Goal: Task Accomplishment & Management: Complete application form

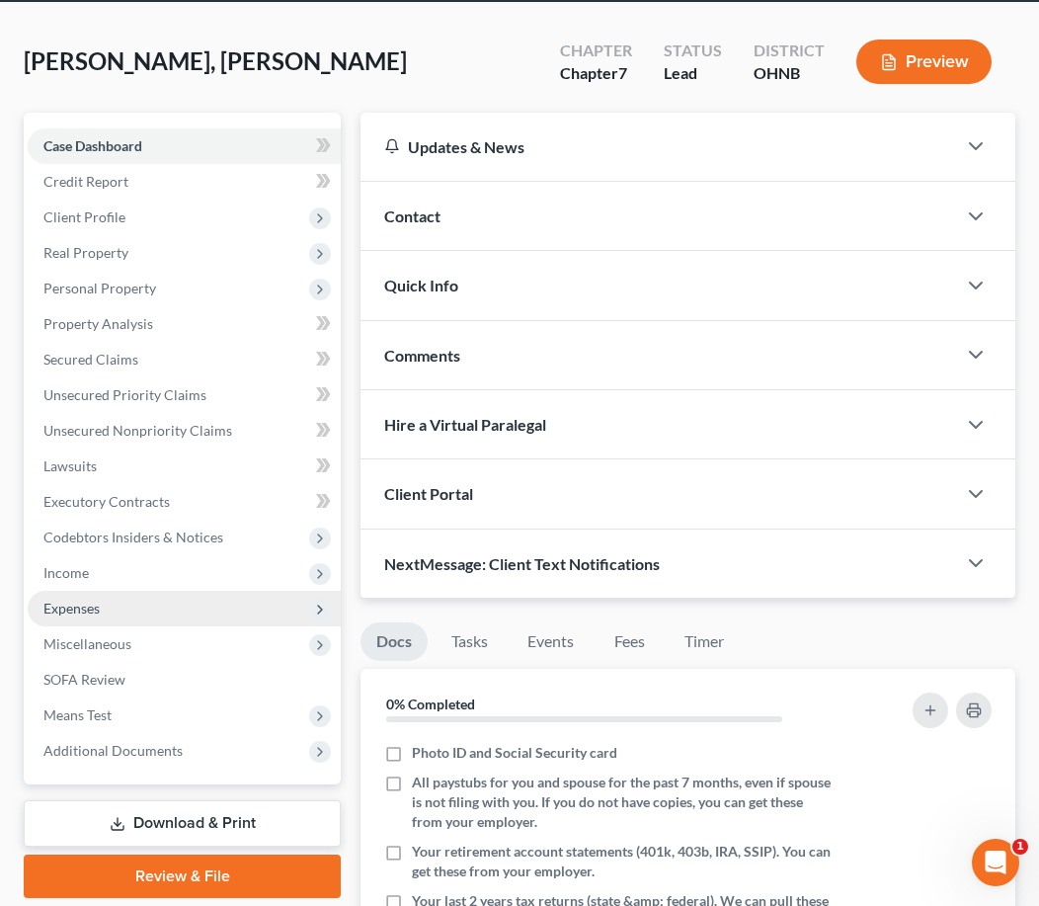
scroll to position [435, 0]
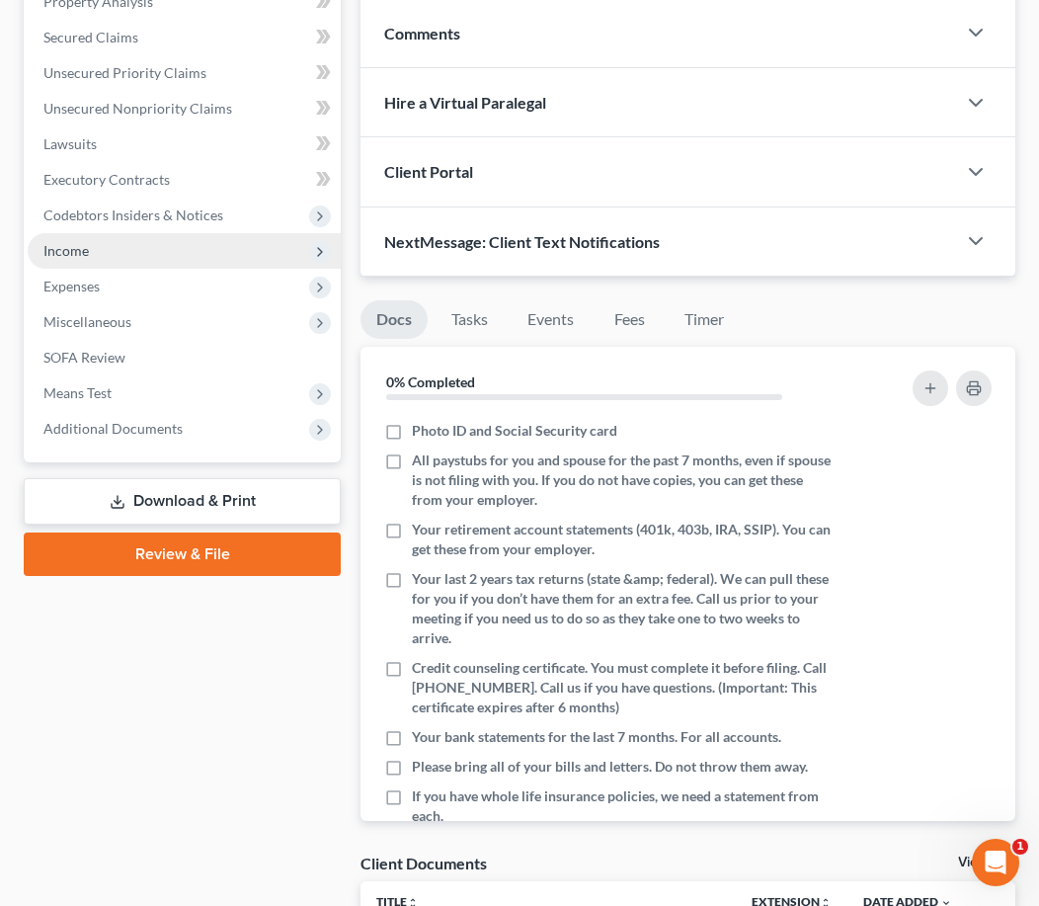
click at [161, 254] on span "Income" at bounding box center [184, 251] width 313 height 36
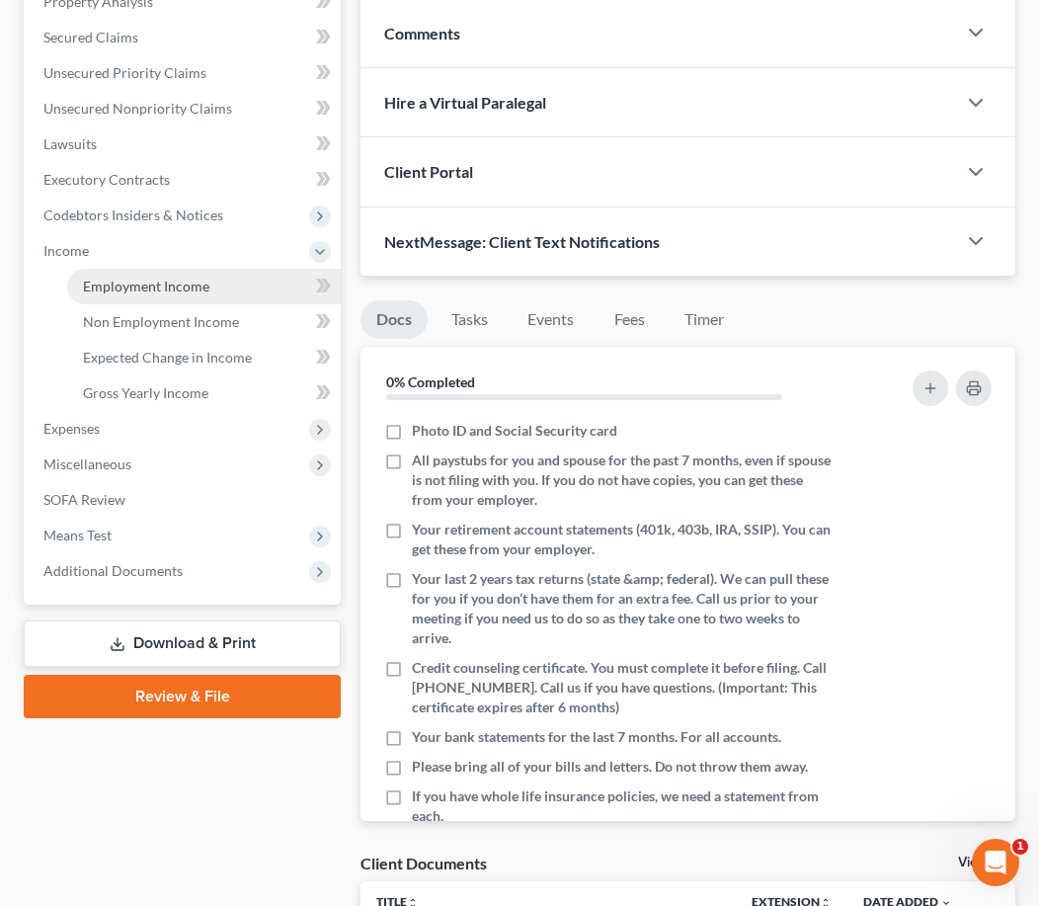
click at [153, 278] on span "Employment Income" at bounding box center [146, 286] width 126 height 17
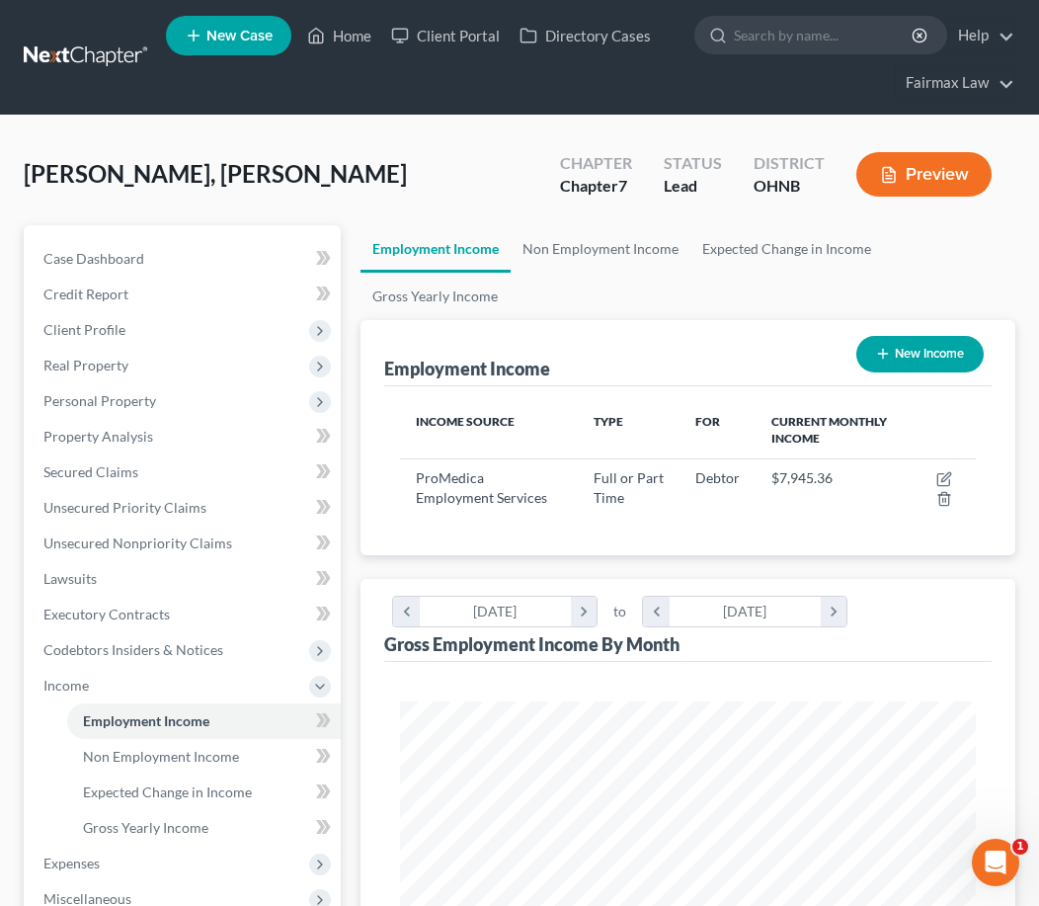
scroll to position [9, 0]
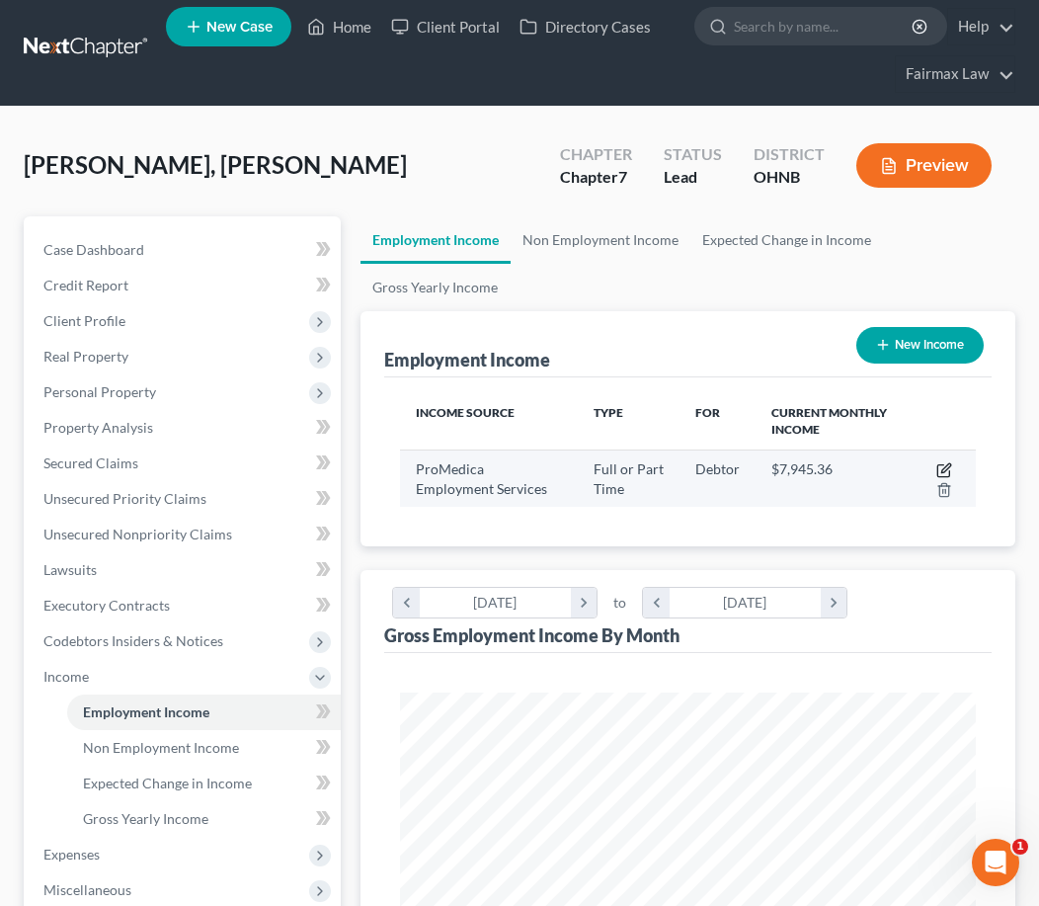
click at [940, 469] on icon "button" at bounding box center [944, 470] width 16 height 16
select select "0"
select select "23"
select select "2"
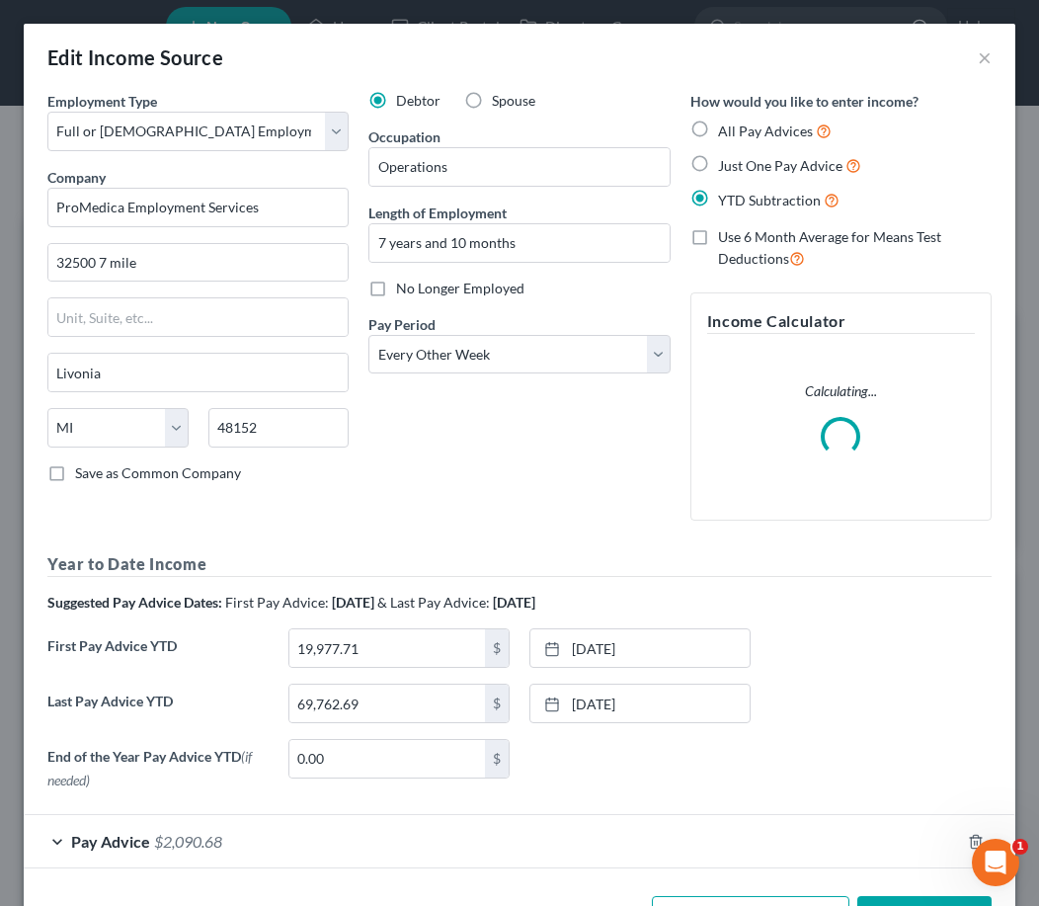
scroll to position [0, 0]
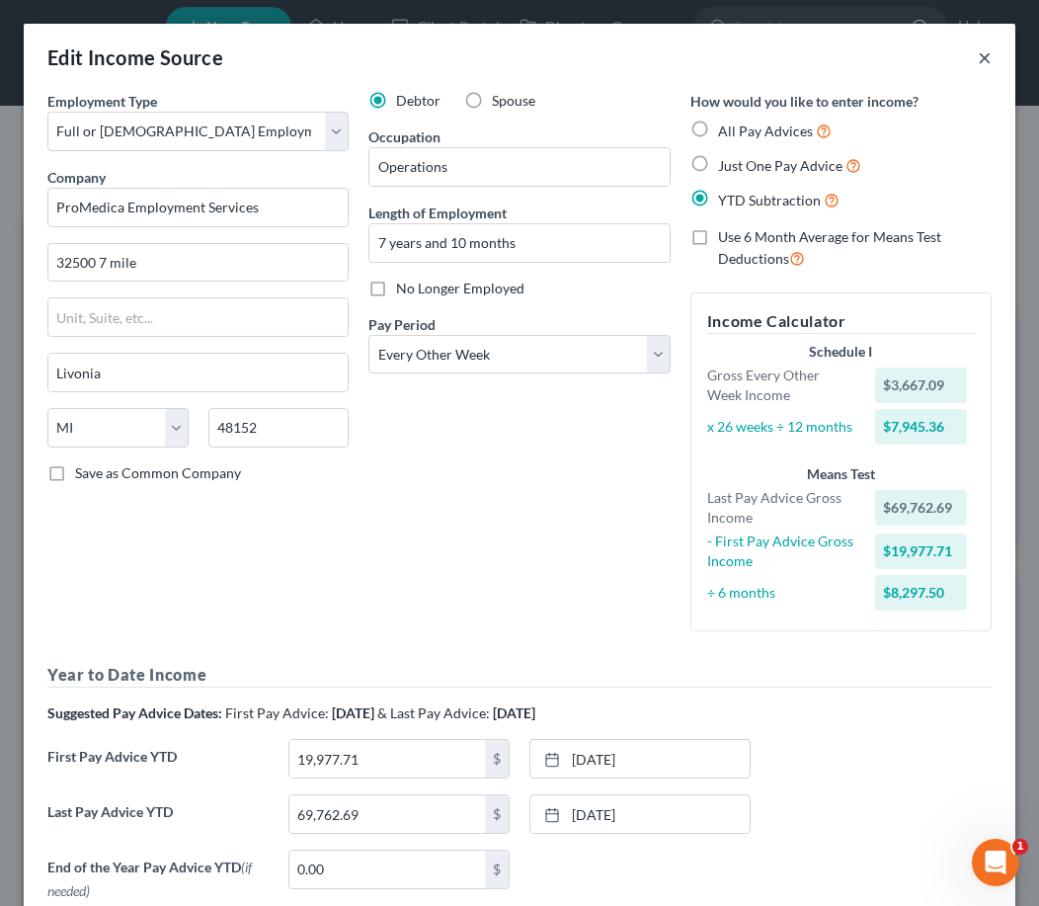
click at [988, 64] on button "×" at bounding box center [985, 57] width 14 height 24
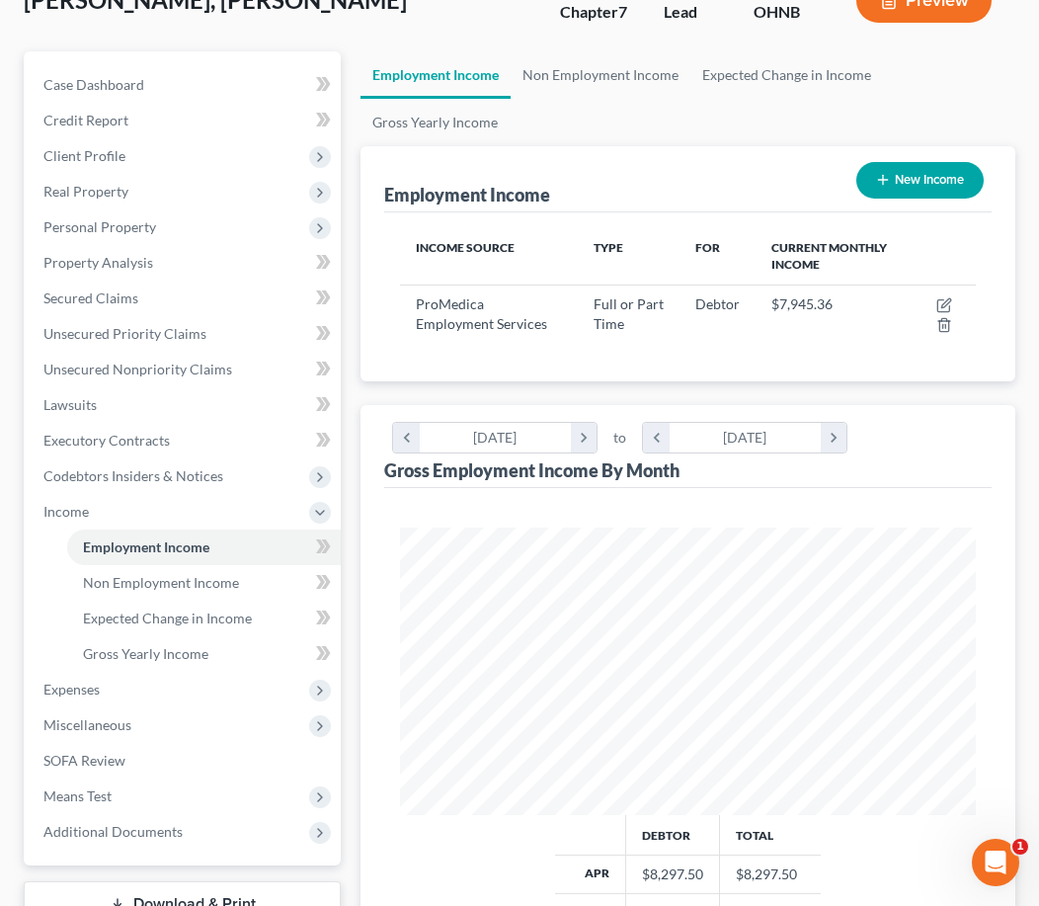
scroll to position [206, 0]
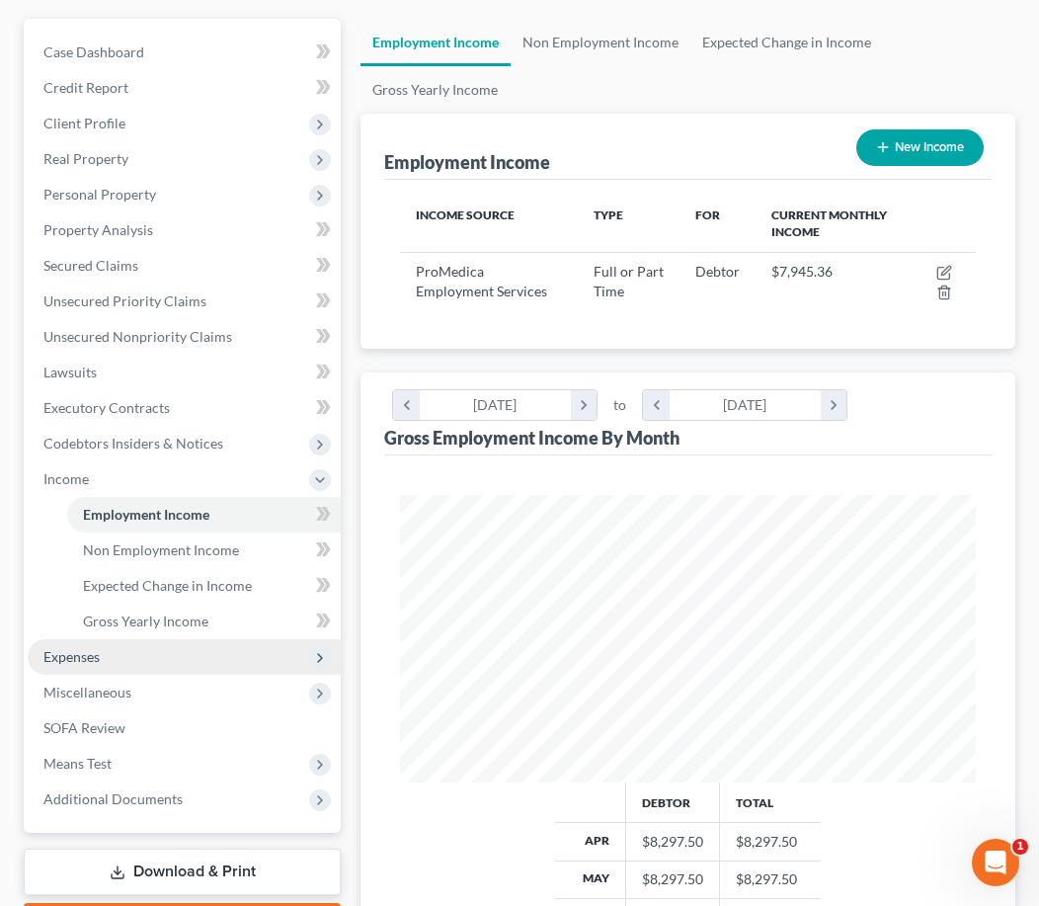
click at [87, 659] on span "Expenses" at bounding box center [71, 656] width 56 height 17
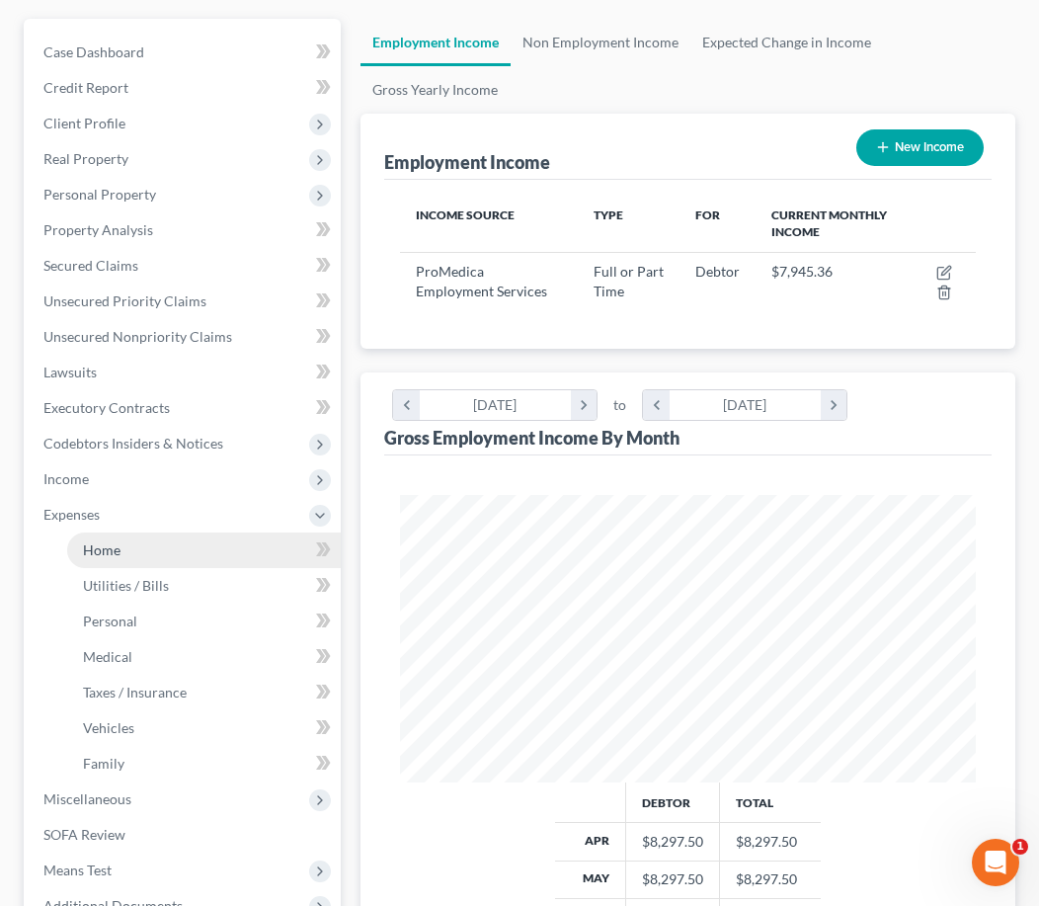
click at [123, 558] on link "Home" at bounding box center [204, 550] width 274 height 36
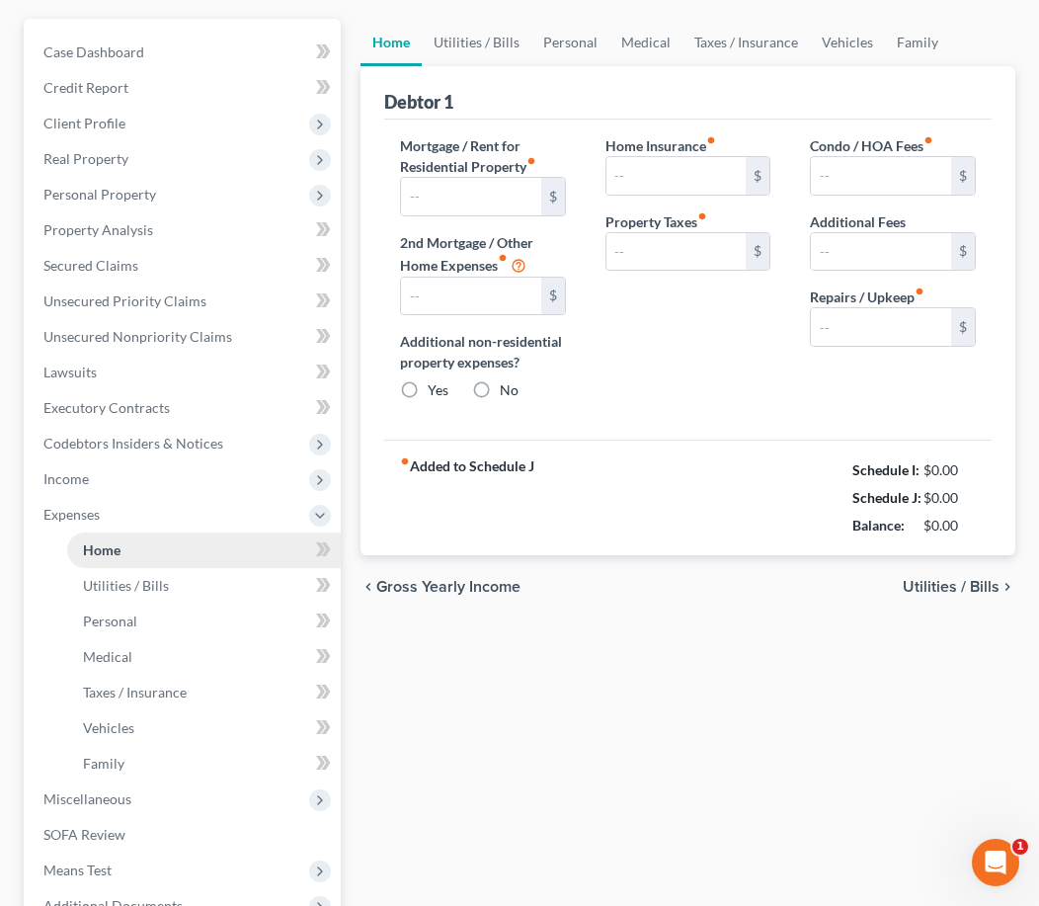
scroll to position [29, 0]
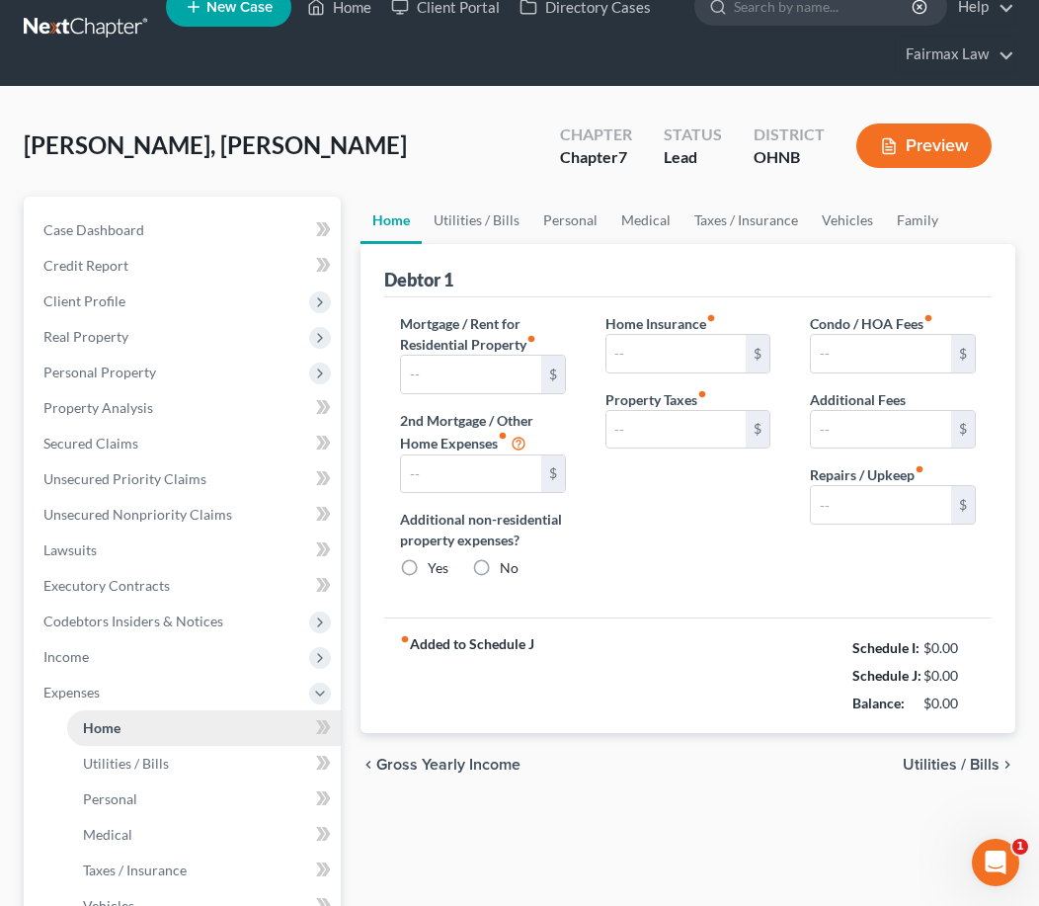
type input "1,200.00"
type input "0.00"
radio input "true"
type input "14.99"
type input "0.00"
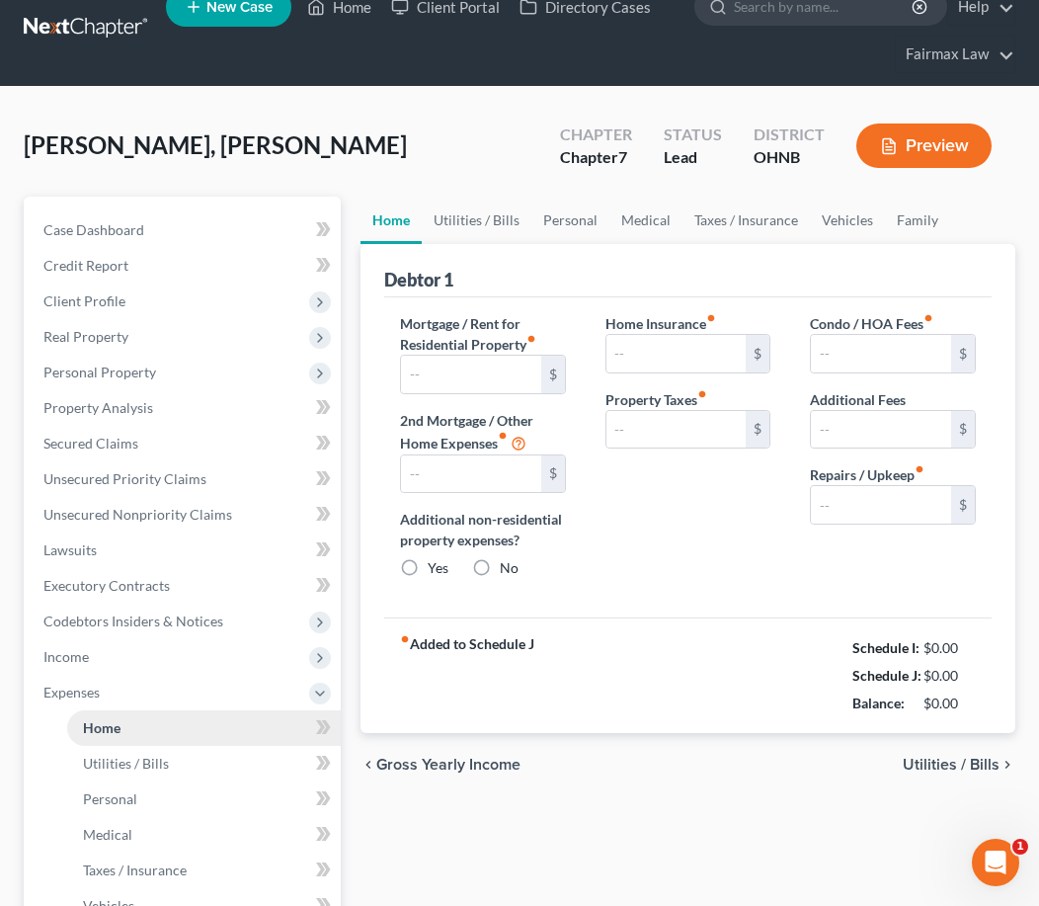
type input "0.00"
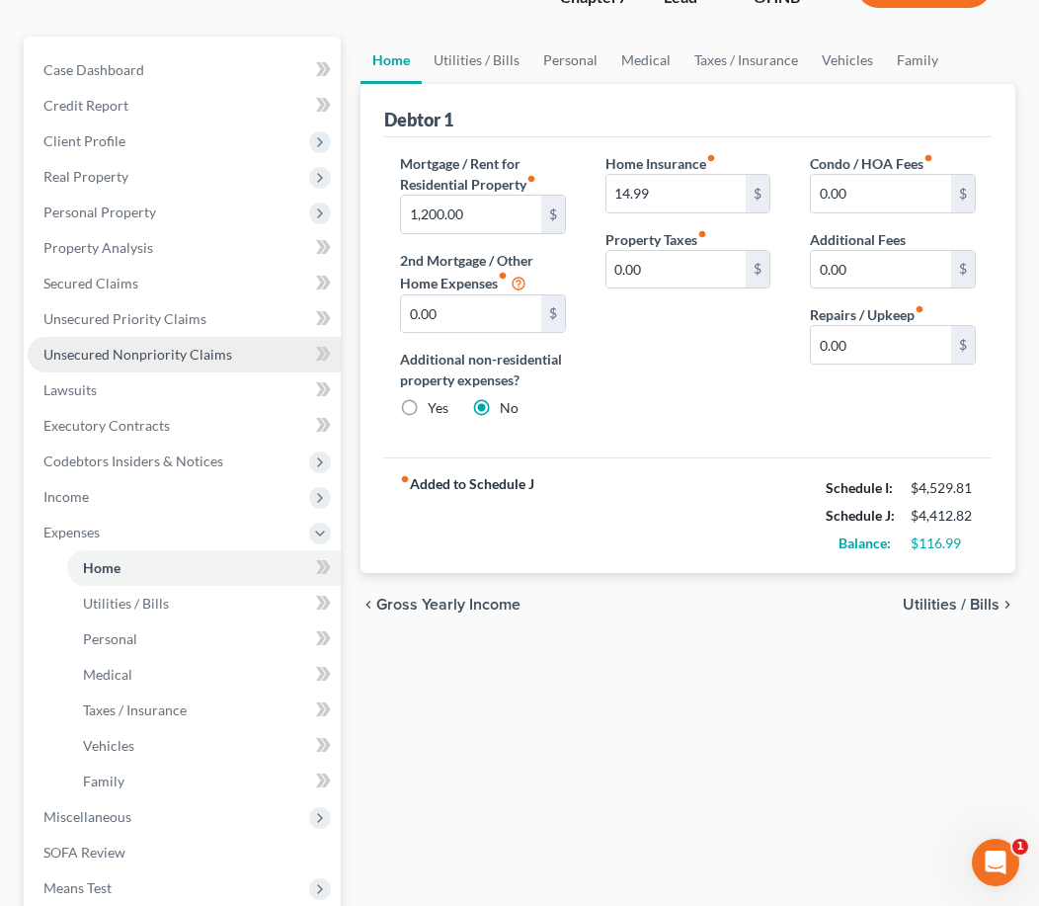
scroll to position [192, 0]
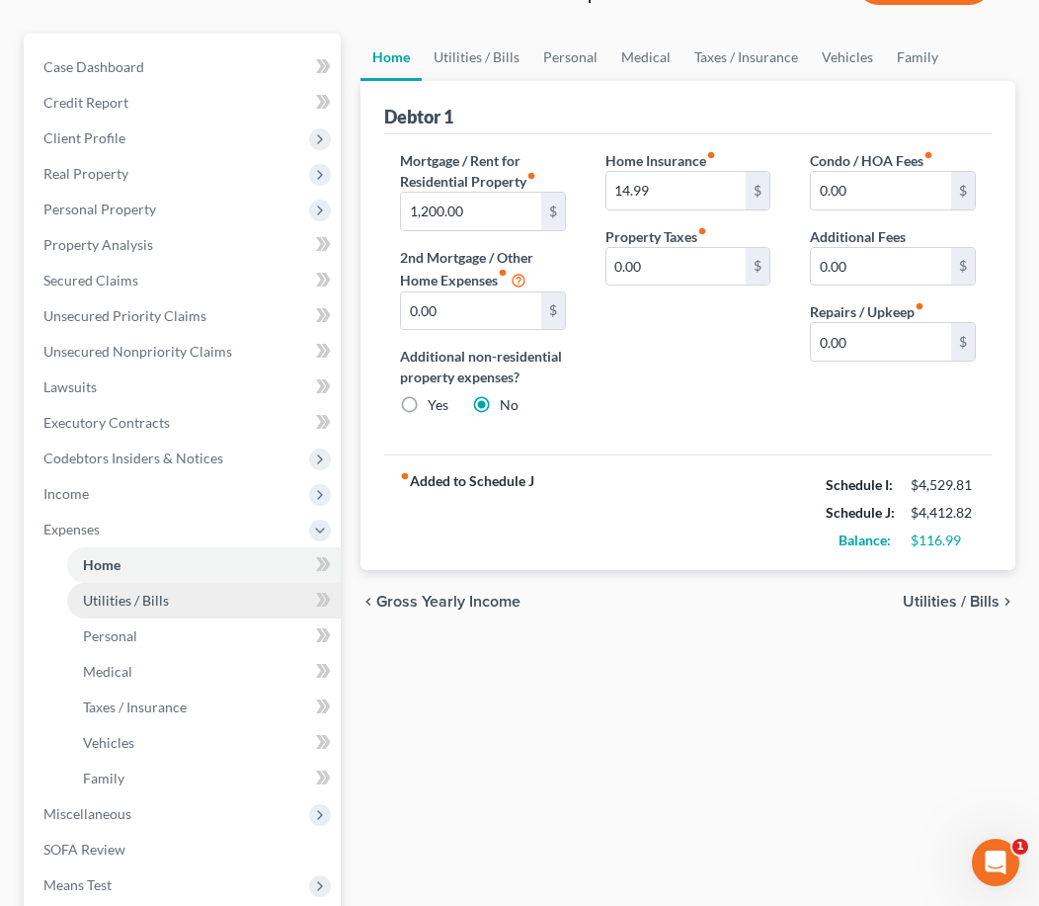
click at [119, 597] on span "Utilities / Bills" at bounding box center [126, 600] width 86 height 17
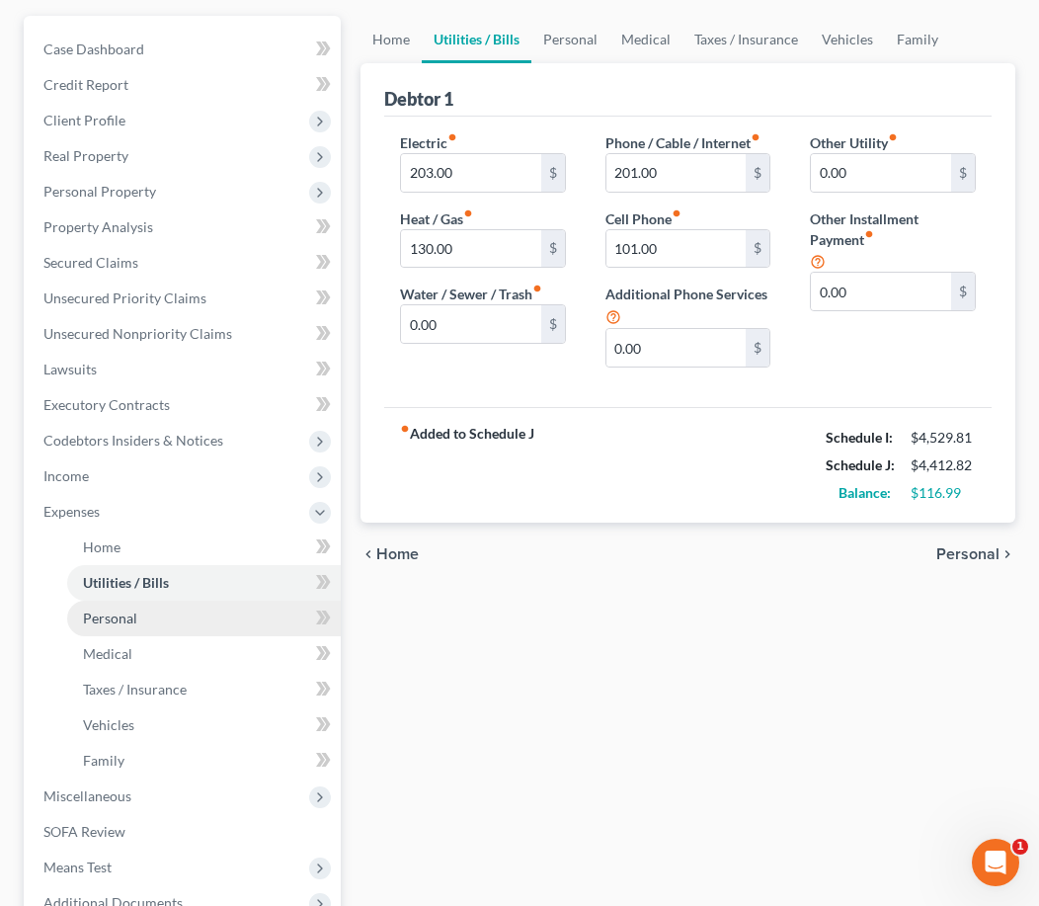
click at [112, 624] on span "Personal" at bounding box center [110, 617] width 54 height 17
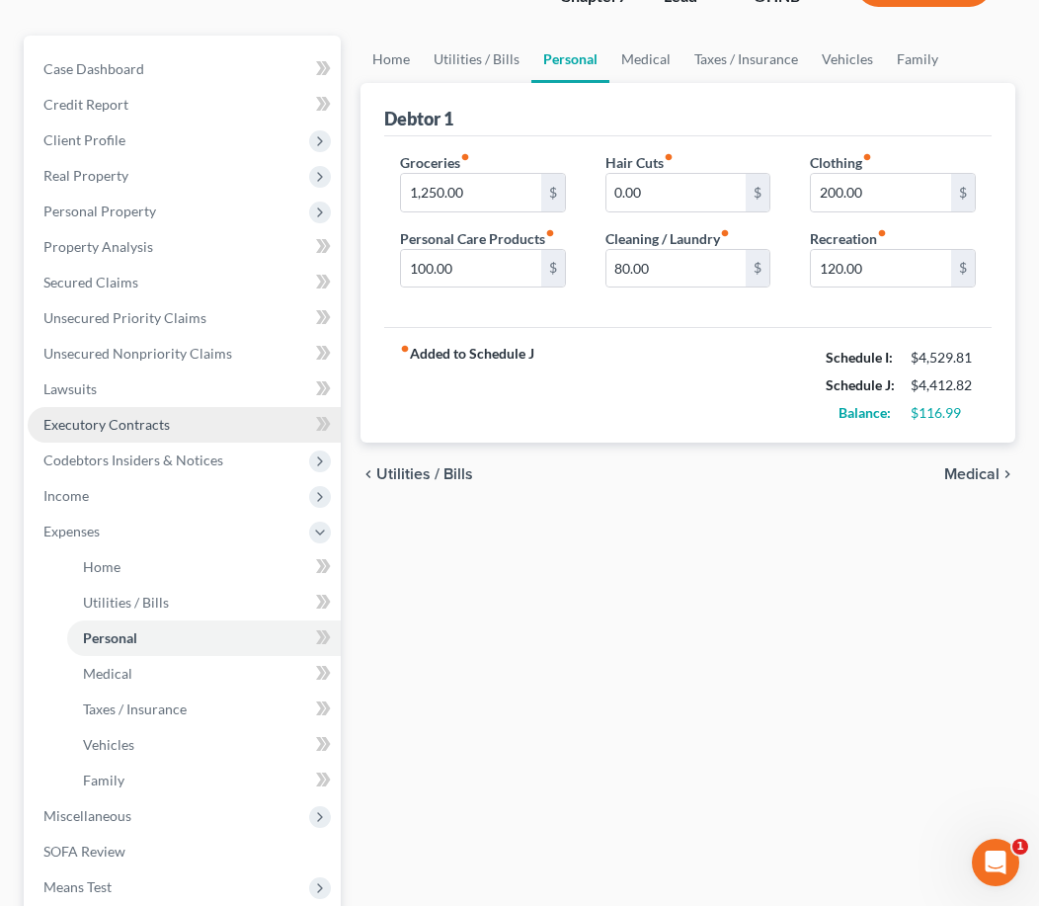
scroll to position [183, 0]
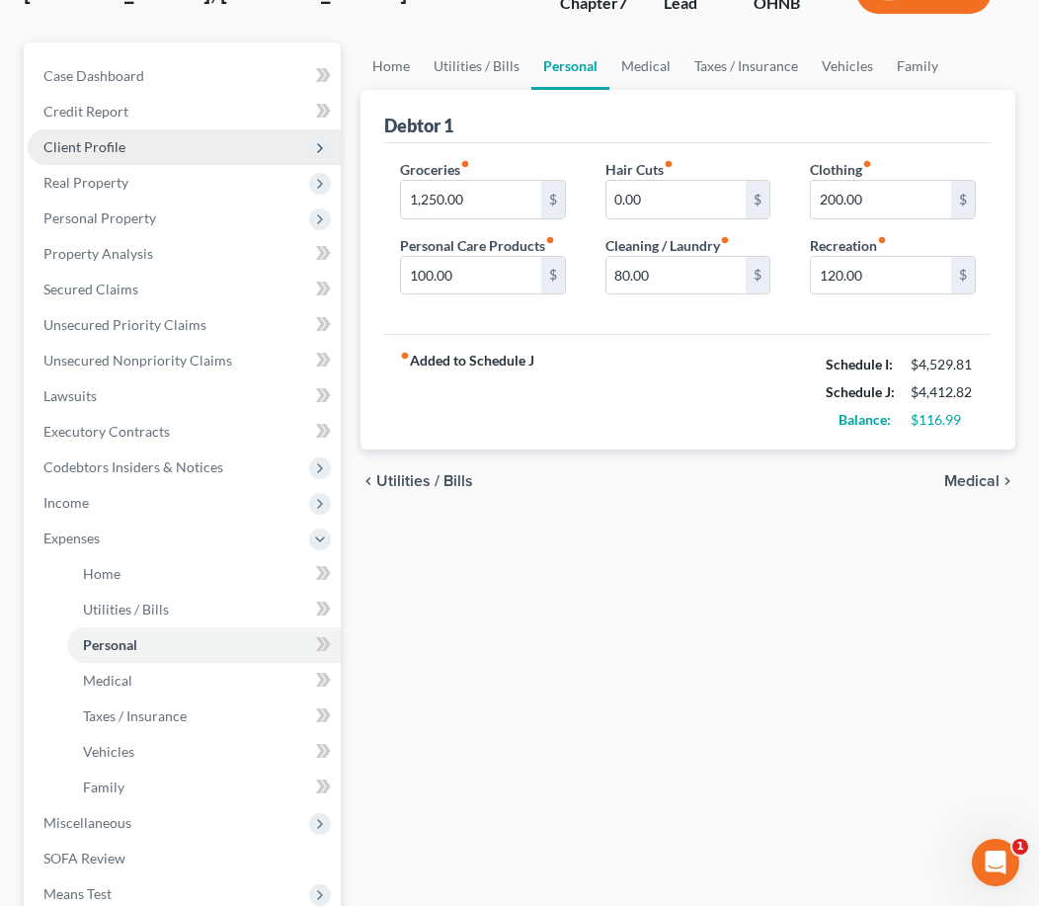
click at [237, 135] on span "Client Profile" at bounding box center [184, 147] width 313 height 36
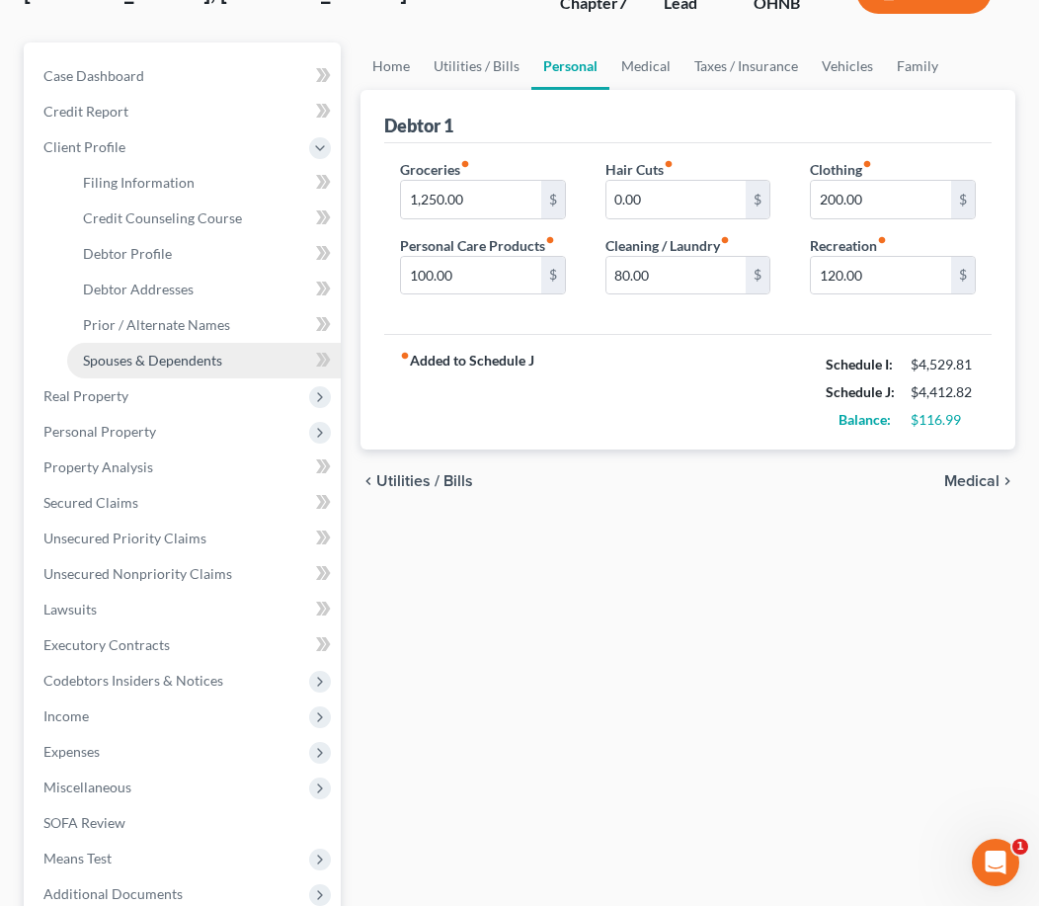
click at [176, 358] on span "Spouses & Dependents" at bounding box center [152, 360] width 139 height 17
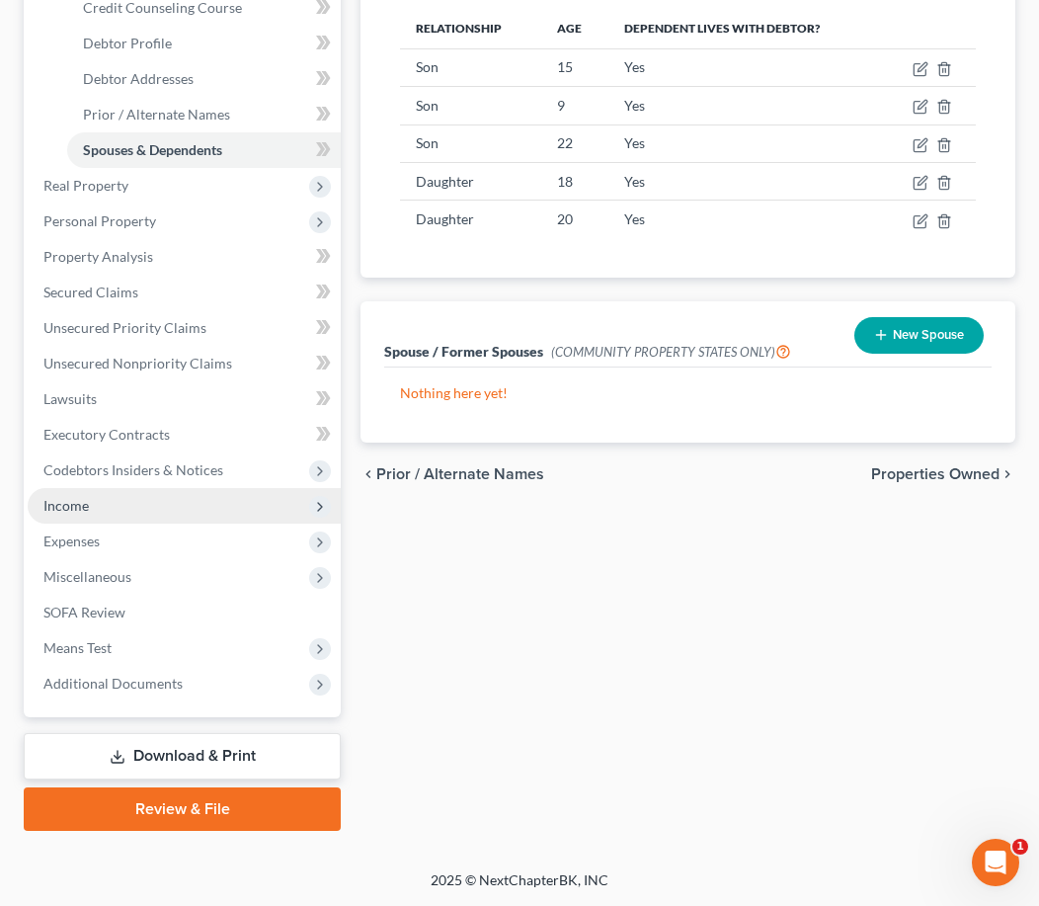
click at [161, 508] on span "Income" at bounding box center [184, 506] width 313 height 36
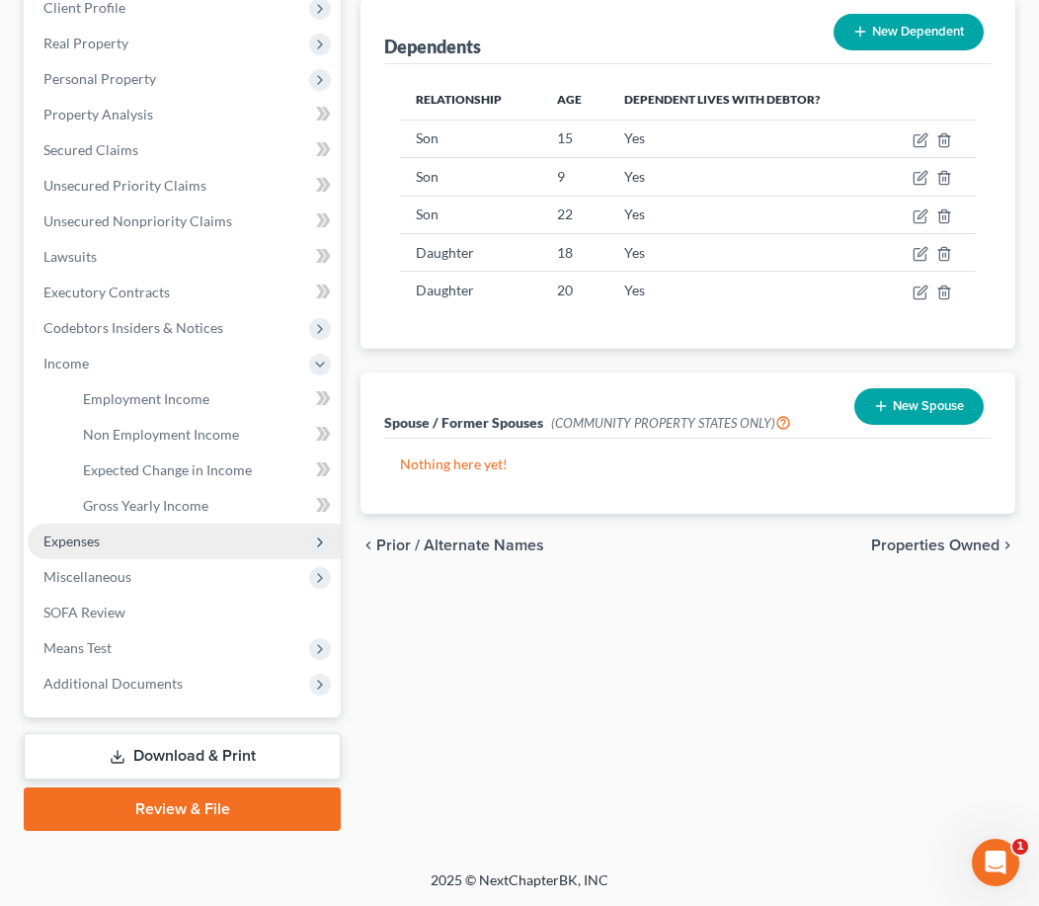
scroll to position [322, 0]
click at [157, 546] on span "Expenses" at bounding box center [184, 541] width 313 height 36
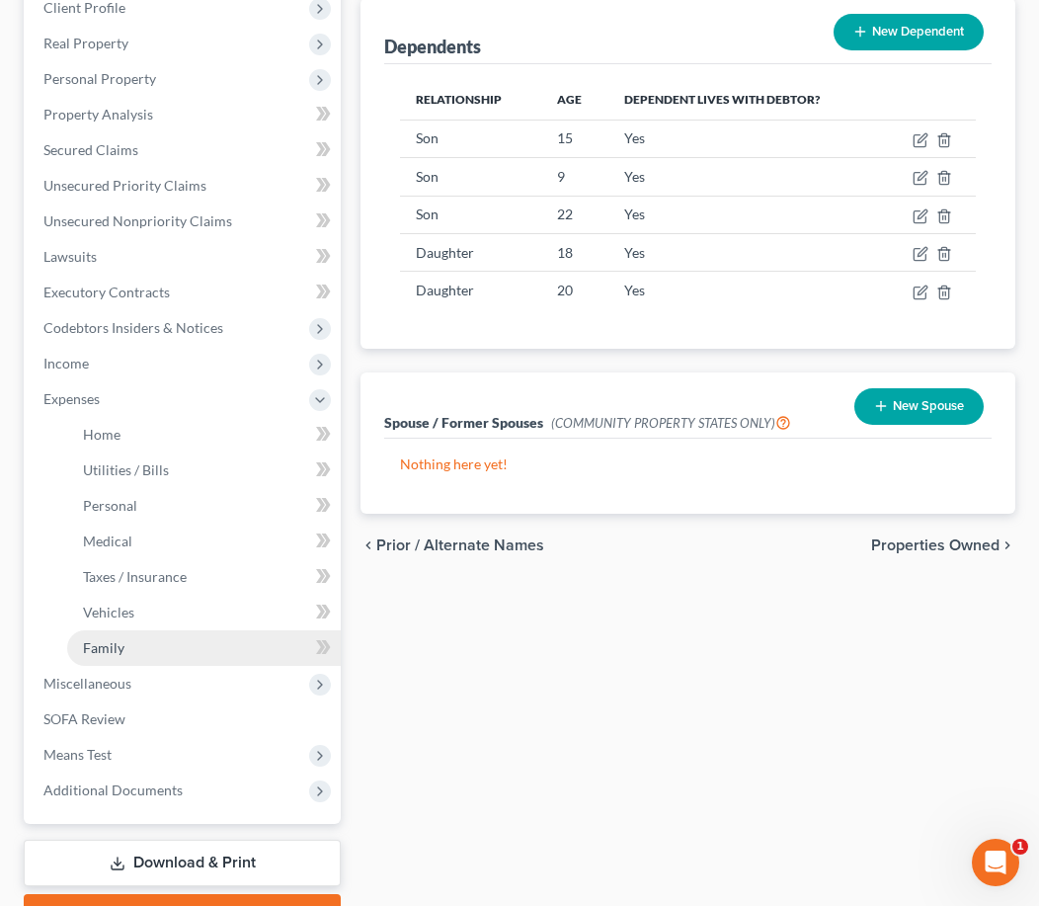
click at [145, 646] on link "Family" at bounding box center [204, 648] width 274 height 36
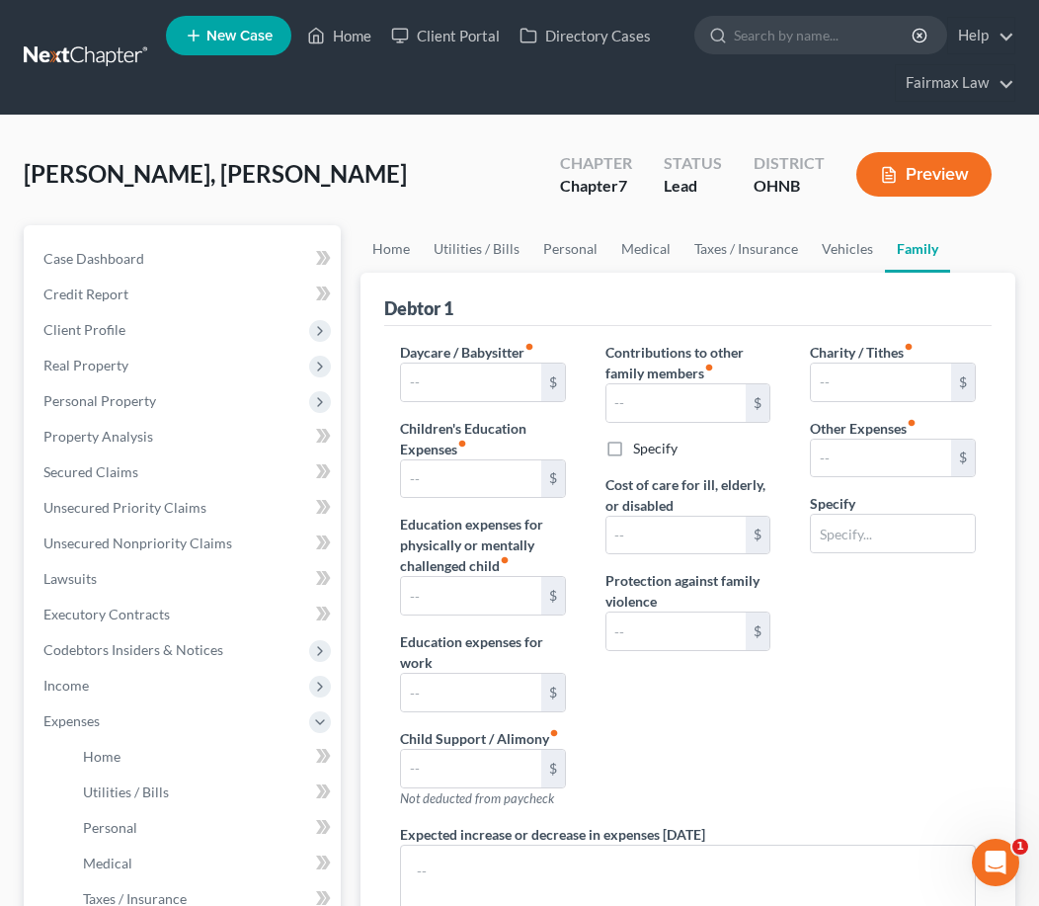
type input "0.00"
type input "83.83"
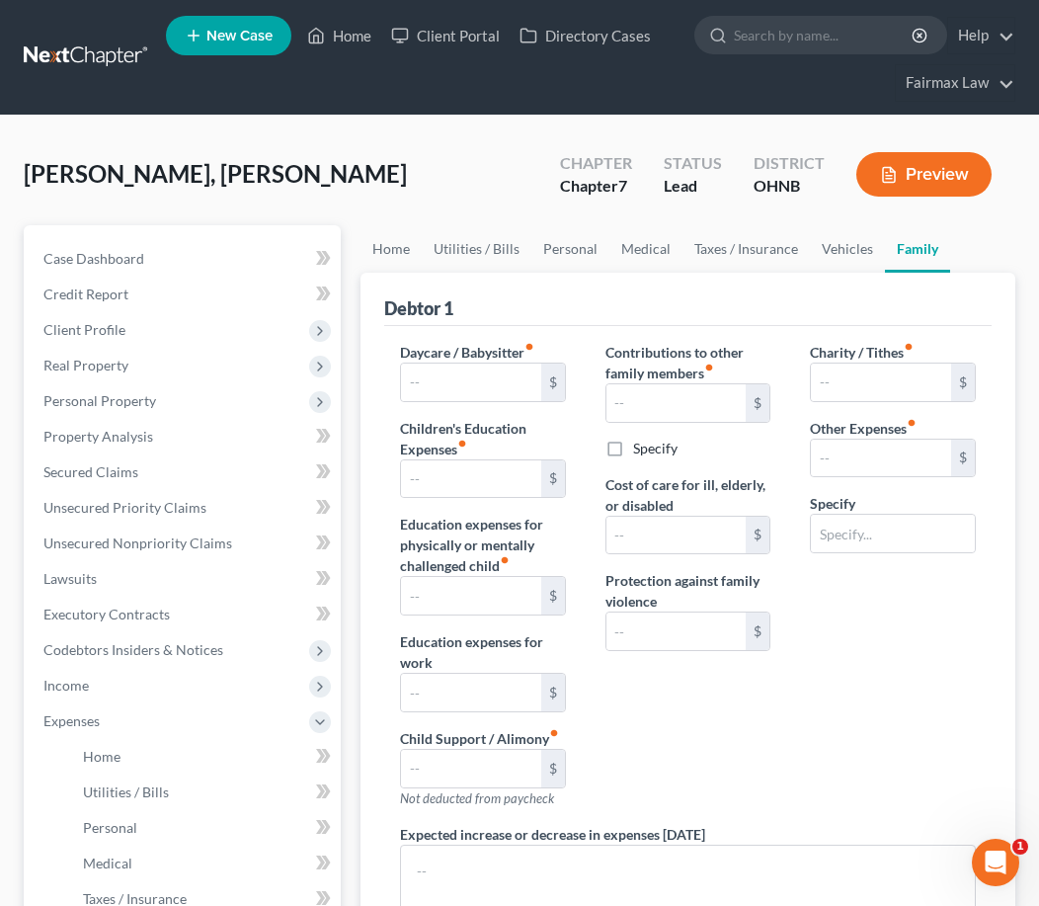
type input "0.00"
type input "180.00"
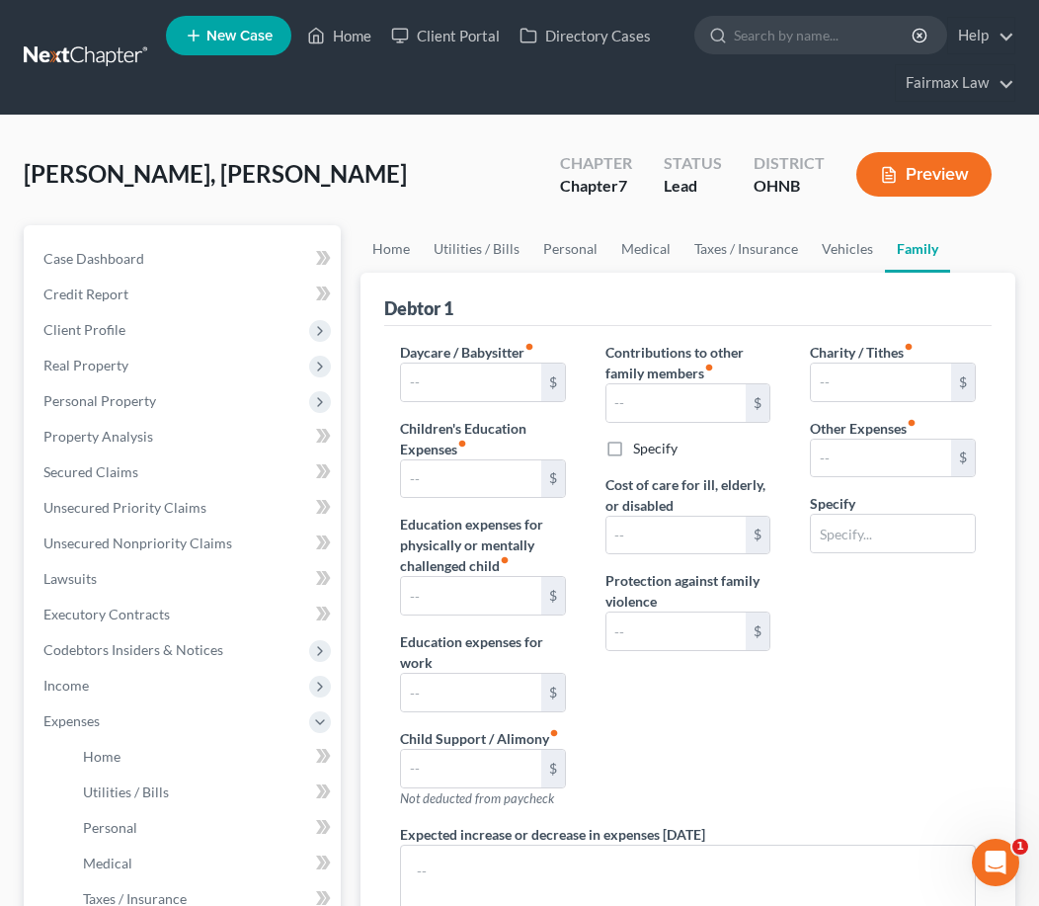
type input "Attorney Fees for Bankruptcy"
radio input "true"
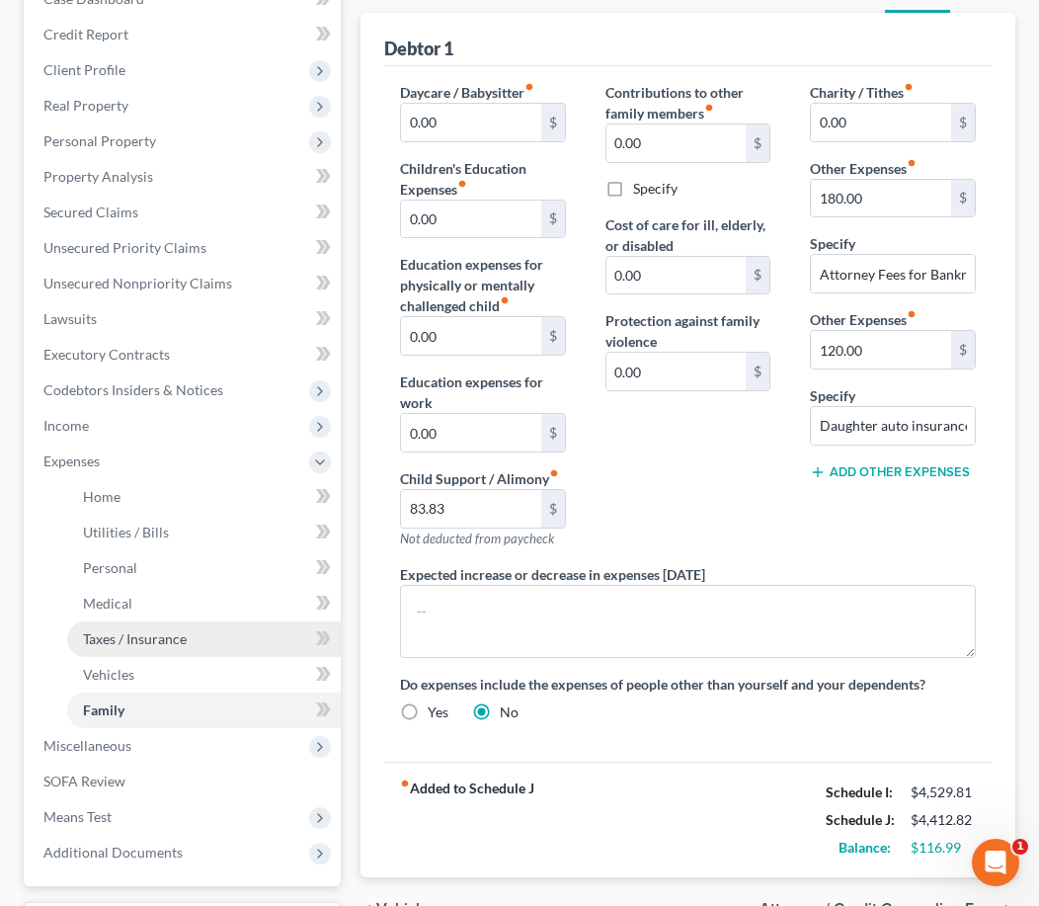
scroll to position [265, 0]
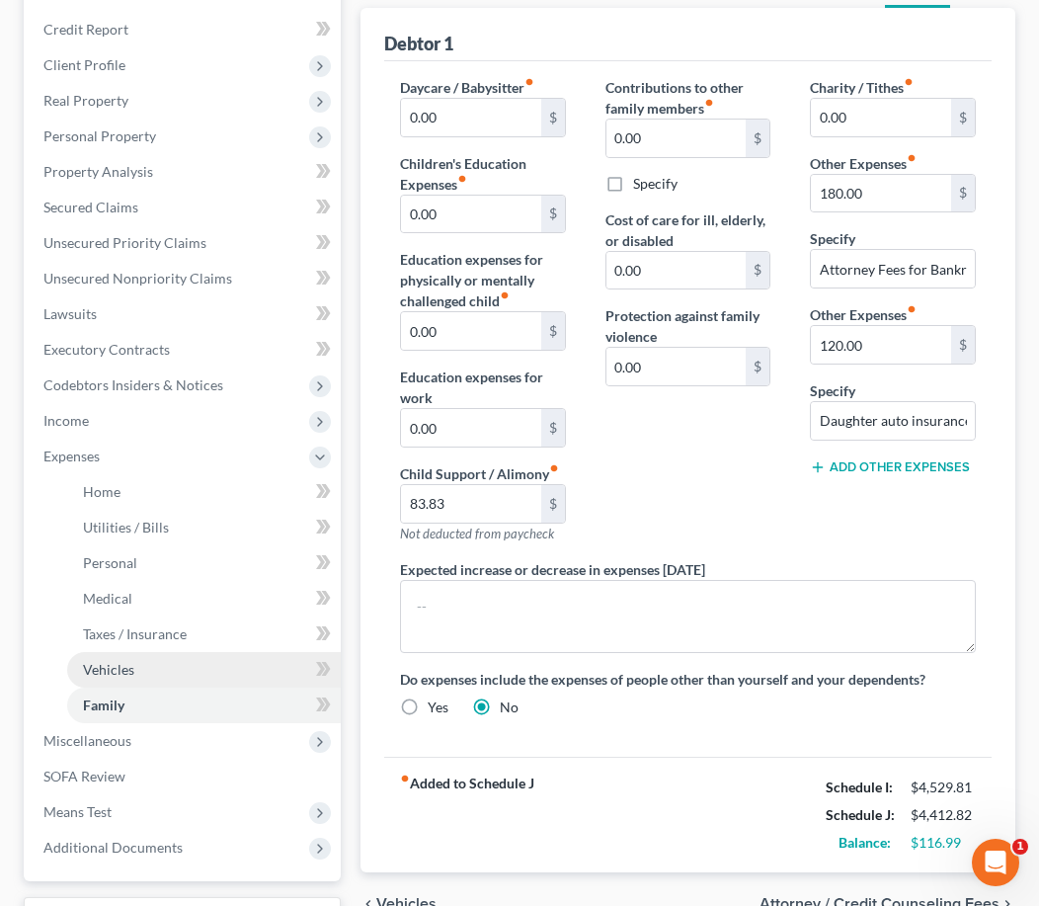
click at [179, 671] on link "Vehicles" at bounding box center [204, 670] width 274 height 36
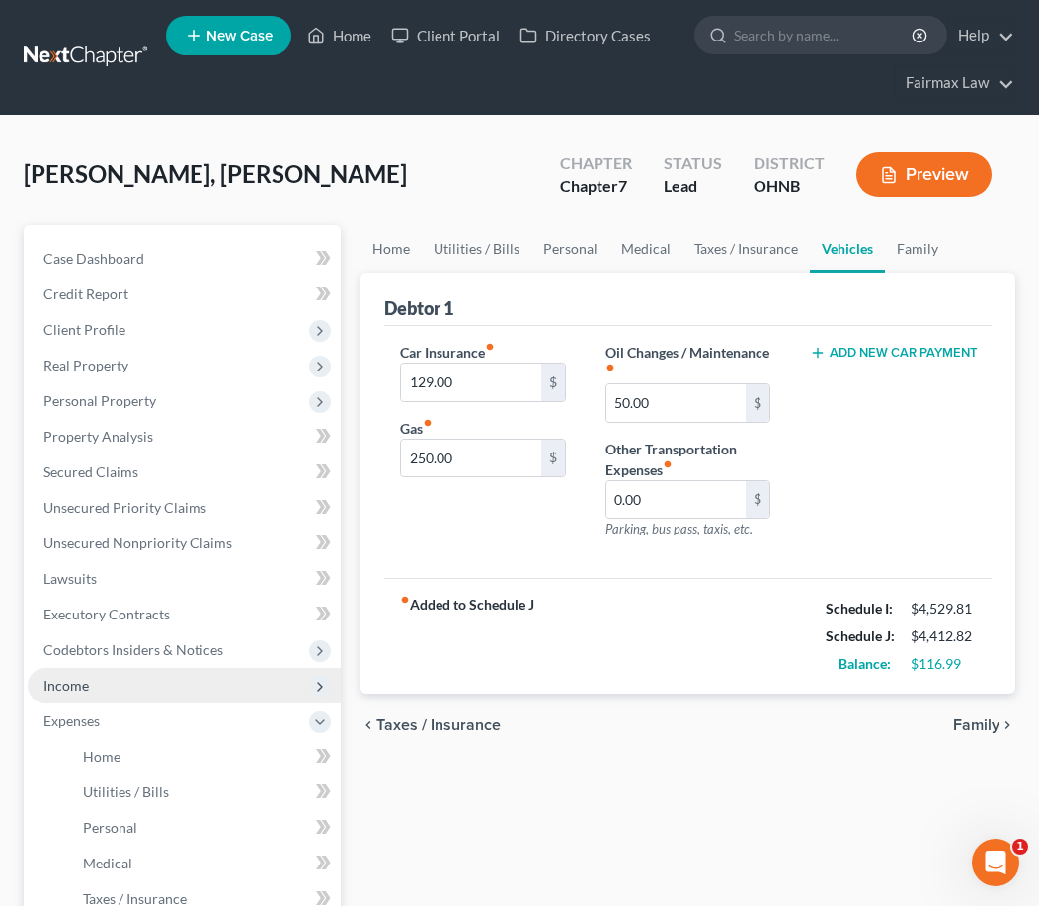
scroll to position [5, 0]
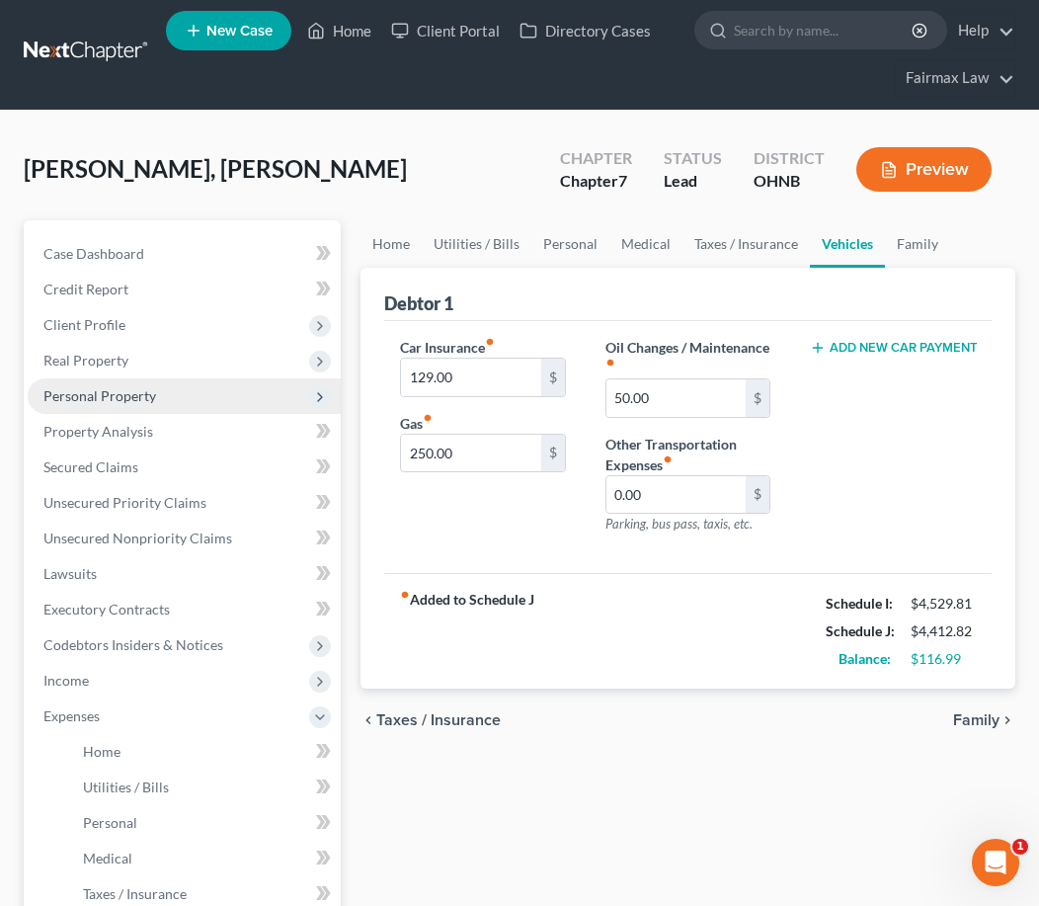
click at [190, 396] on span "Personal Property" at bounding box center [184, 396] width 313 height 36
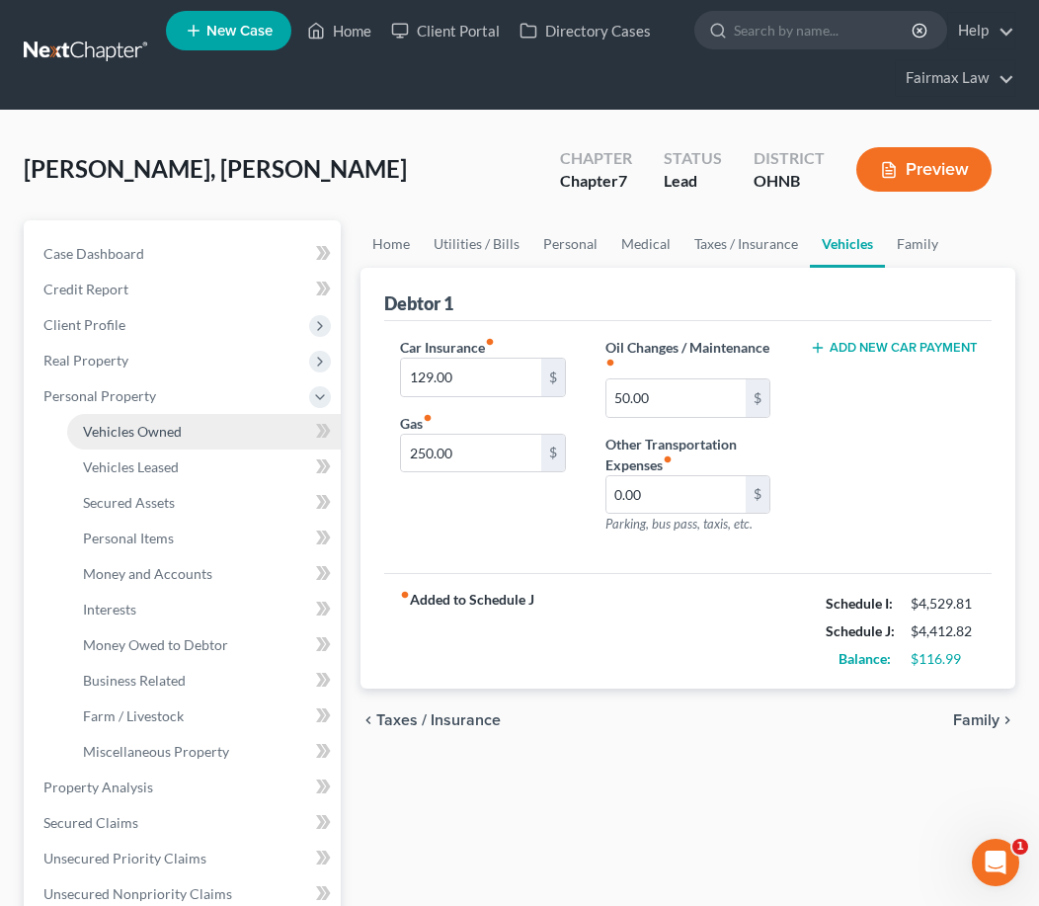
click at [180, 432] on span "Vehicles Owned" at bounding box center [132, 431] width 99 height 17
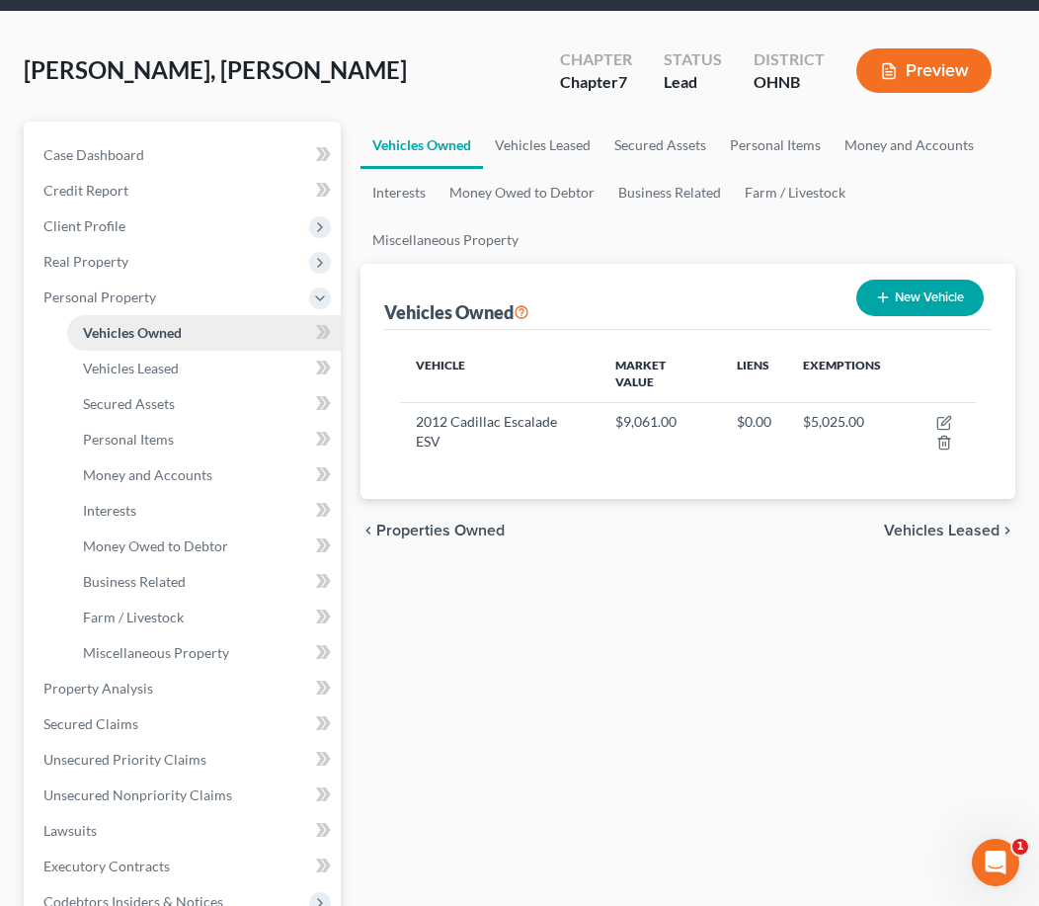
scroll to position [106, 0]
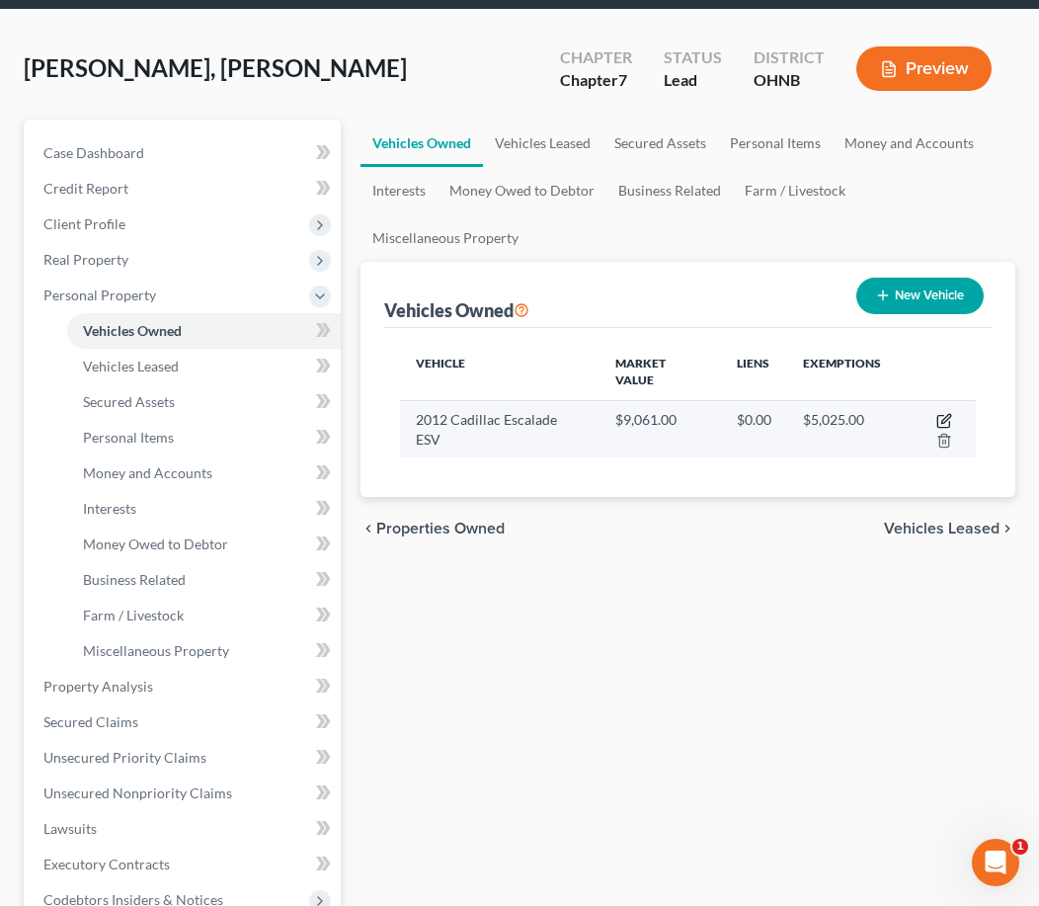
click at [936, 413] on icon "button" at bounding box center [944, 421] width 16 height 16
select select "0"
select select "14"
select select "3"
select select "0"
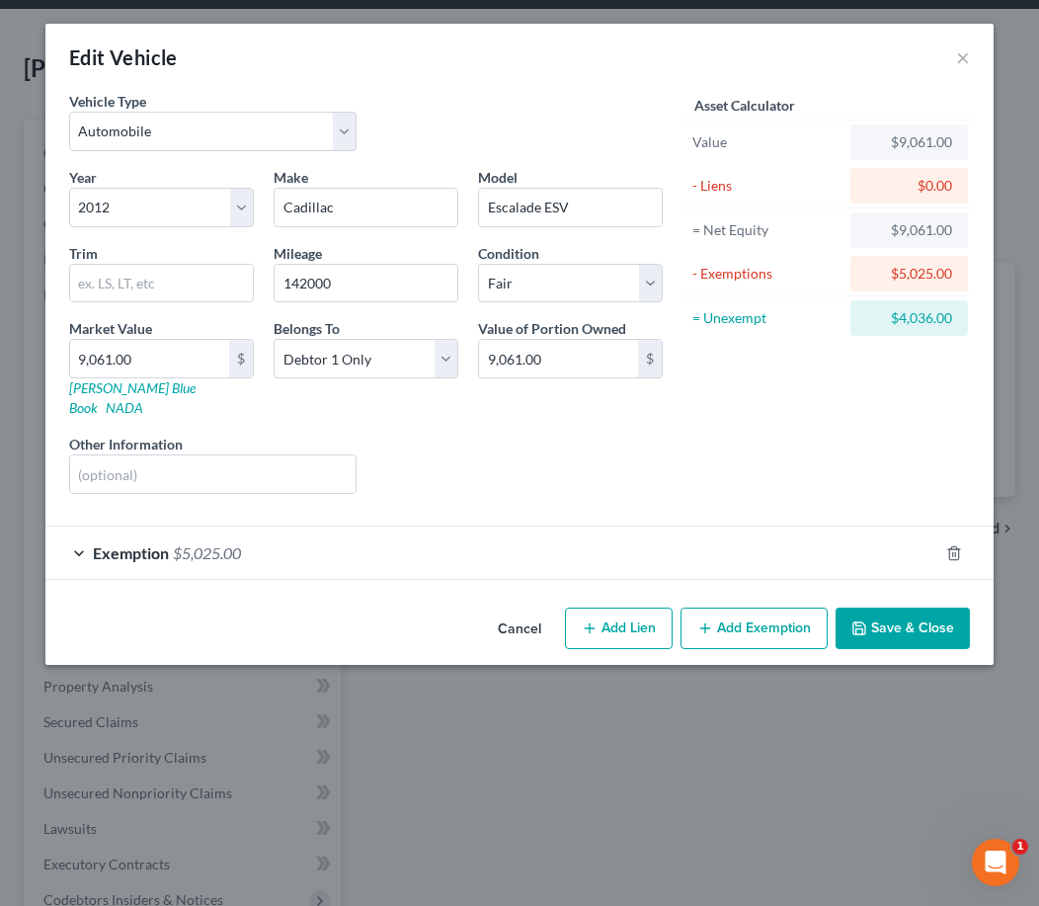
click at [658, 535] on div "Exemption $5,025.00" at bounding box center [491, 552] width 893 height 52
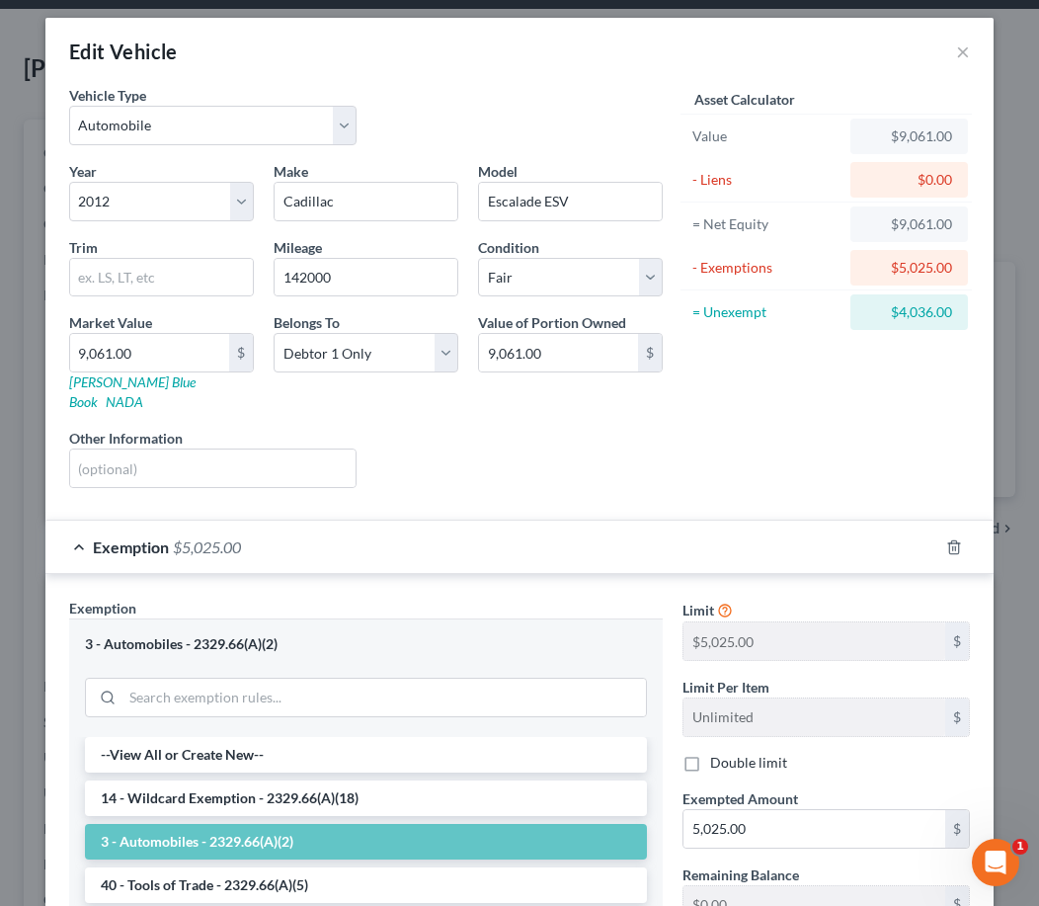
scroll to position [0, 0]
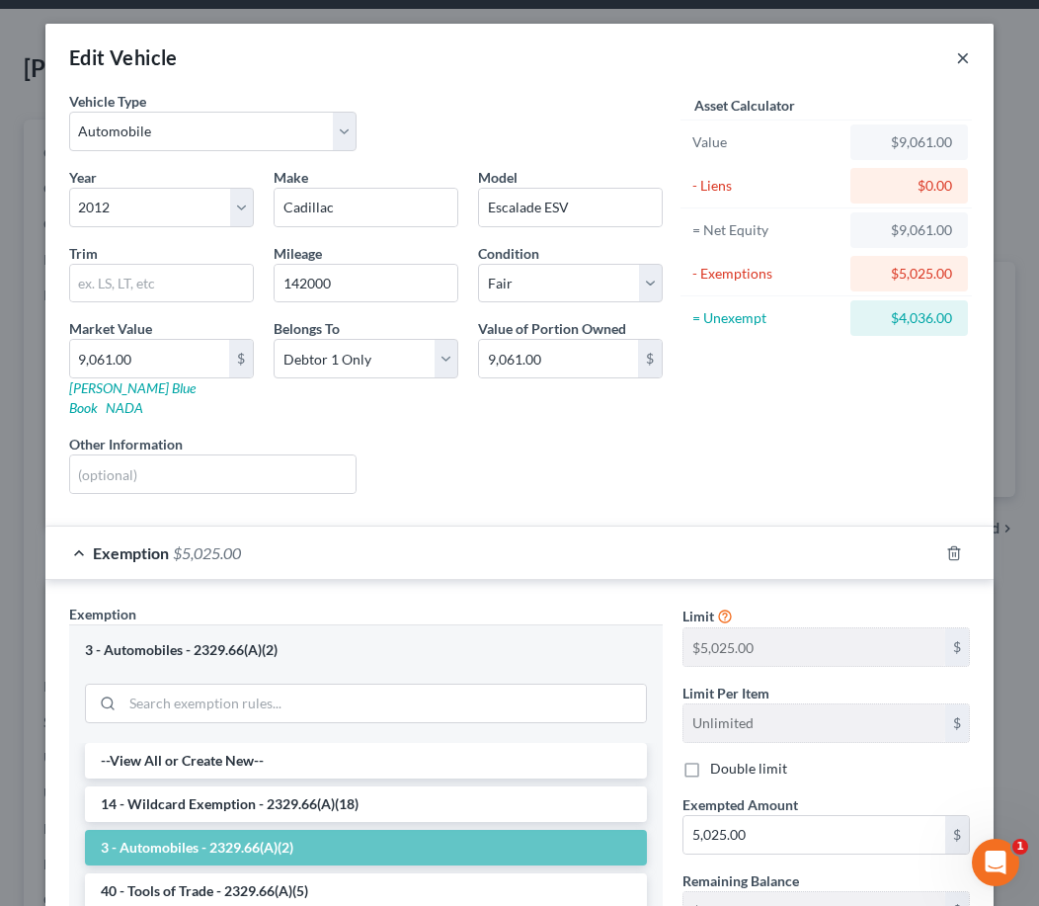
click at [957, 53] on button "×" at bounding box center [963, 57] width 14 height 24
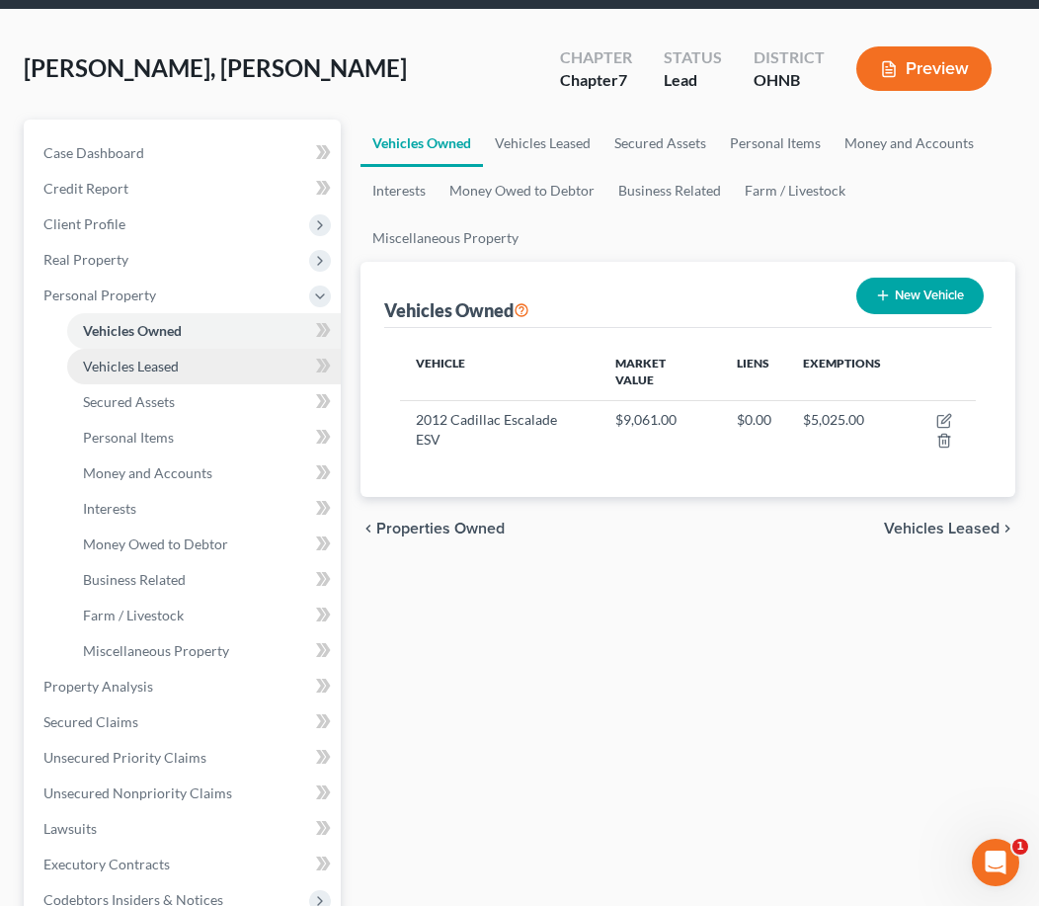
click at [182, 366] on link "Vehicles Leased" at bounding box center [204, 367] width 274 height 36
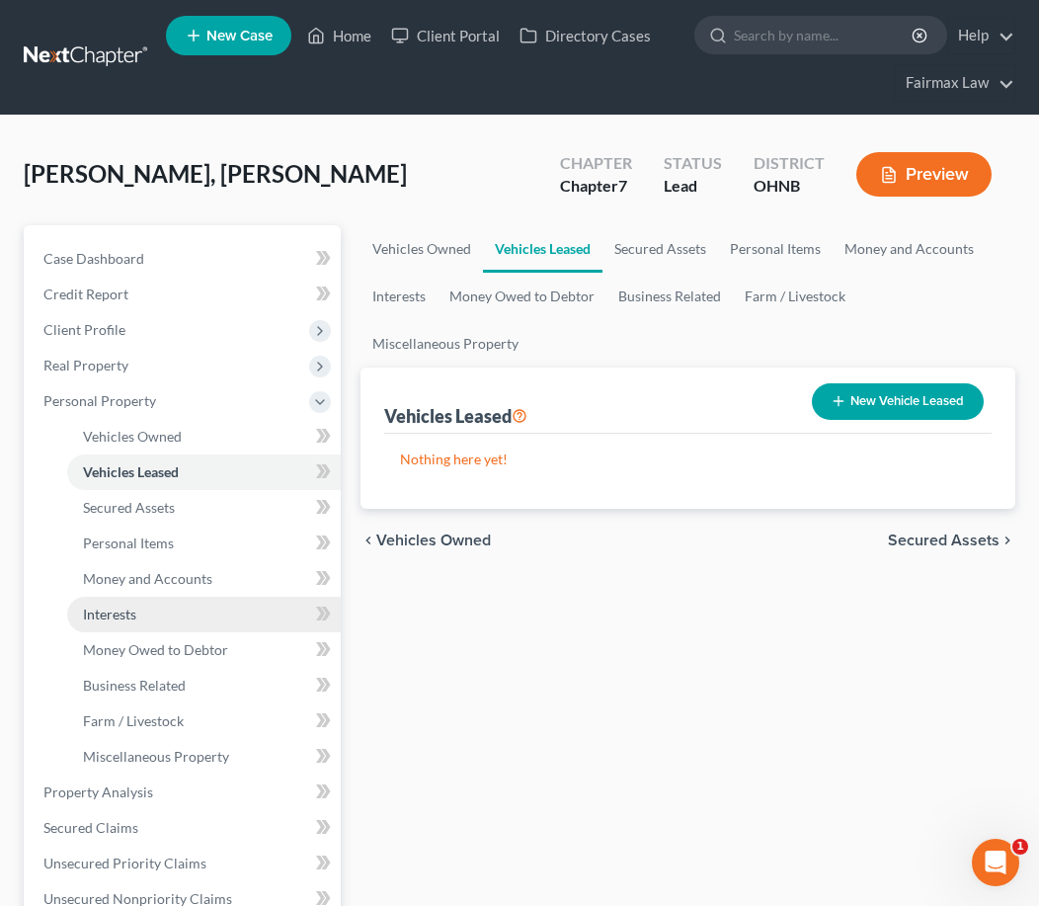
click at [143, 613] on link "Interests" at bounding box center [204, 614] width 274 height 36
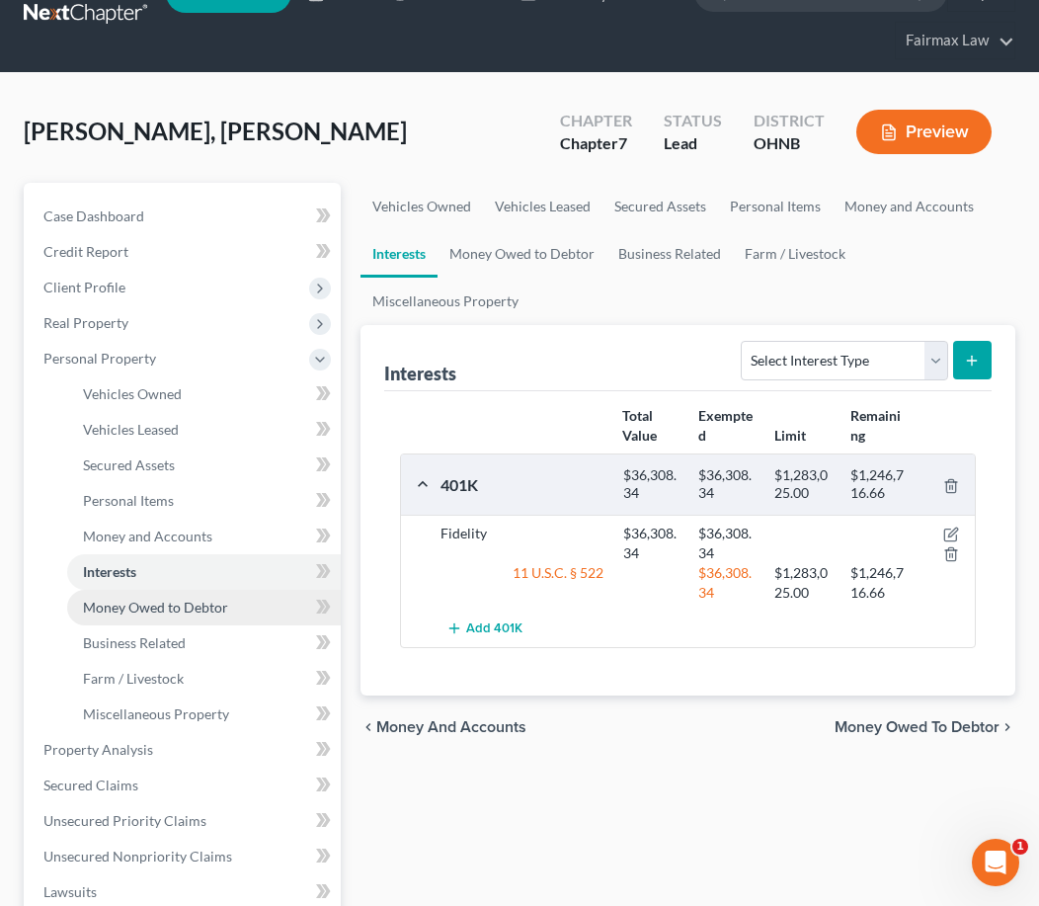
scroll to position [53, 0]
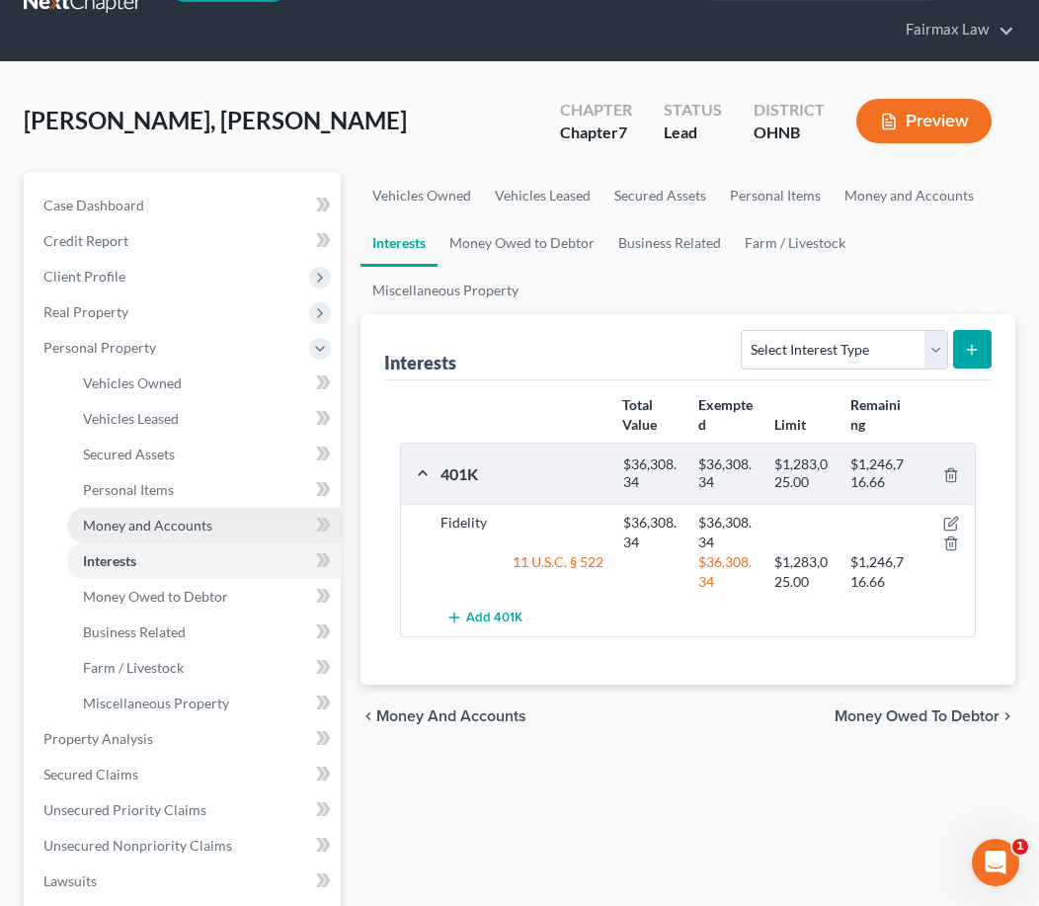
click at [139, 517] on span "Money and Accounts" at bounding box center [147, 525] width 129 height 17
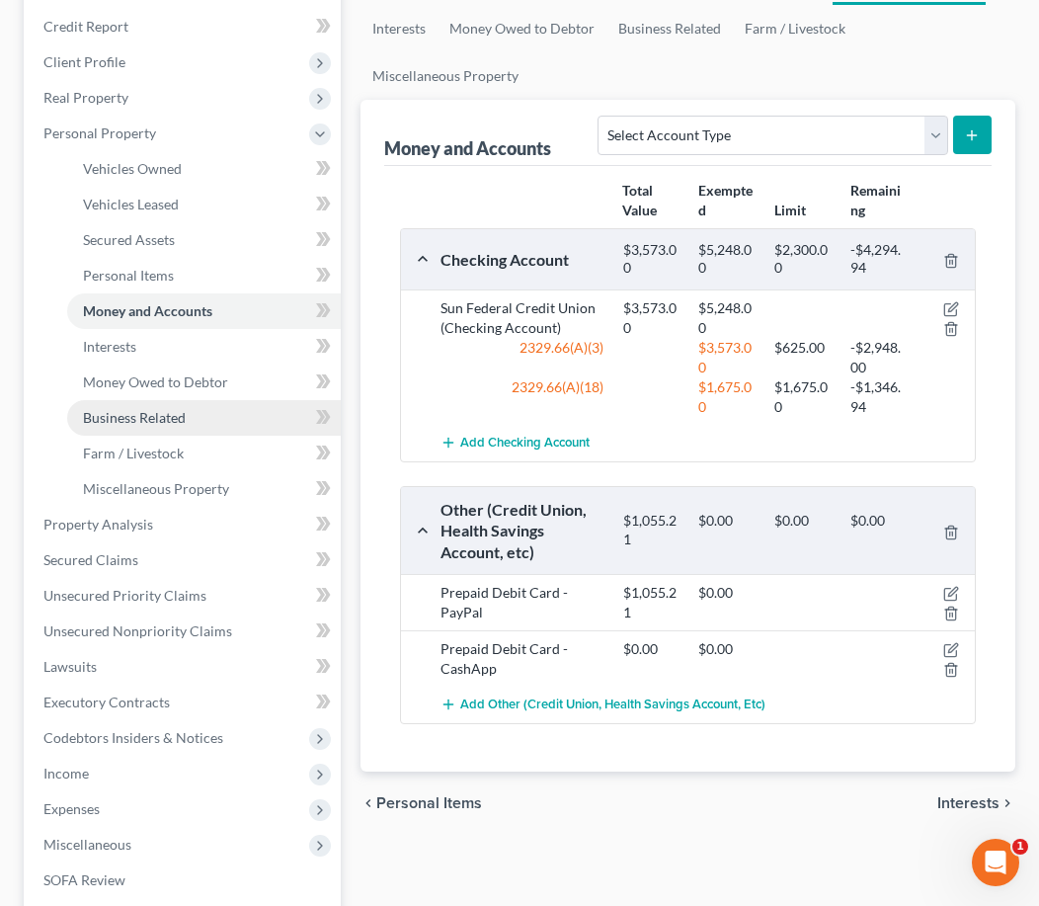
scroll to position [270, 0]
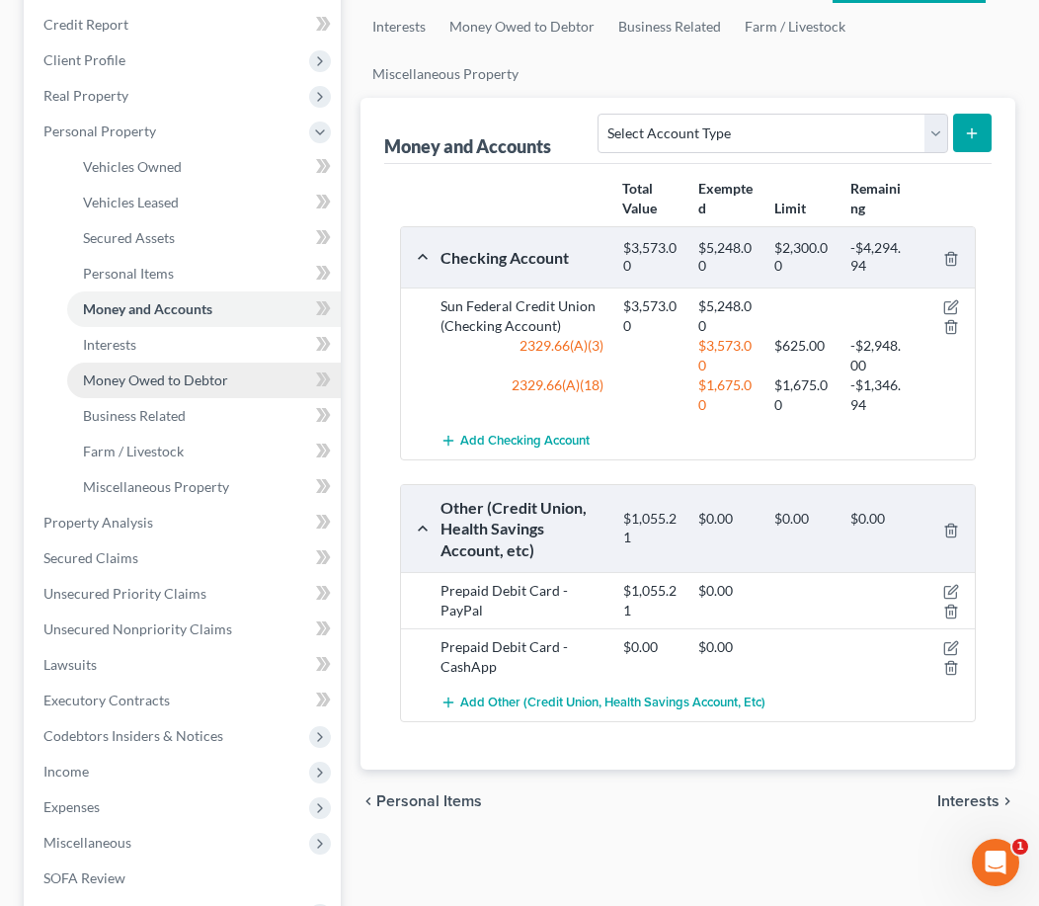
click at [154, 373] on span "Money Owed to Debtor" at bounding box center [155, 379] width 145 height 17
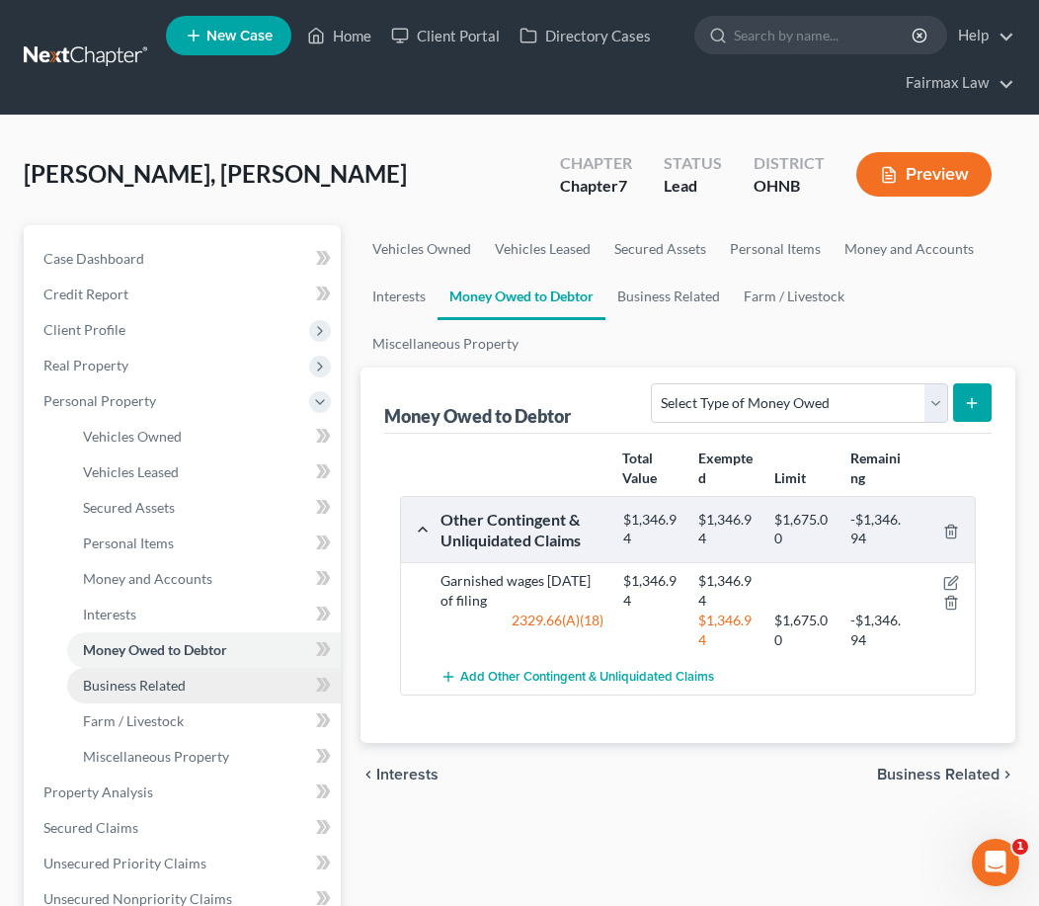
click at [110, 692] on span "Business Related" at bounding box center [134, 684] width 103 height 17
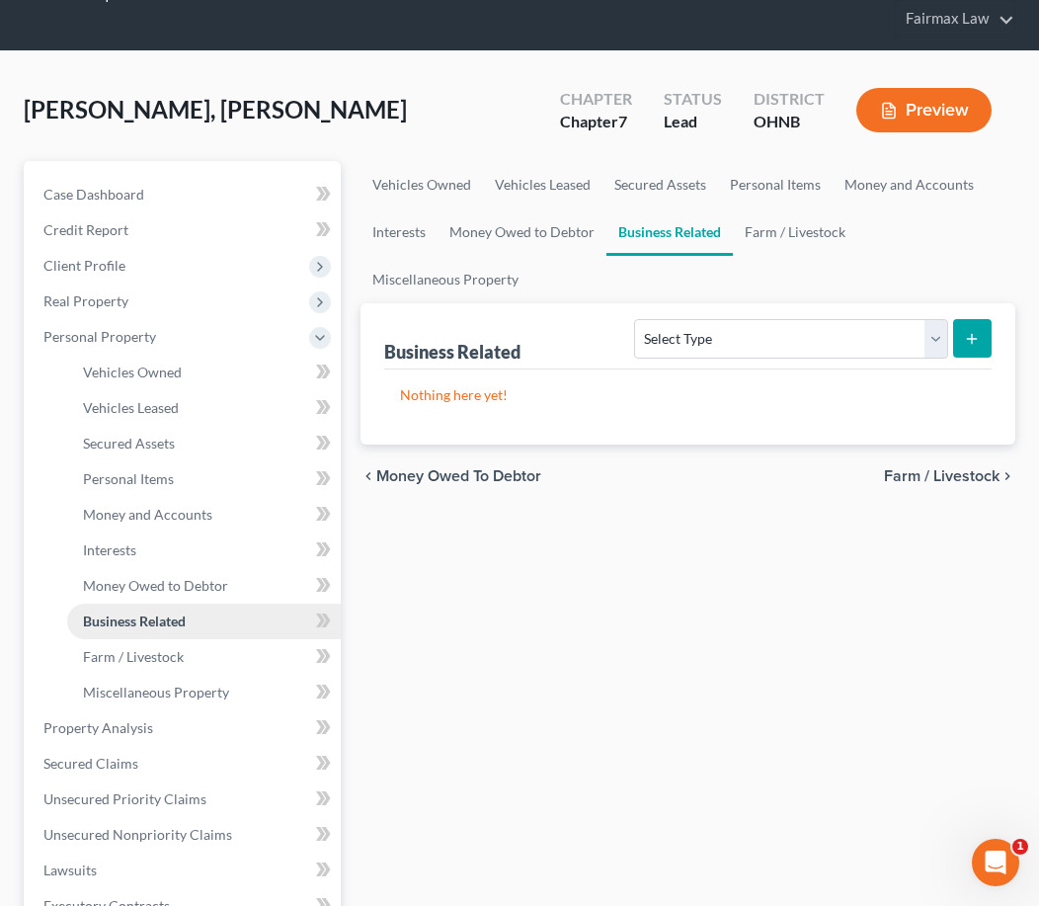
scroll to position [69, 0]
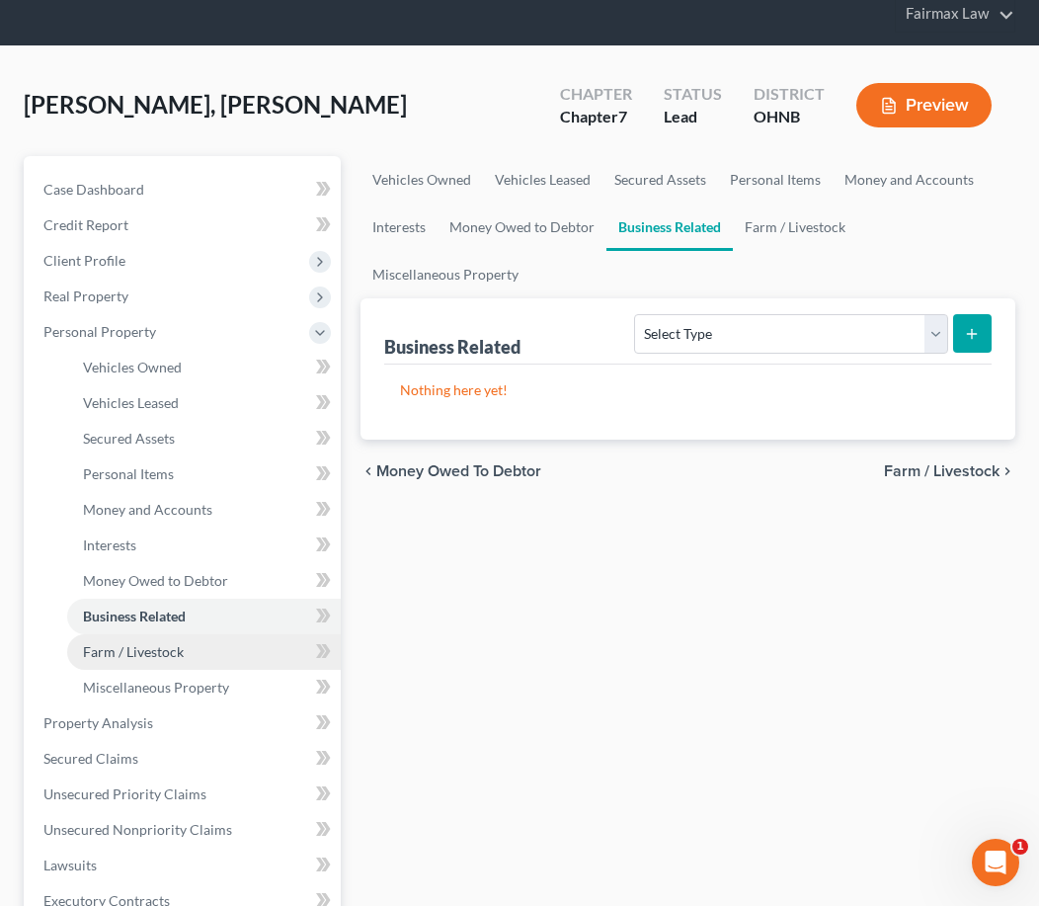
click at [127, 655] on span "Farm / Livestock" at bounding box center [133, 651] width 101 height 17
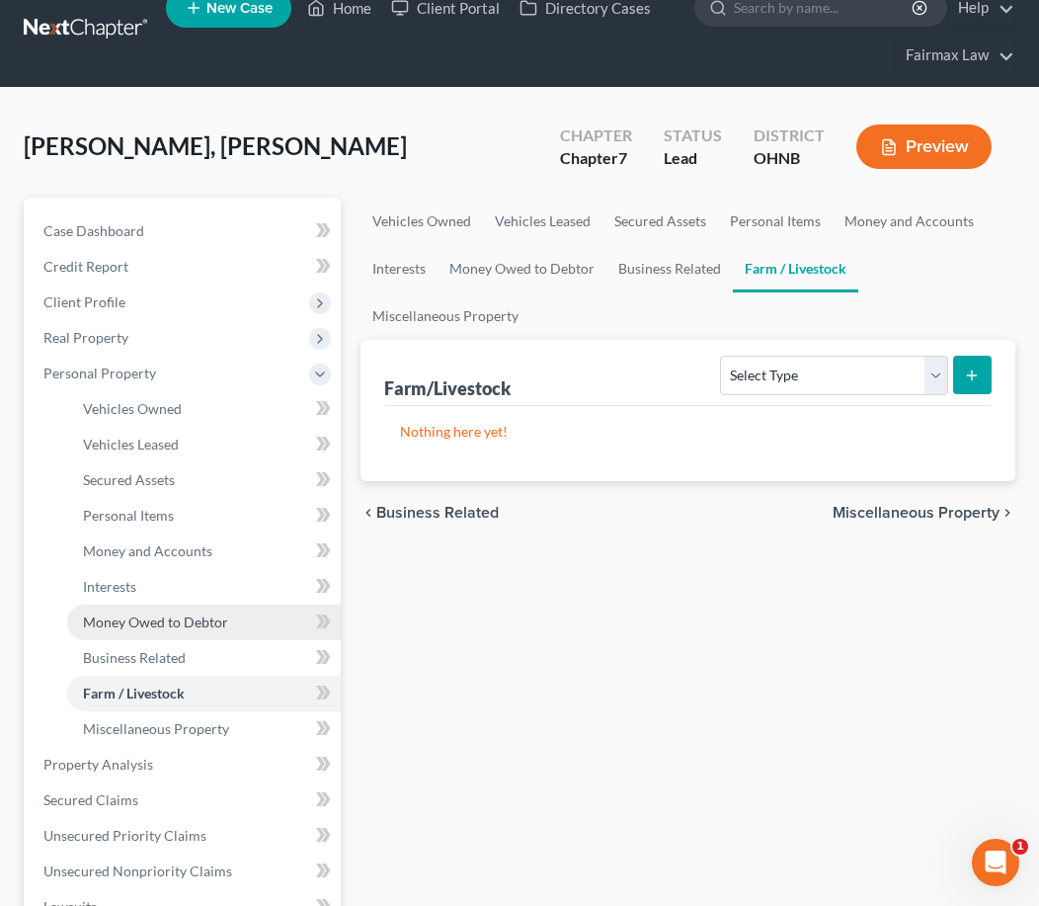
scroll to position [32, 0]
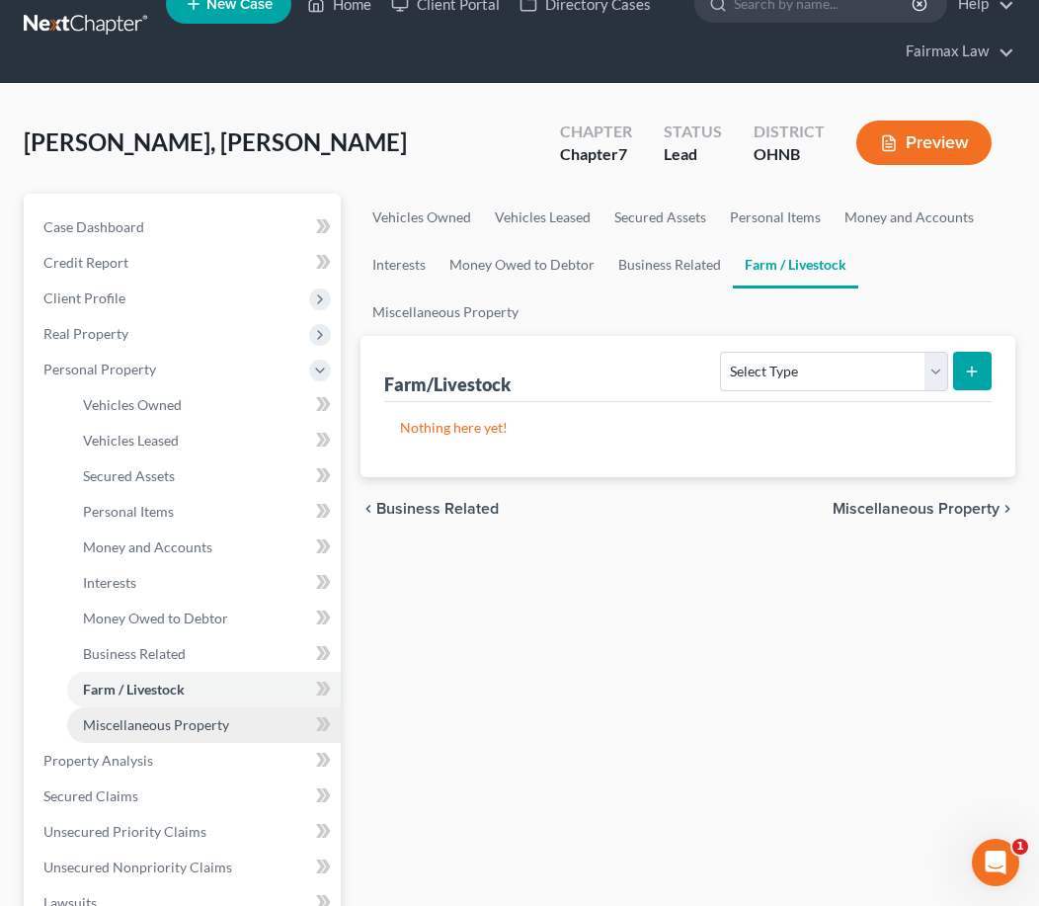
click at [126, 735] on link "Miscellaneous Property" at bounding box center [204, 725] width 274 height 36
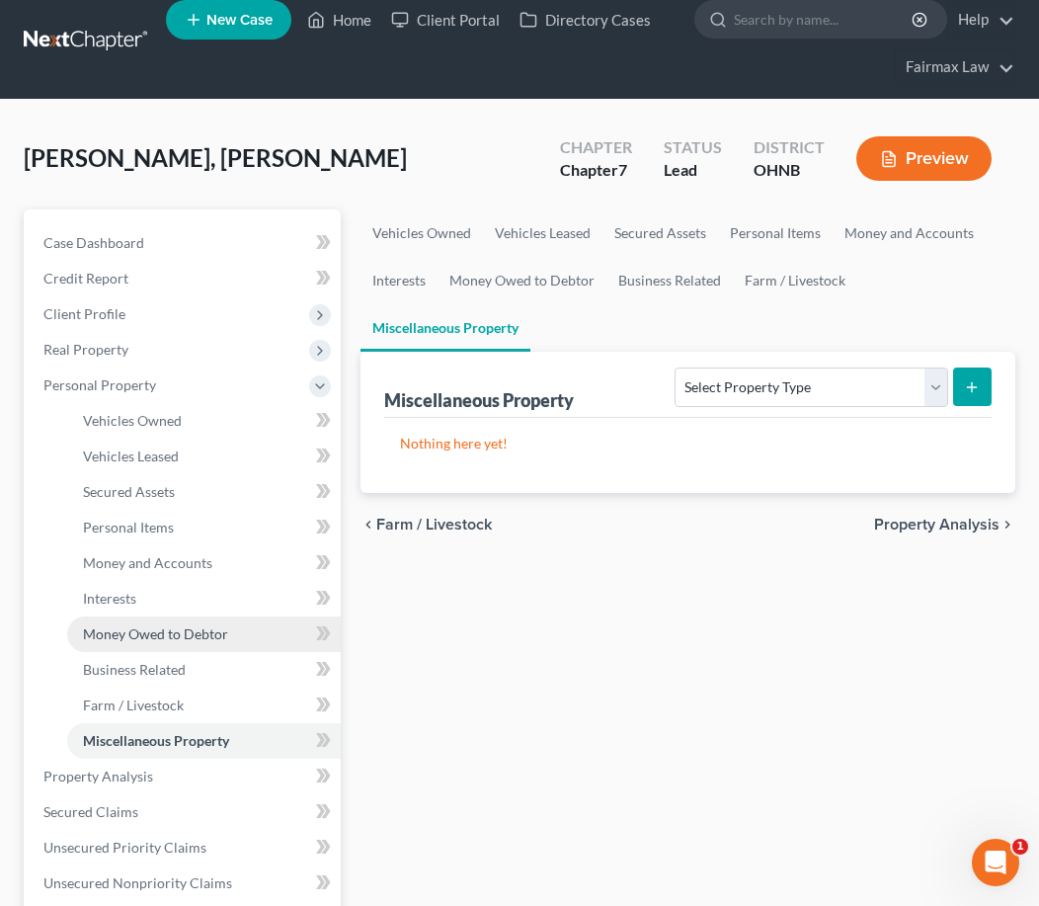
scroll to position [15, 0]
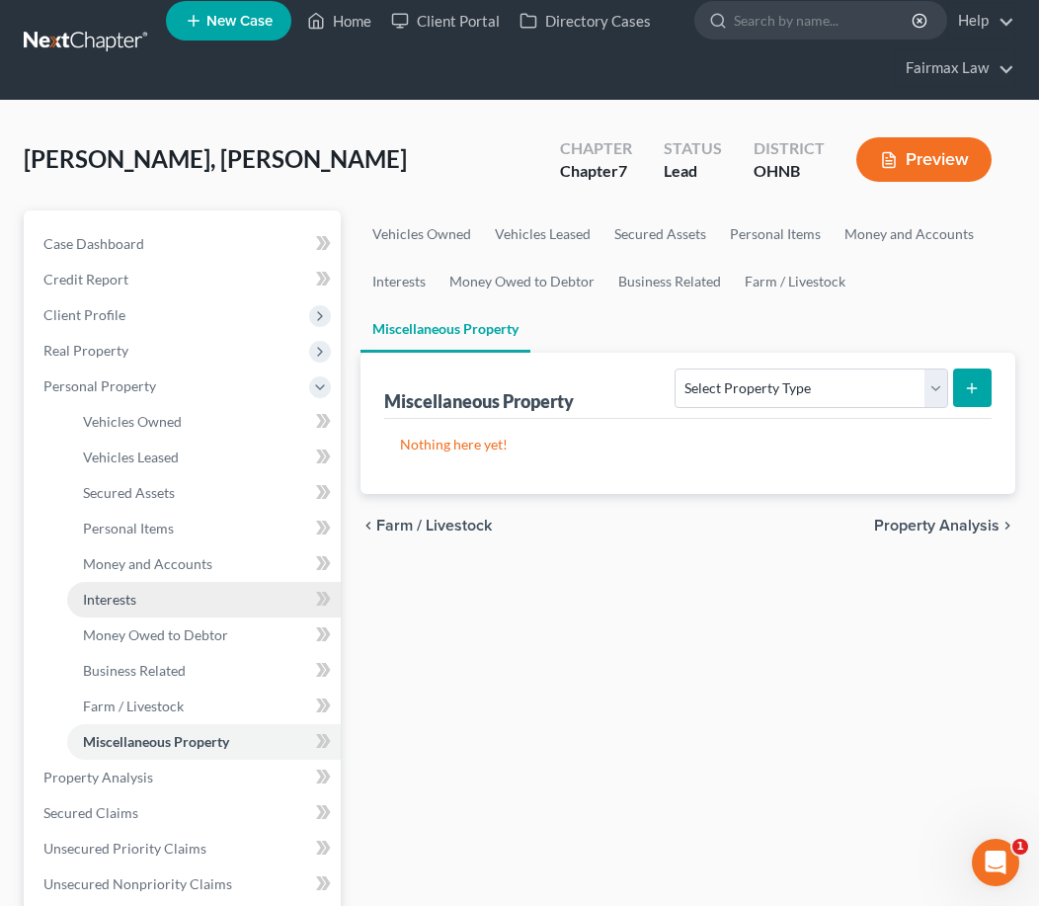
click at [134, 600] on span "Interests" at bounding box center [109, 599] width 53 height 17
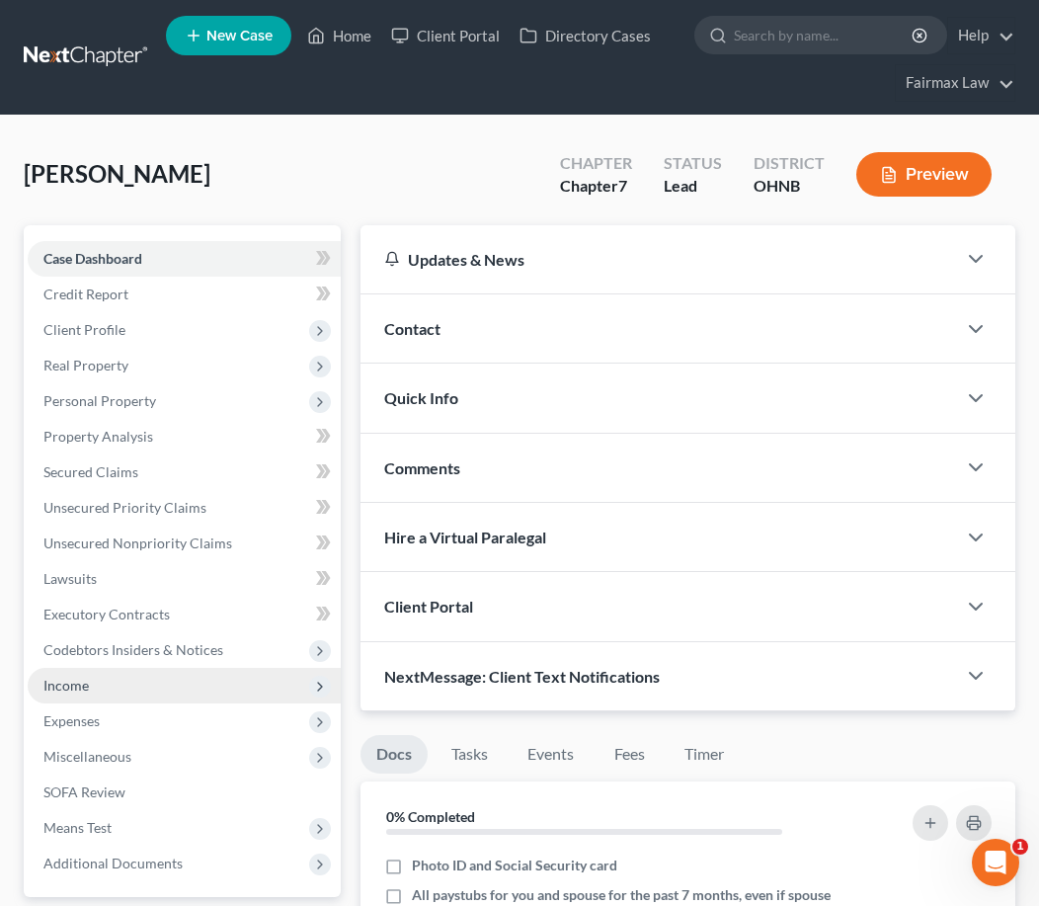
click at [147, 672] on span "Income" at bounding box center [184, 686] width 313 height 36
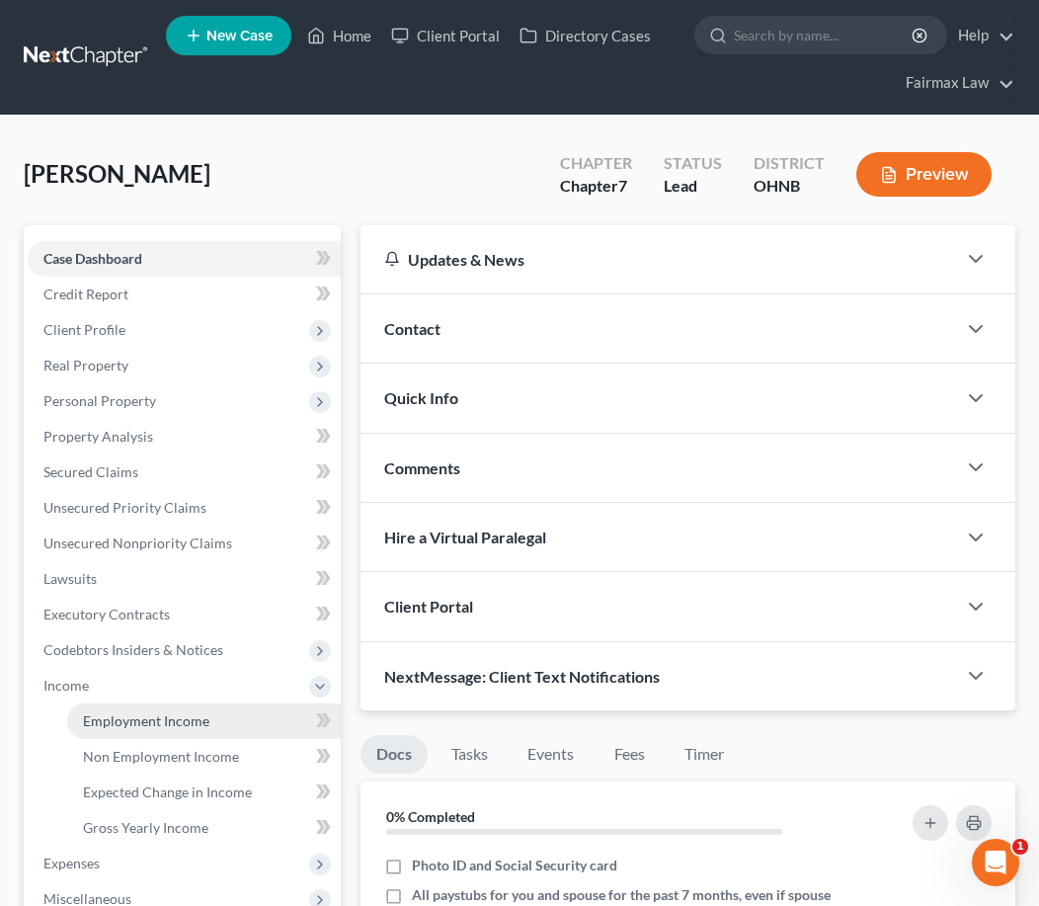
click at [140, 709] on link "Employment Income" at bounding box center [204, 721] width 274 height 36
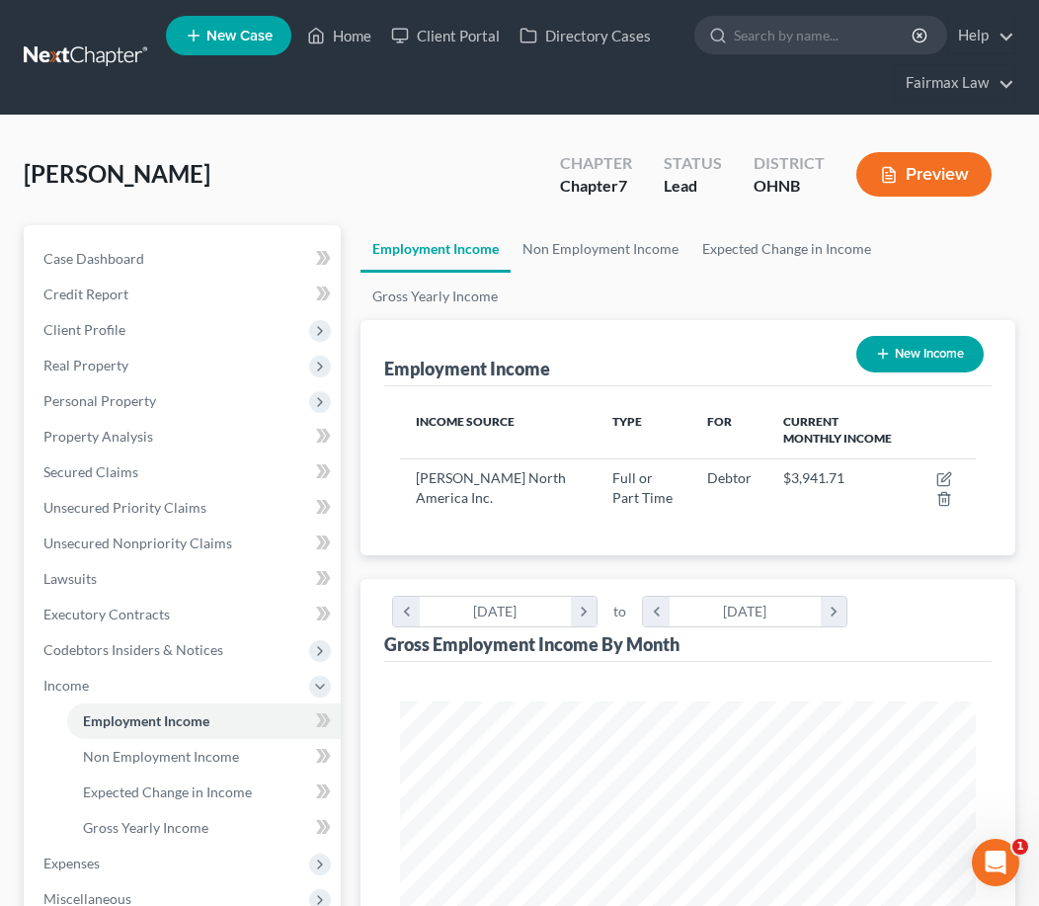
scroll to position [287, 614]
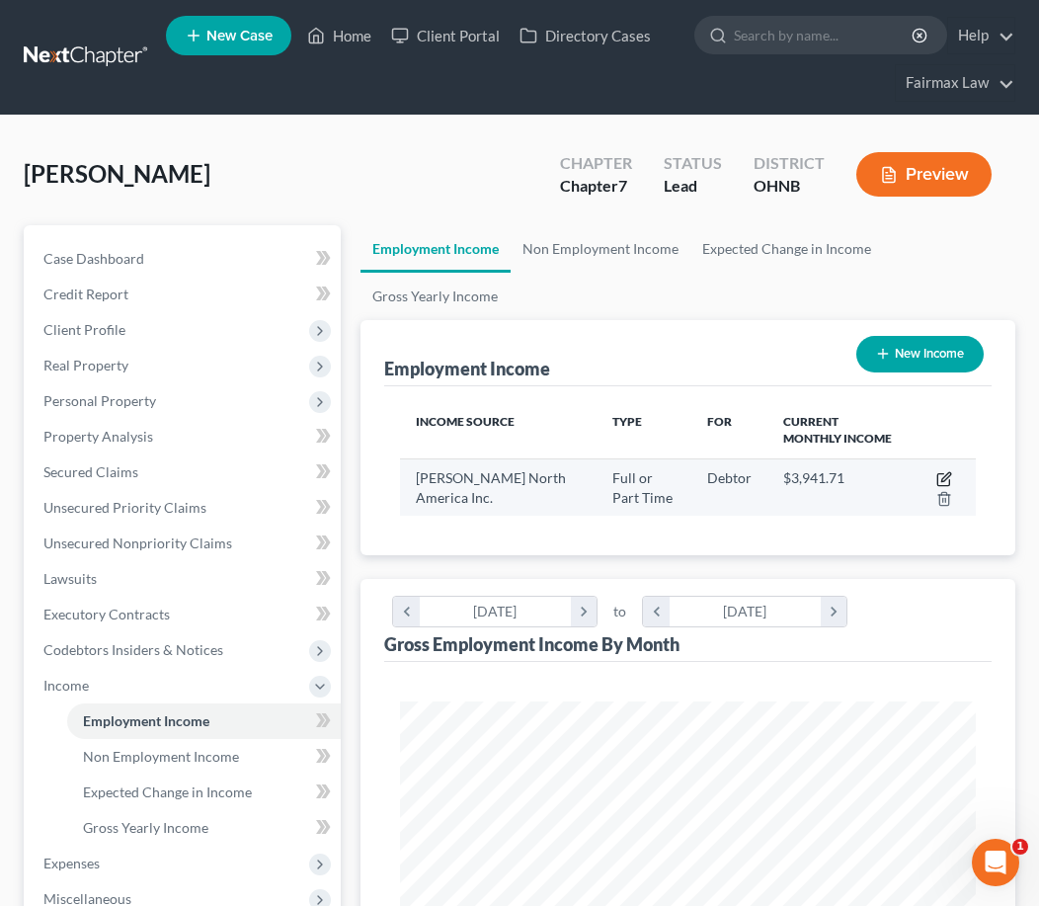
click at [949, 480] on icon "button" at bounding box center [943, 480] width 12 height 12
select select "0"
select select "36"
select select "2"
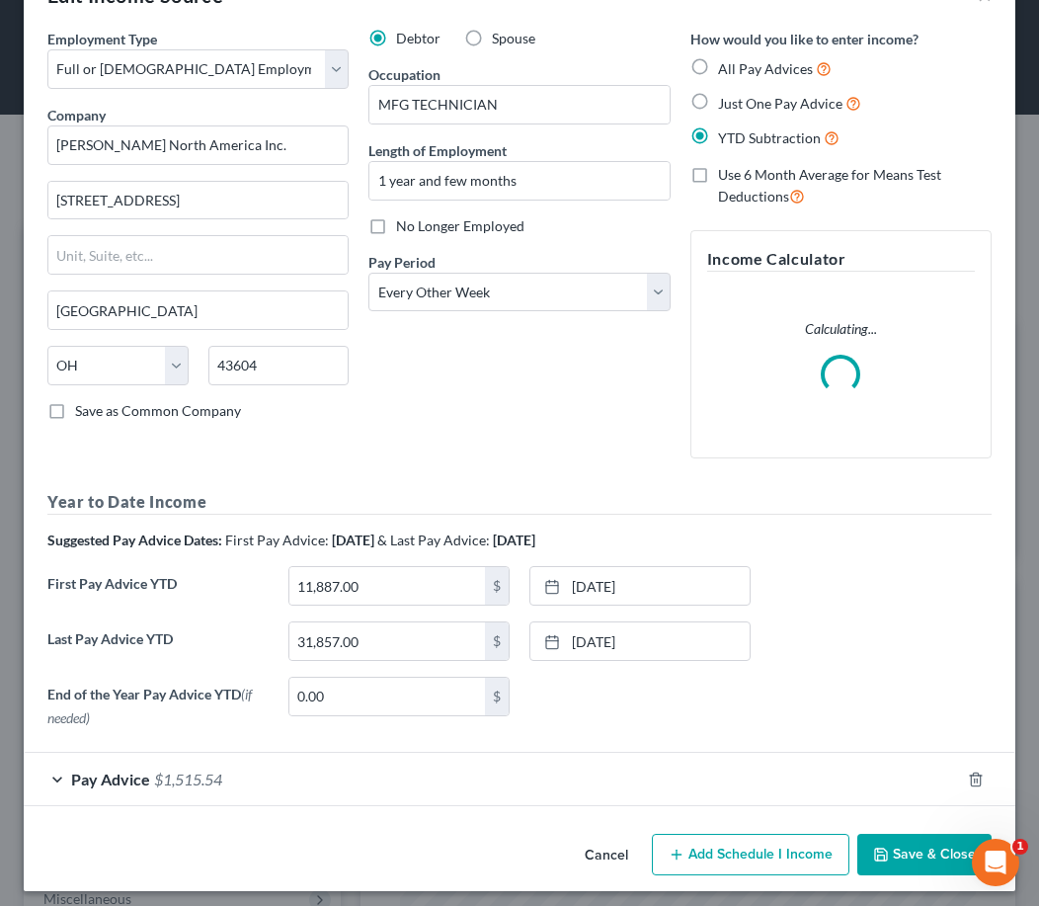
scroll to position [67, 0]
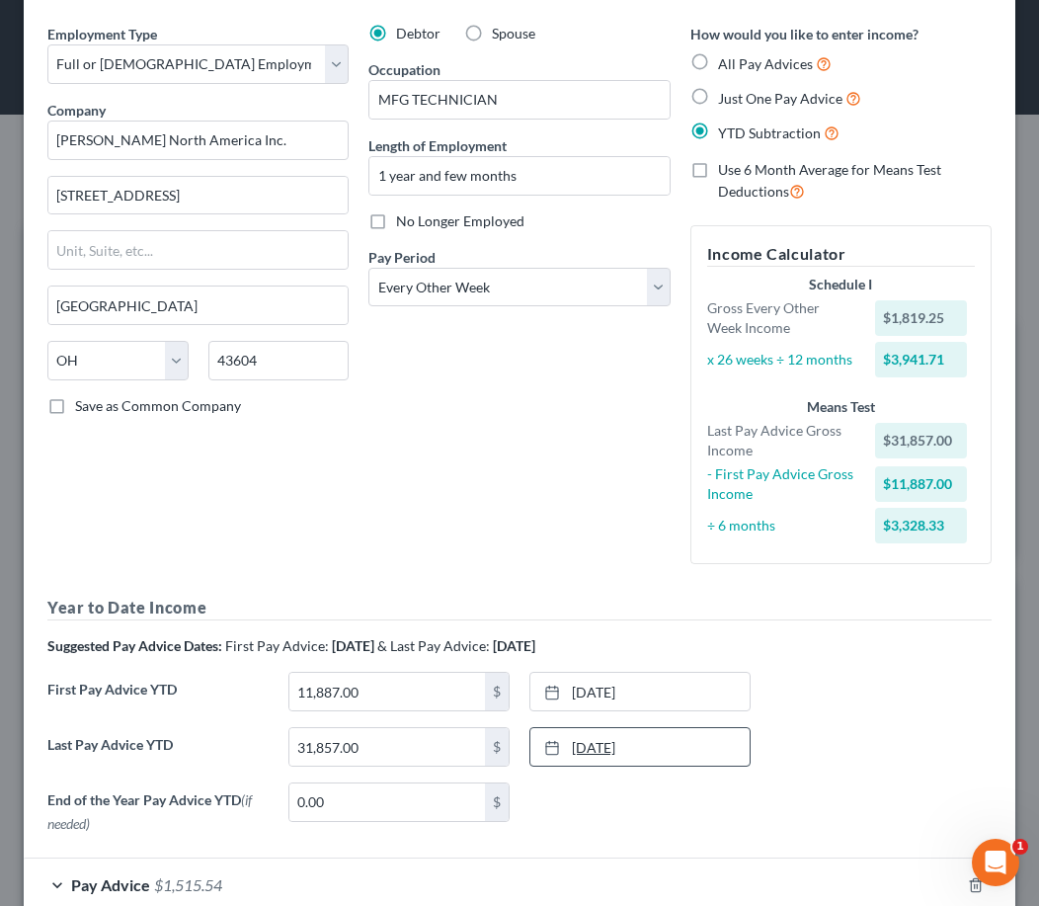
click at [651, 754] on link "9/5/2025" at bounding box center [639, 747] width 219 height 38
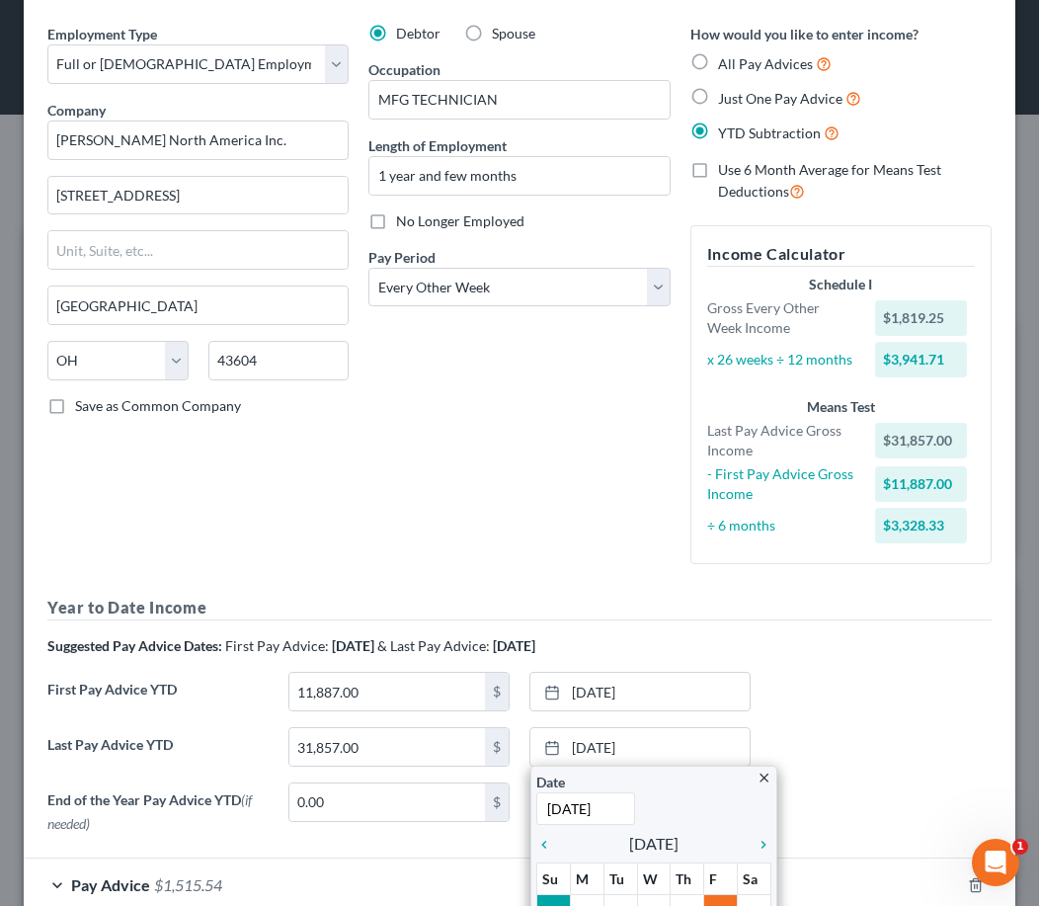
type input "9/19/2025"
click at [923, 664] on div "Year to Date Income Suggested Pay Advice Dates: First Pay Advice: April 2025 & …" at bounding box center [519, 719] width 944 height 246
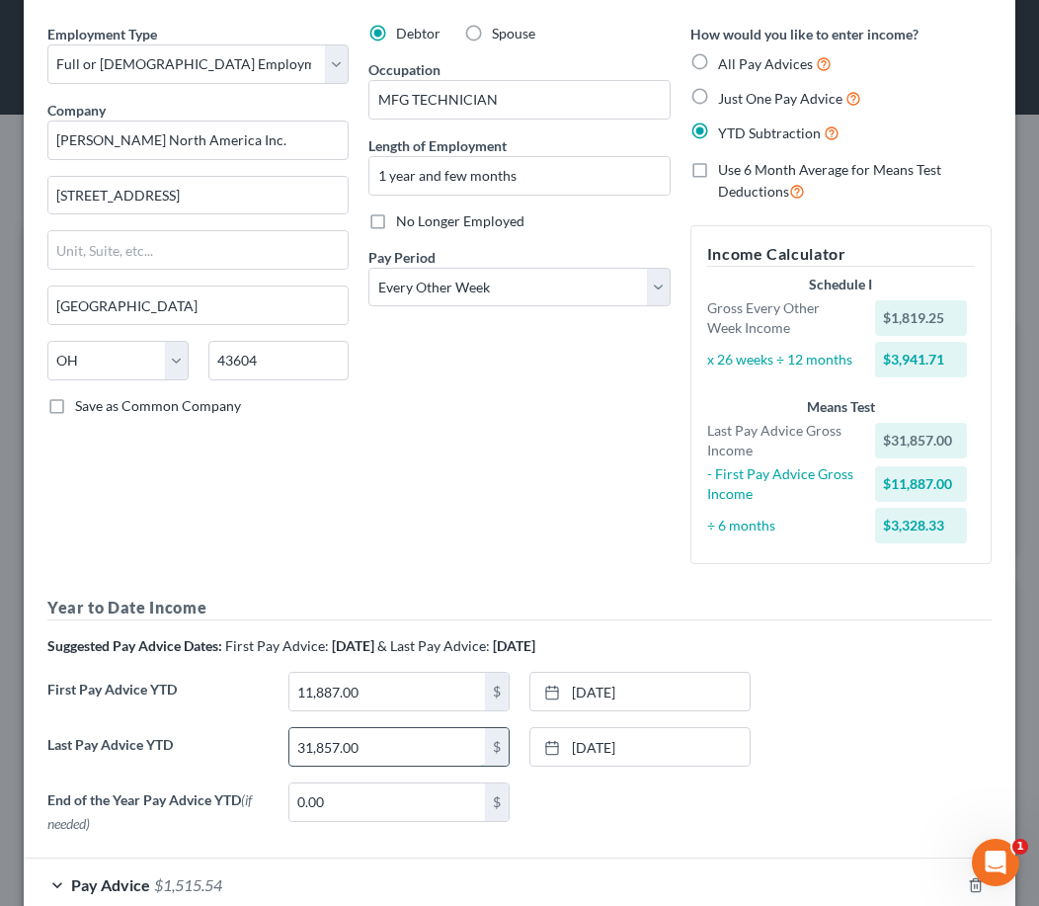
drag, startPoint x: 389, startPoint y: 733, endPoint x: 468, endPoint y: 746, distance: 80.0
click at [468, 750] on input "31,857.00" at bounding box center [387, 747] width 196 height 38
type input "33,511.56"
click at [659, 817] on div "None close Date Time chevron_left October 2025 chevron_right Su M Tu W Th F Sa …" at bounding box center [639, 803] width 241 height 43
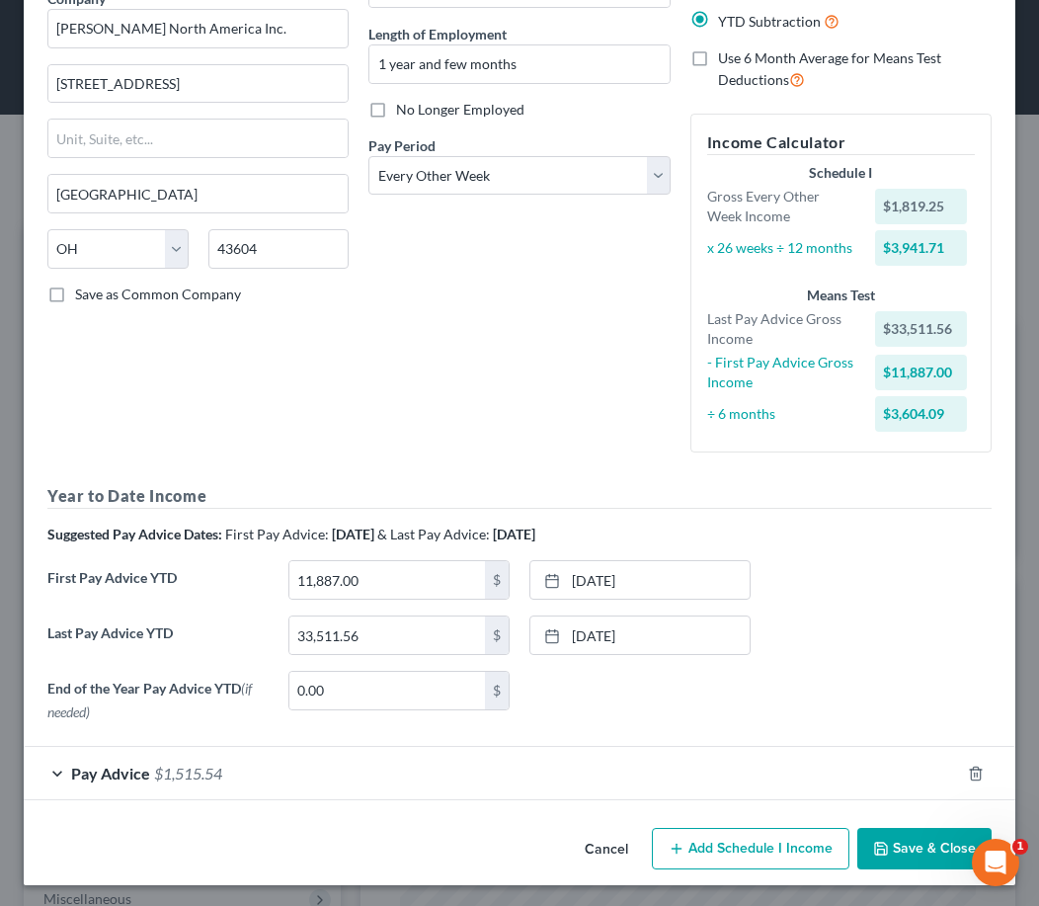
scroll to position [178, 0]
click at [916, 850] on button "Save & Close" at bounding box center [924, 849] width 134 height 41
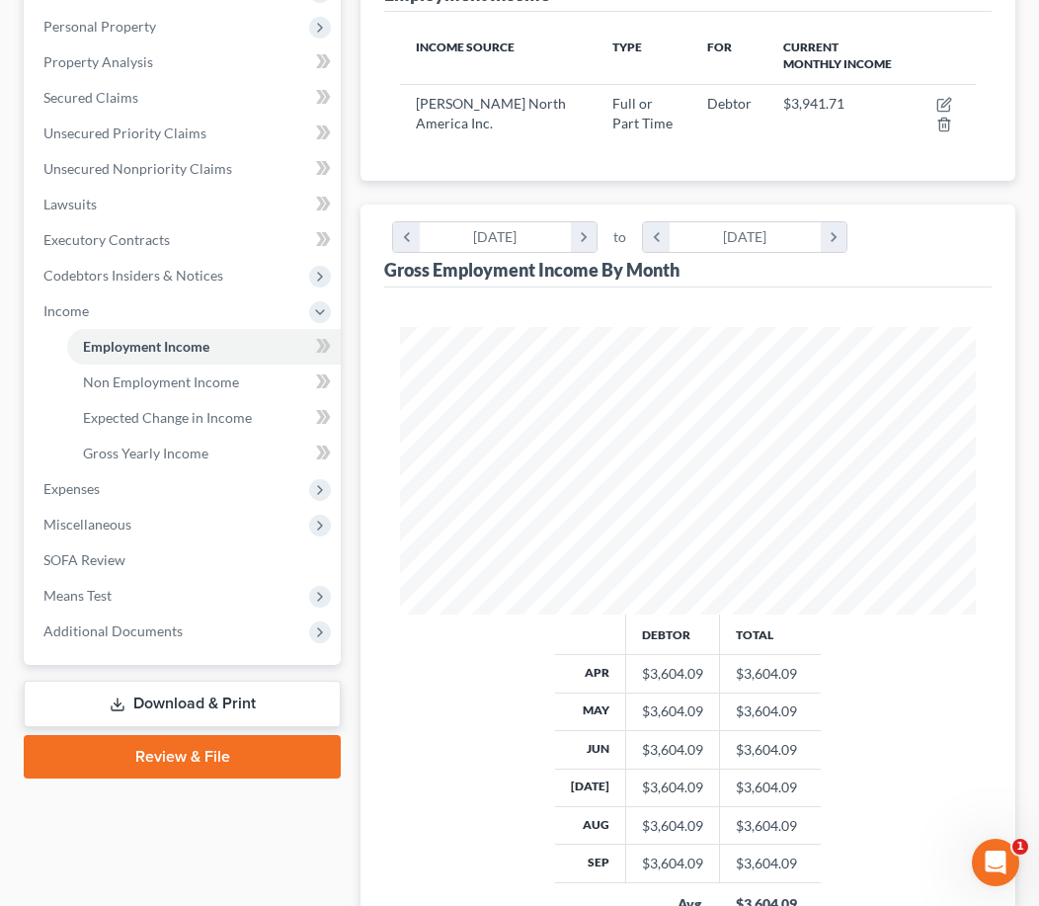
scroll to position [408, 0]
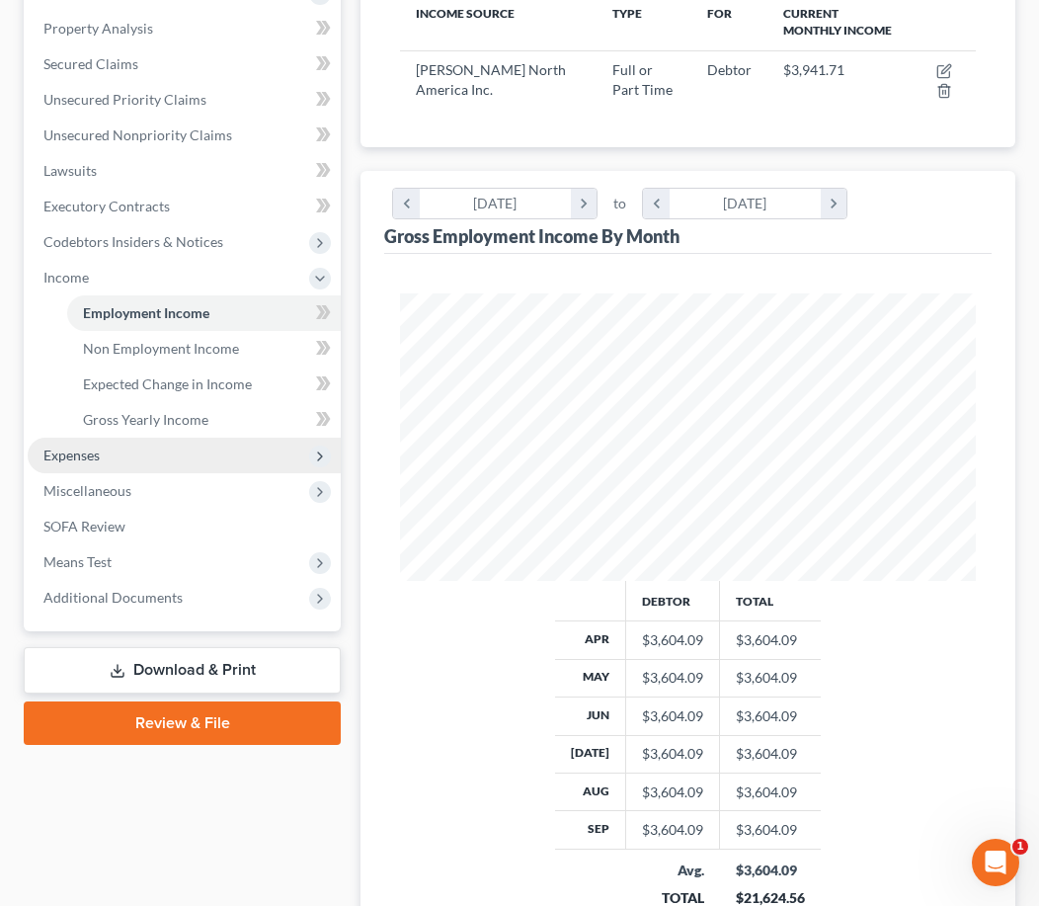
click at [162, 461] on span "Expenses" at bounding box center [184, 455] width 313 height 36
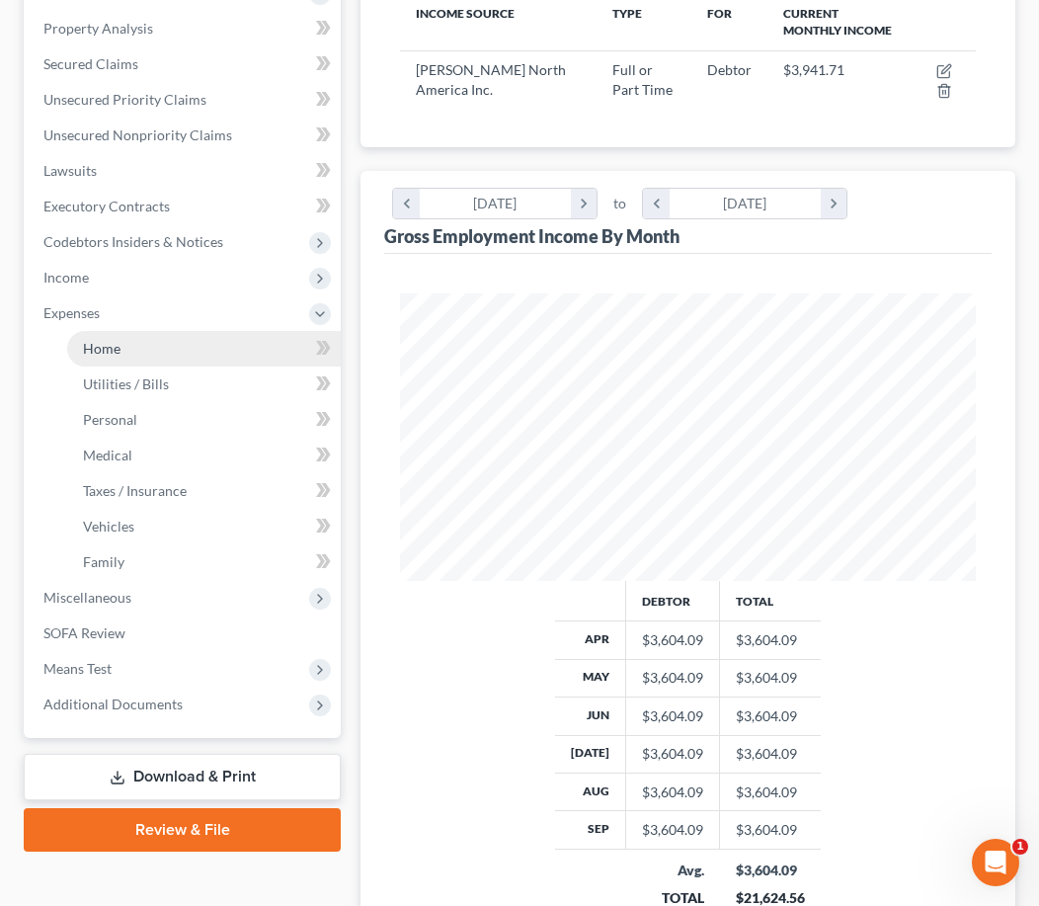
click at [139, 359] on link "Home" at bounding box center [204, 349] width 274 height 36
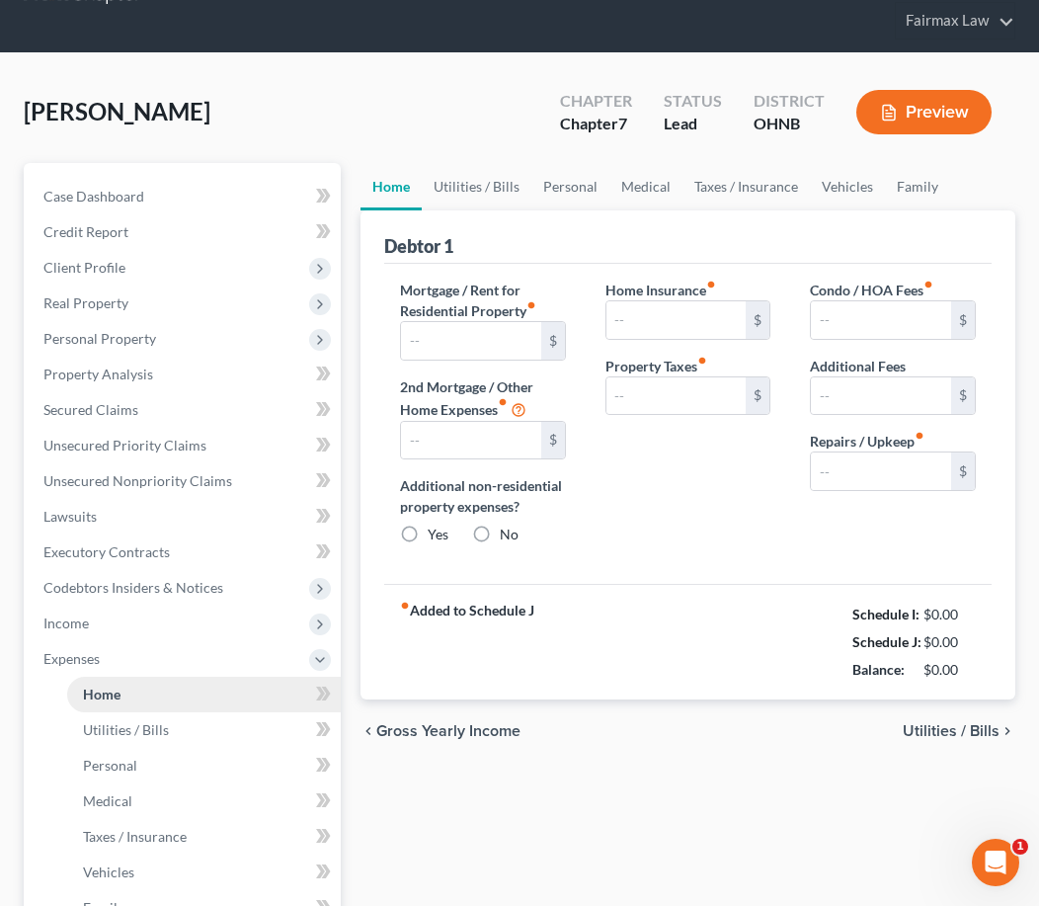
type input "950.00"
type input "0.00"
radio input "true"
type input "0.00"
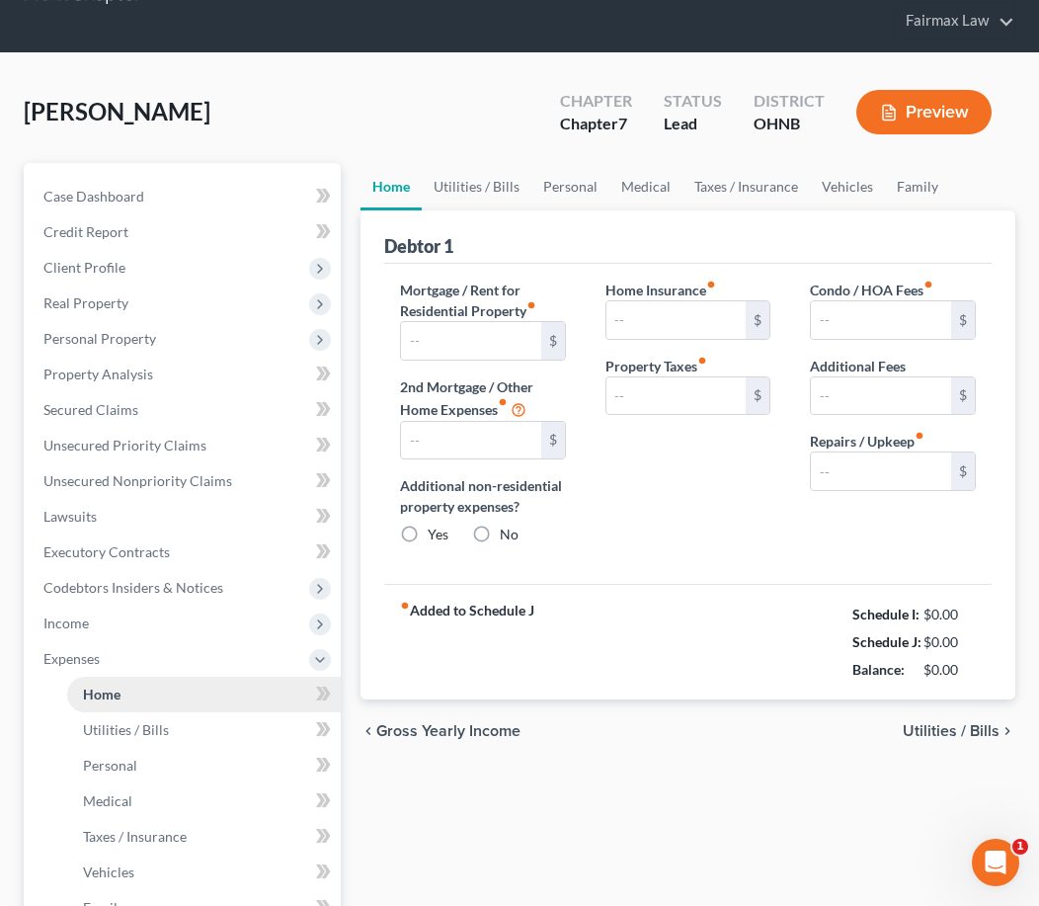
type input "0.00"
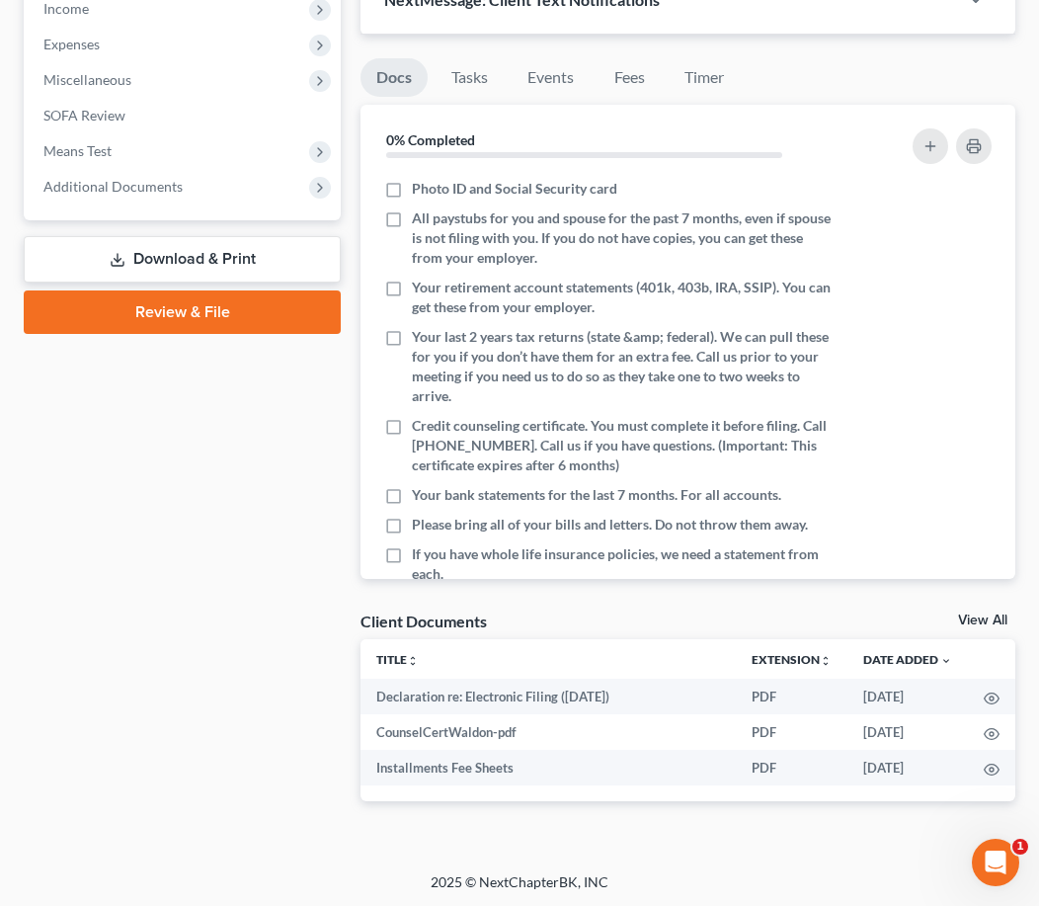
scroll to position [414, 0]
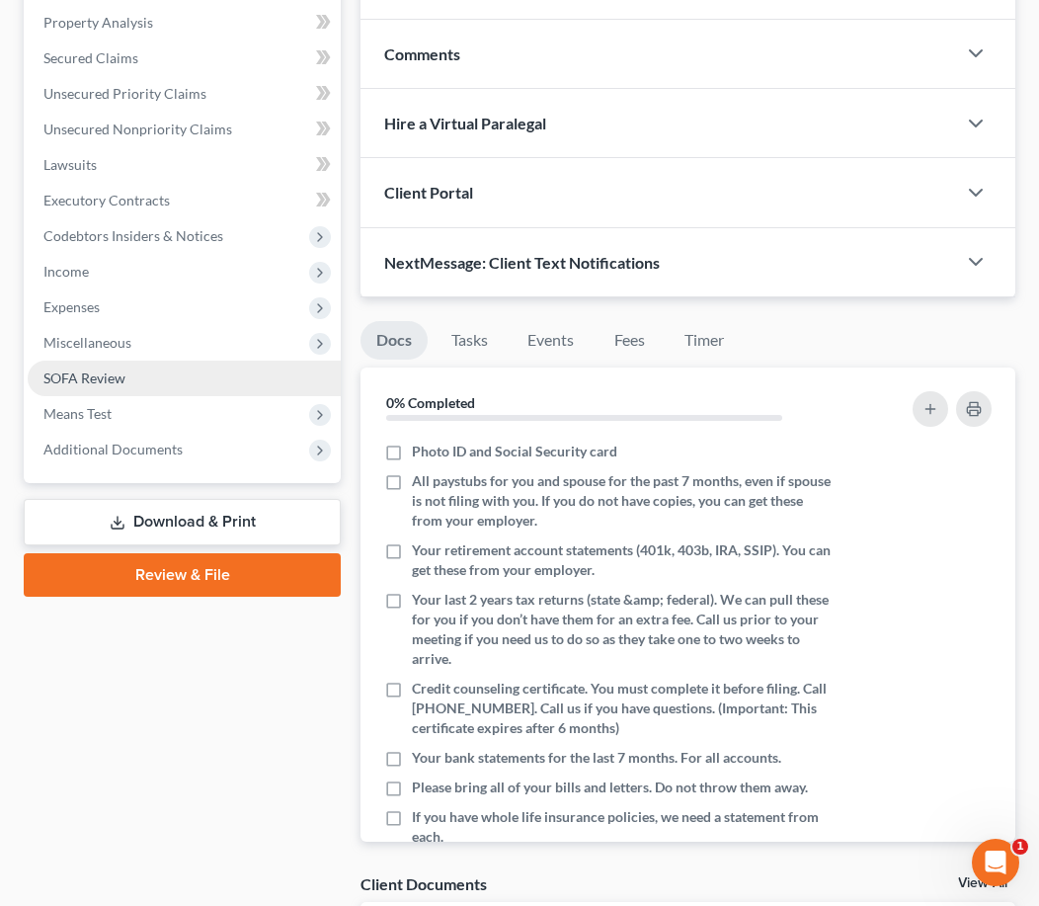
click at [206, 391] on link "SOFA Review" at bounding box center [184, 378] width 313 height 36
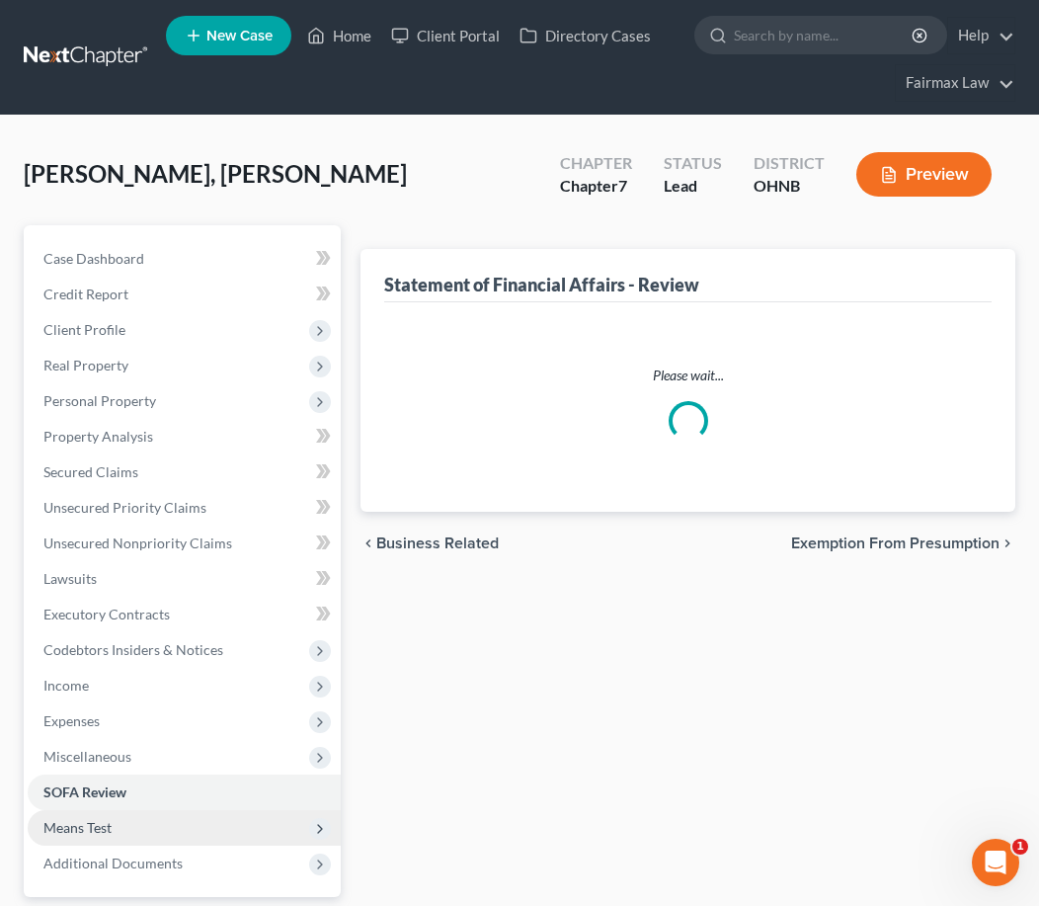
click at [150, 836] on span "Means Test" at bounding box center [184, 828] width 313 height 36
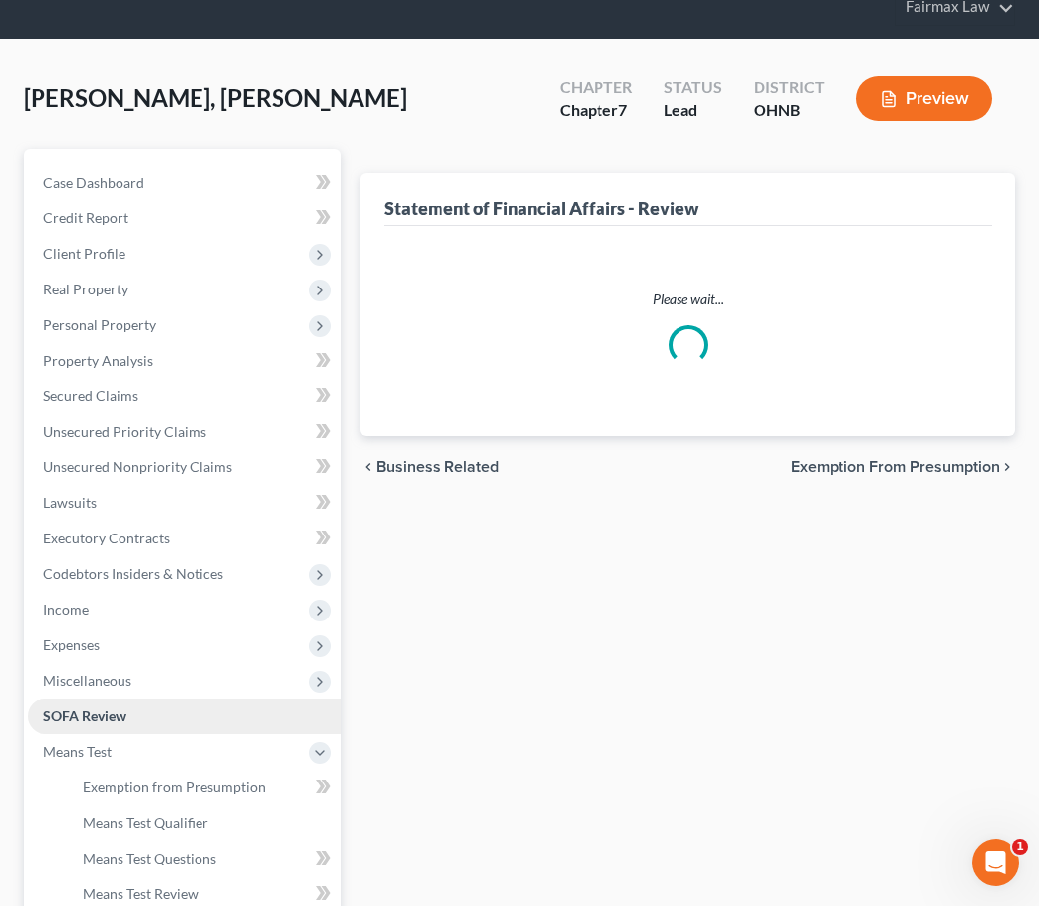
scroll to position [169, 0]
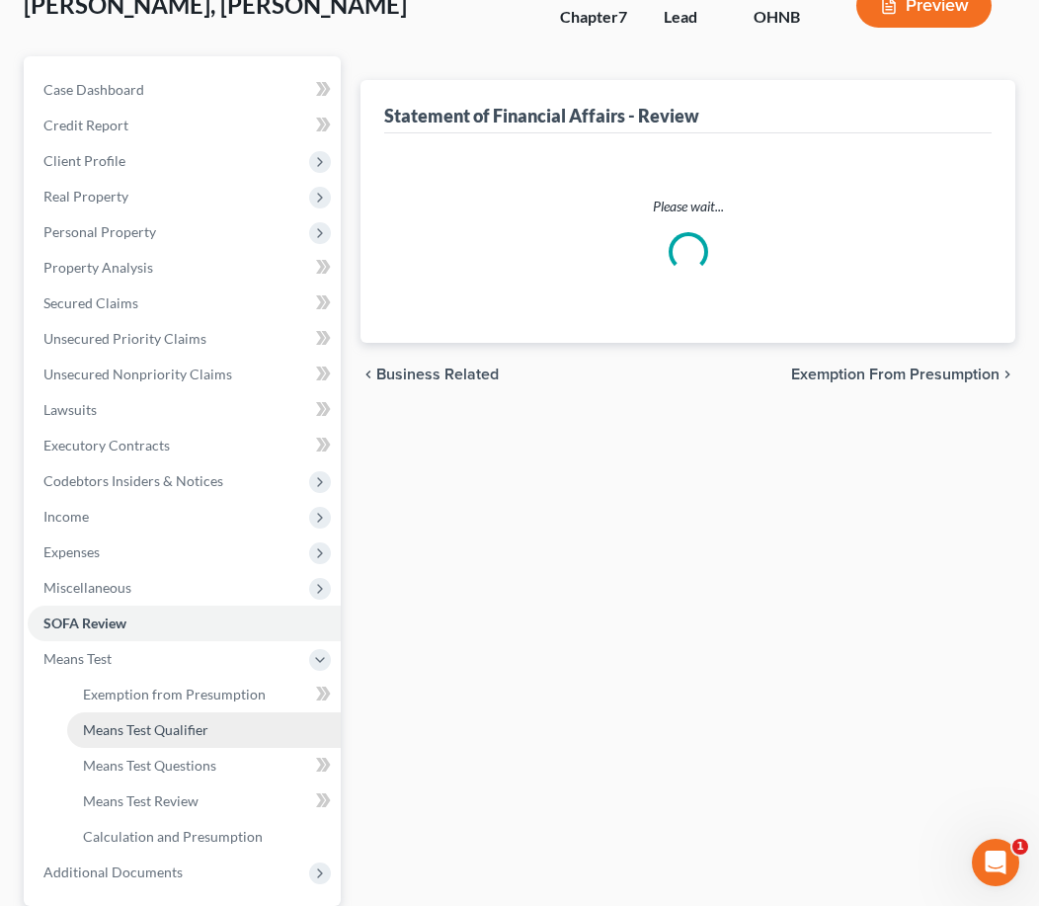
click at [175, 725] on span "Means Test Qualifier" at bounding box center [145, 729] width 125 height 17
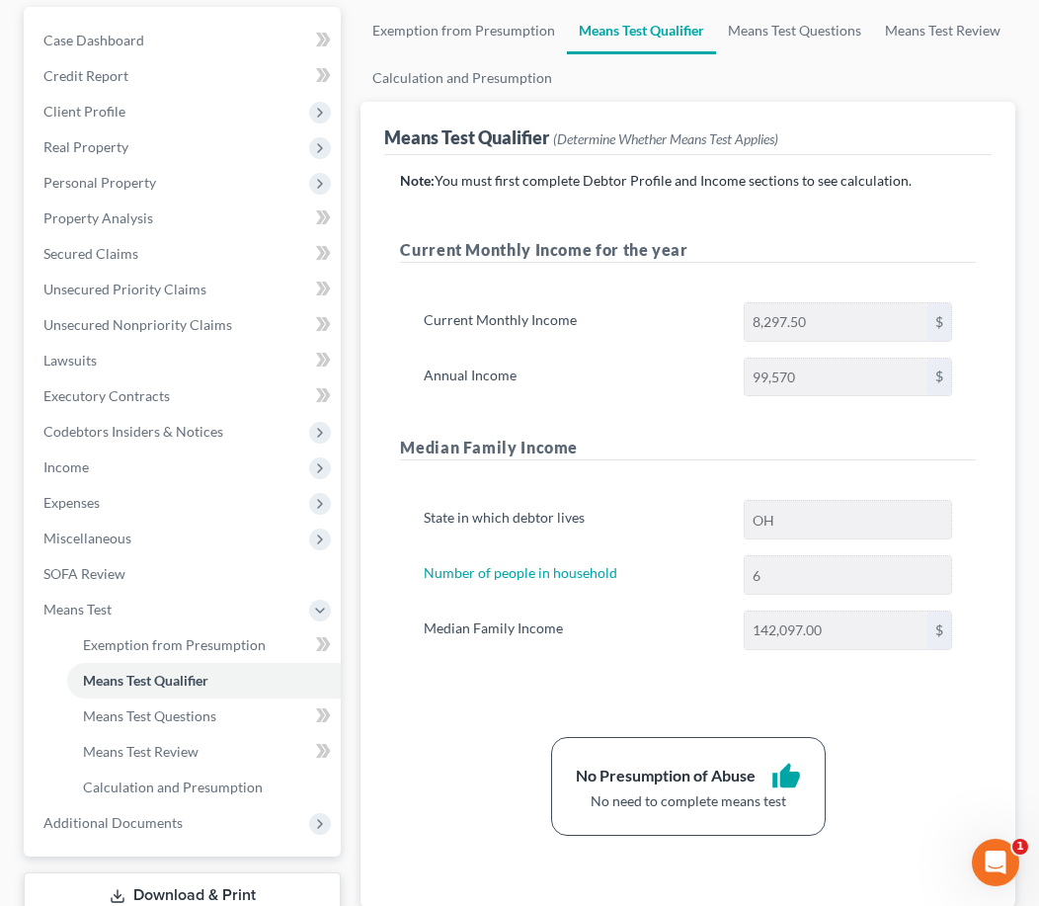
scroll to position [224, 0]
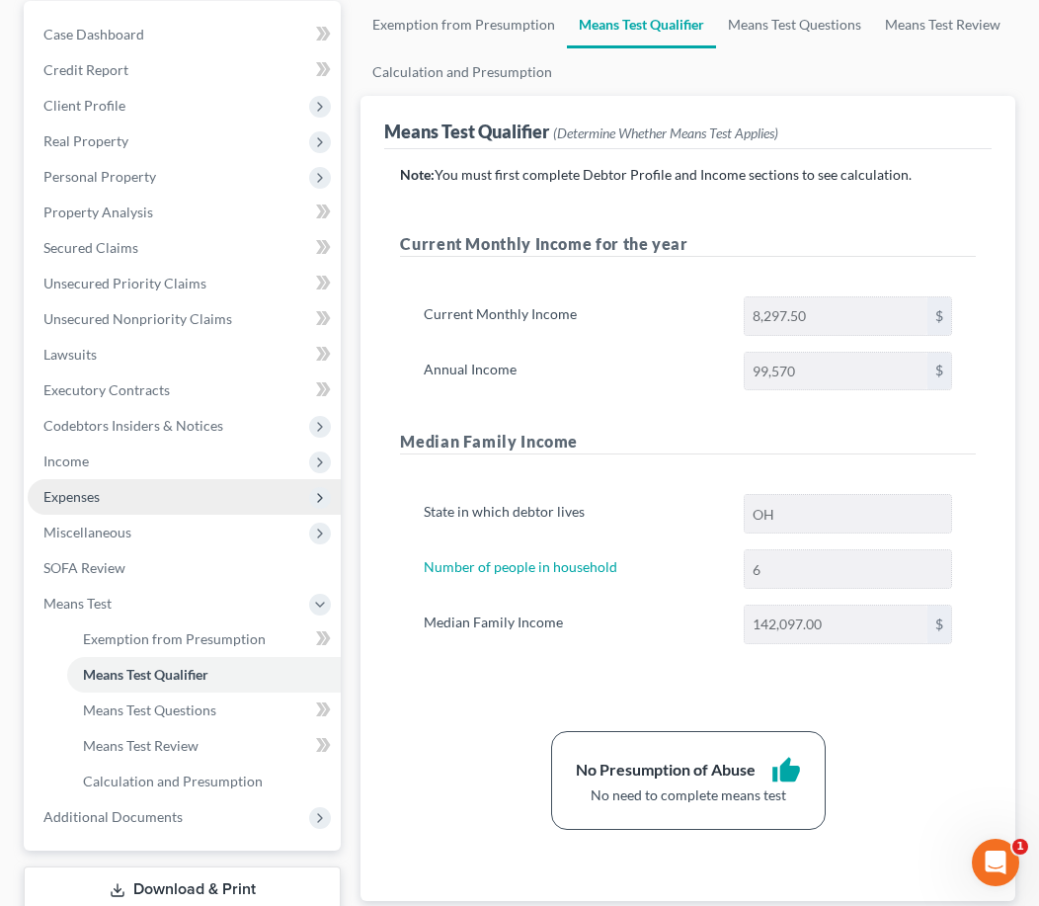
click at [196, 479] on span "Expenses" at bounding box center [184, 497] width 313 height 36
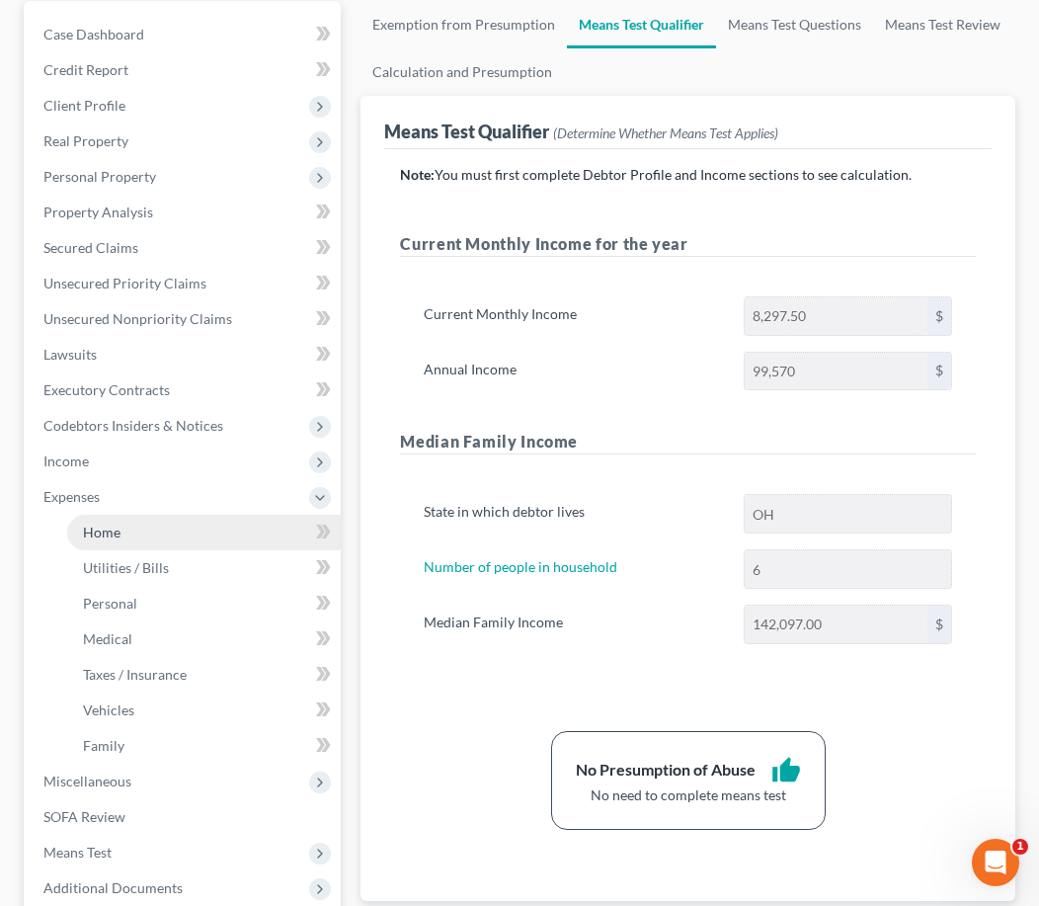
click at [174, 528] on link "Home" at bounding box center [204, 533] width 274 height 36
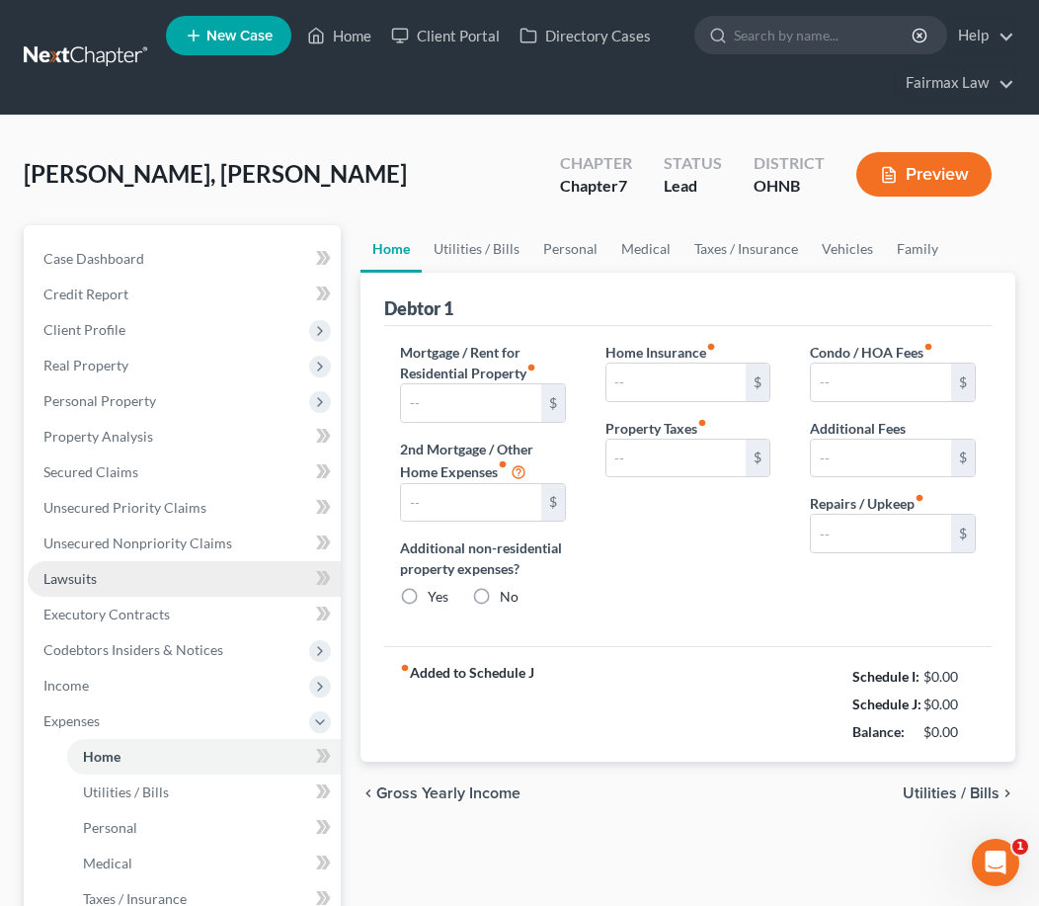
type input "1,200.00"
type input "0.00"
radio input "true"
type input "14.99"
type input "0.00"
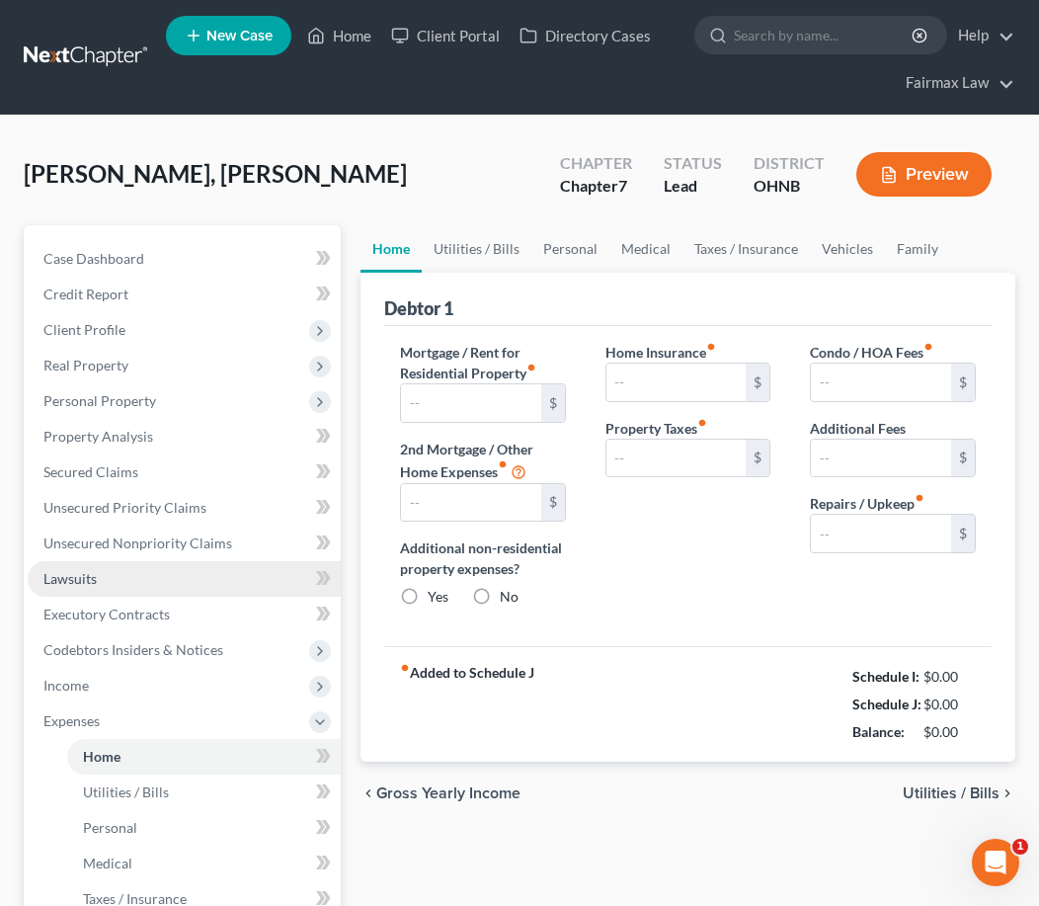
type input "0.00"
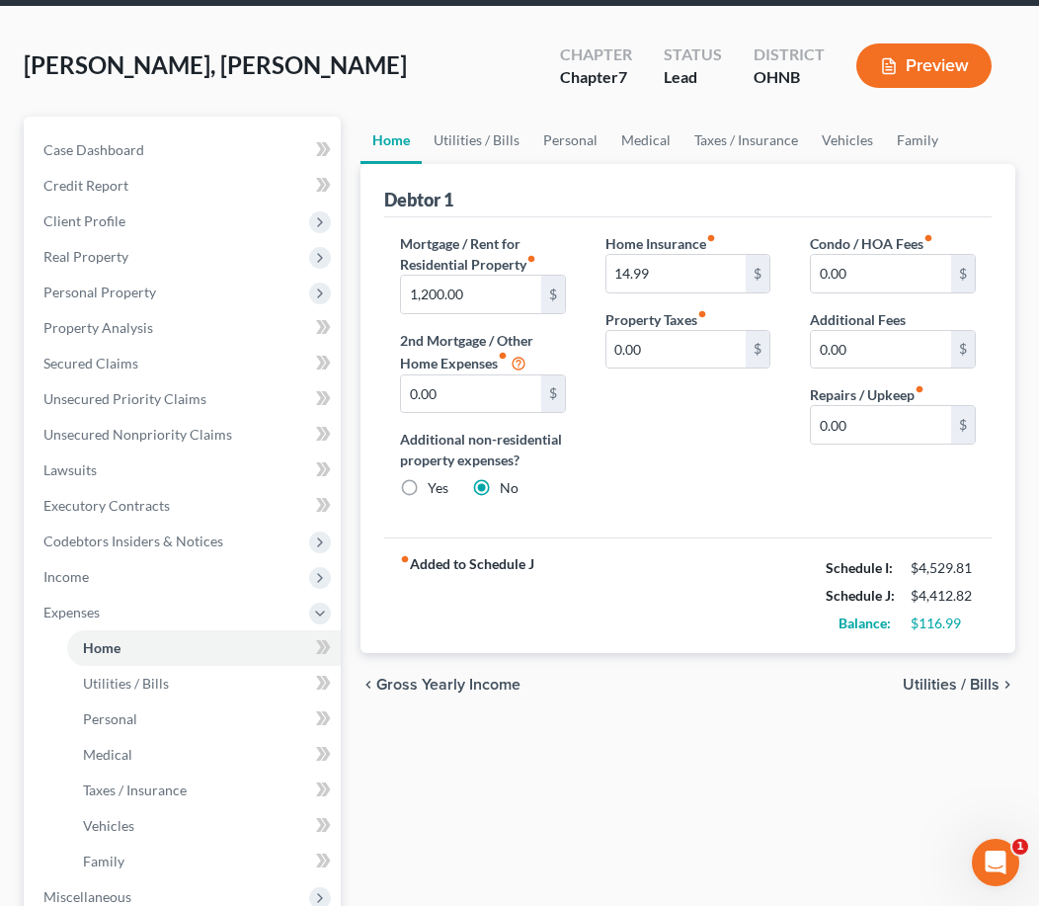
scroll to position [113, 0]
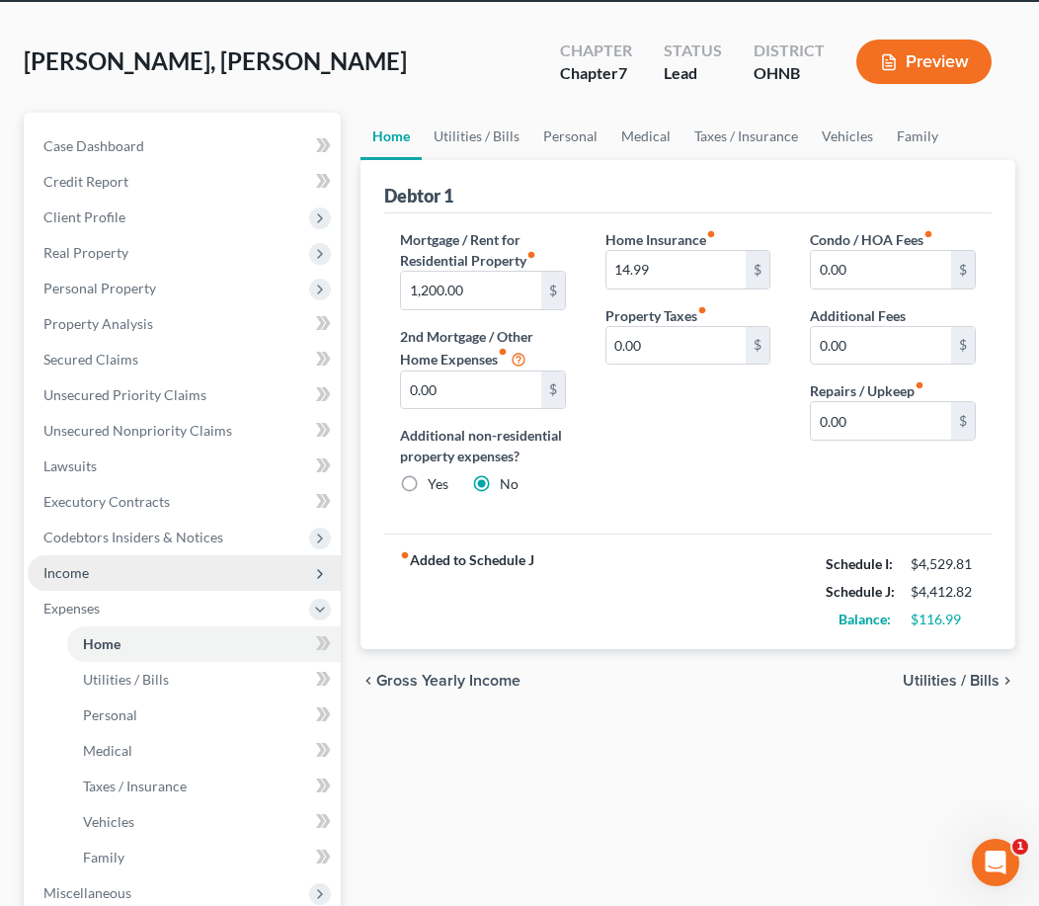
click at [277, 585] on span "Income" at bounding box center [184, 573] width 313 height 36
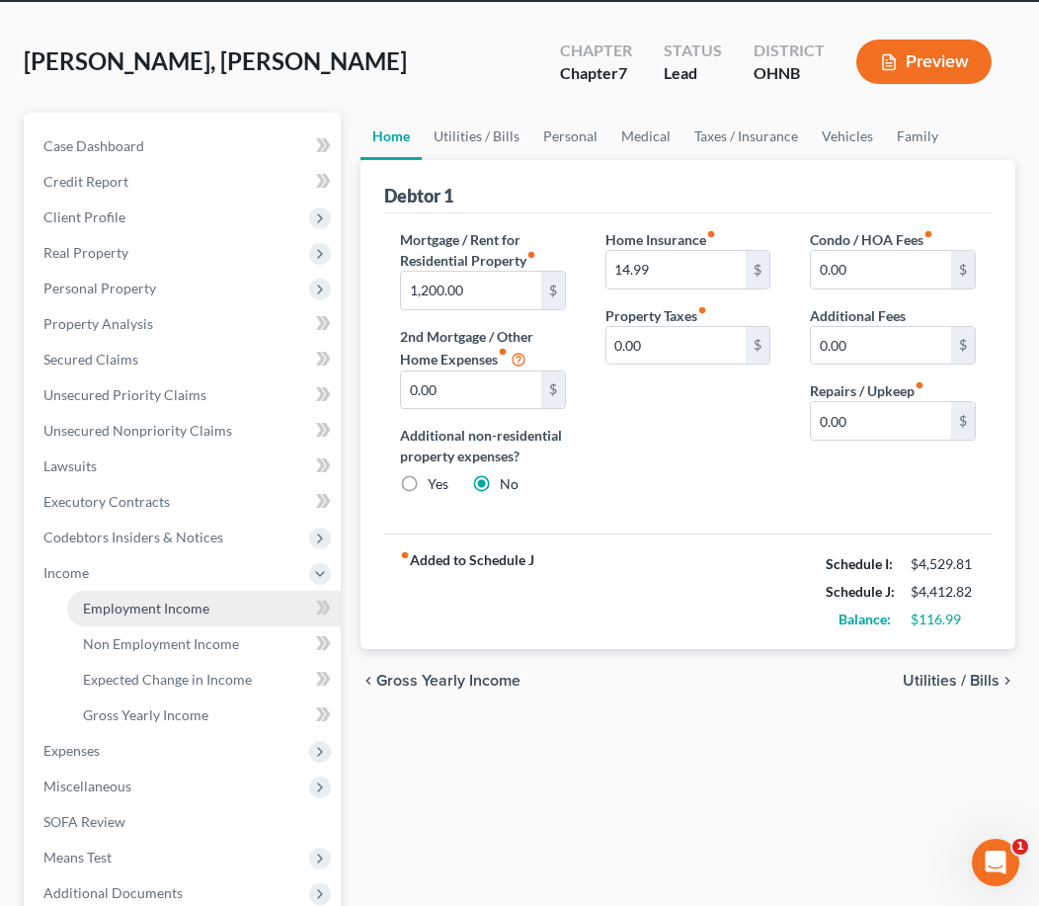
click at [269, 609] on link "Employment Income" at bounding box center [204, 609] width 274 height 36
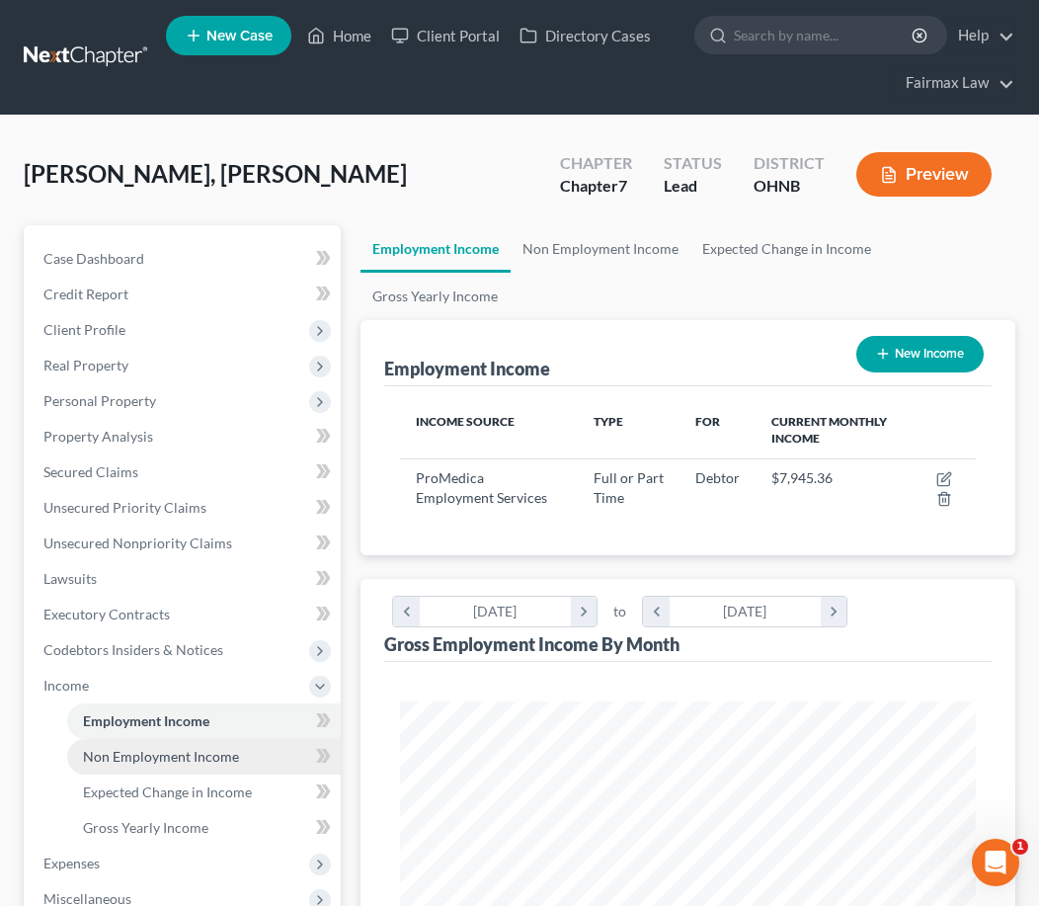
scroll to position [287, 614]
click at [205, 756] on span "Non Employment Income" at bounding box center [161, 756] width 156 height 17
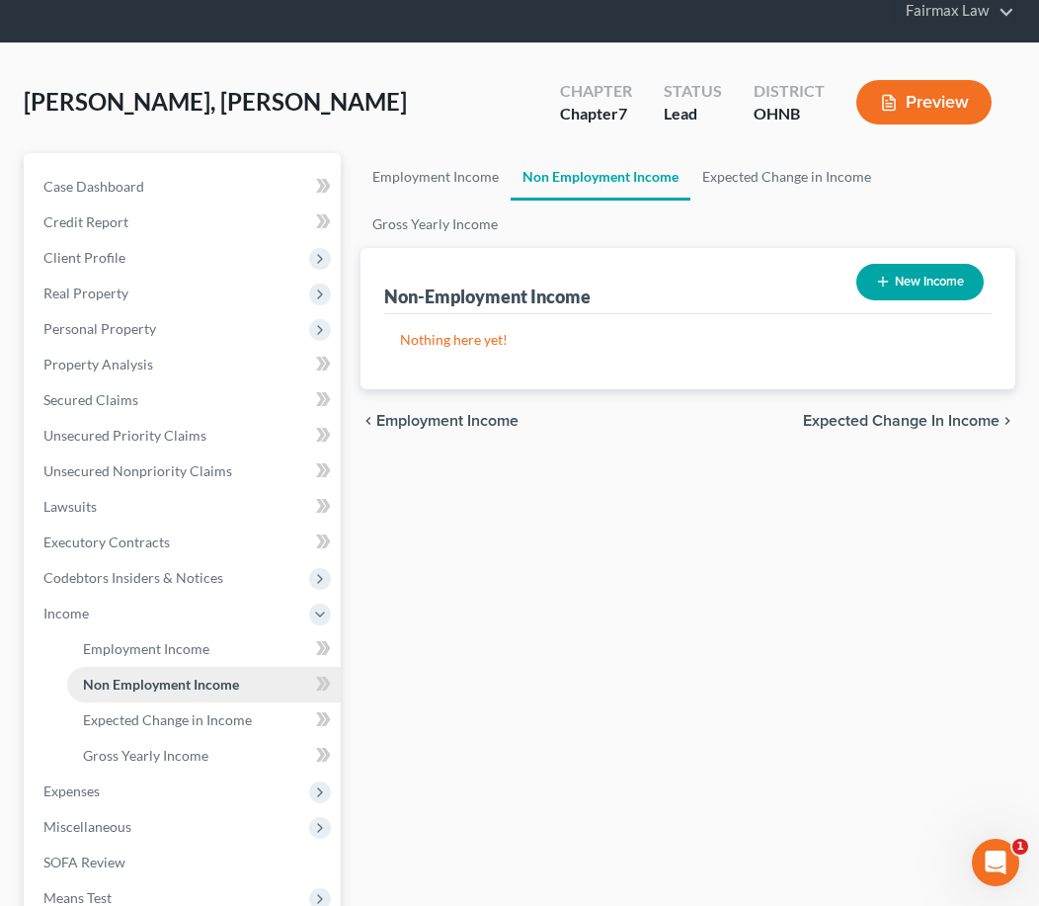
scroll to position [109, 0]
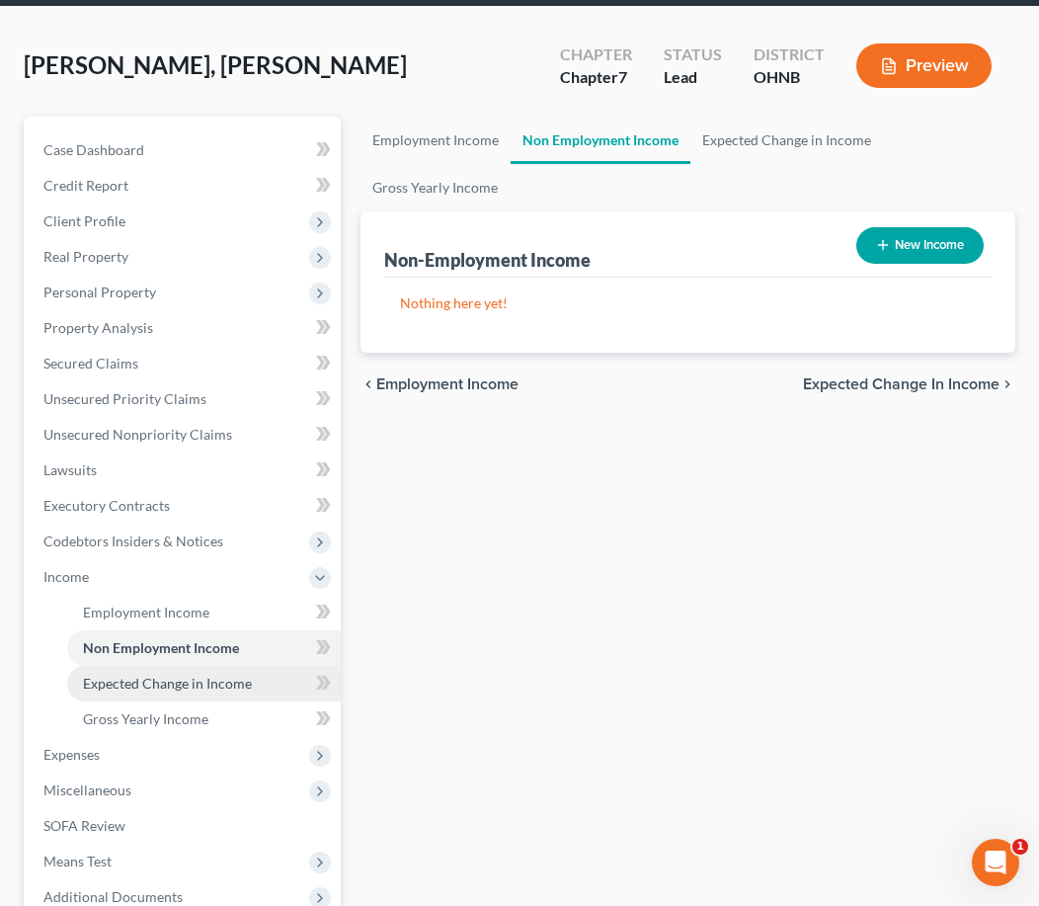
click at [199, 688] on span "Expected Change in Income" at bounding box center [167, 683] width 169 height 17
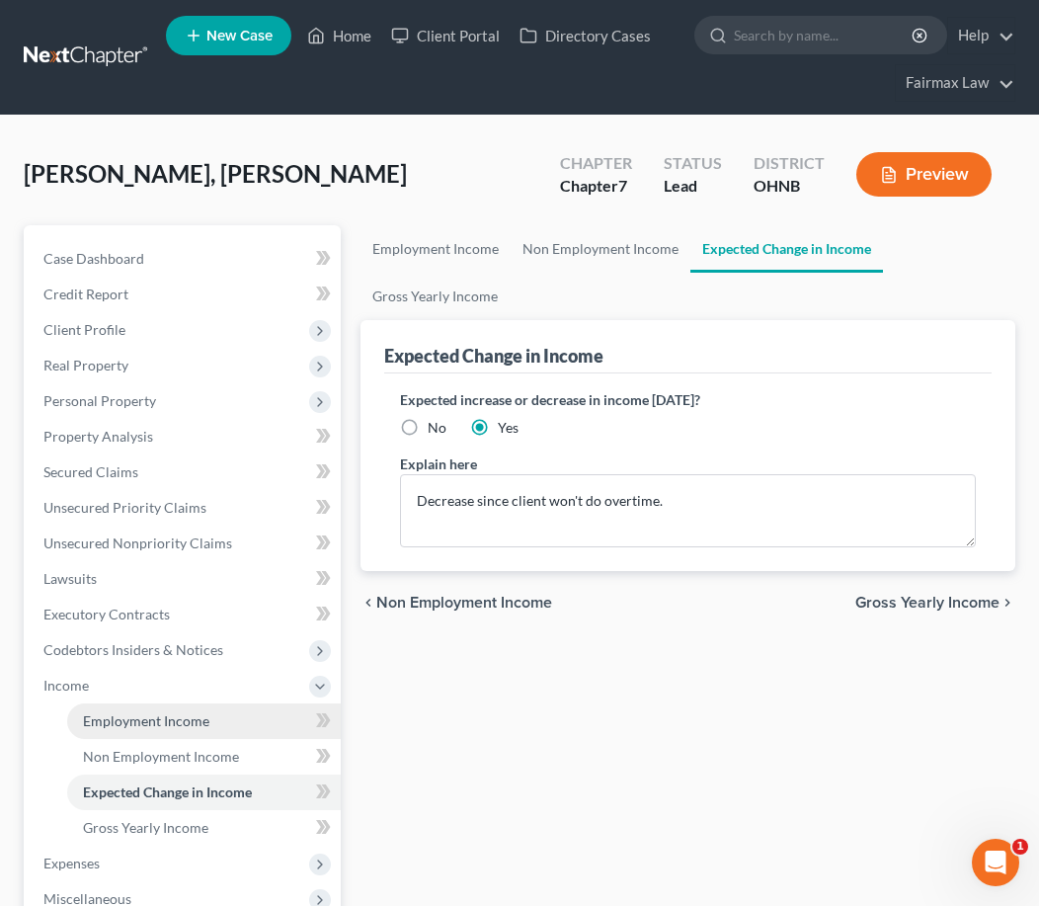
click at [196, 724] on span "Employment Income" at bounding box center [146, 720] width 126 height 17
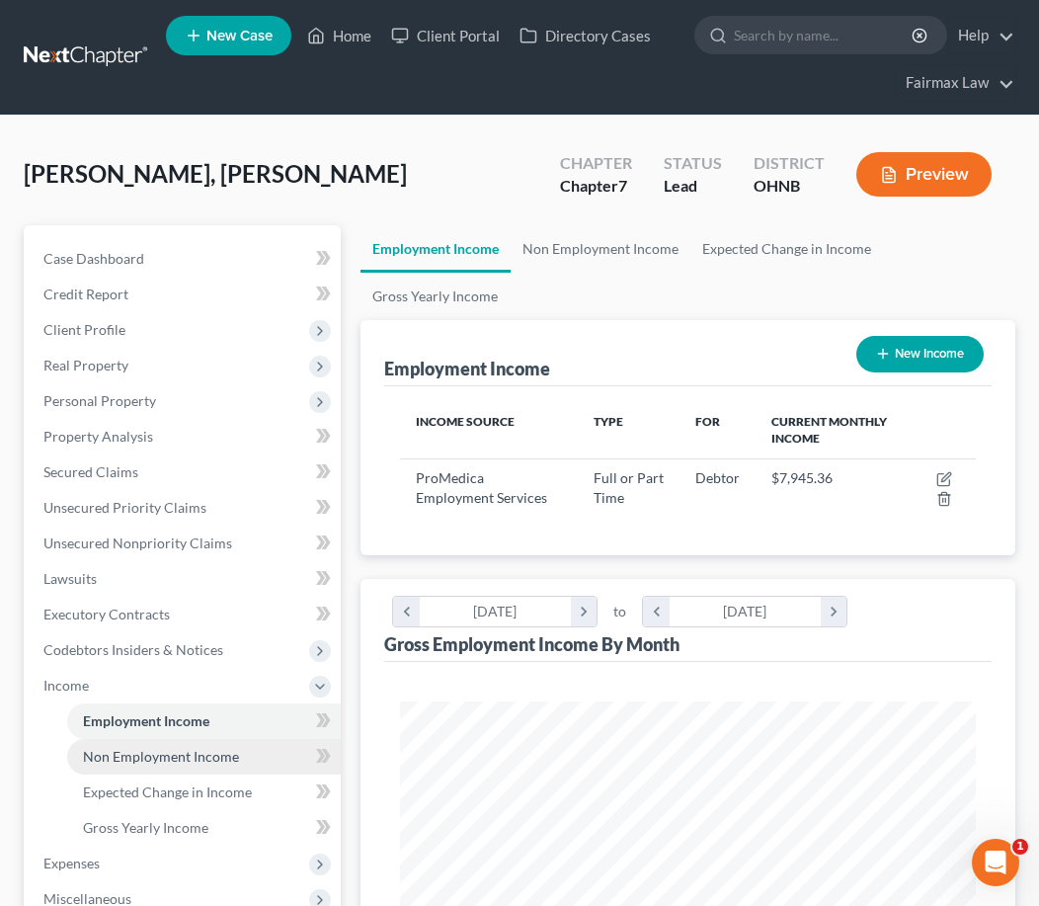
scroll to position [287, 614]
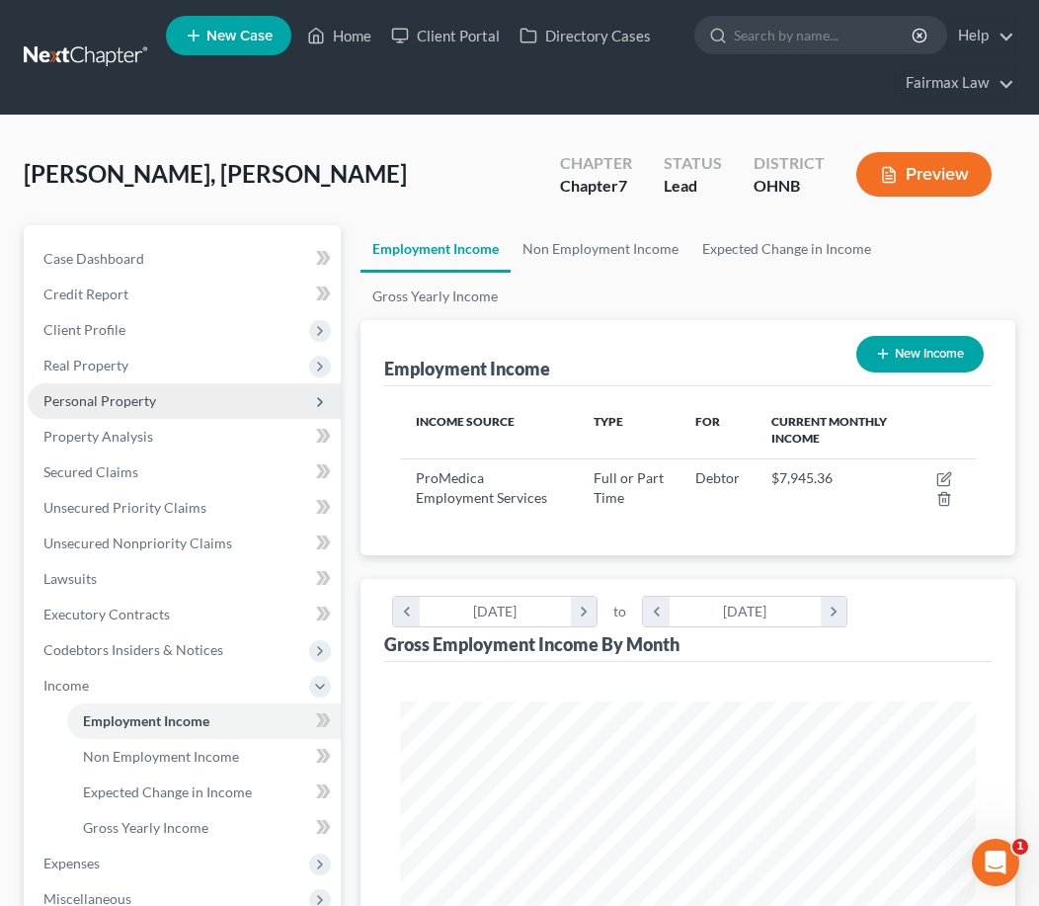
click at [192, 391] on span "Personal Property" at bounding box center [184, 401] width 313 height 36
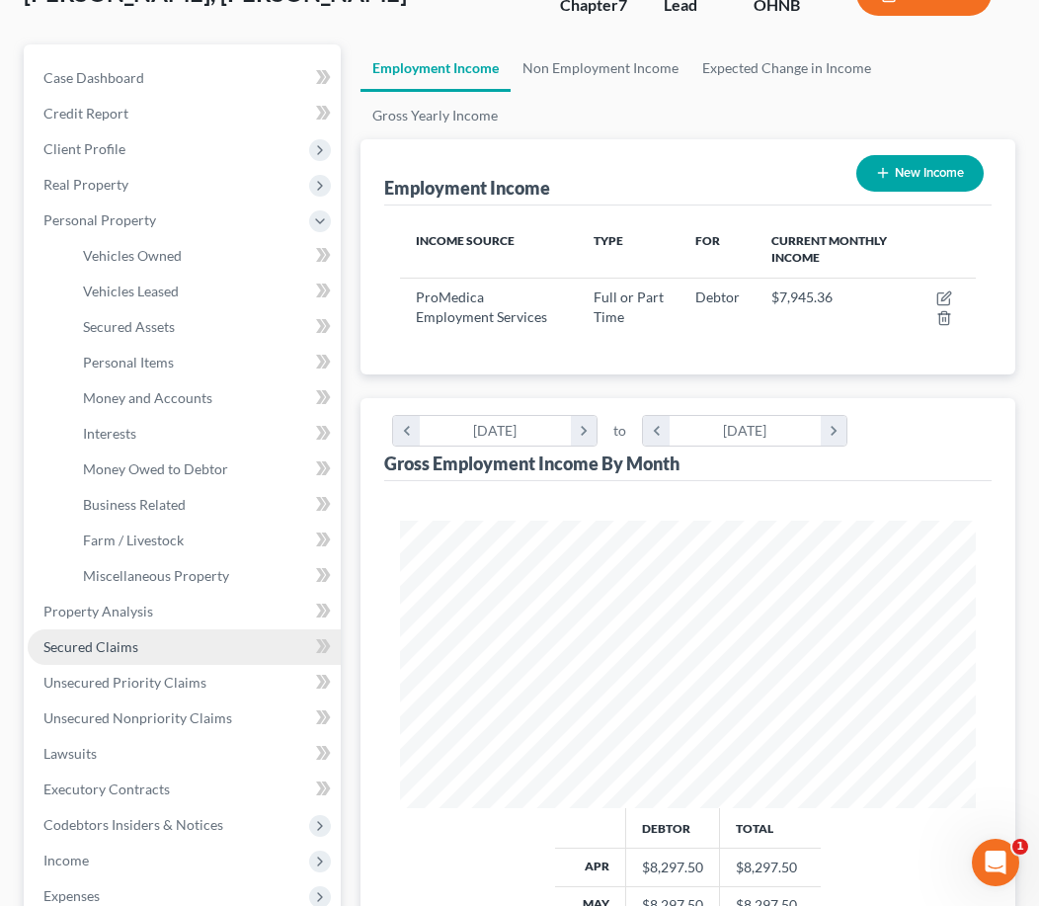
click at [162, 657] on link "Secured Claims" at bounding box center [184, 647] width 313 height 36
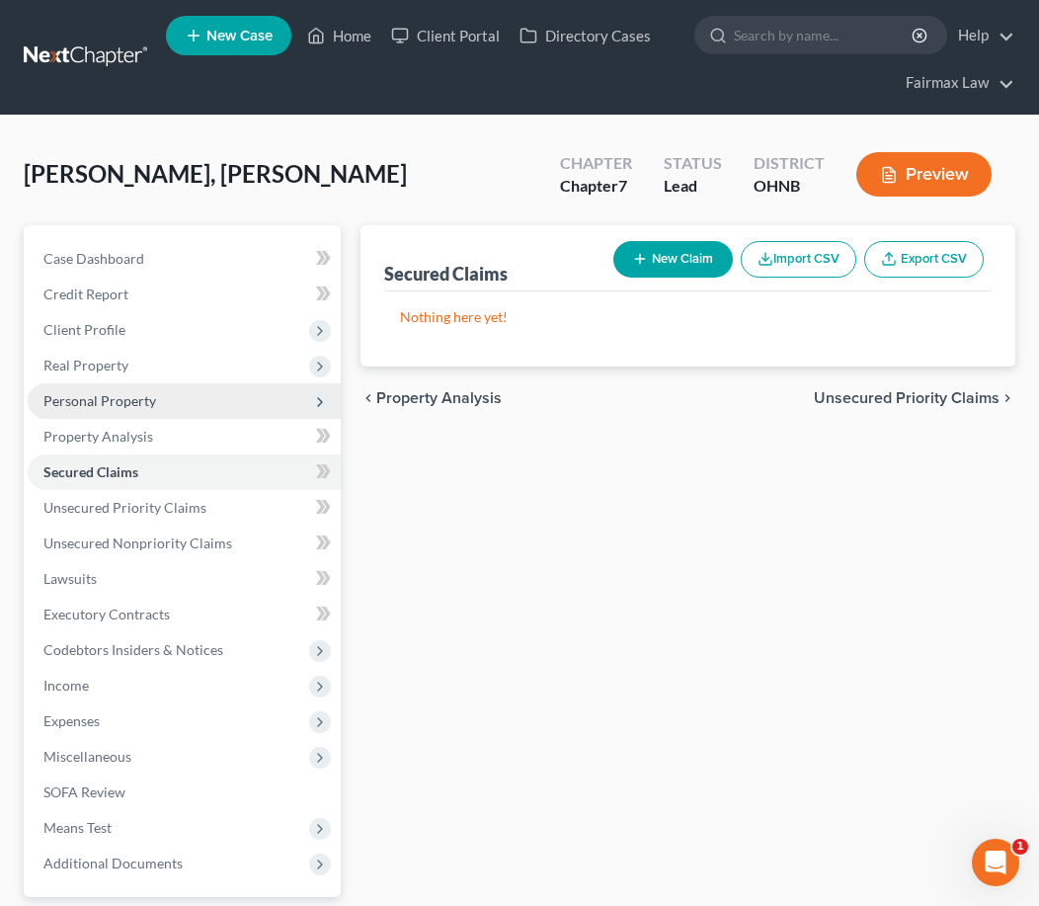
click at [166, 394] on span "Personal Property" at bounding box center [184, 401] width 313 height 36
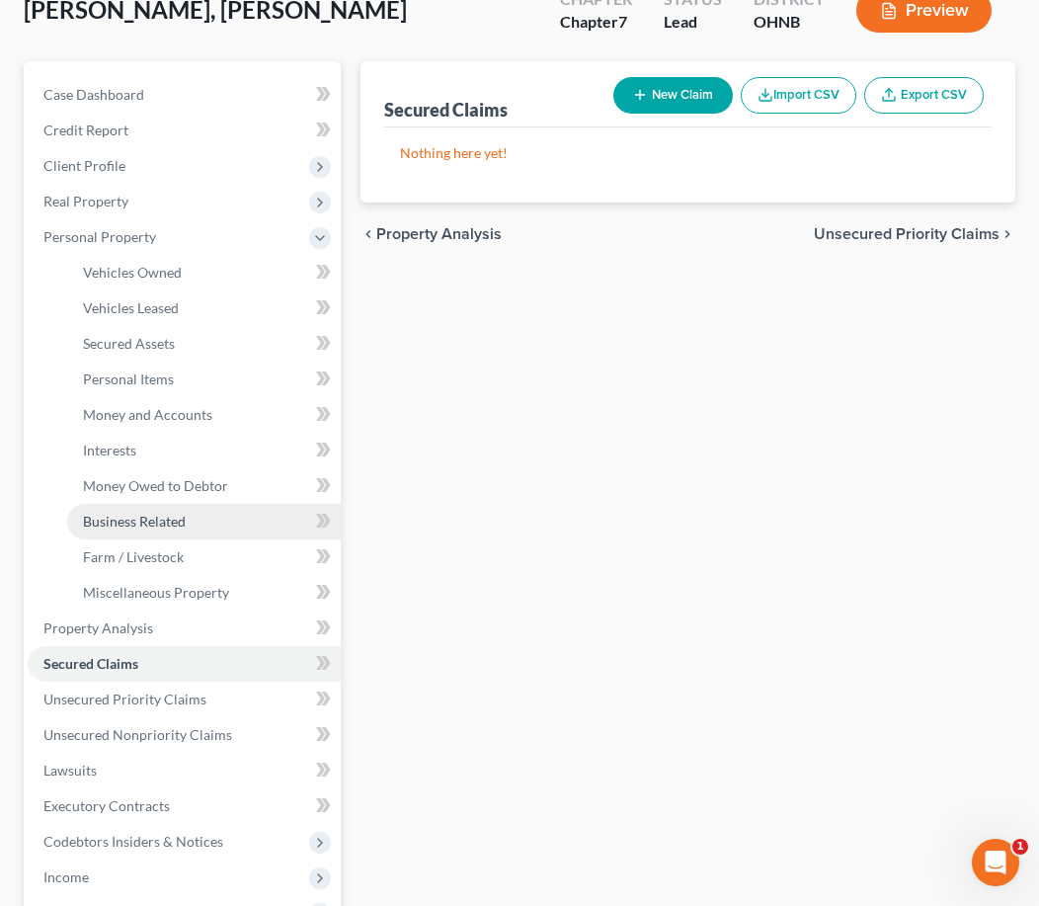
scroll to position [169, 0]
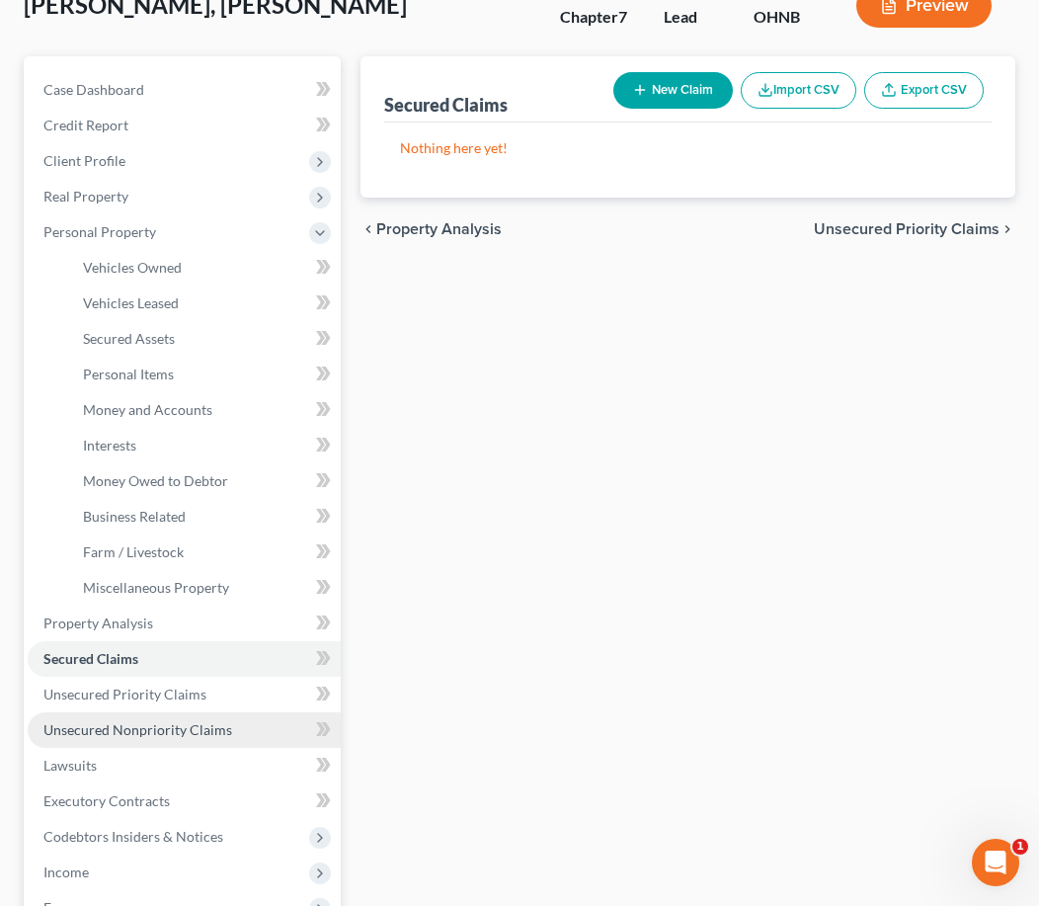
click at [109, 733] on span "Unsecured Nonpriority Claims" at bounding box center [137, 729] width 189 height 17
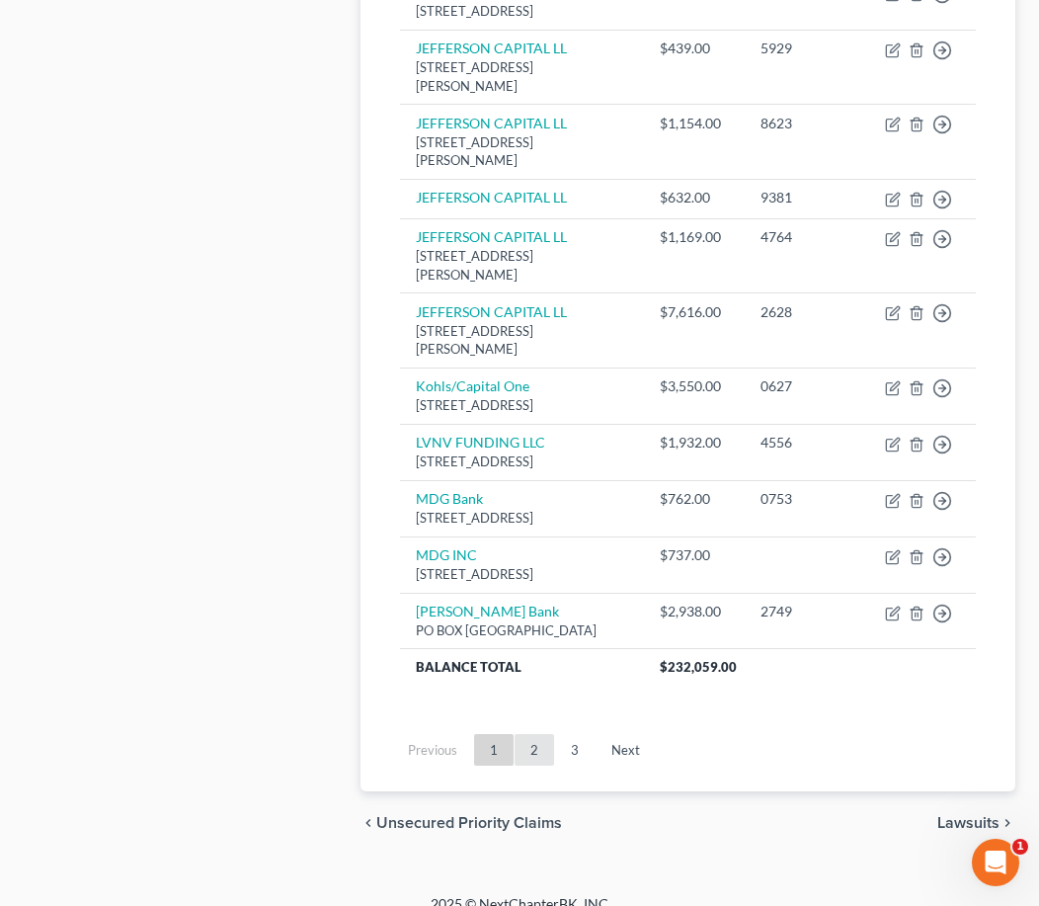
click at [534, 765] on link "2" at bounding box center [535, 750] width 40 height 32
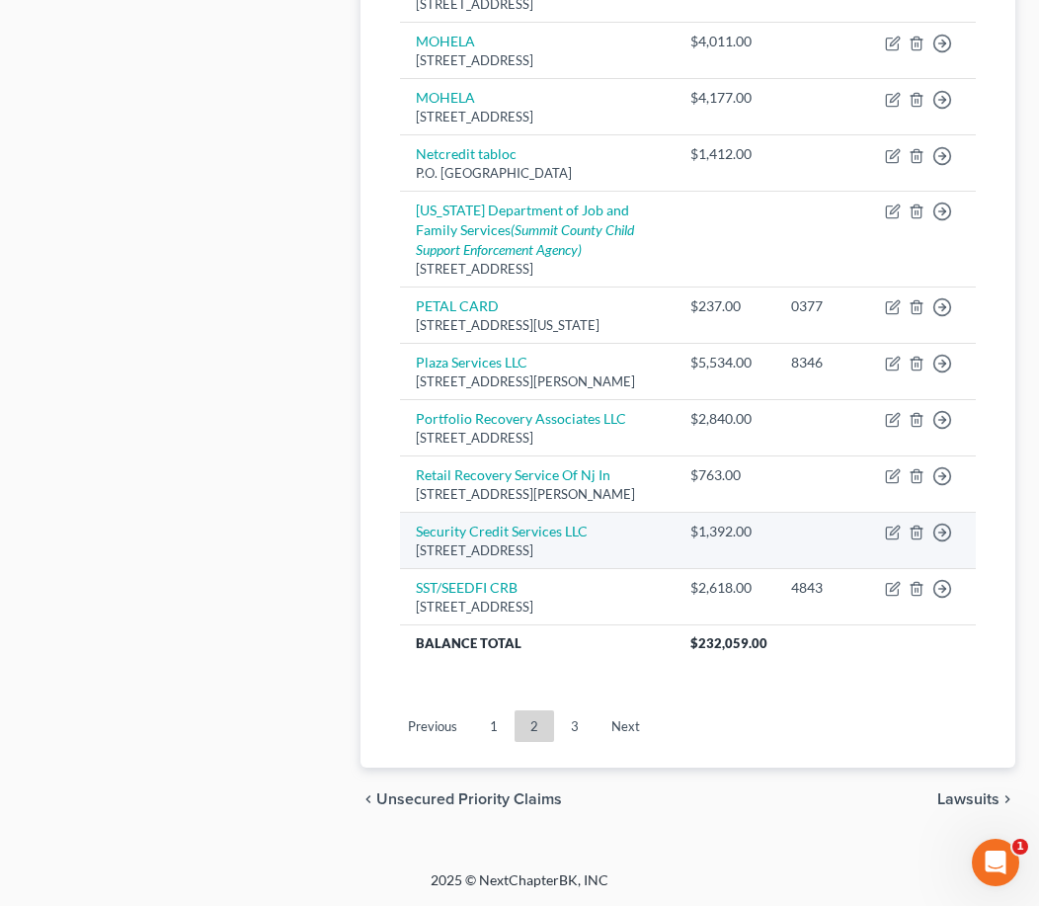
scroll to position [1709, 0]
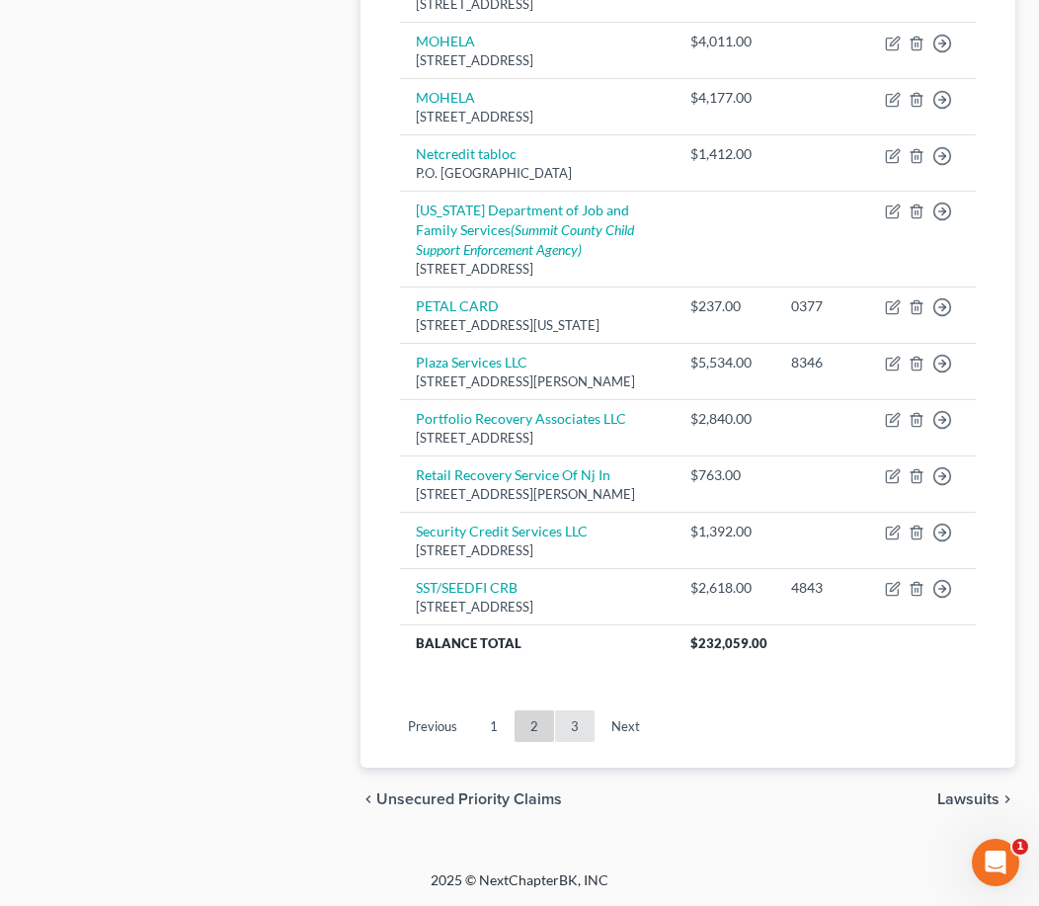
click at [569, 742] on link "3" at bounding box center [575, 726] width 40 height 32
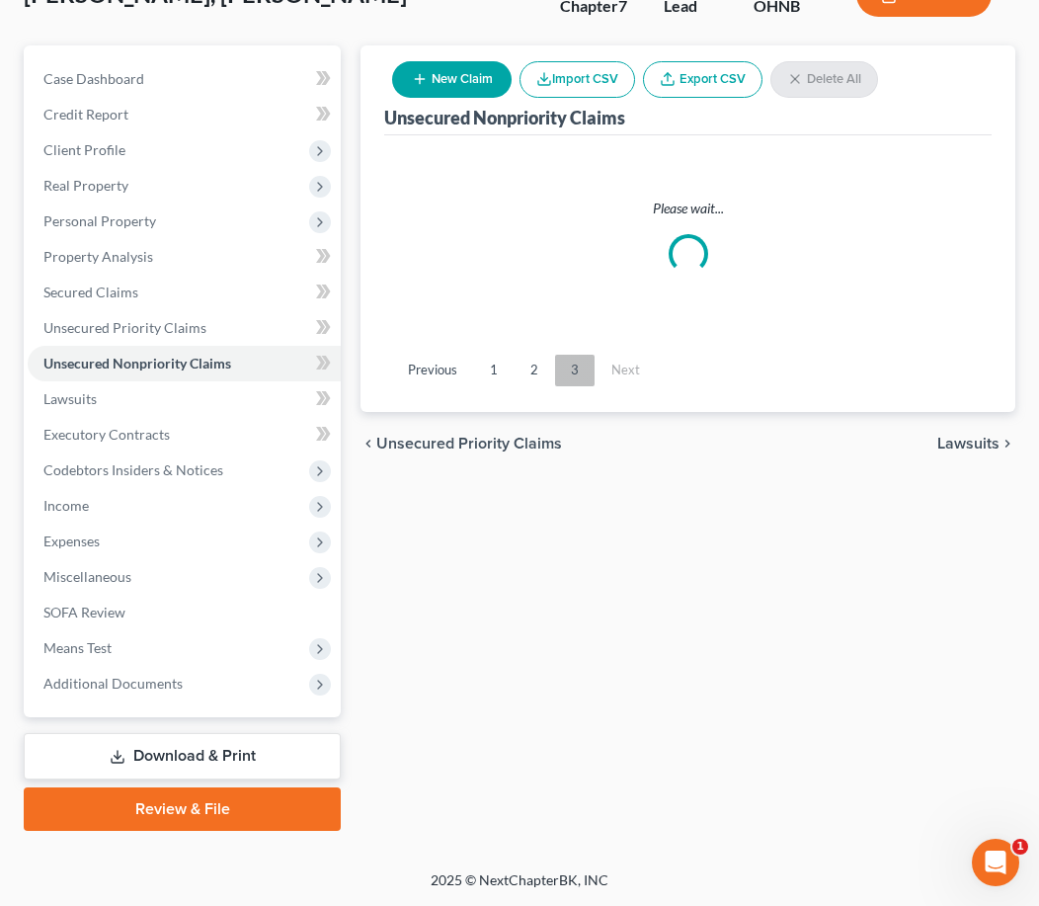
scroll to position [180, 0]
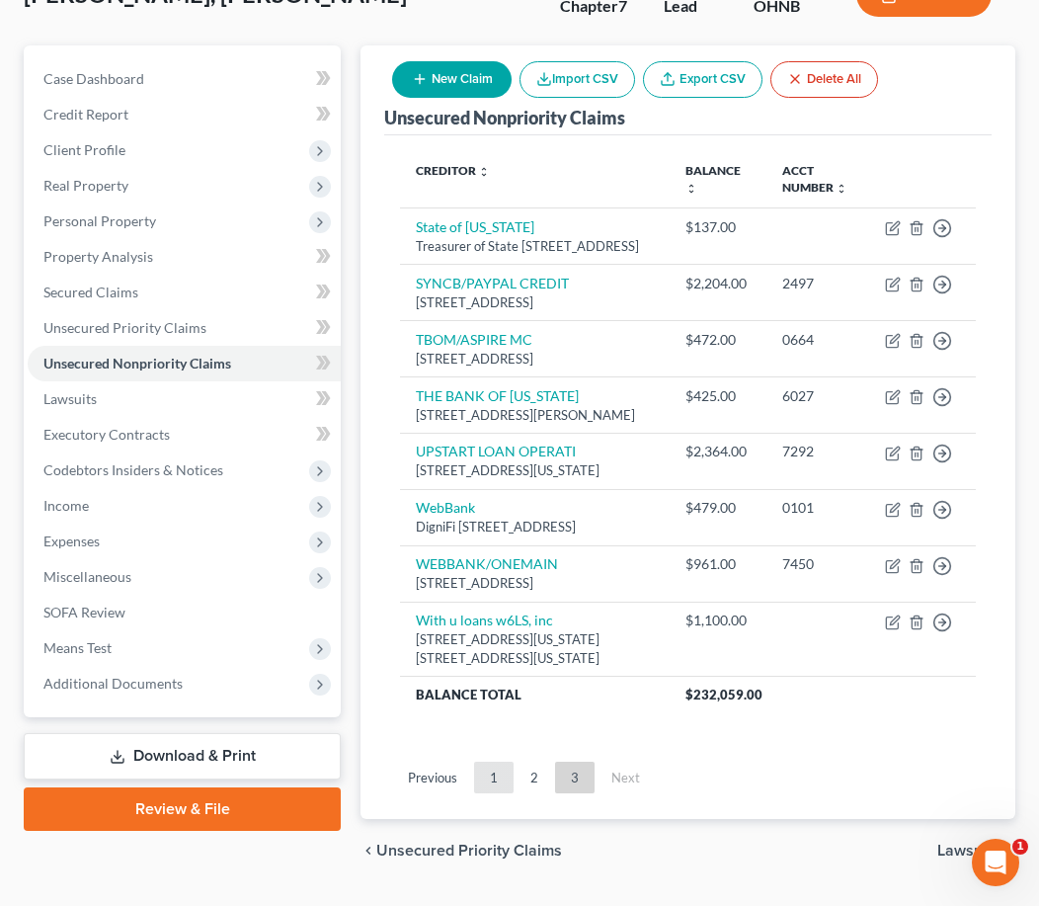
click at [491, 793] on link "1" at bounding box center [494, 777] width 40 height 32
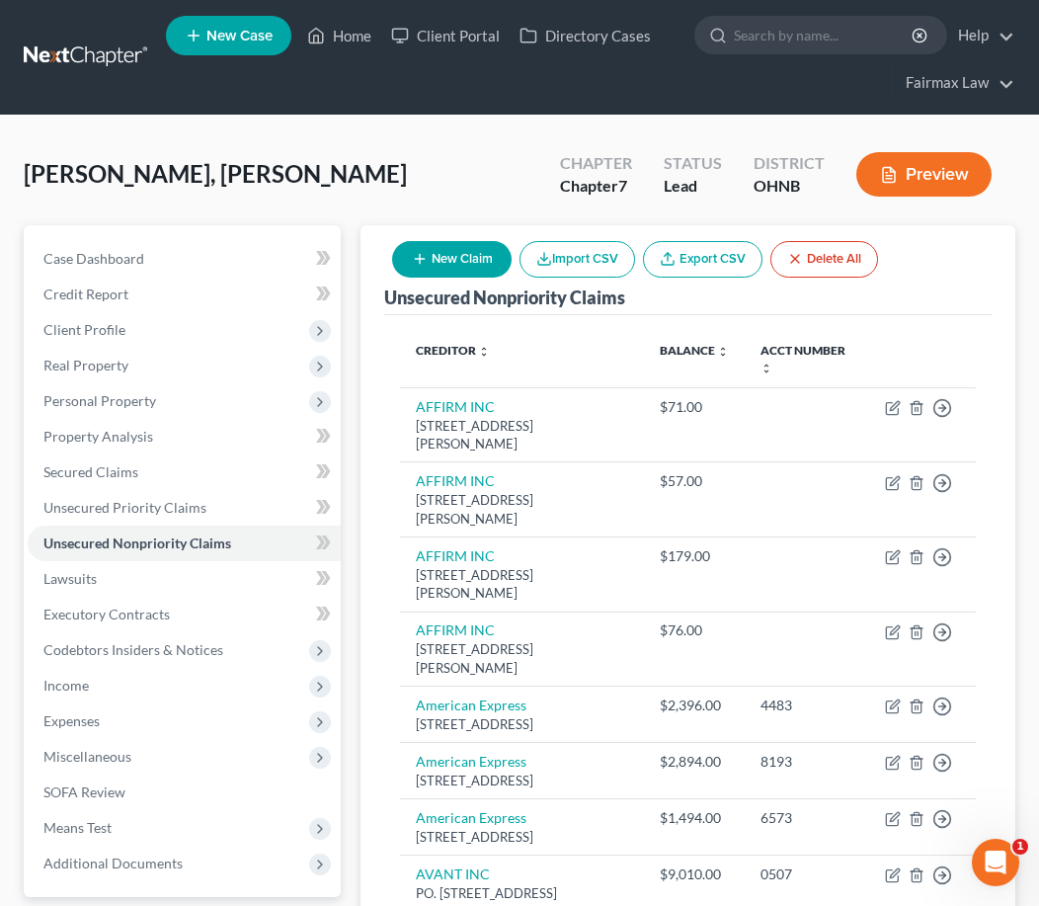
scroll to position [0, 0]
click at [201, 468] on link "Secured Claims" at bounding box center [184, 472] width 313 height 36
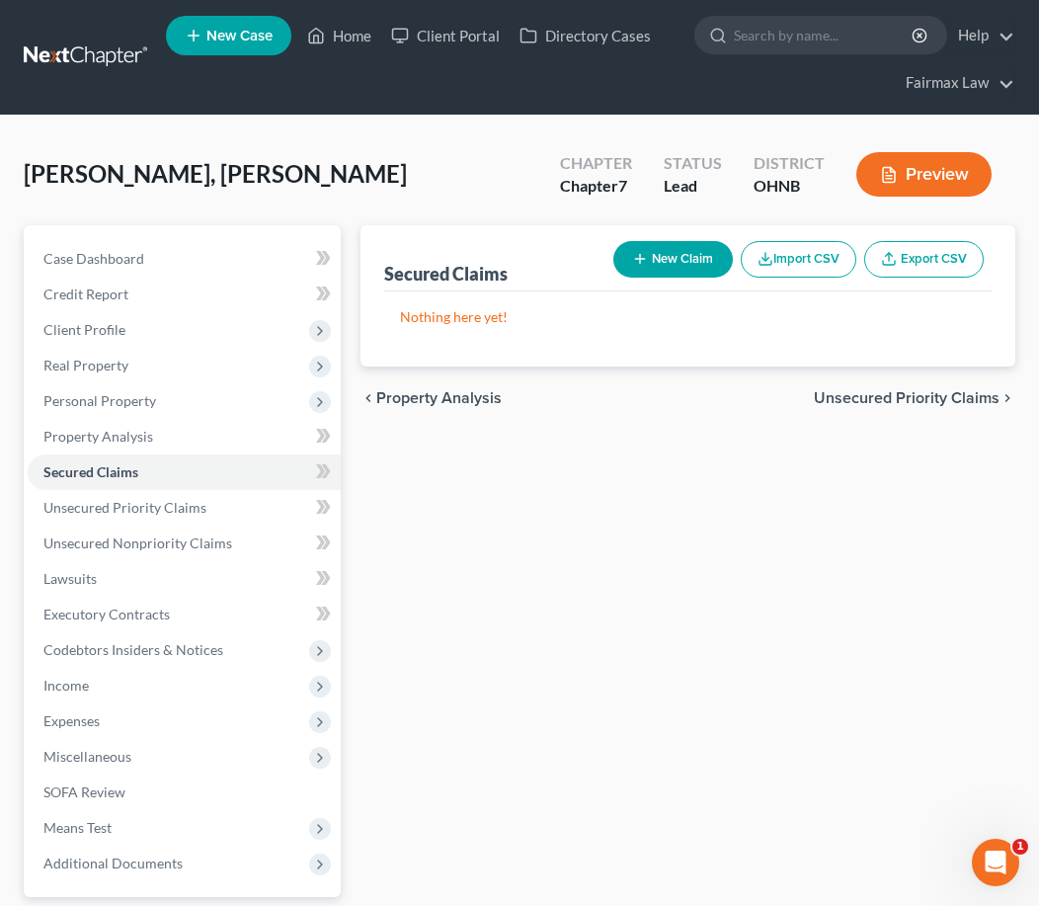
click at [658, 263] on button "New Claim" at bounding box center [672, 259] width 119 height 37
select select "0"
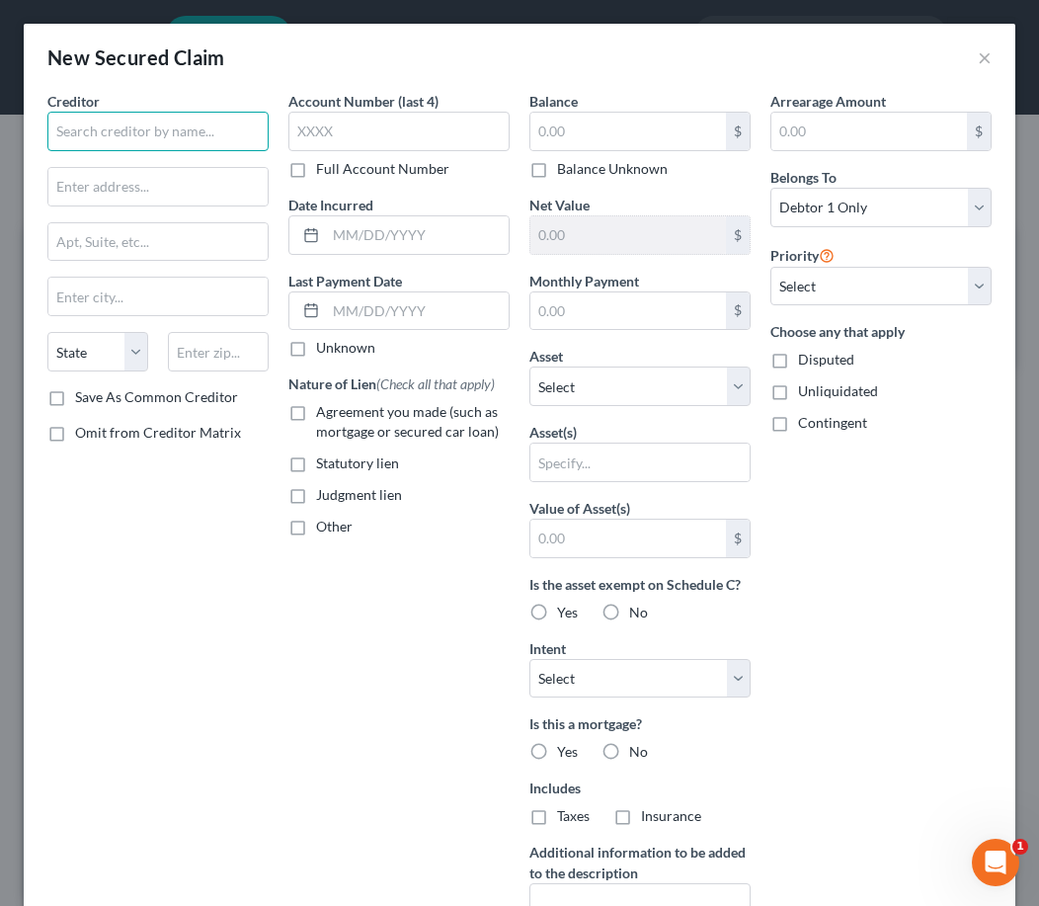
click at [177, 147] on input "text" at bounding box center [157, 132] width 221 height 40
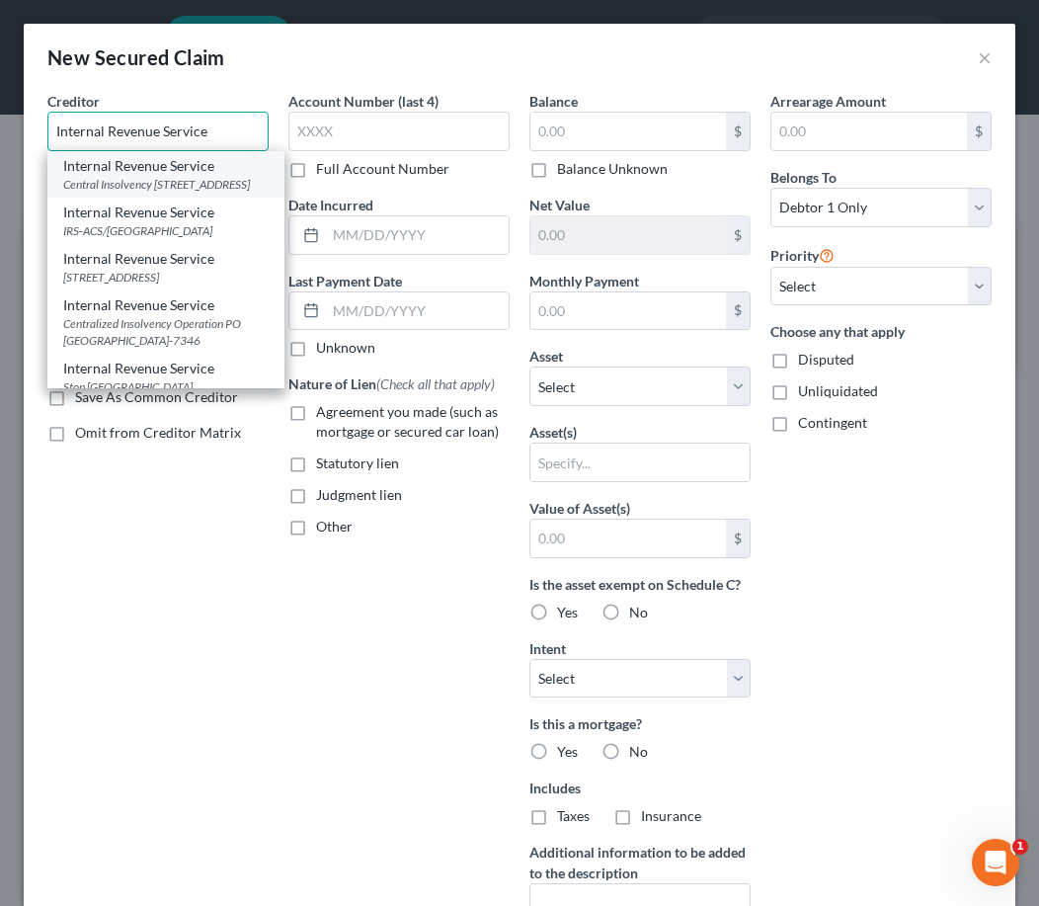
type input "Internal Revenue Service"
click at [196, 193] on div "Central Insolvency PO Box 7346, Philadelphia, PA 19101" at bounding box center [165, 184] width 205 height 17
type input "Central Insolvency"
type input "PO Box 7346"
type input "Philadelphia"
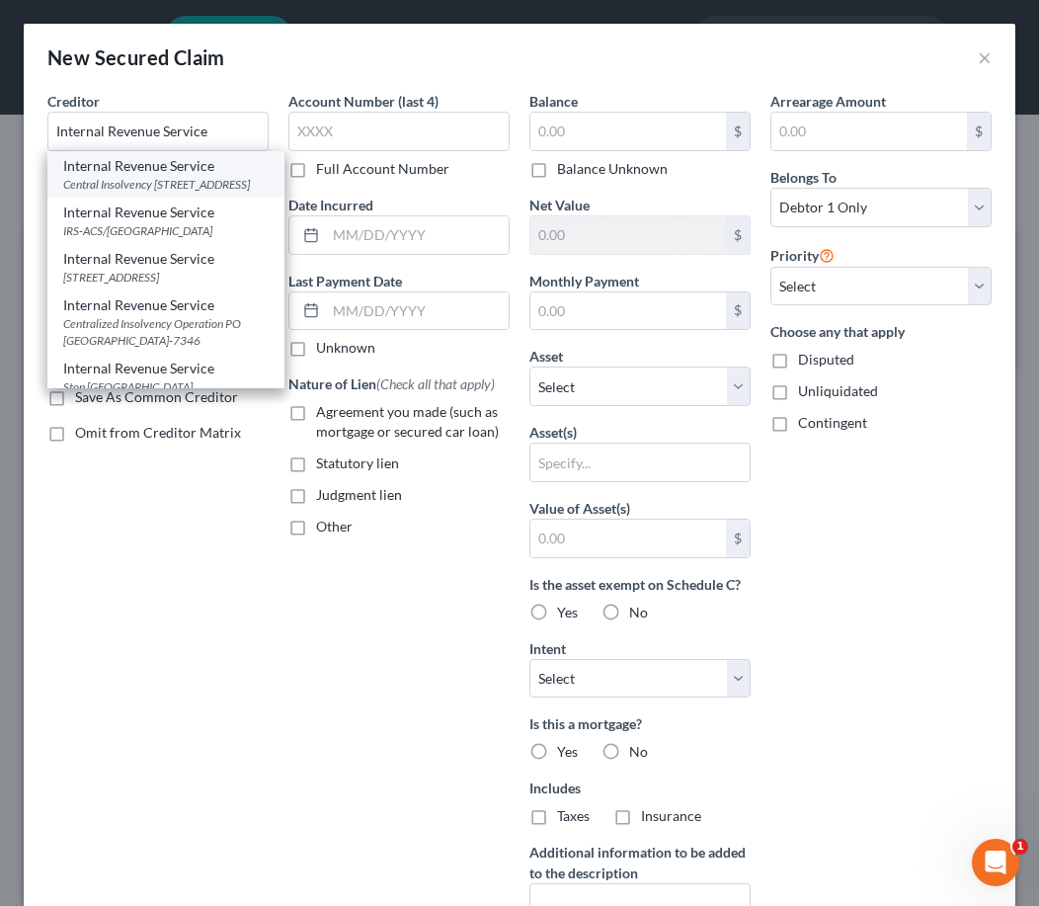
select select "39"
type input "19101"
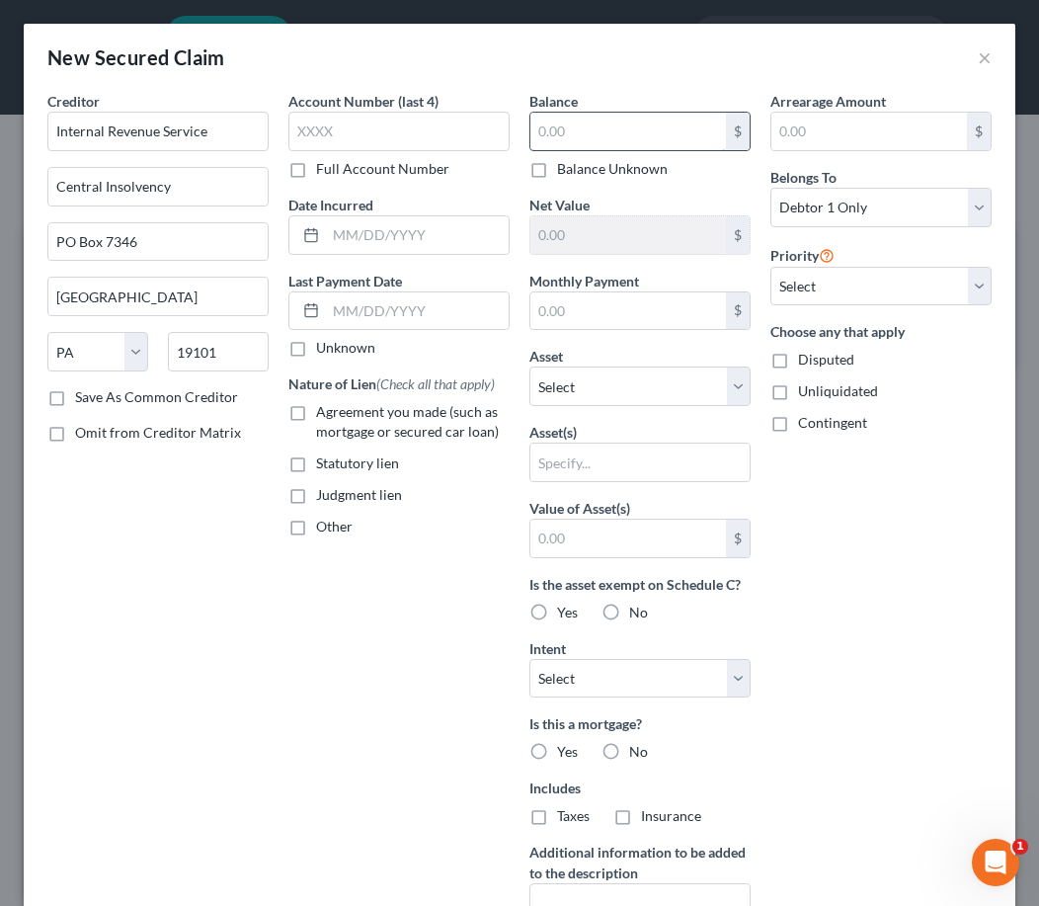
click at [569, 124] on input "text" at bounding box center [628, 132] width 196 height 38
type input "15,000.00"
click at [980, 54] on button "×" at bounding box center [985, 57] width 14 height 24
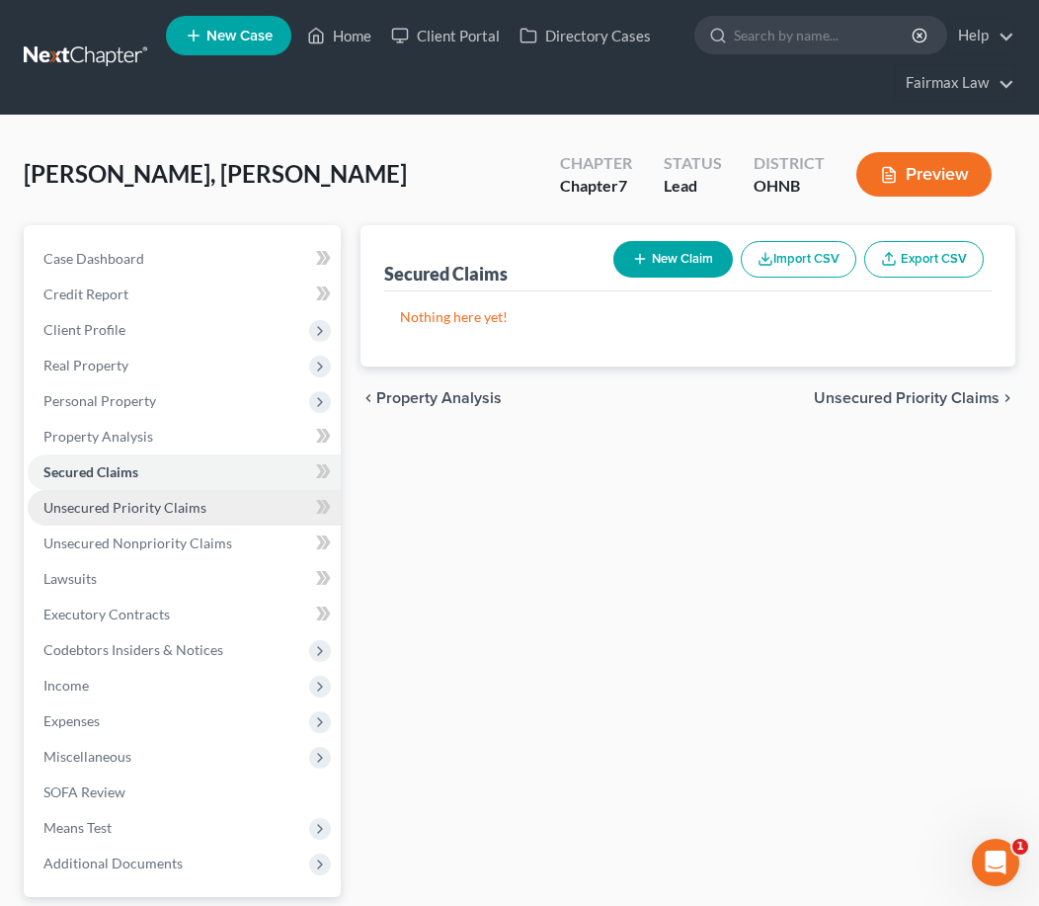
click at [119, 522] on link "Unsecured Priority Claims" at bounding box center [184, 508] width 313 height 36
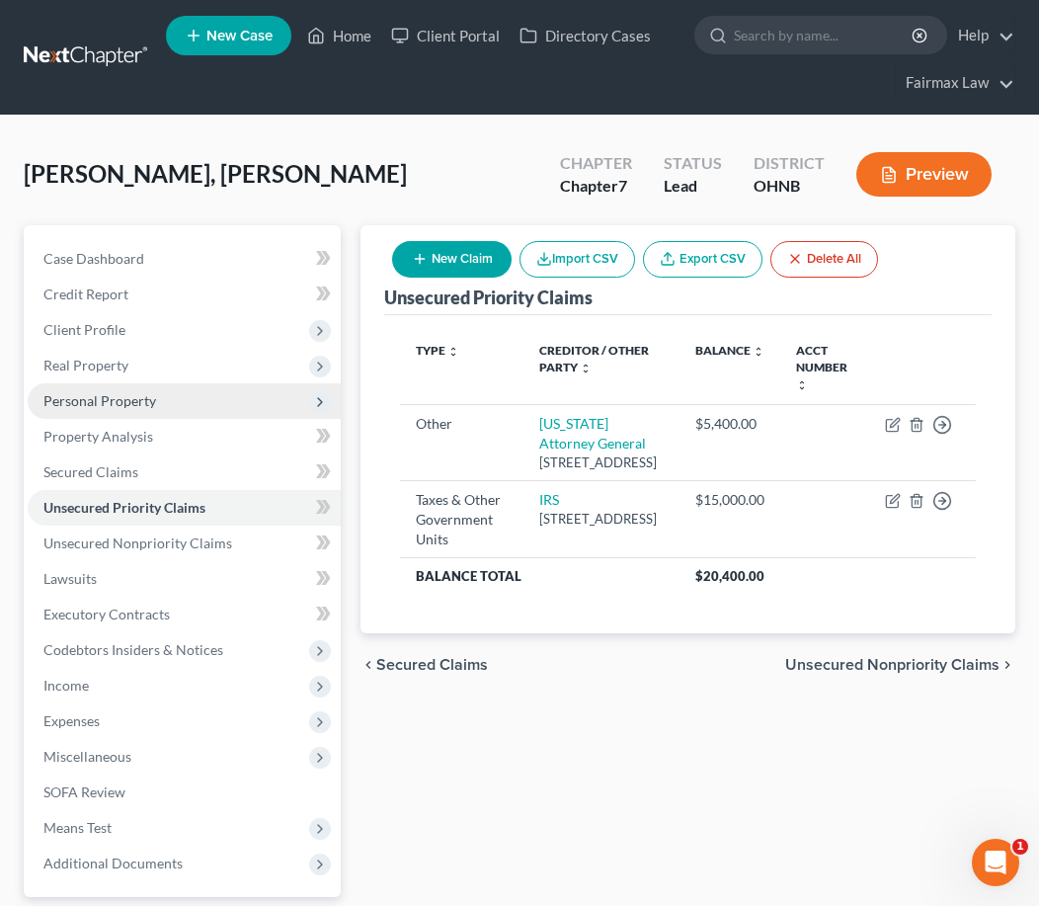
click at [169, 394] on span "Personal Property" at bounding box center [184, 401] width 313 height 36
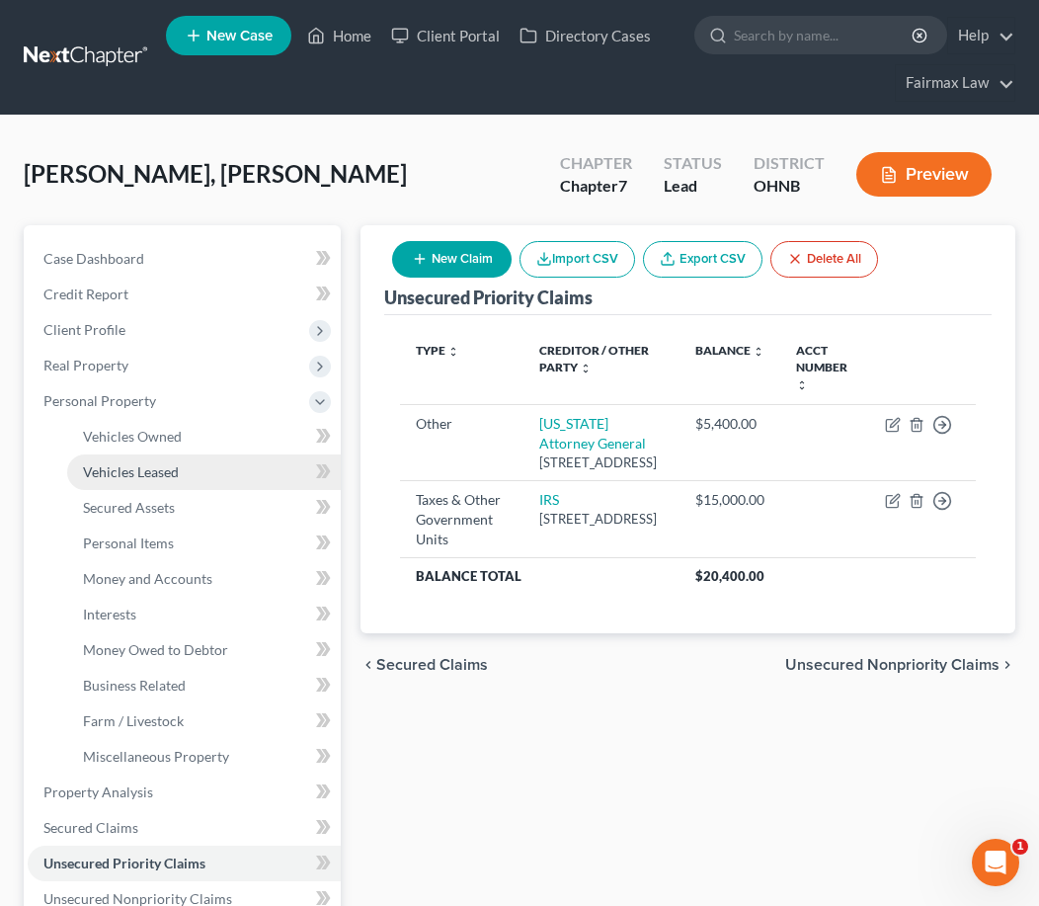
click at [153, 470] on span "Vehicles Leased" at bounding box center [131, 471] width 96 height 17
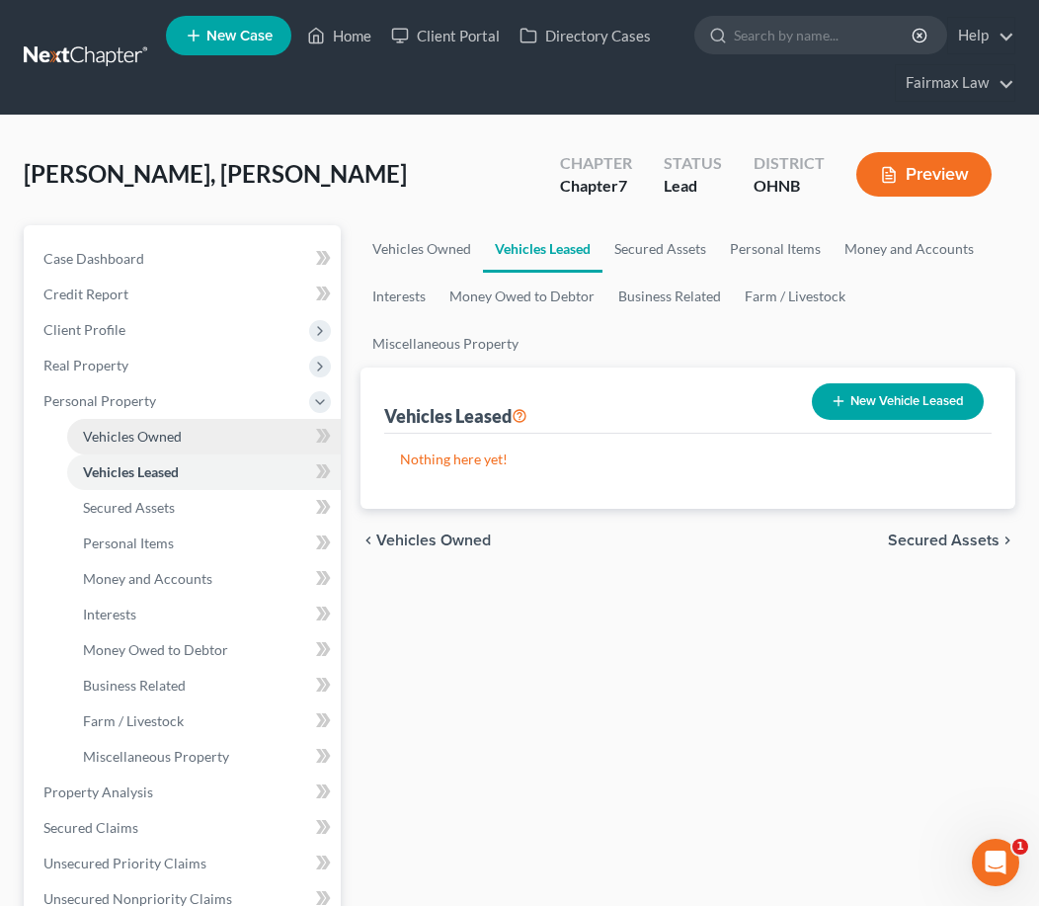
click at [188, 448] on link "Vehicles Owned" at bounding box center [204, 437] width 274 height 36
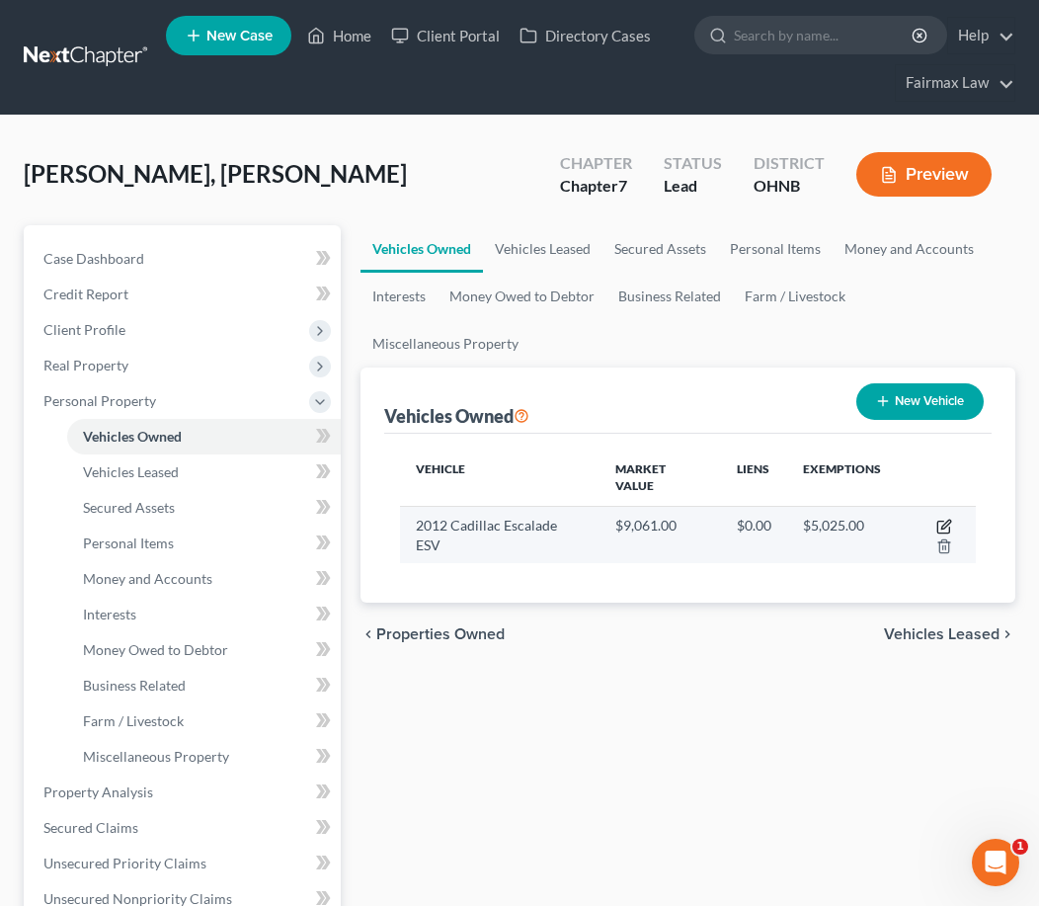
click at [936, 518] on icon "button" at bounding box center [944, 526] width 16 height 16
select select "0"
select select "14"
select select "3"
select select "0"
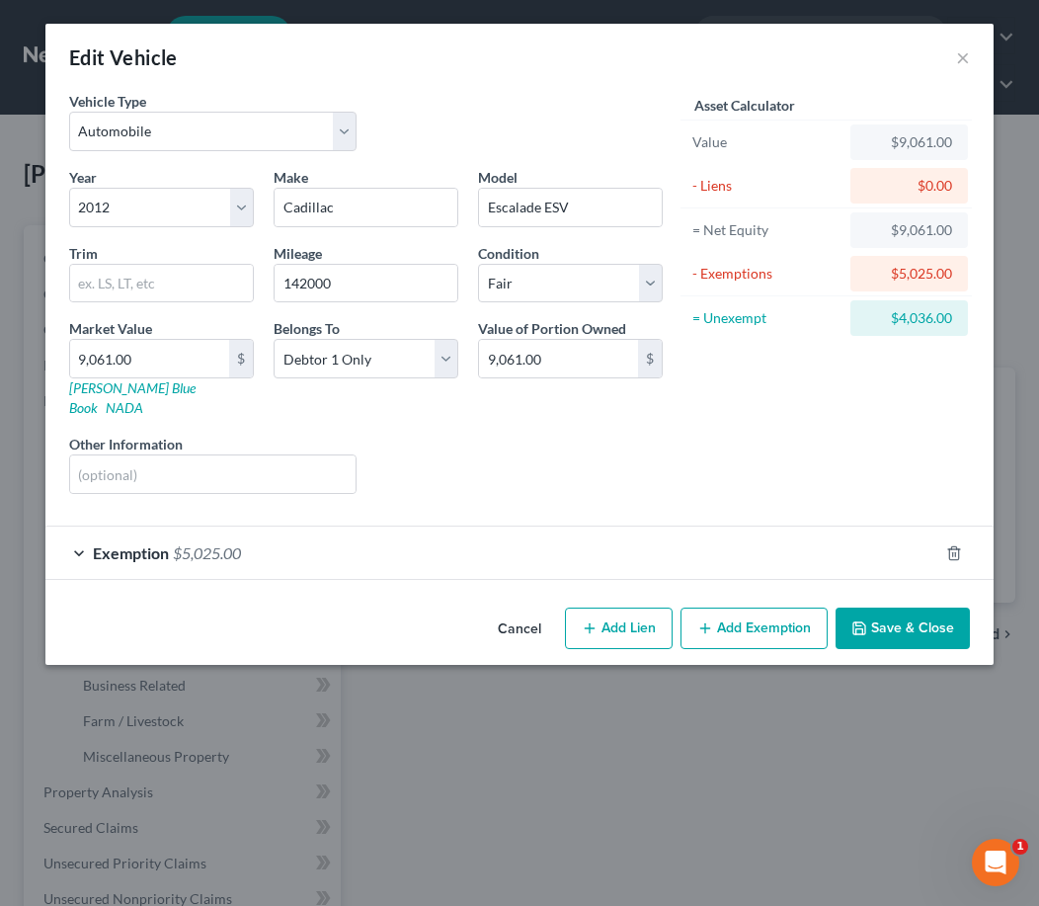
click at [751, 609] on button "Add Exemption" at bounding box center [753, 627] width 147 height 41
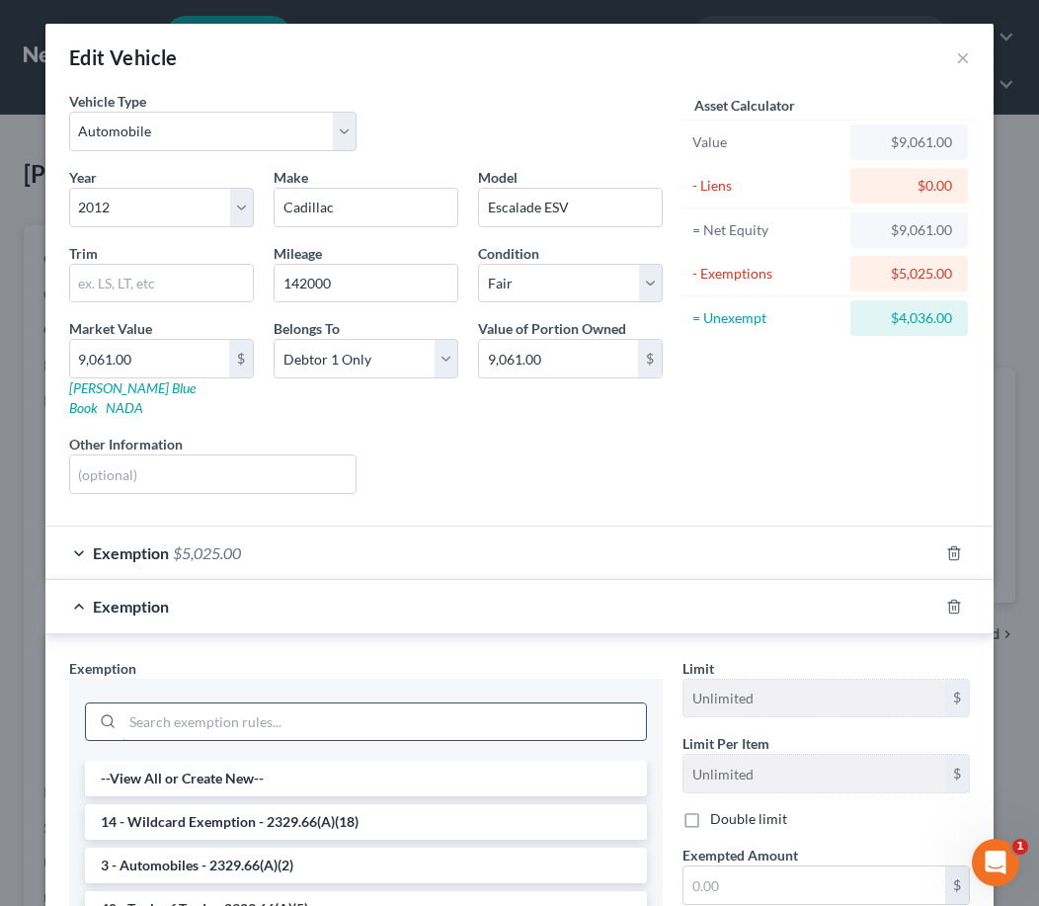
click at [366, 719] on input "search" at bounding box center [383, 722] width 523 height 38
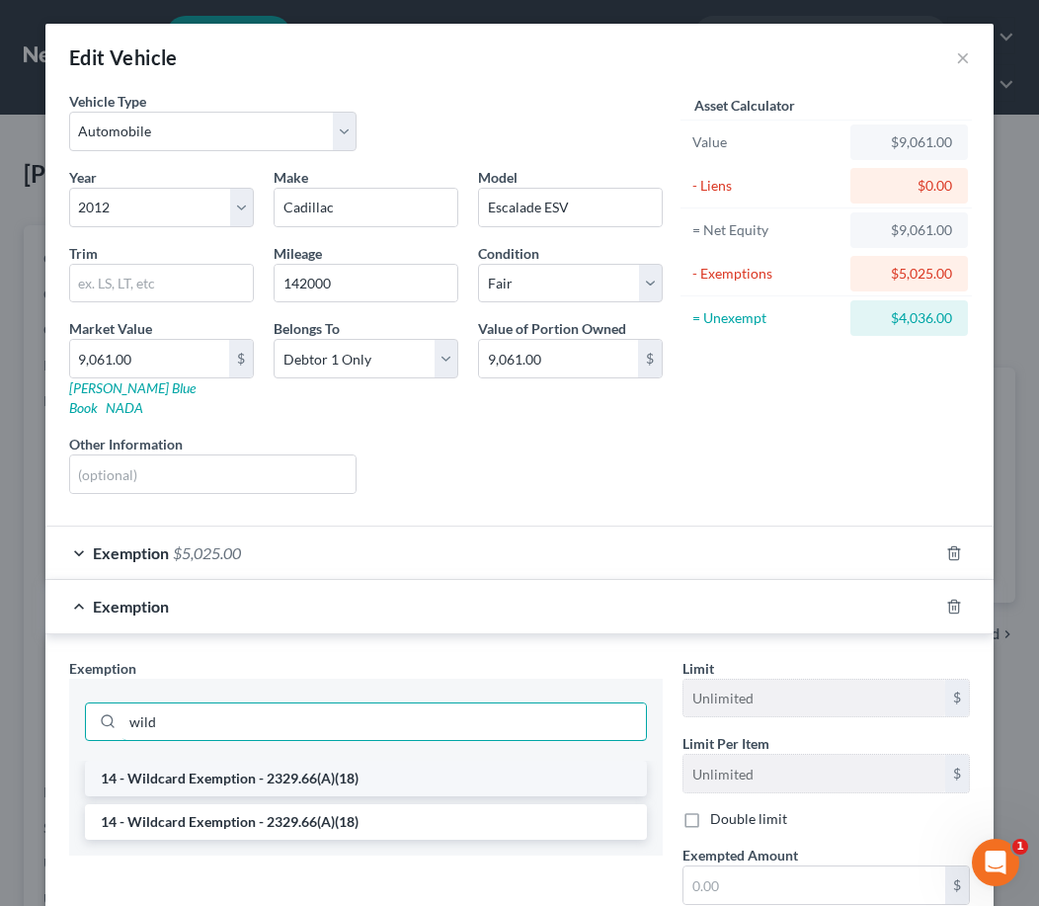
type input "wild"
click at [396, 760] on li "14 - Wildcard Exemption - 2329.66(A)(18)" at bounding box center [366, 778] width 562 height 36
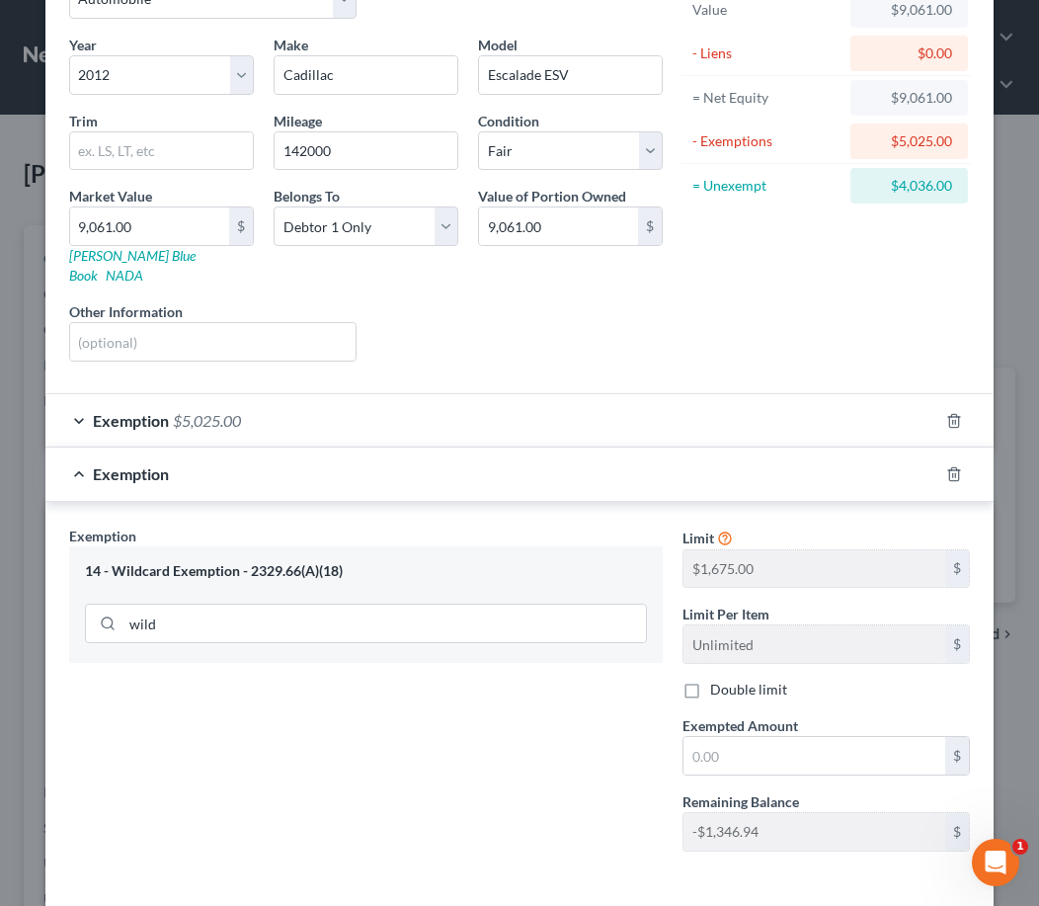
scroll to position [134, 0]
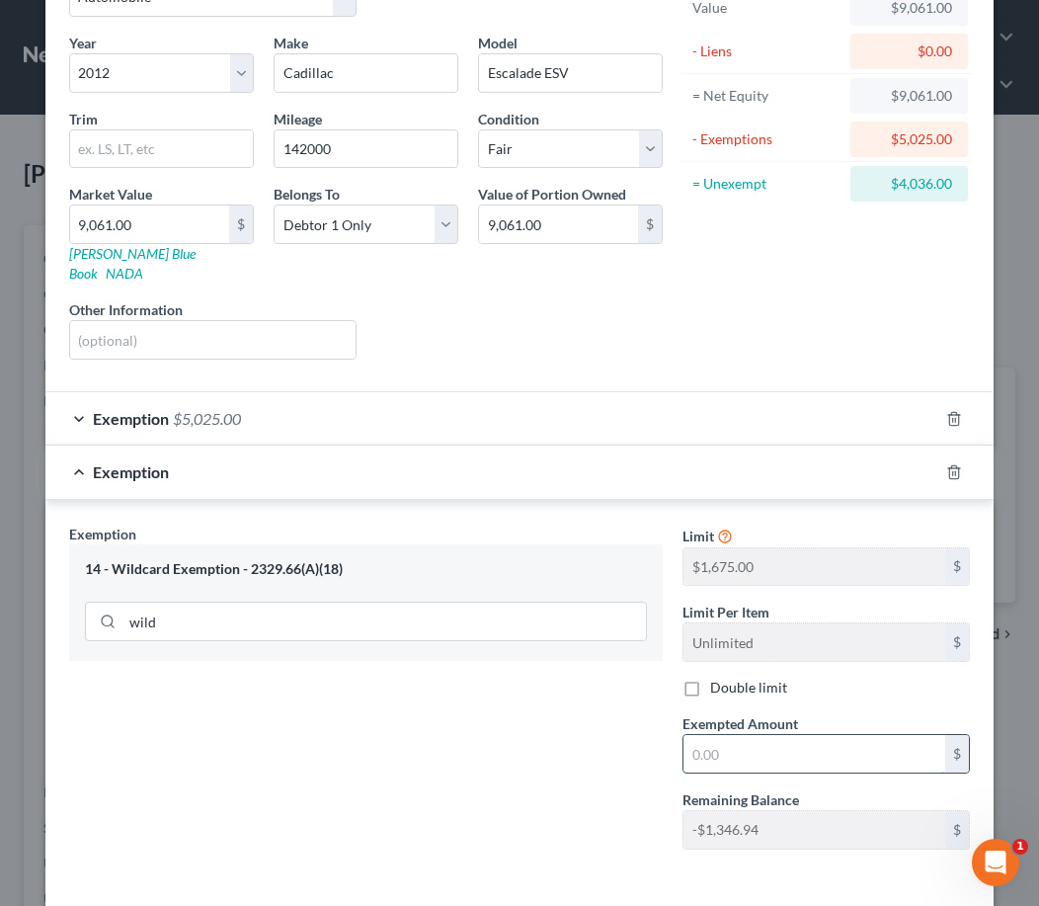
click at [735, 738] on input "text" at bounding box center [814, 754] width 262 height 38
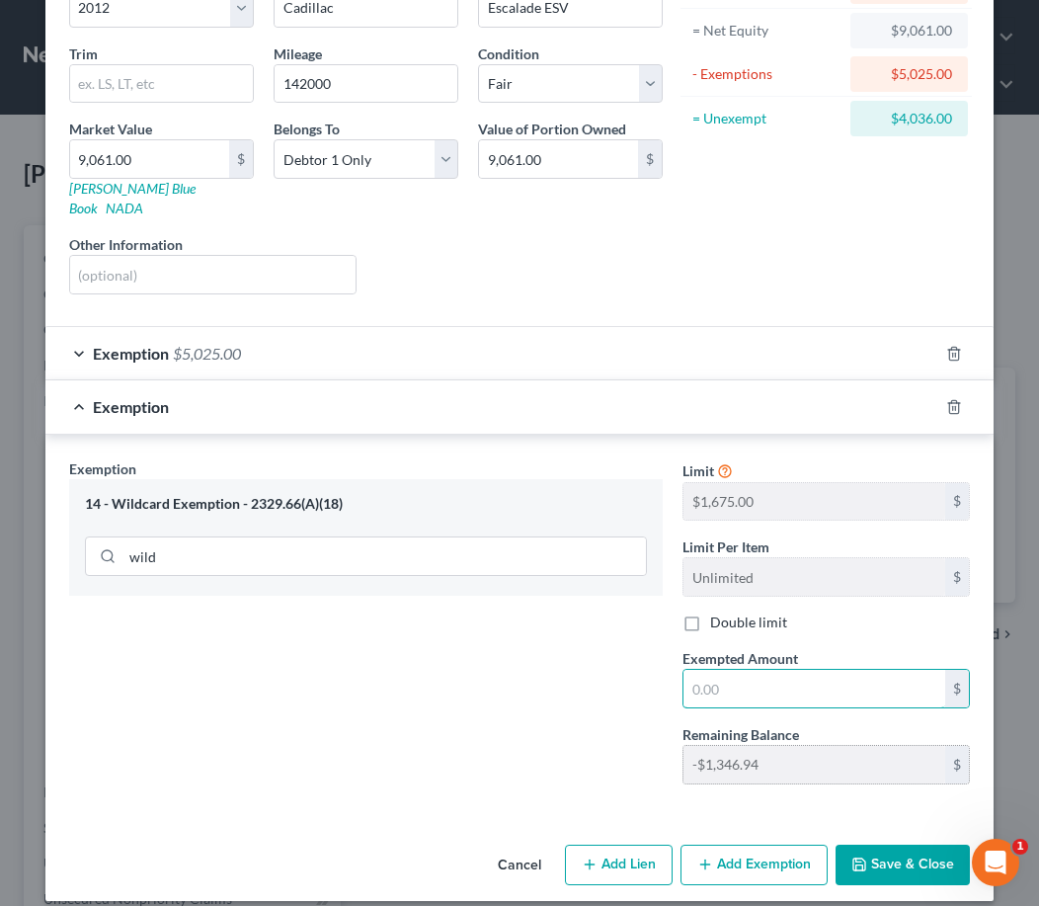
scroll to position [199, 0]
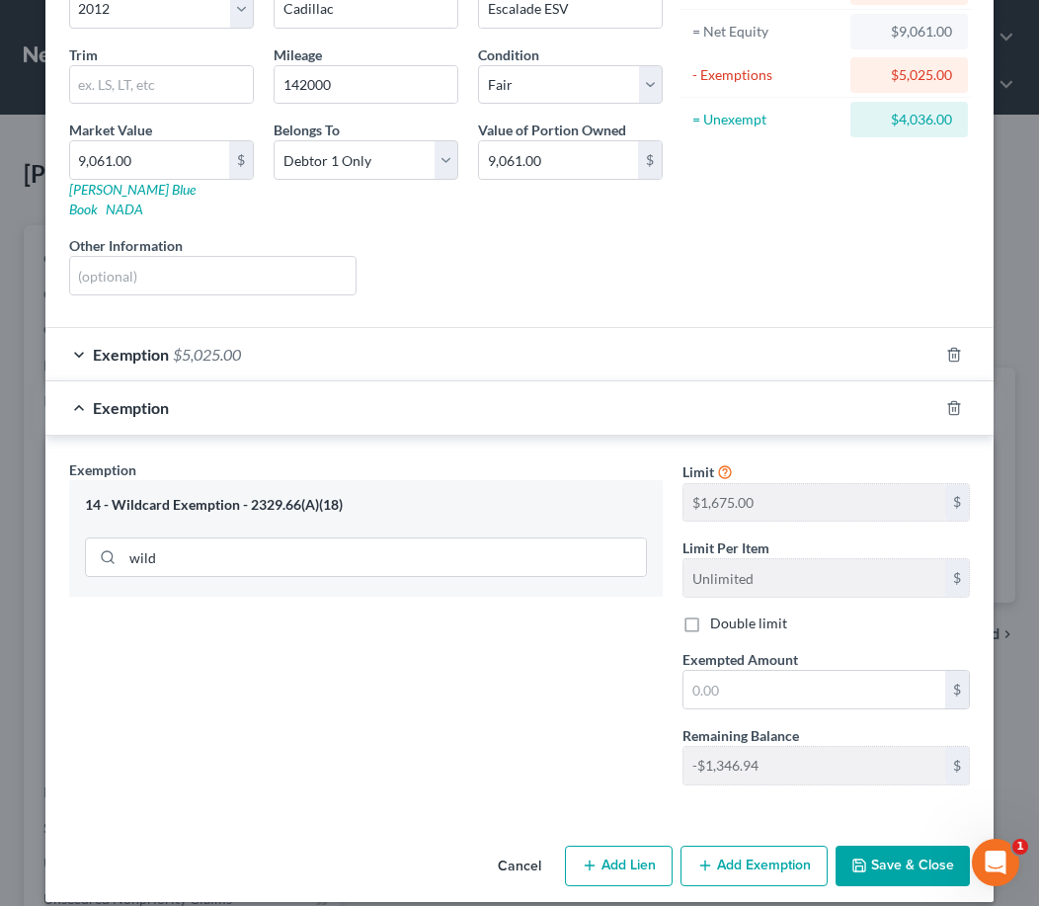
click at [521, 847] on button "Cancel" at bounding box center [519, 867] width 75 height 40
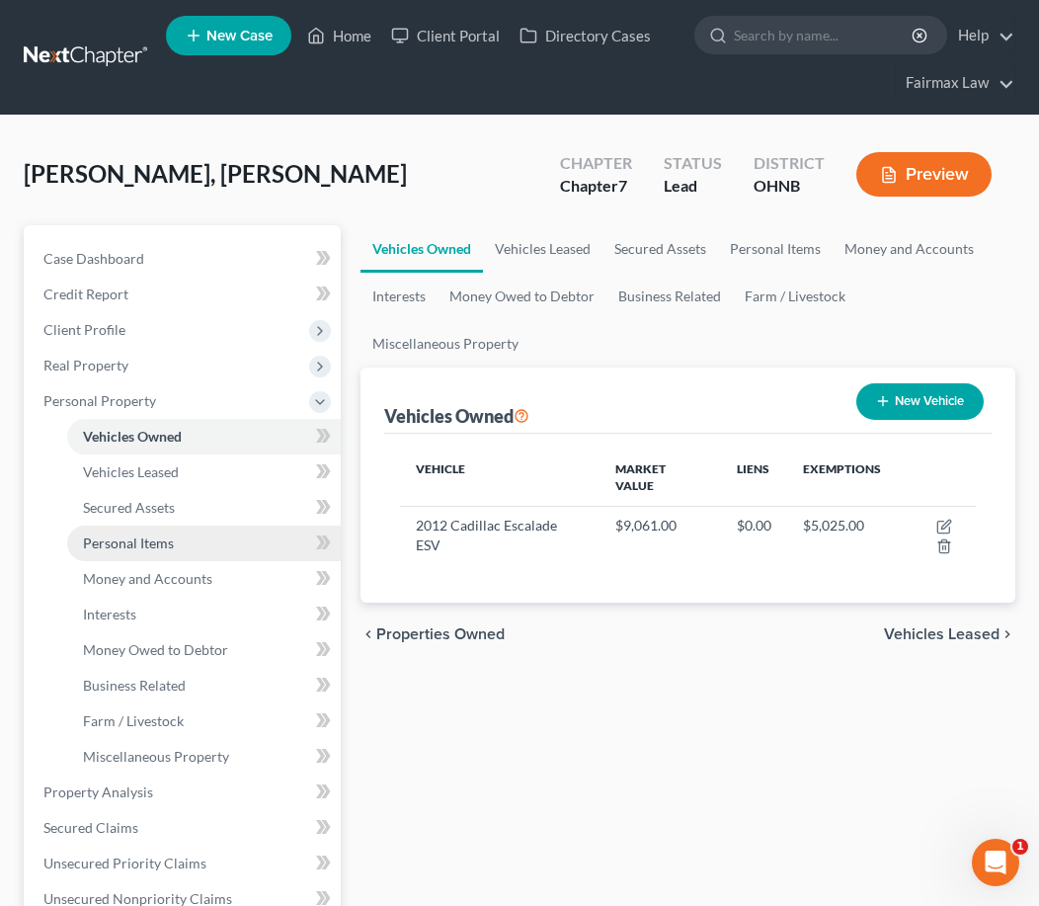
click at [239, 526] on link "Personal Items" at bounding box center [204, 543] width 274 height 36
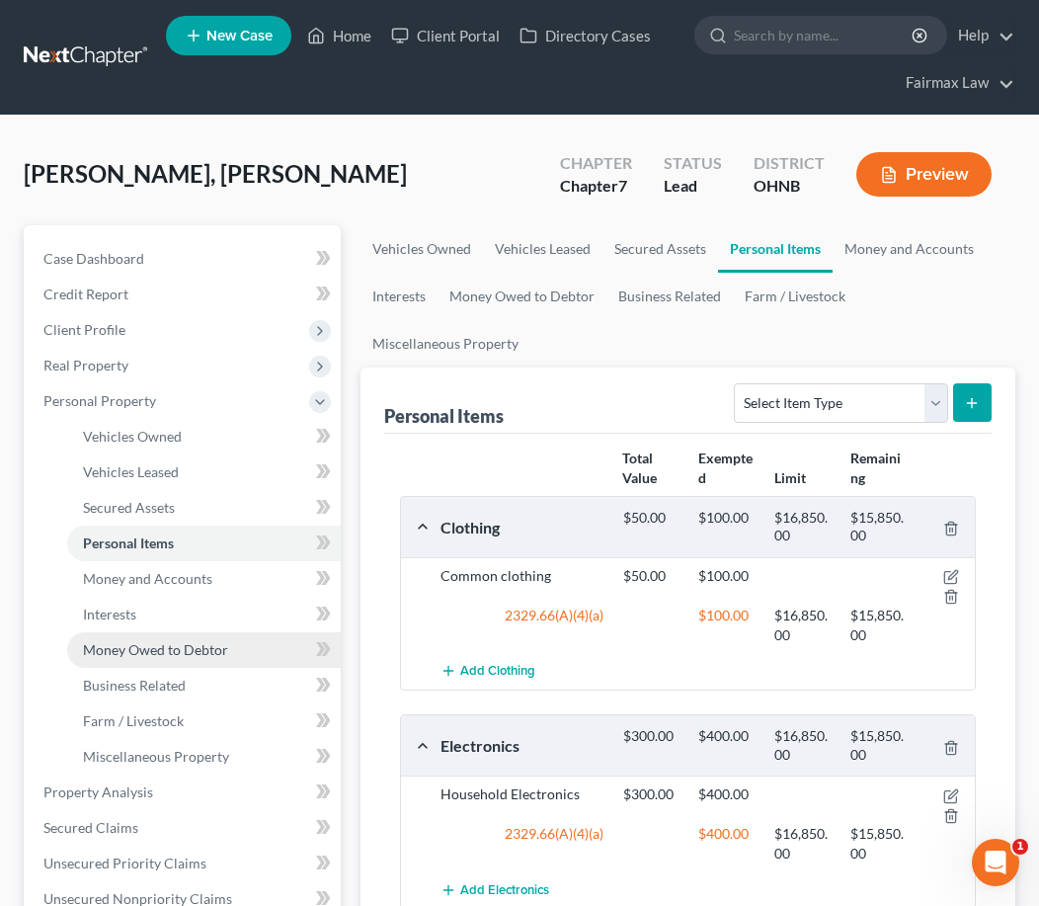
click at [182, 646] on span "Money Owed to Debtor" at bounding box center [155, 649] width 145 height 17
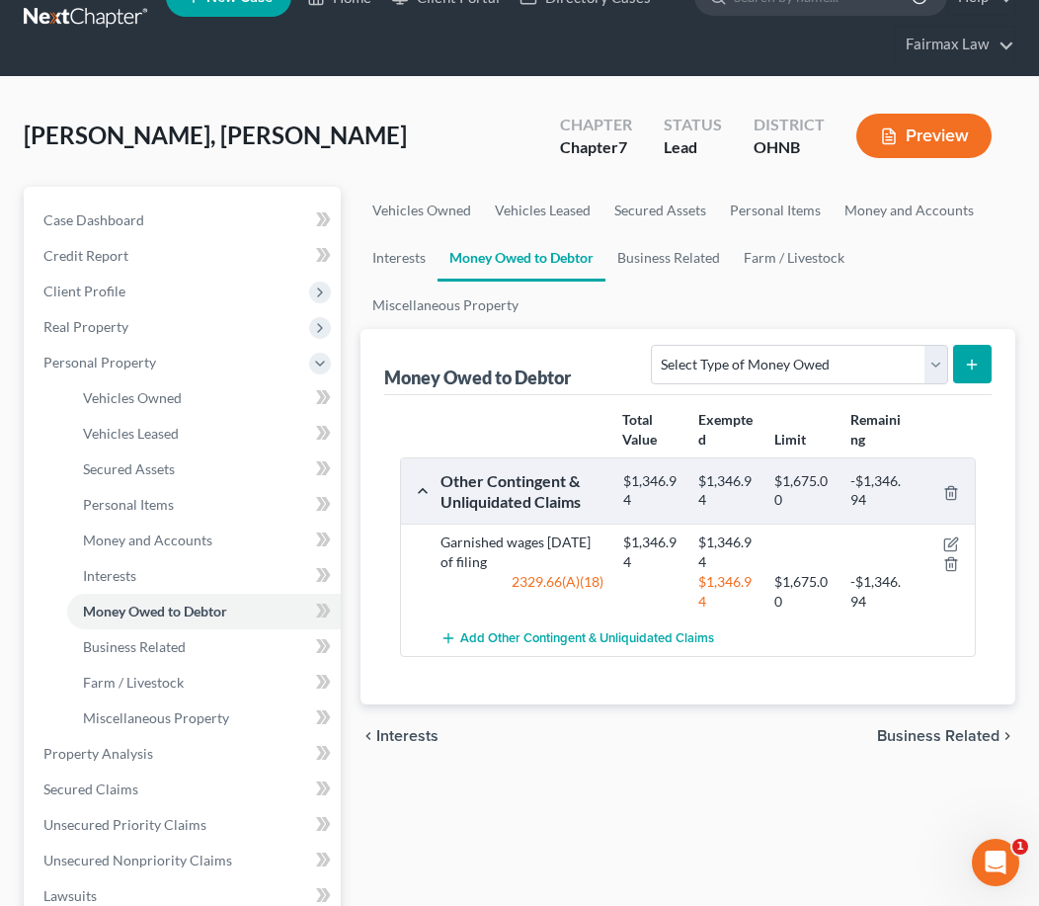
scroll to position [70, 0]
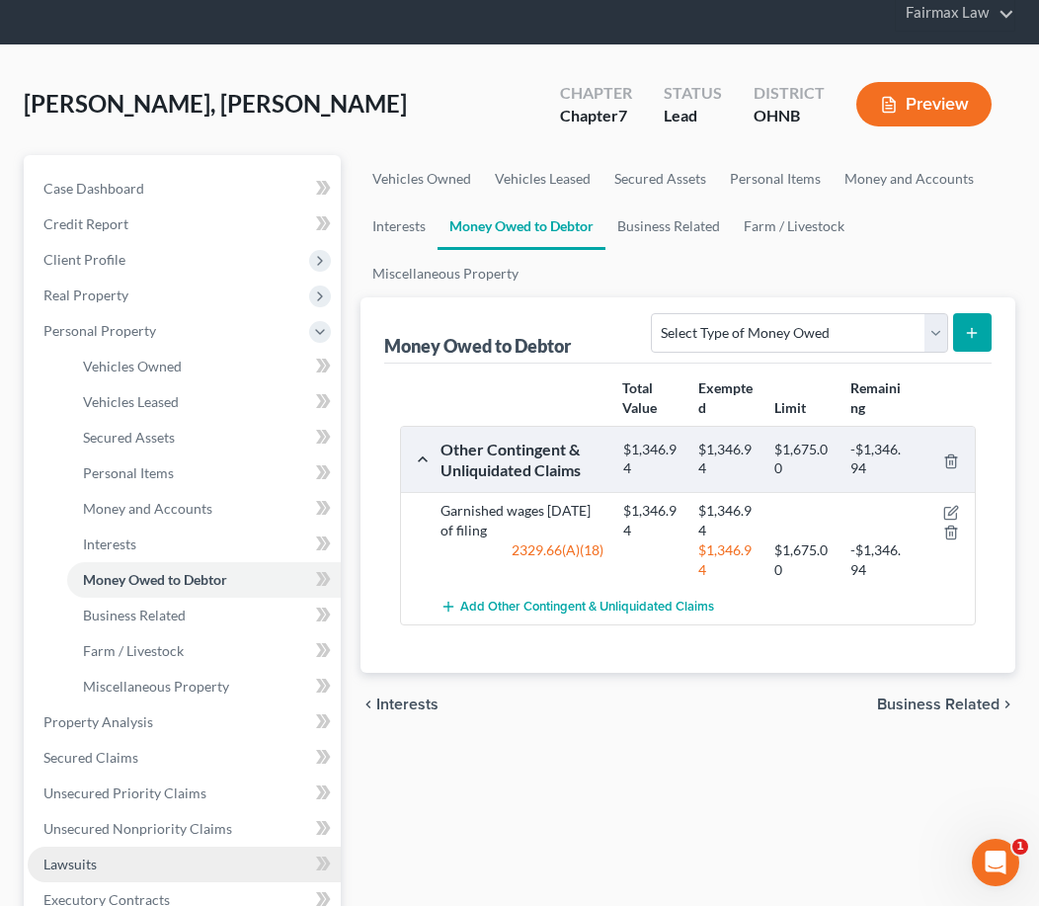
click at [114, 866] on link "Lawsuits" at bounding box center [184, 864] width 313 height 36
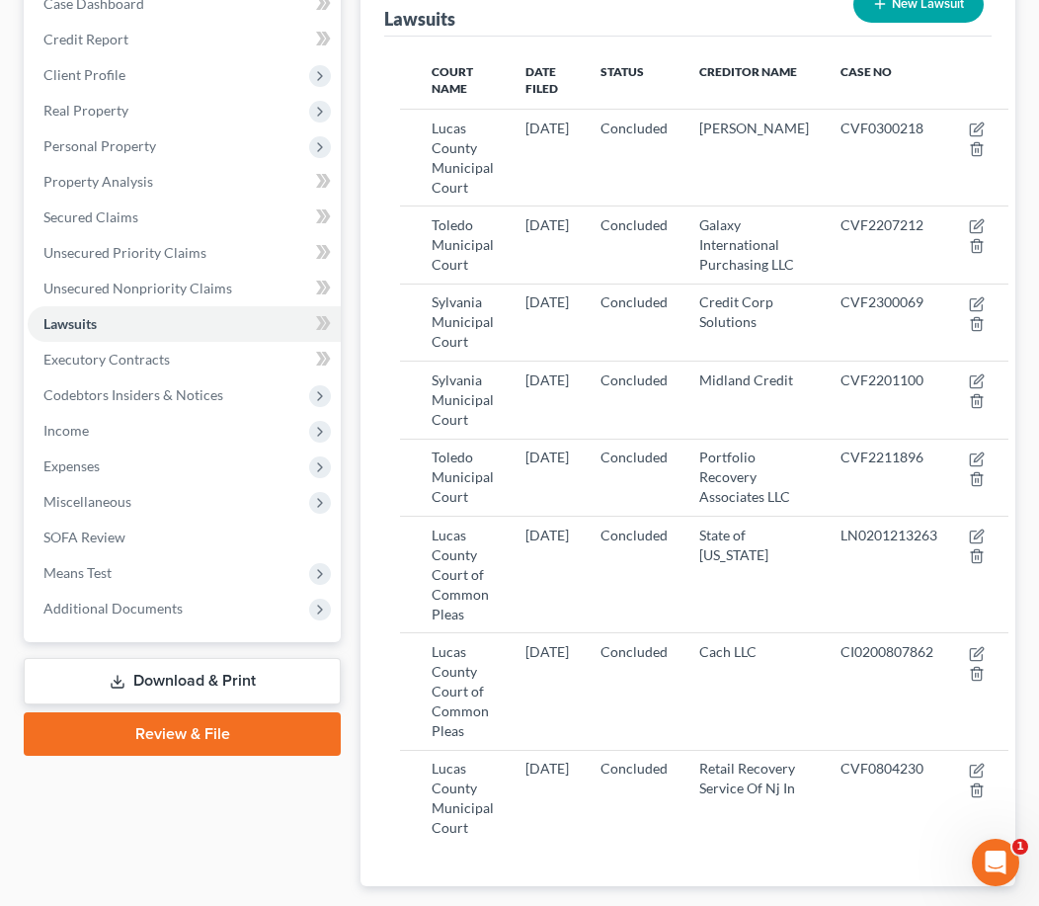
scroll to position [250, 0]
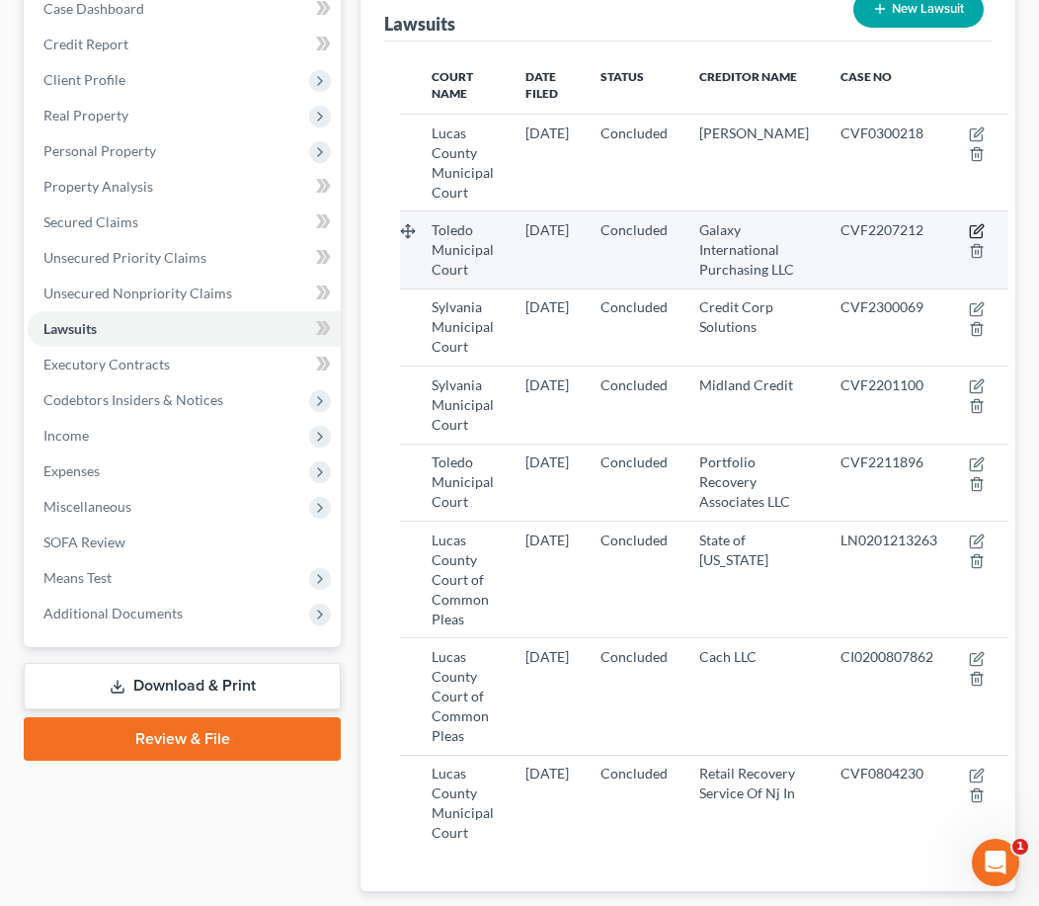
click at [971, 235] on icon "button" at bounding box center [977, 231] width 16 height 16
select select "36"
select select "2"
select select "1"
select select "36"
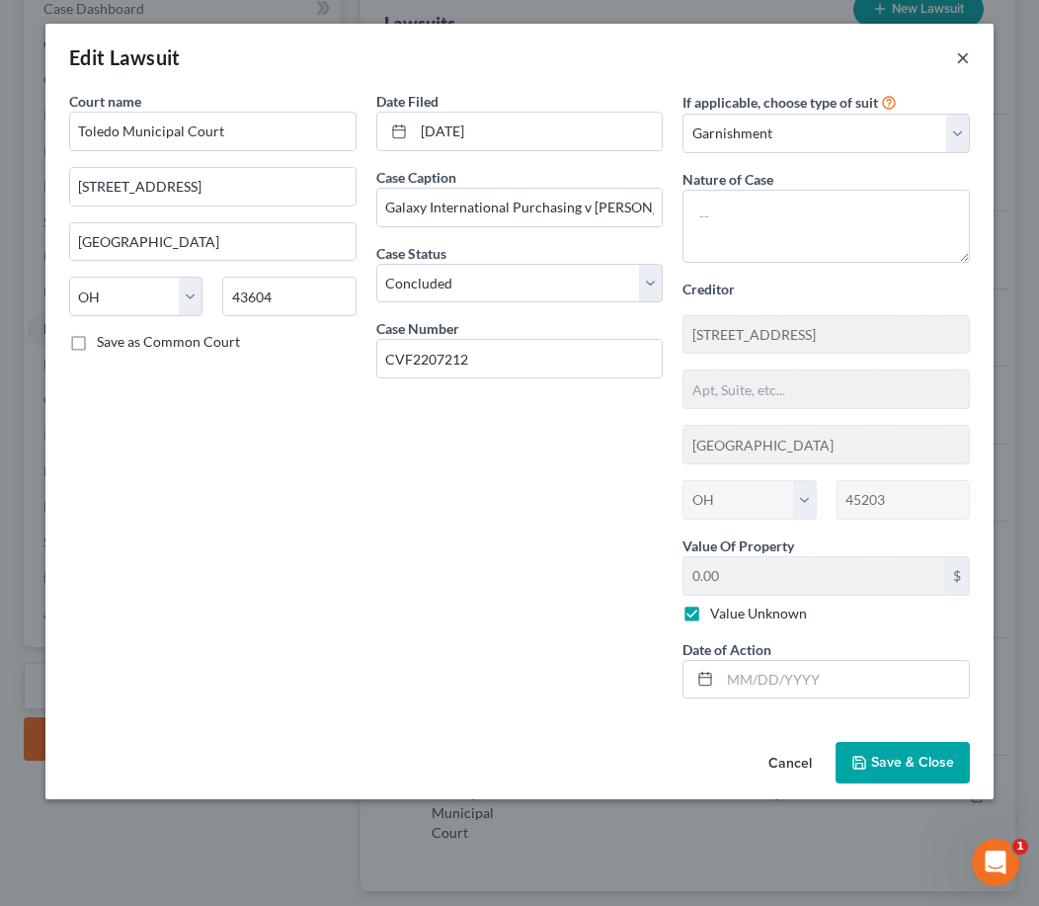
click at [969, 53] on button "×" at bounding box center [963, 57] width 14 height 24
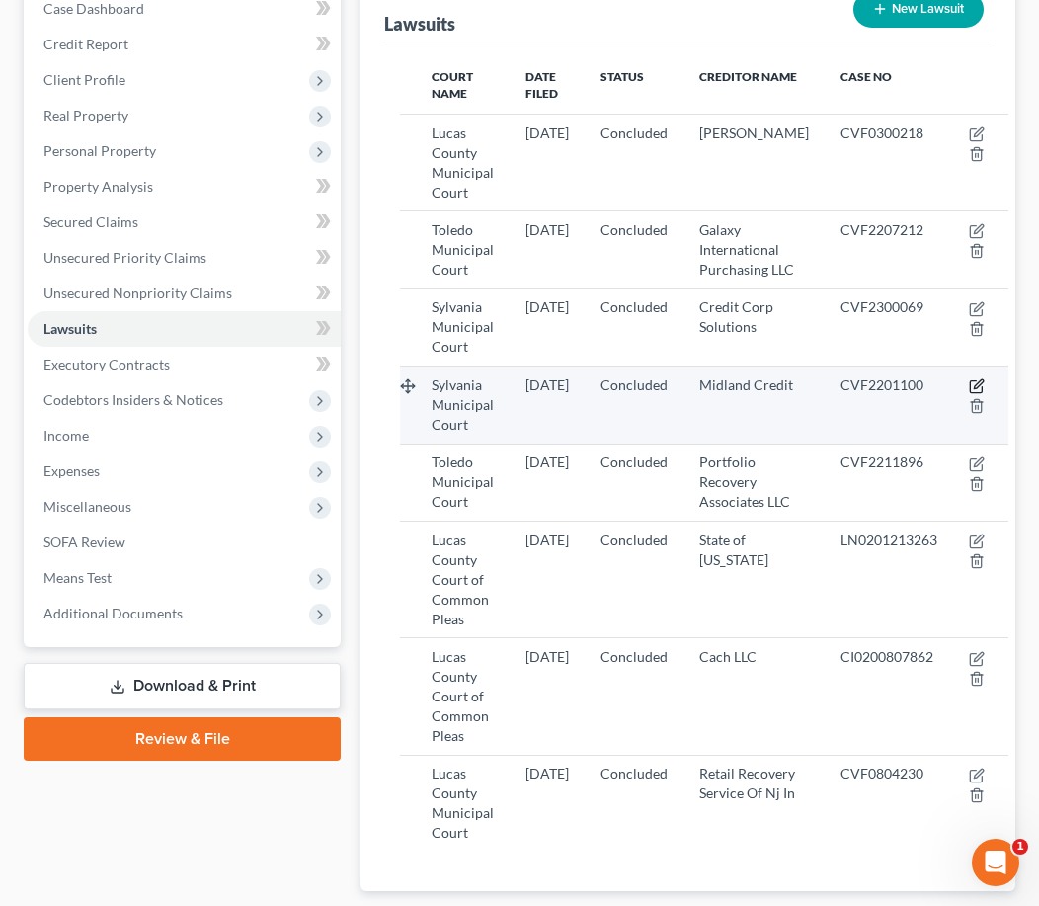
click at [975, 394] on icon "button" at bounding box center [977, 386] width 16 height 16
select select "36"
select select "2"
select select "3"
select select "4"
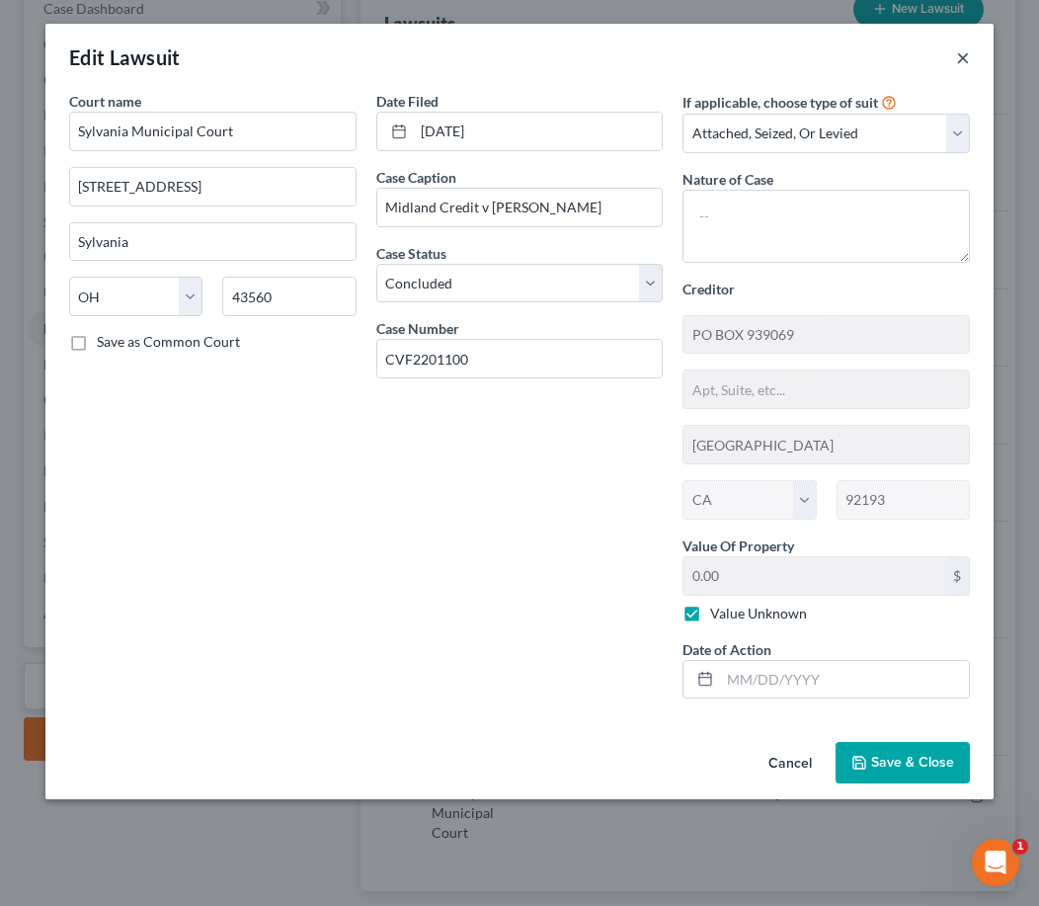
click at [963, 60] on button "×" at bounding box center [963, 57] width 14 height 24
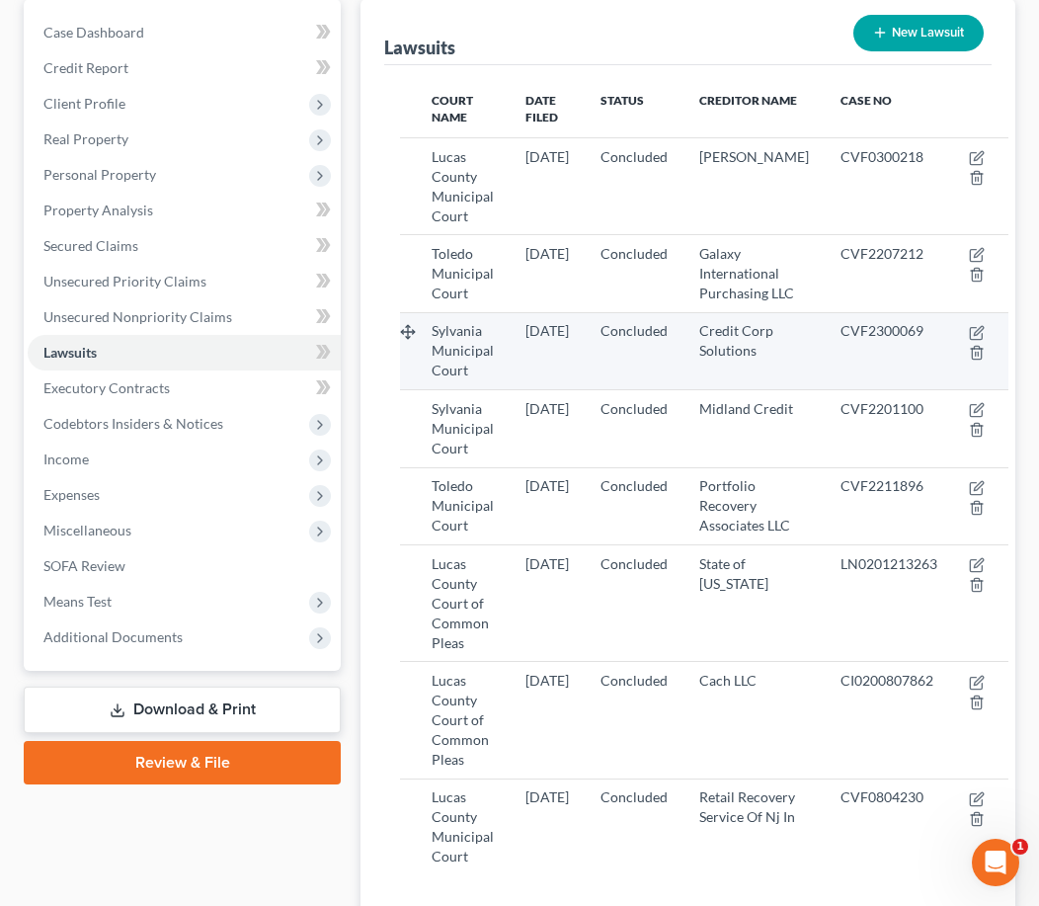
scroll to position [213, 0]
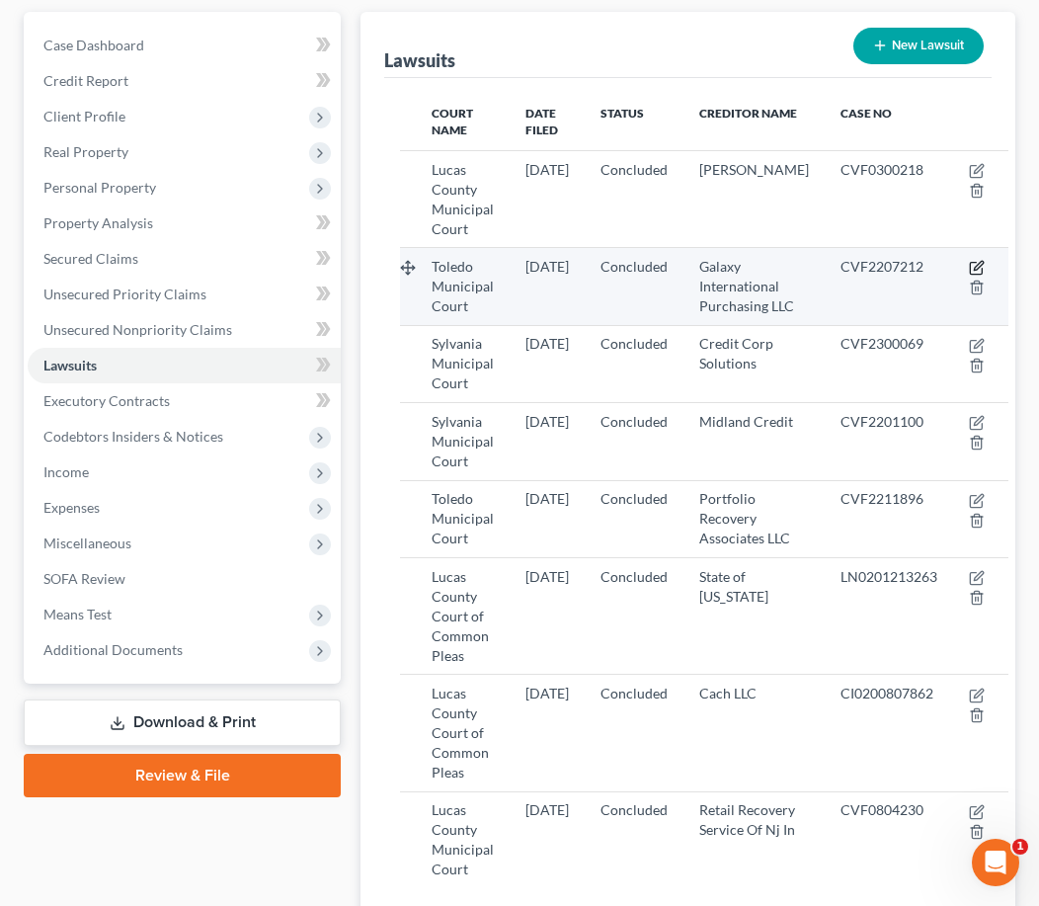
click at [980, 264] on icon "button" at bounding box center [979, 266] width 9 height 9
select select "36"
select select "2"
select select "1"
select select "36"
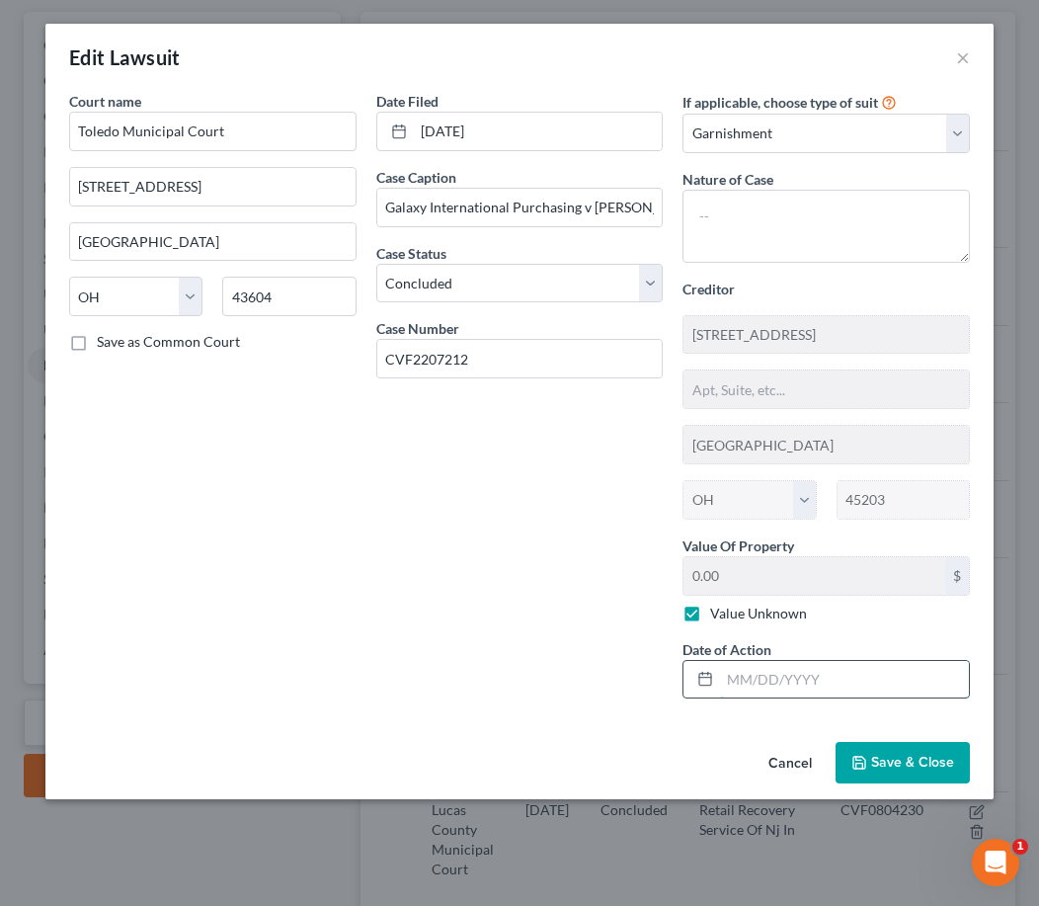
click at [880, 672] on input "text" at bounding box center [844, 680] width 249 height 38
type input "01/31/2025"
click at [920, 774] on button "Save & Close" at bounding box center [902, 762] width 134 height 41
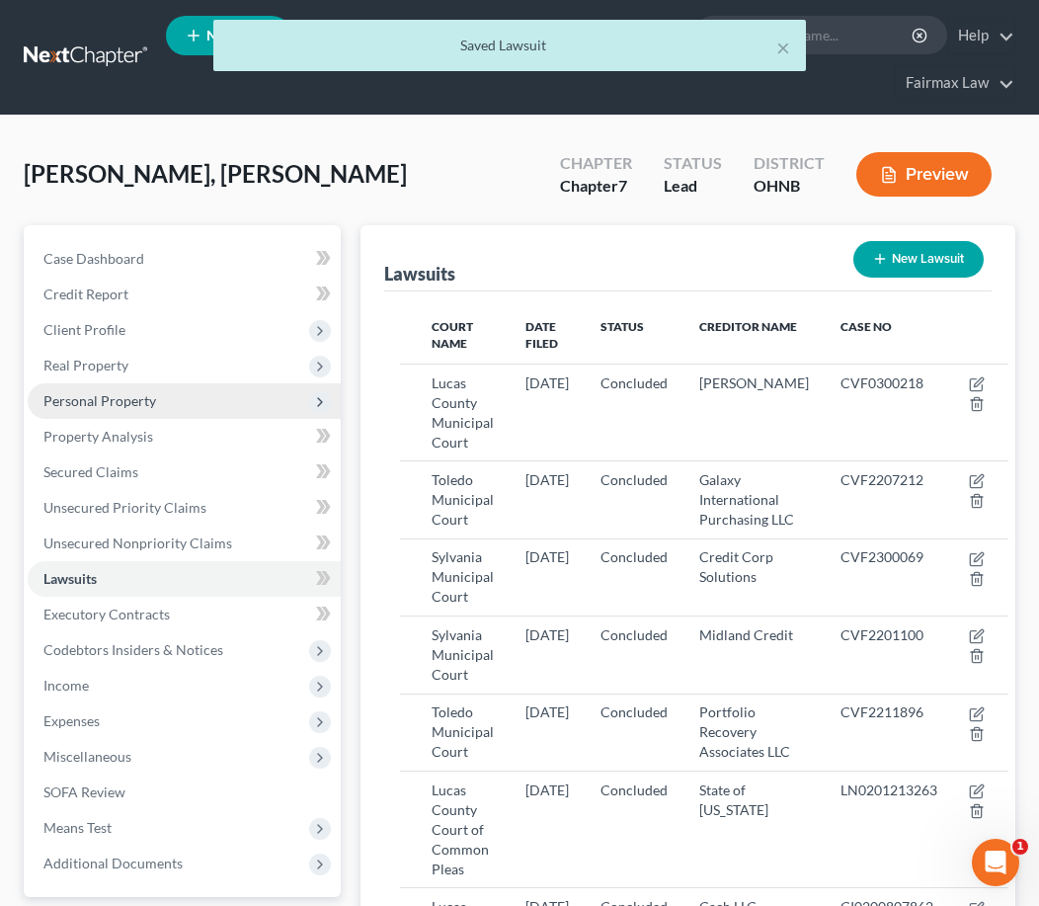
scroll to position [0, 0]
click at [194, 390] on span "Personal Property" at bounding box center [184, 401] width 313 height 36
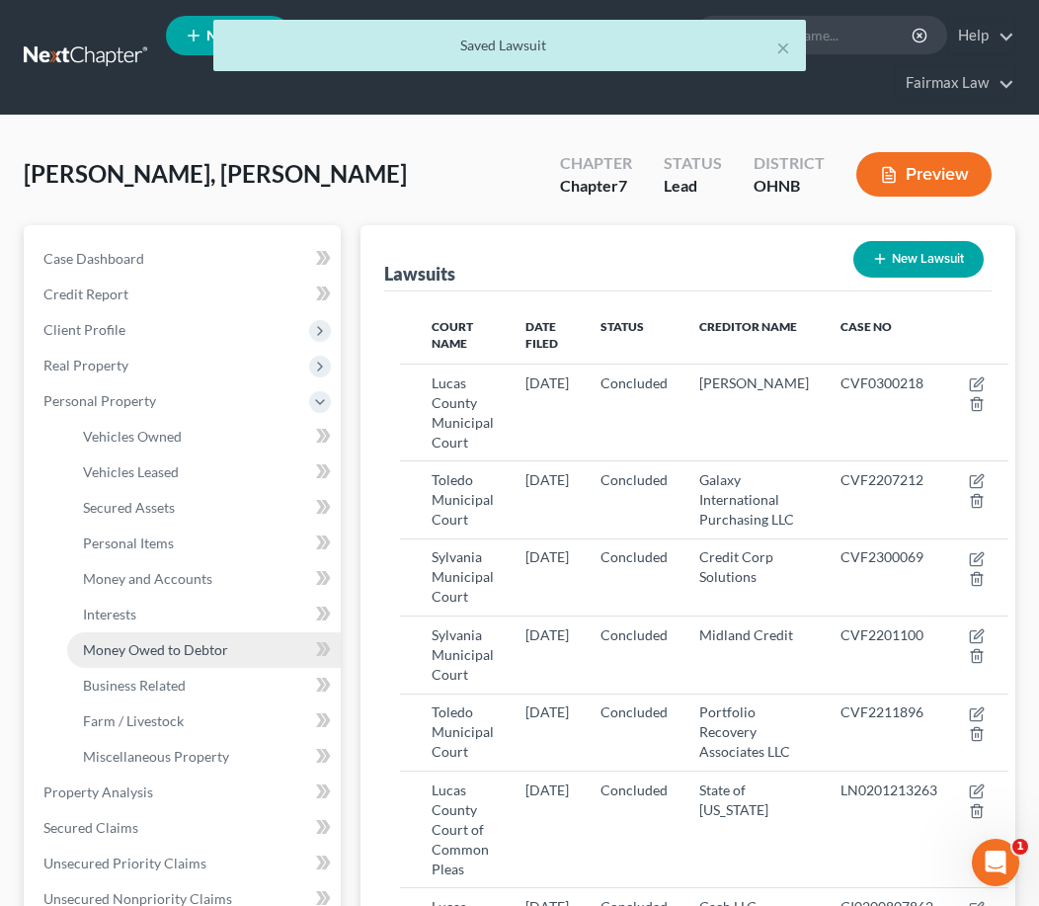
click at [169, 654] on span "Money Owed to Debtor" at bounding box center [155, 649] width 145 height 17
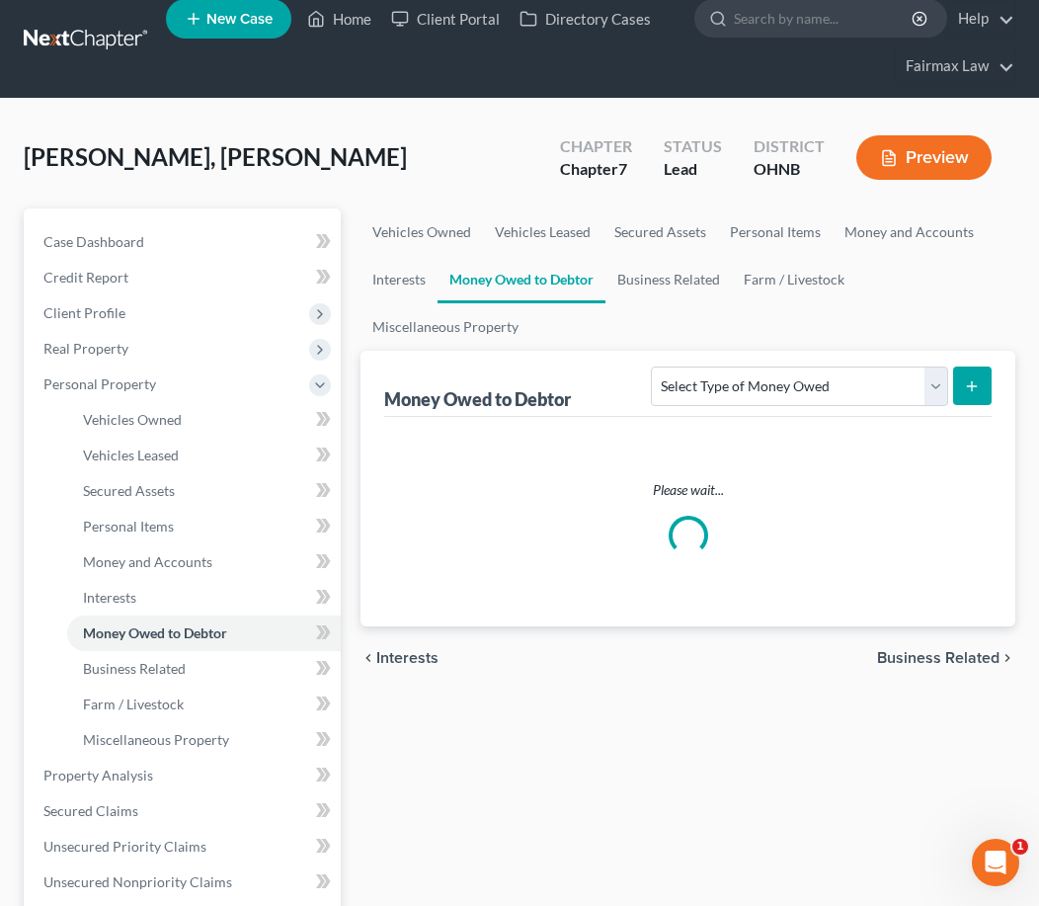
scroll to position [20, 0]
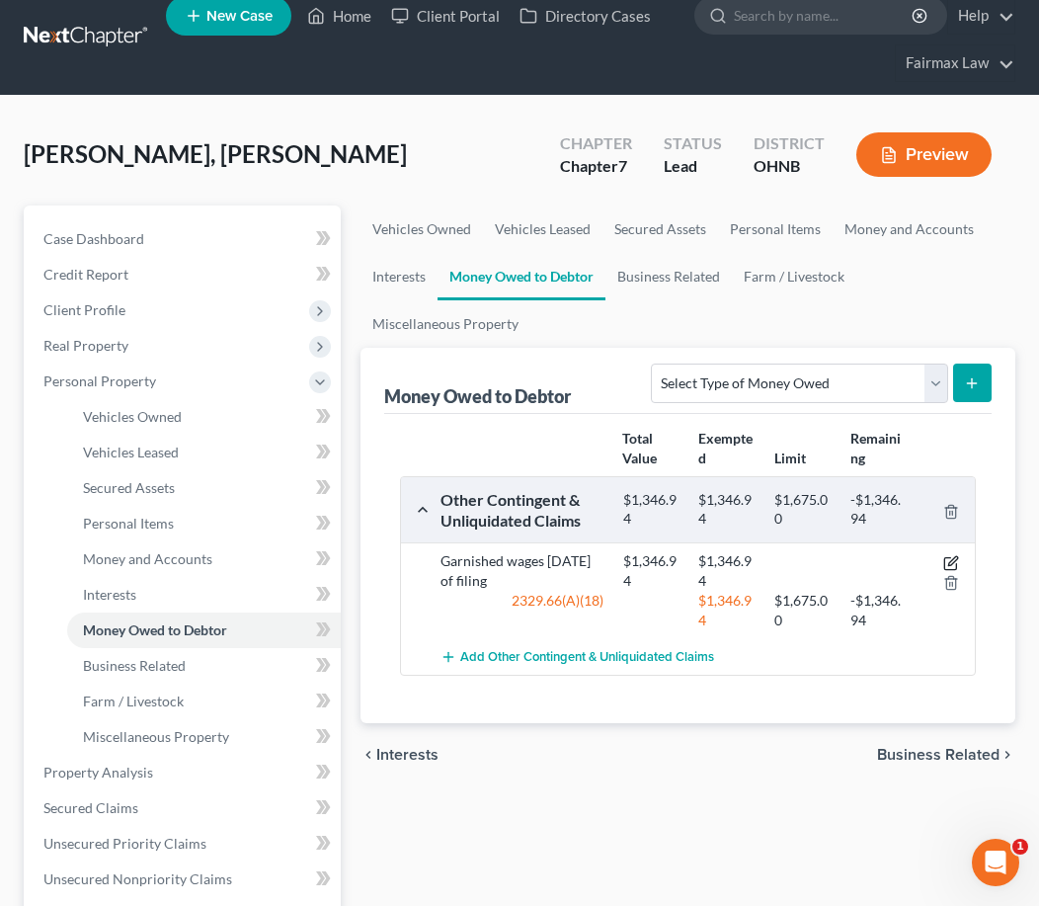
click at [953, 571] on icon "button" at bounding box center [951, 563] width 16 height 16
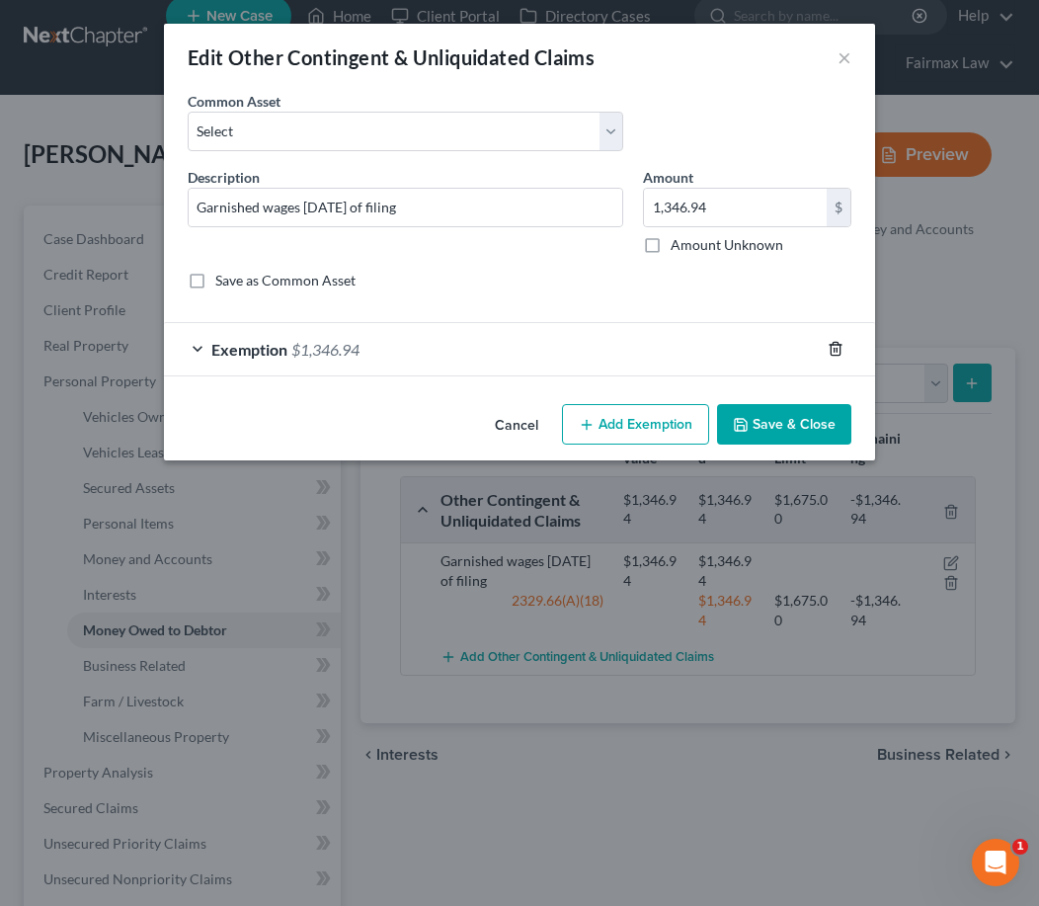
click at [835, 355] on icon "button" at bounding box center [836, 349] width 16 height 16
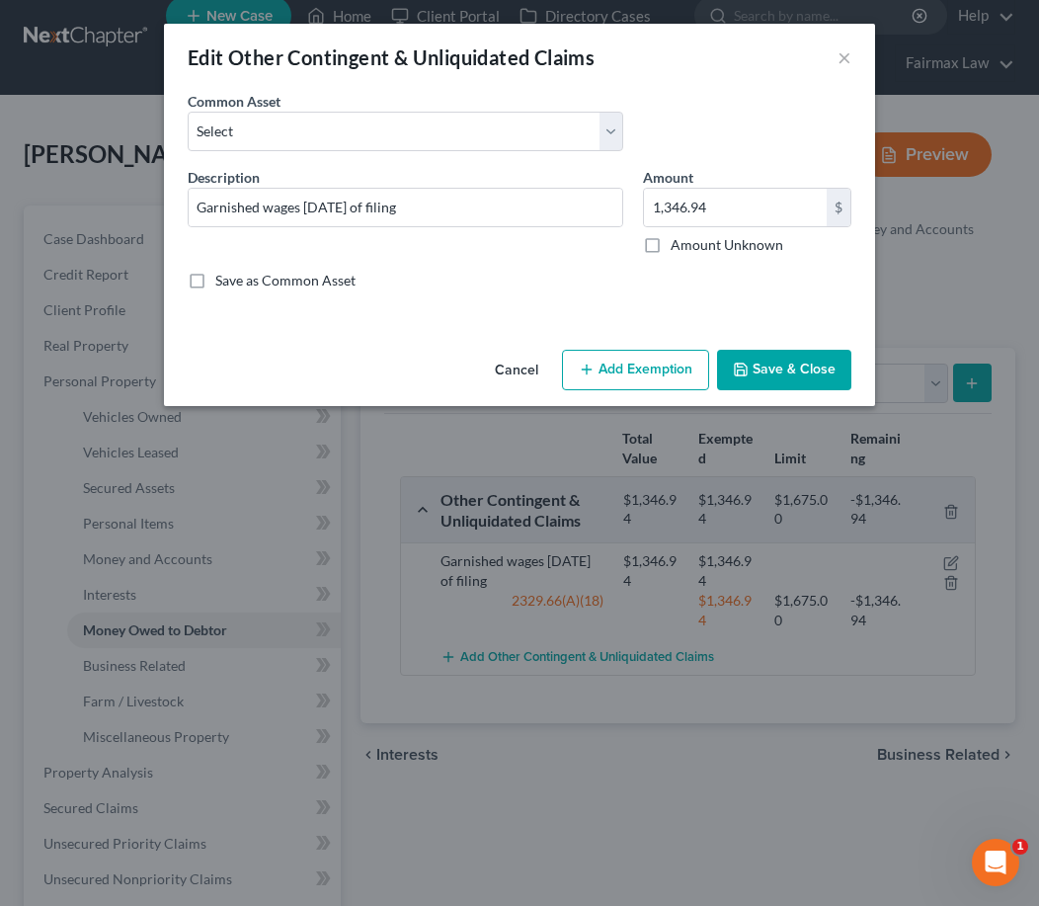
click at [792, 371] on button "Save & Close" at bounding box center [784, 370] width 134 height 41
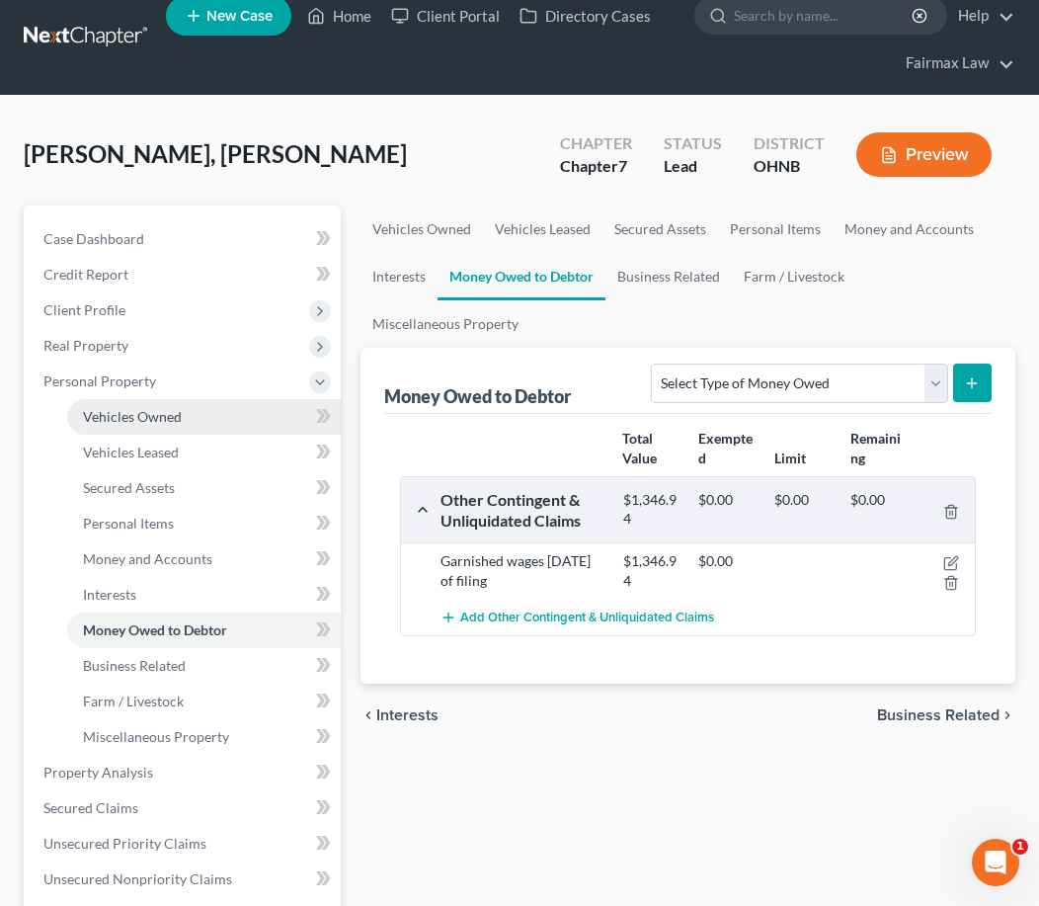
click at [194, 416] on link "Vehicles Owned" at bounding box center [204, 417] width 274 height 36
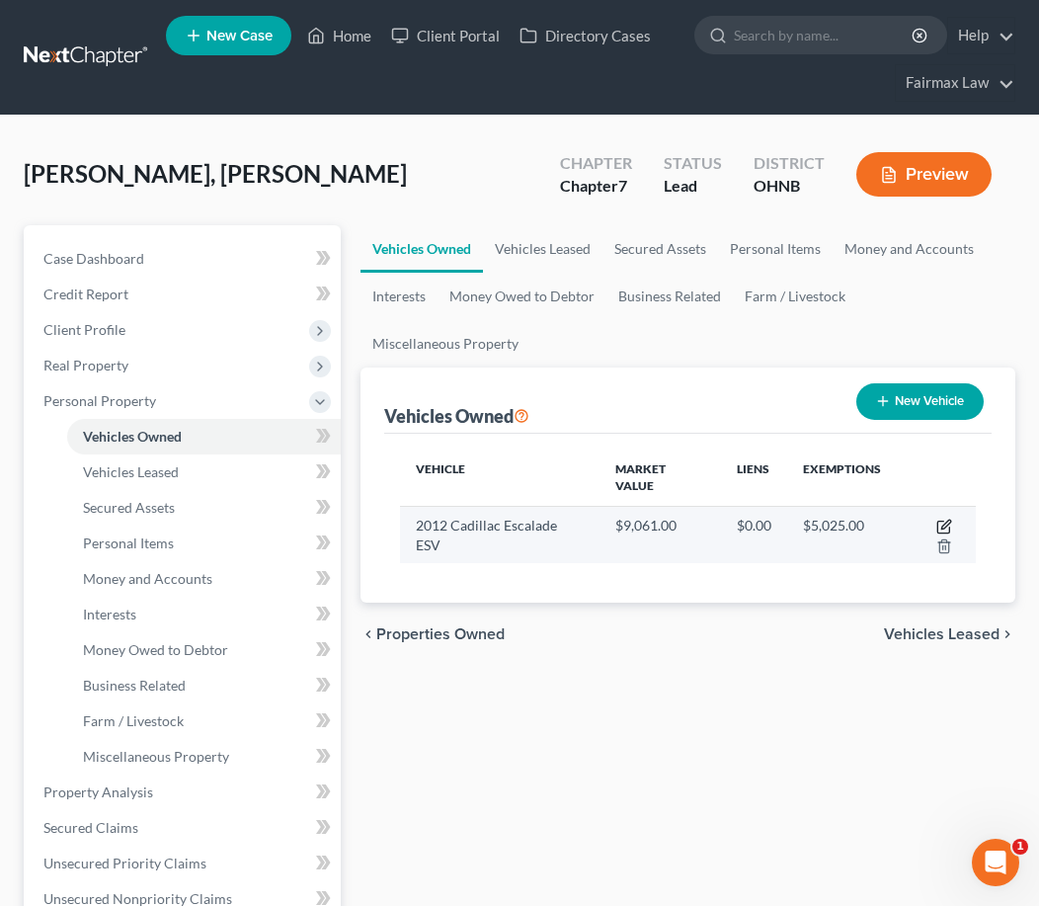
click at [936, 518] on icon "button" at bounding box center [944, 526] width 16 height 16
select select "0"
select select "14"
select select "3"
select select "0"
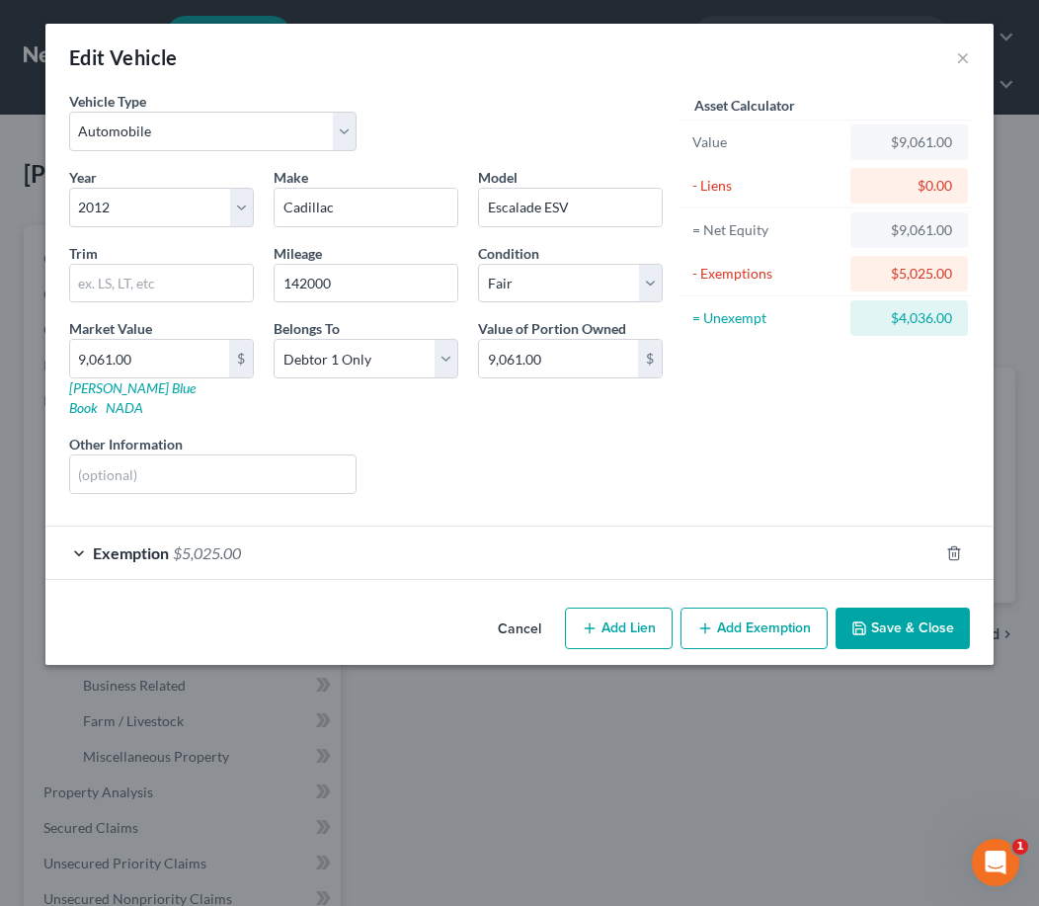
click at [647, 612] on button "Add Lien" at bounding box center [619, 627] width 108 height 41
select select "0"
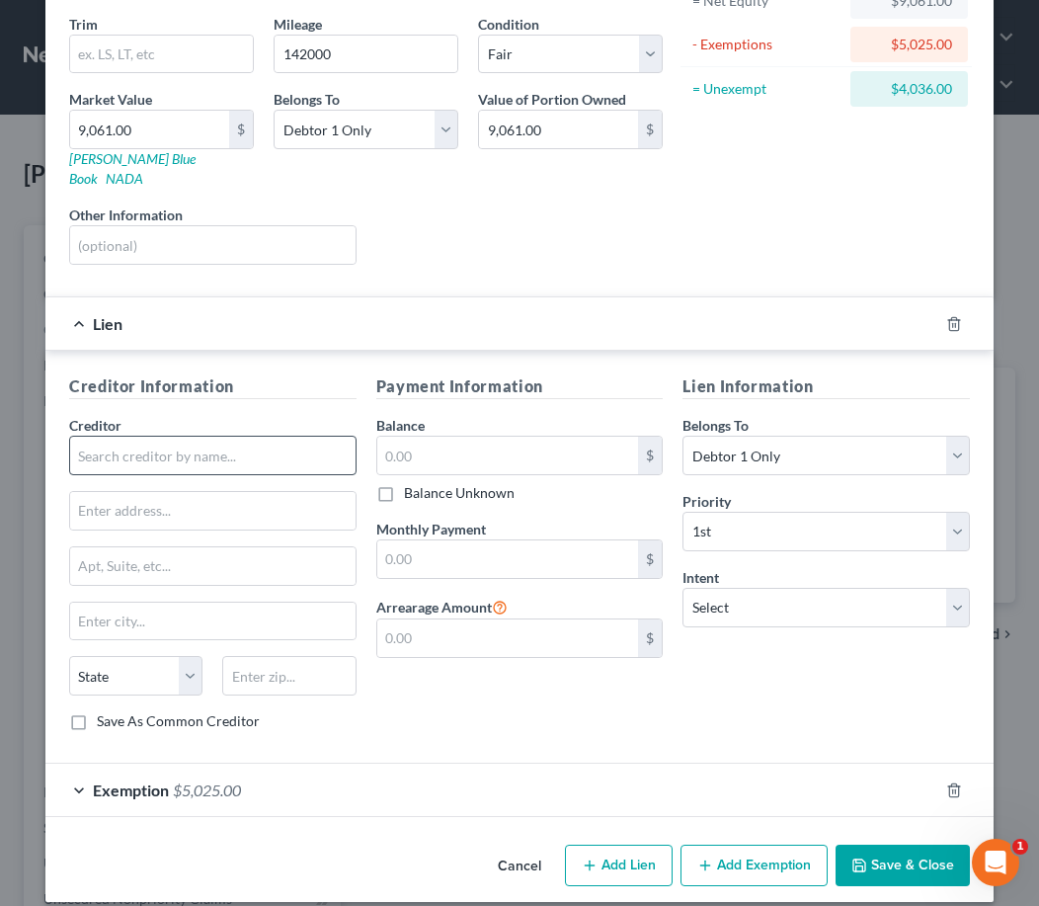
scroll to position [228, 0]
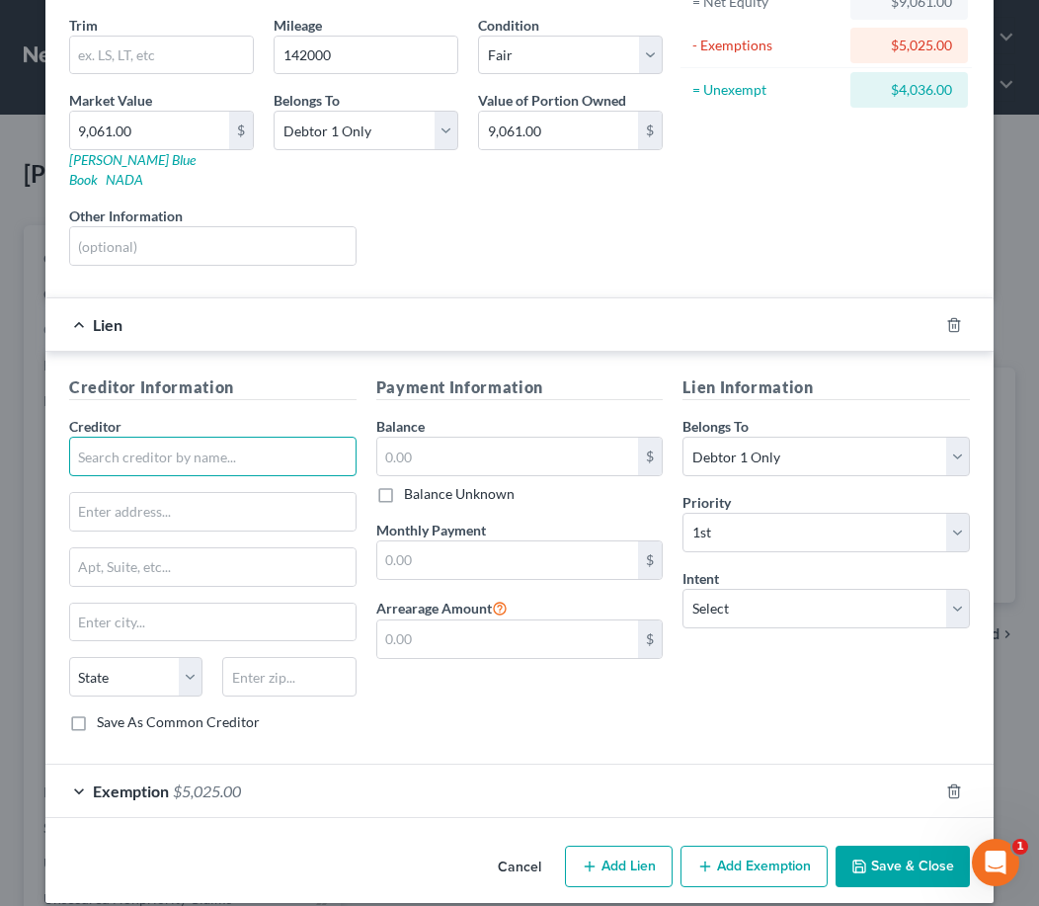
click at [268, 448] on input "text" at bounding box center [212, 457] width 287 height 40
click at [956, 783] on icon "button" at bounding box center [954, 791] width 16 height 16
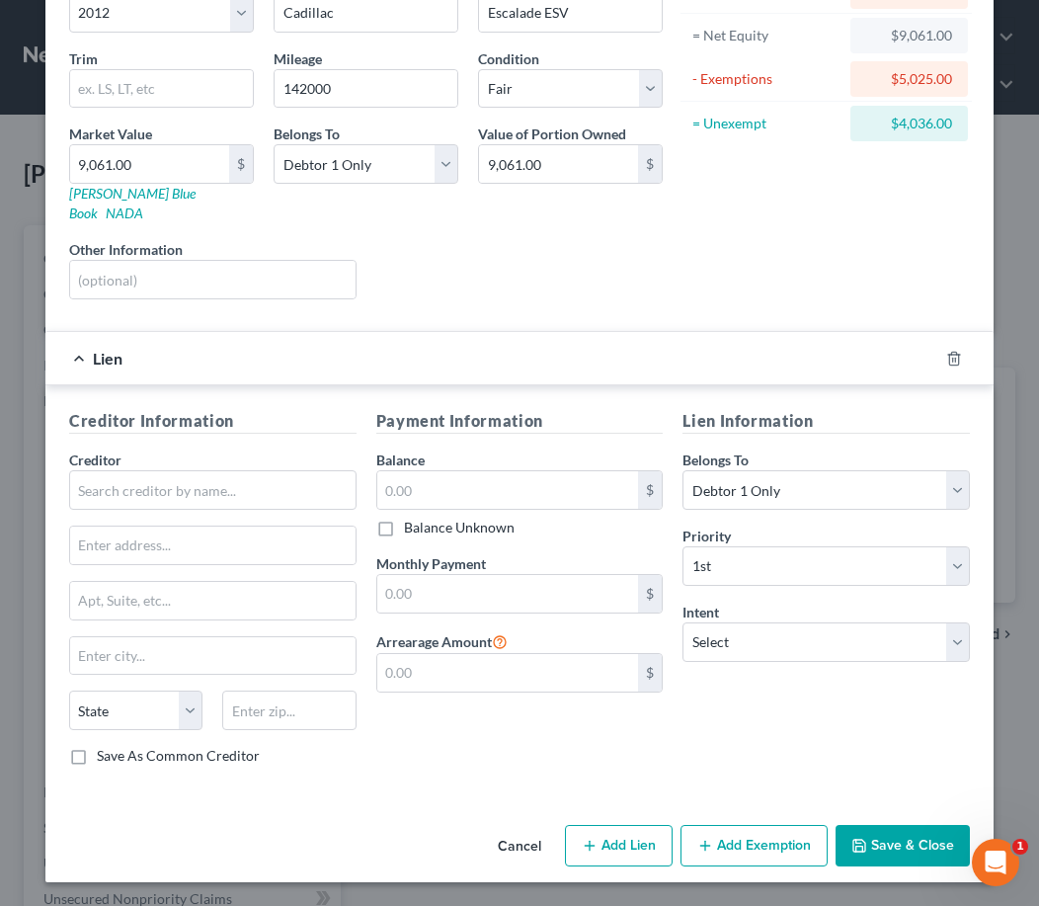
scroll to position [174, 0]
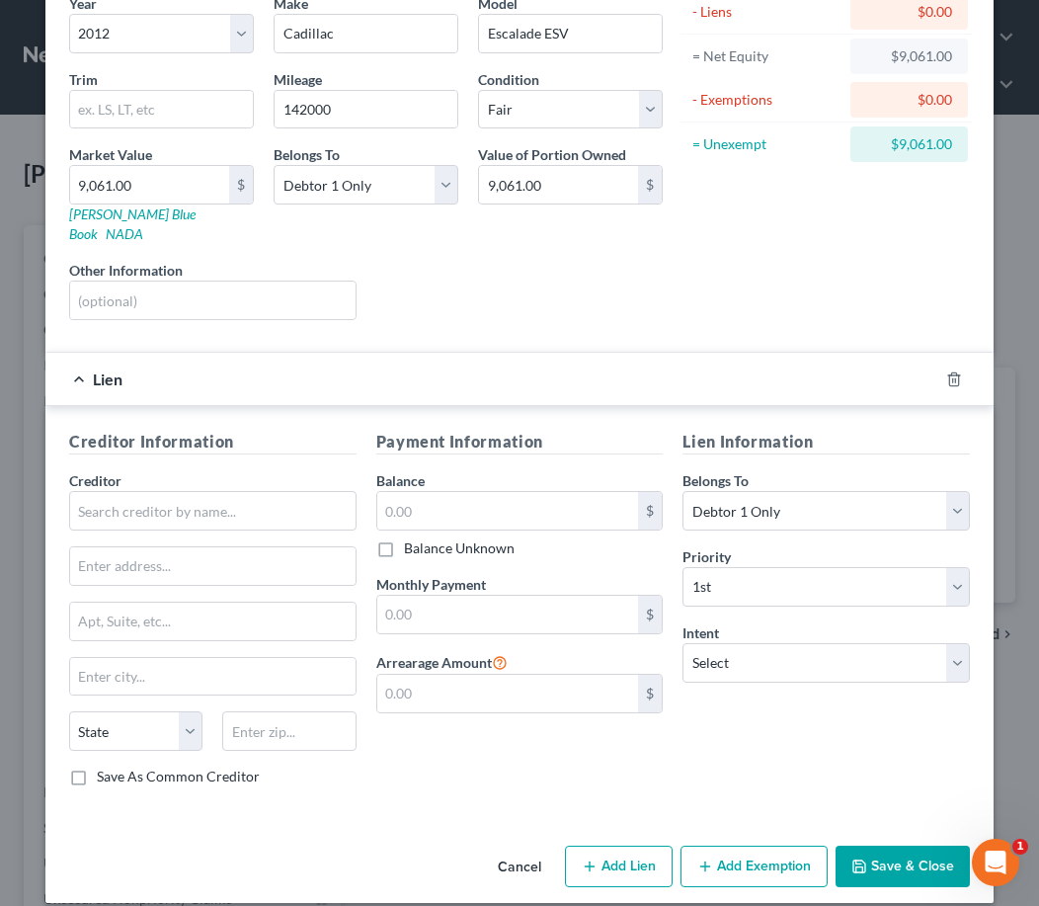
click at [773, 857] on button "Add Exemption" at bounding box center [753, 865] width 147 height 41
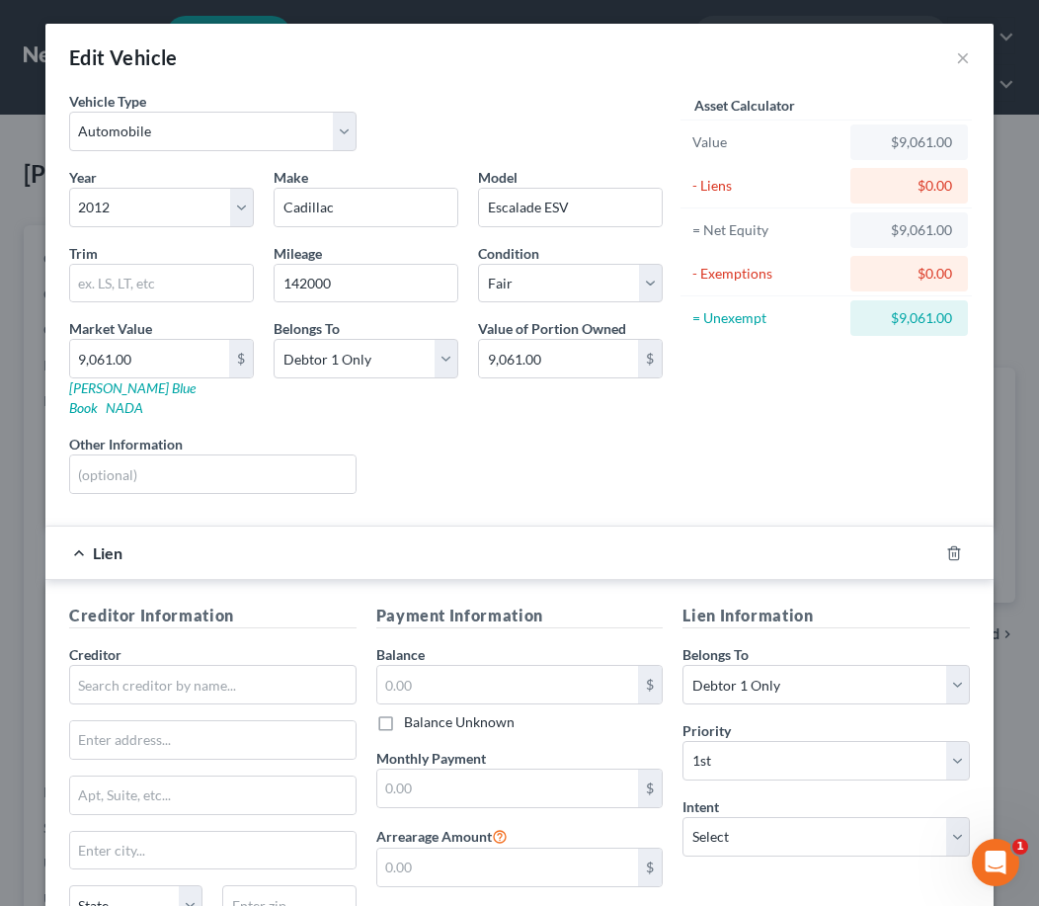
scroll to position [0, 0]
click at [949, 545] on icon "button" at bounding box center [954, 553] width 16 height 16
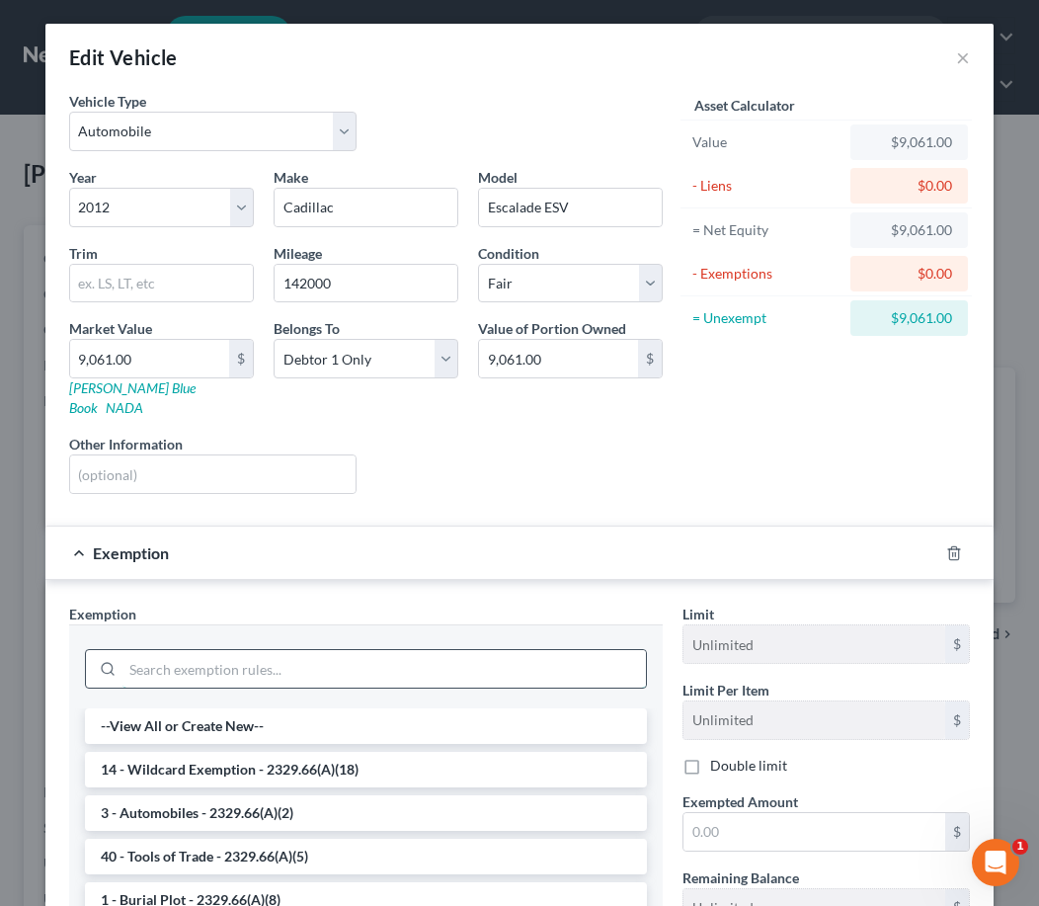
click at [551, 656] on input "search" at bounding box center [383, 669] width 523 height 38
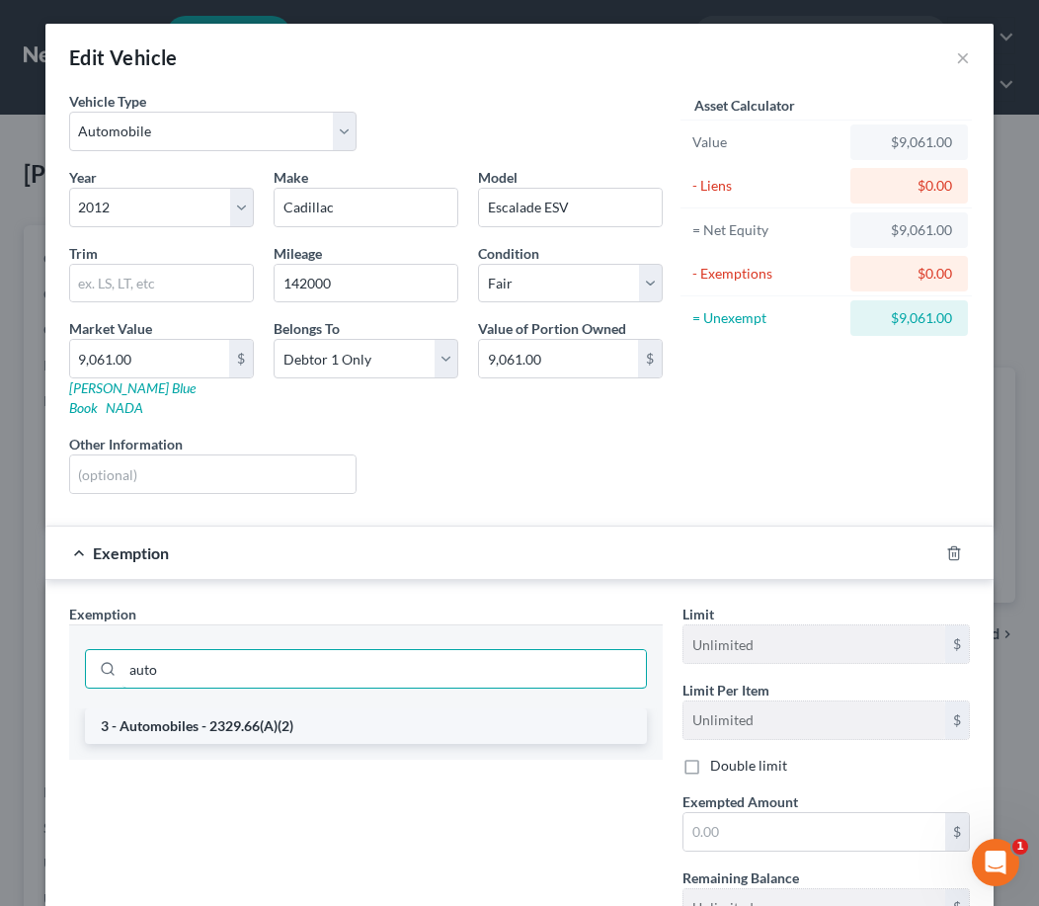
type input "auto"
click at [495, 708] on li "3 - Automobiles - 2329.66(A)(2)" at bounding box center [366, 726] width 562 height 36
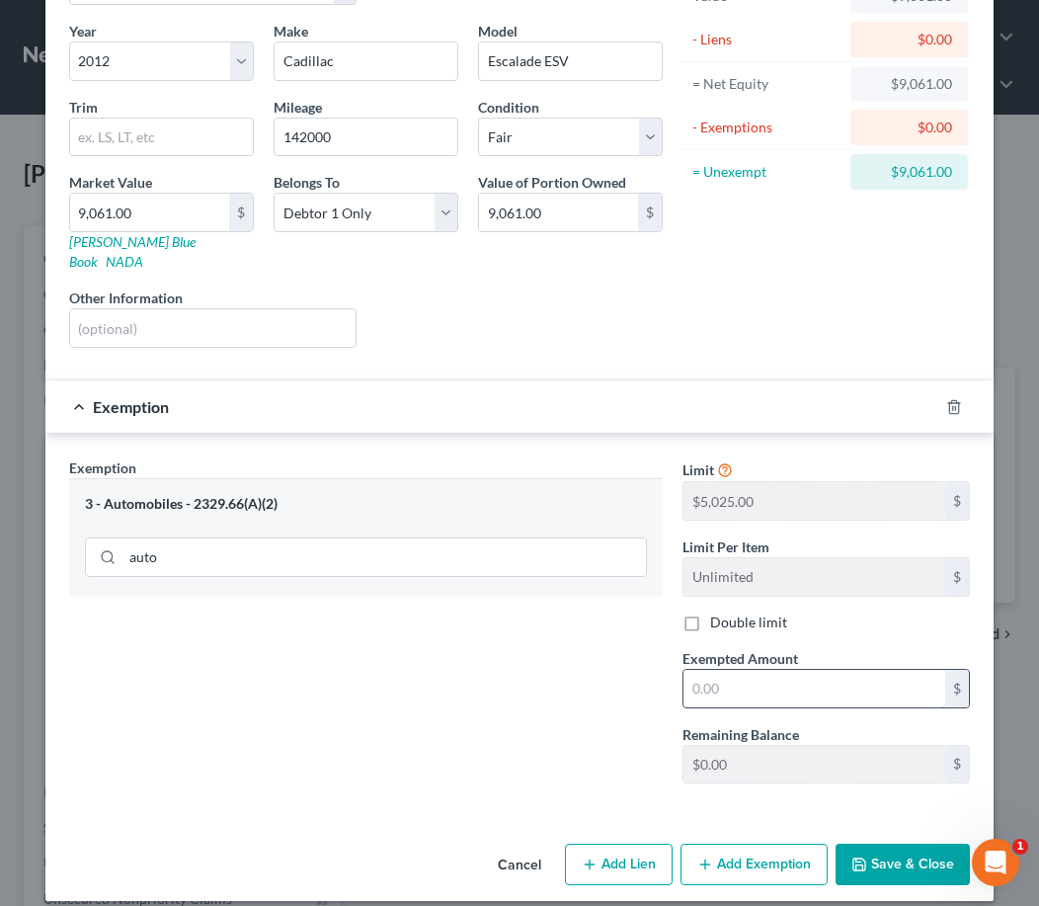
scroll to position [145, 0]
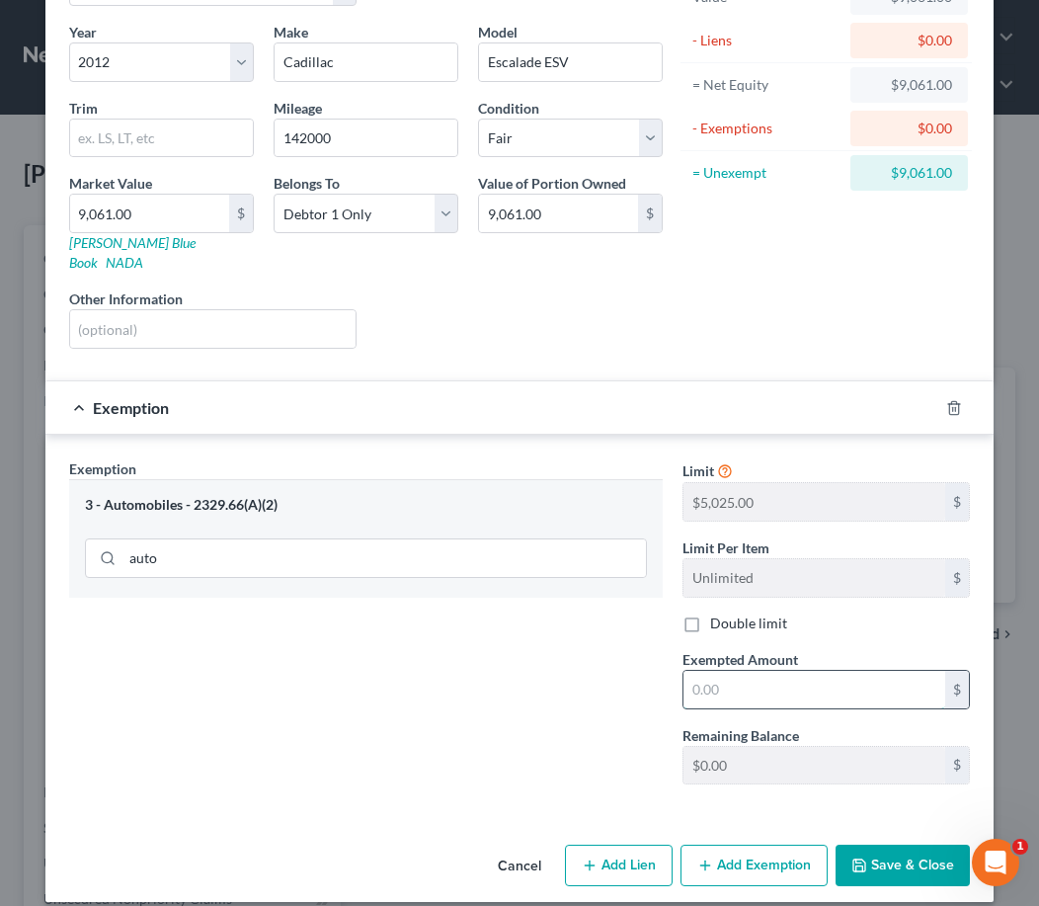
click at [763, 671] on input "text" at bounding box center [814, 690] width 262 height 38
type input "5,025.00"
click at [743, 845] on button "Add Exemption" at bounding box center [753, 864] width 147 height 41
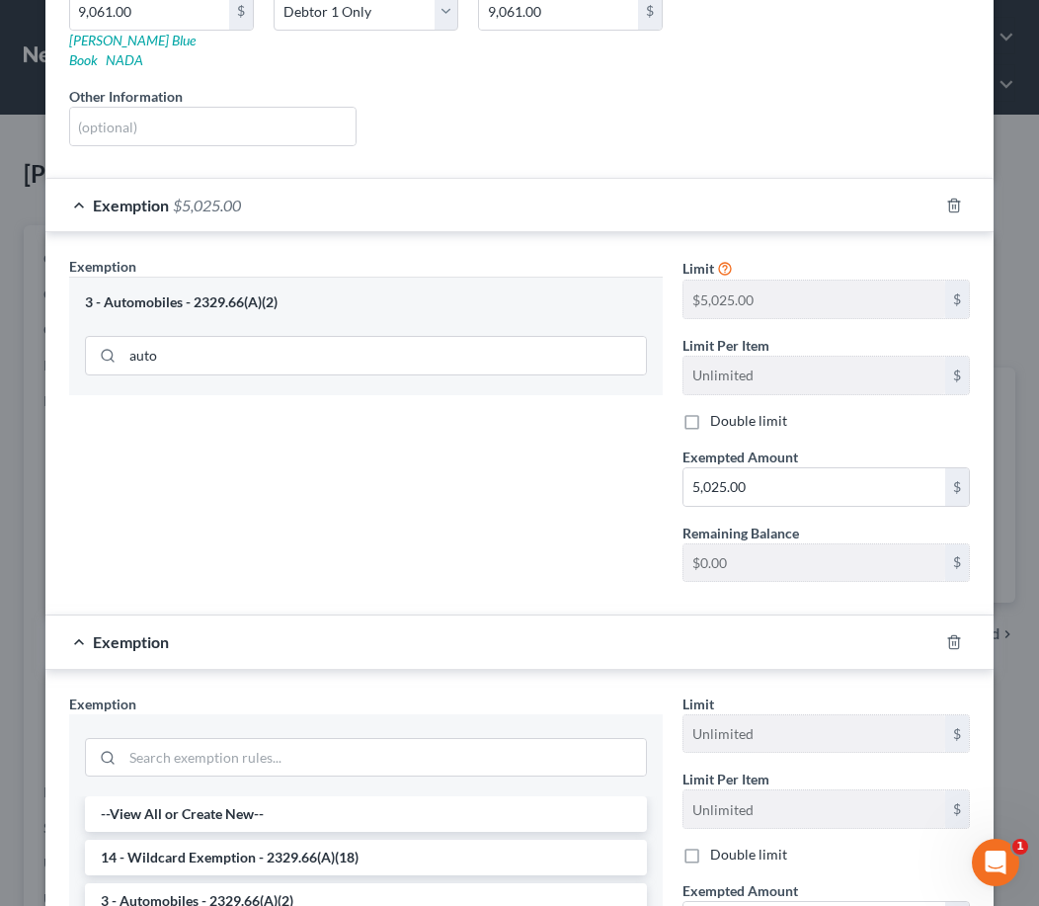
scroll to position [540, 0]
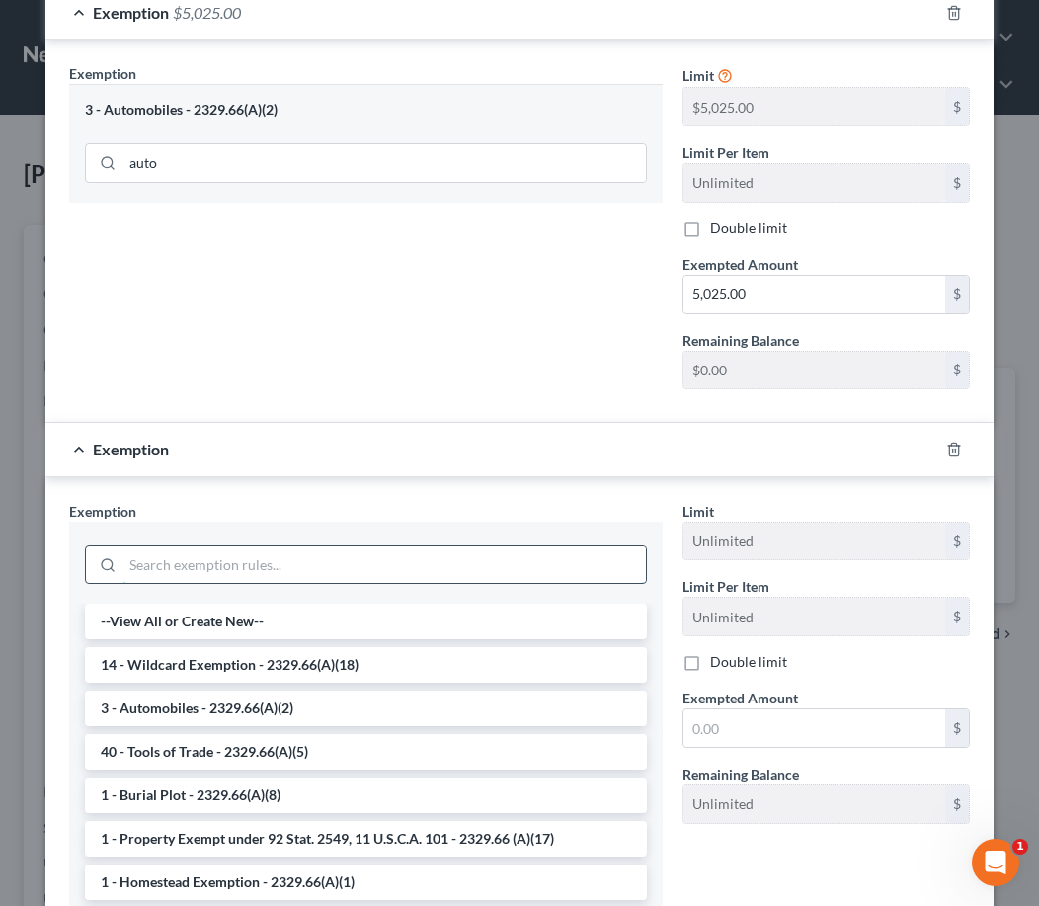
click at [371, 546] on input "search" at bounding box center [383, 565] width 523 height 38
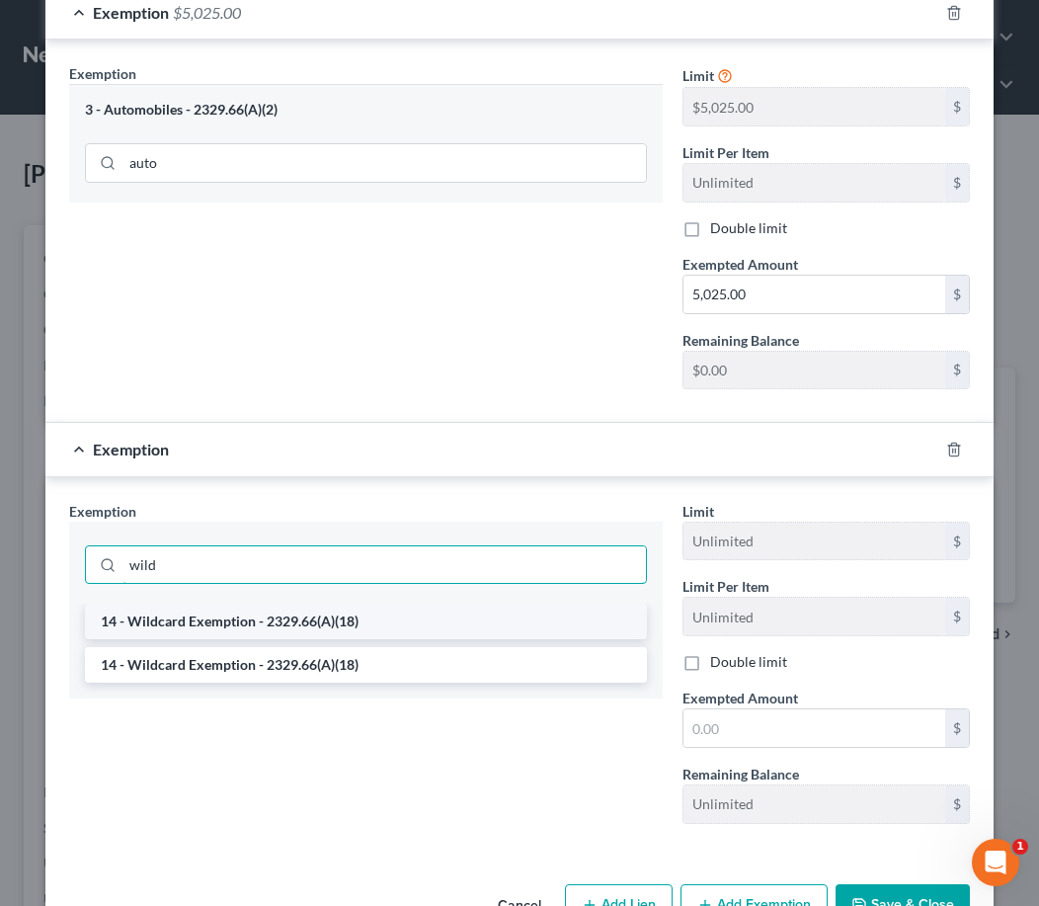
type input "wild"
click at [315, 603] on li "14 - Wildcard Exemption - 2329.66(A)(18)" at bounding box center [366, 621] width 562 height 36
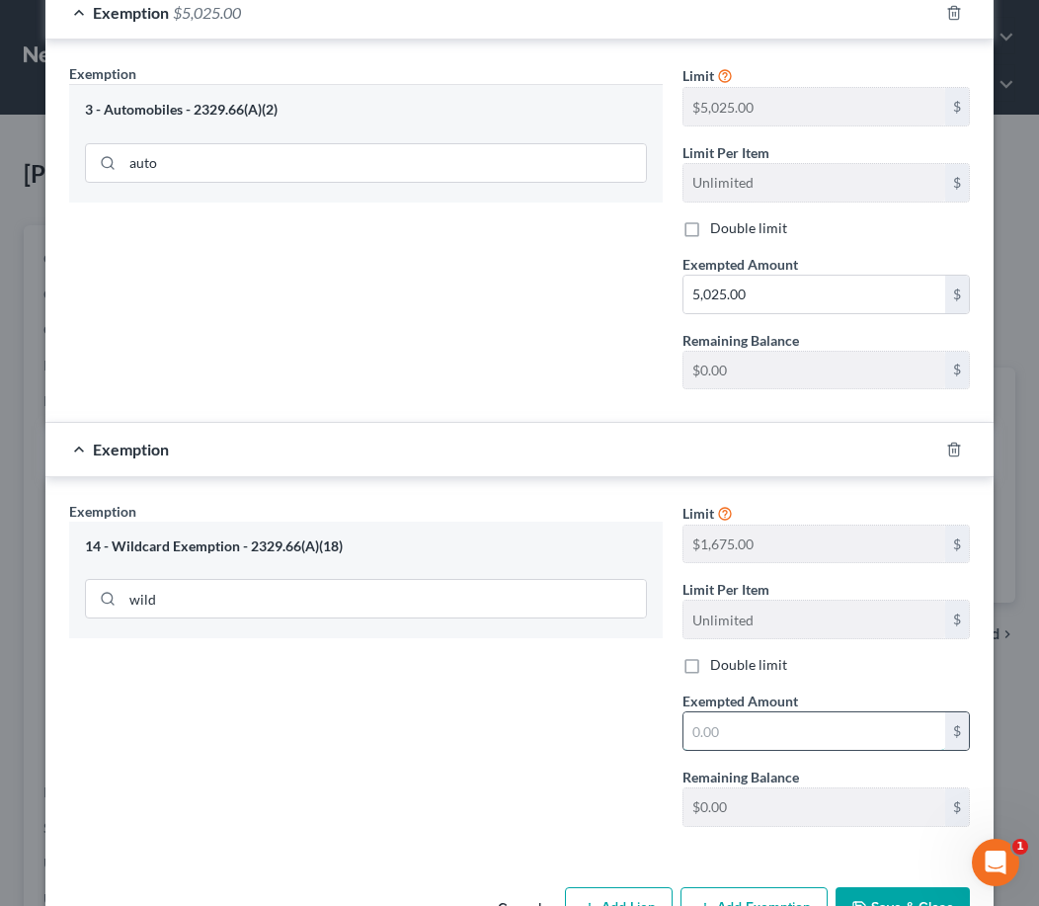
click at [776, 712] on input "text" at bounding box center [814, 731] width 262 height 38
type input "1,675.00"
click at [898, 887] on button "Save & Close" at bounding box center [902, 907] width 134 height 41
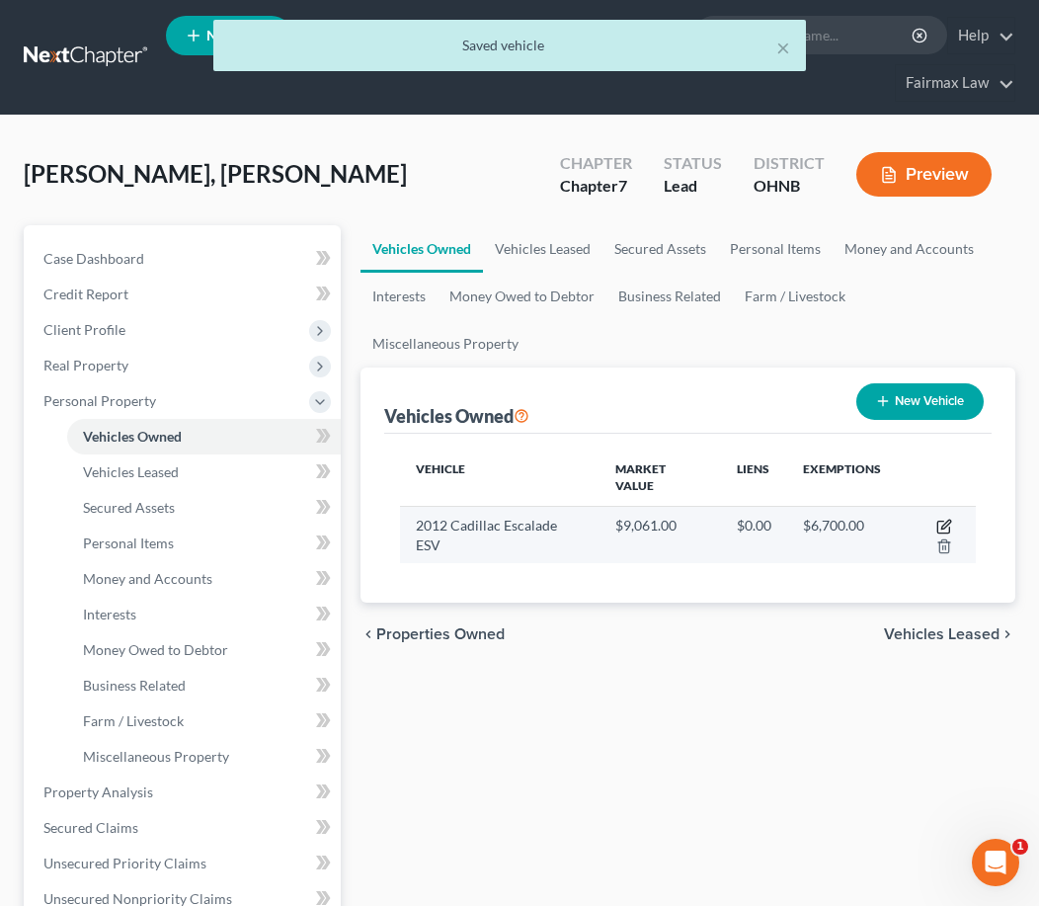
click at [936, 518] on icon "button" at bounding box center [944, 526] width 16 height 16
select select "0"
select select "14"
select select "3"
select select "0"
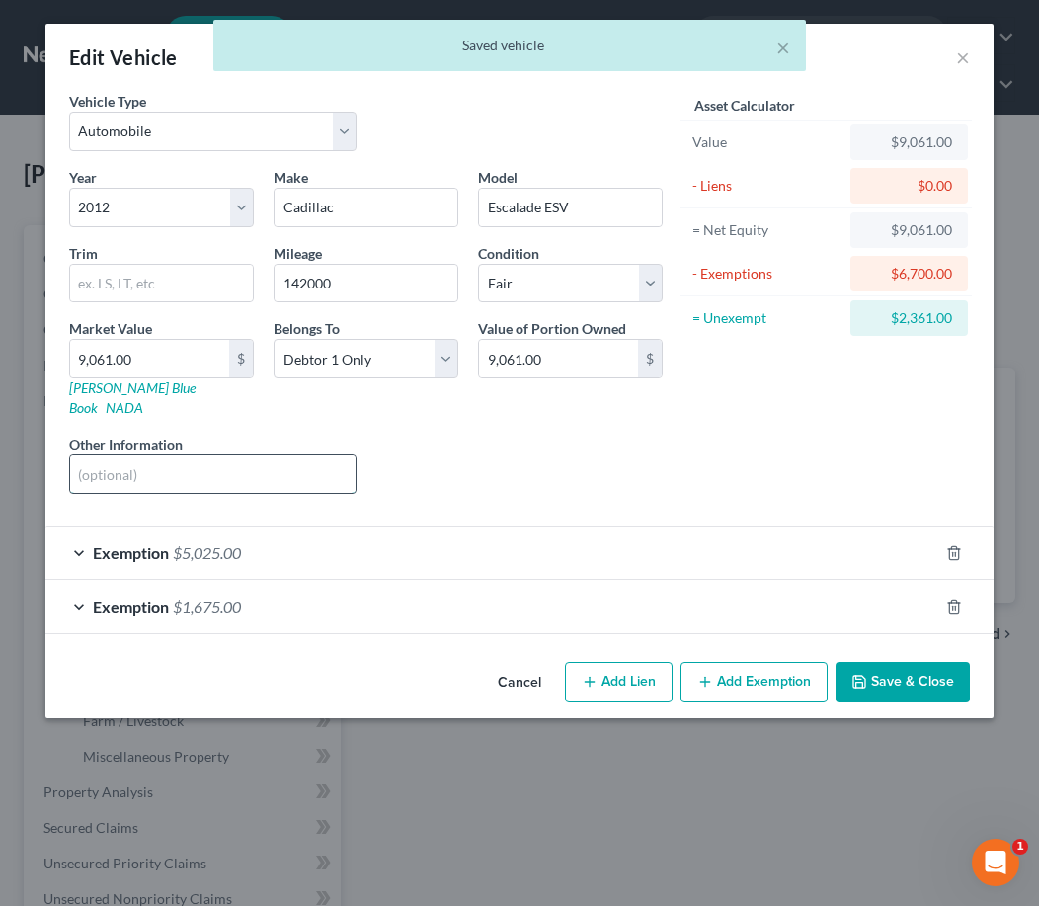
click at [321, 456] on input "text" at bounding box center [212, 474] width 285 height 38
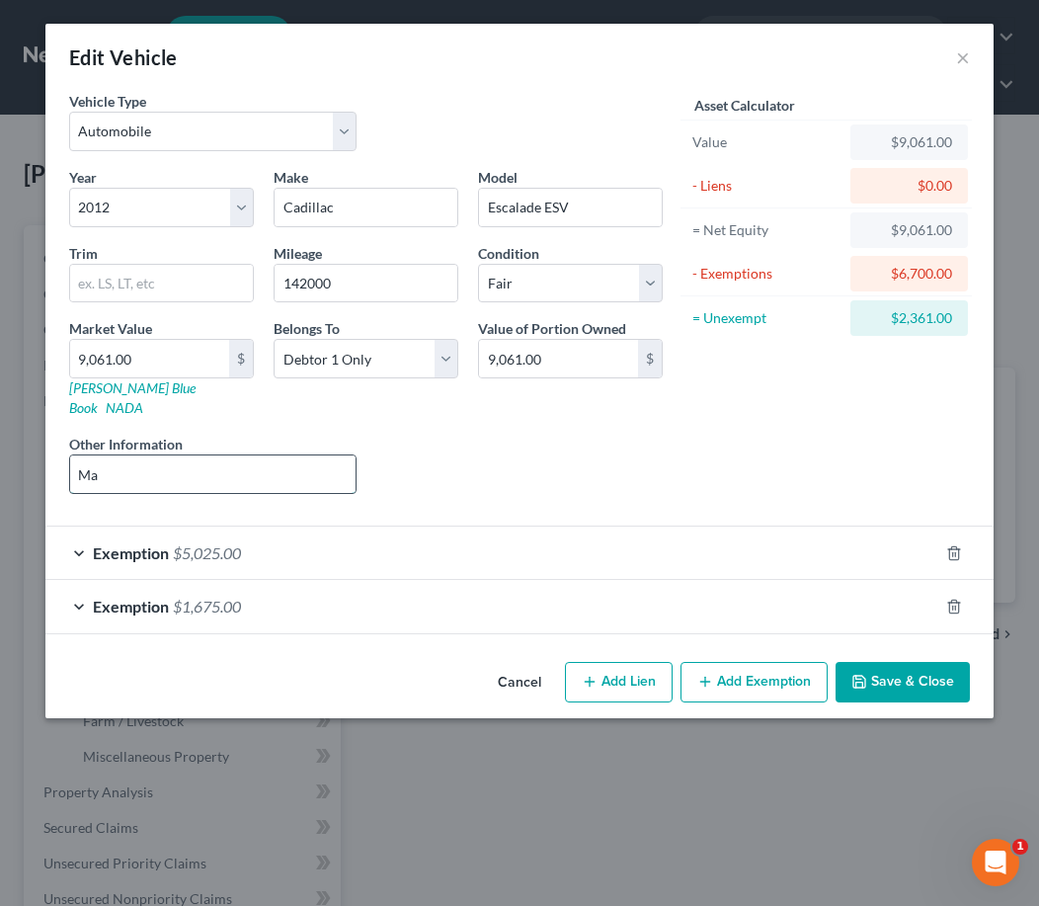
type input "M"
type input "Mechanical repair"
click at [881, 672] on button "Save & Close" at bounding box center [902, 682] width 134 height 41
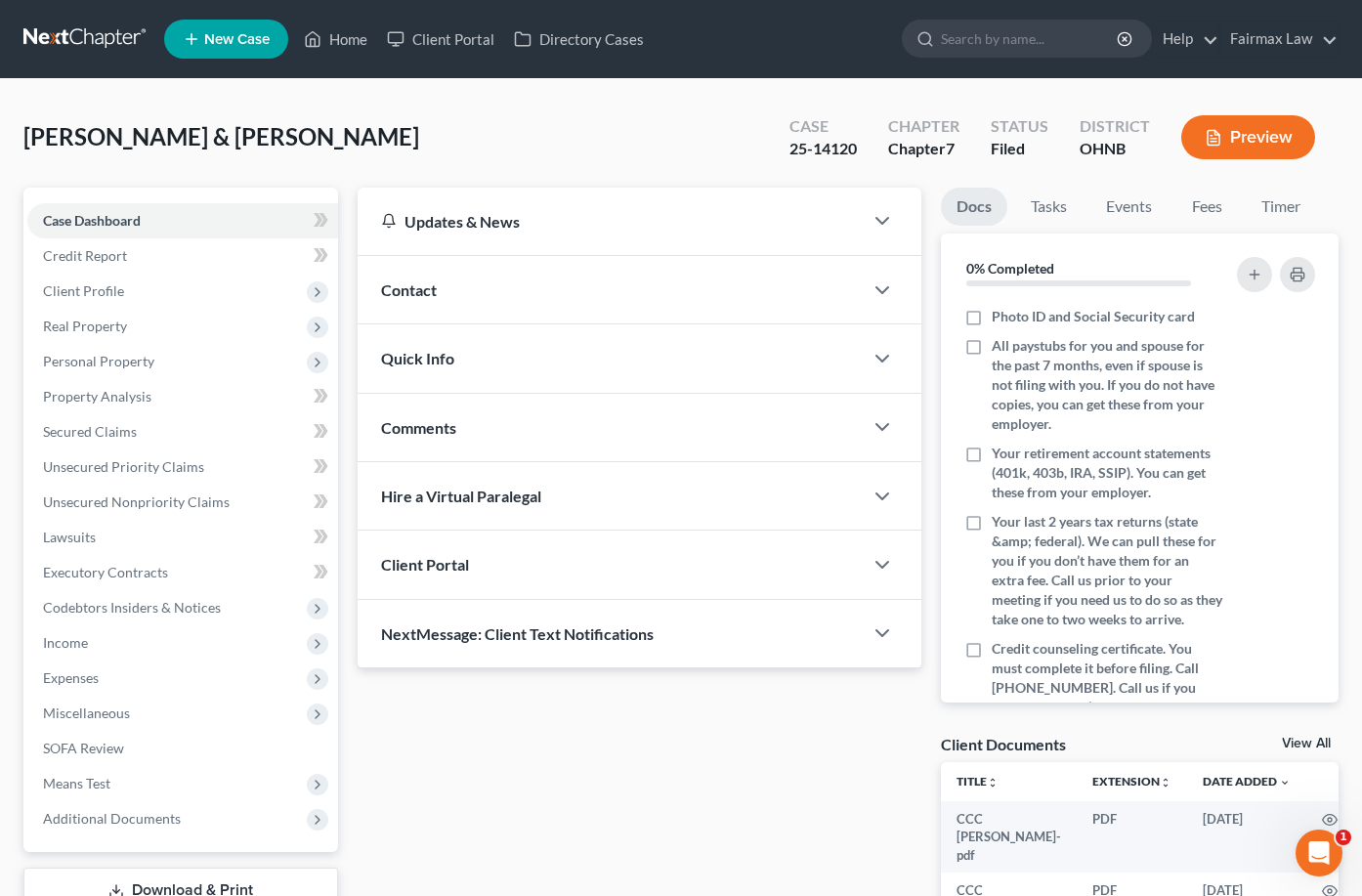
click at [1027, 153] on button "Preview" at bounding box center [1247, 137] width 134 height 44
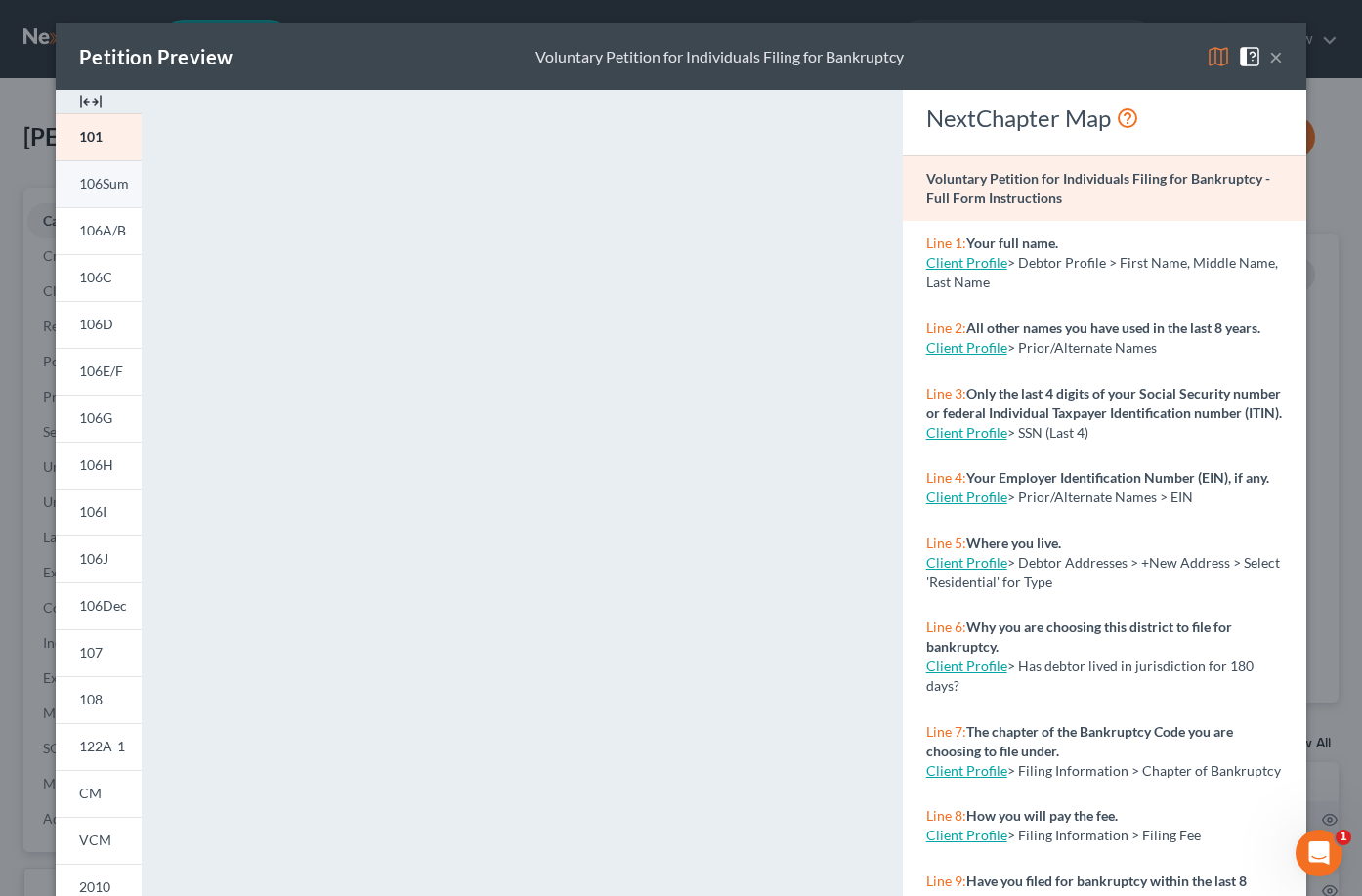
click at [117, 188] on span "106Sum" at bounding box center [104, 183] width 49 height 17
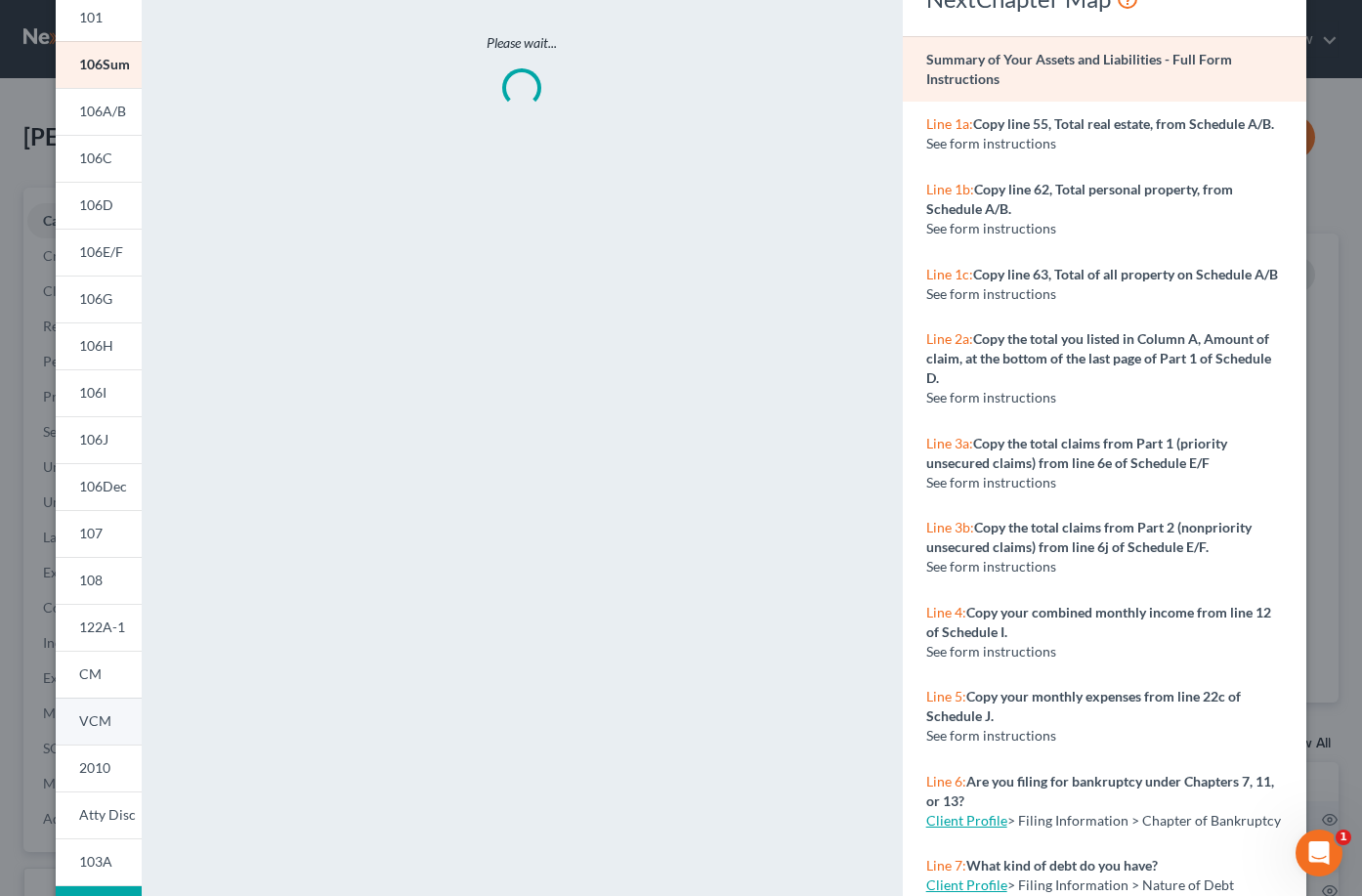
scroll to position [124, 0]
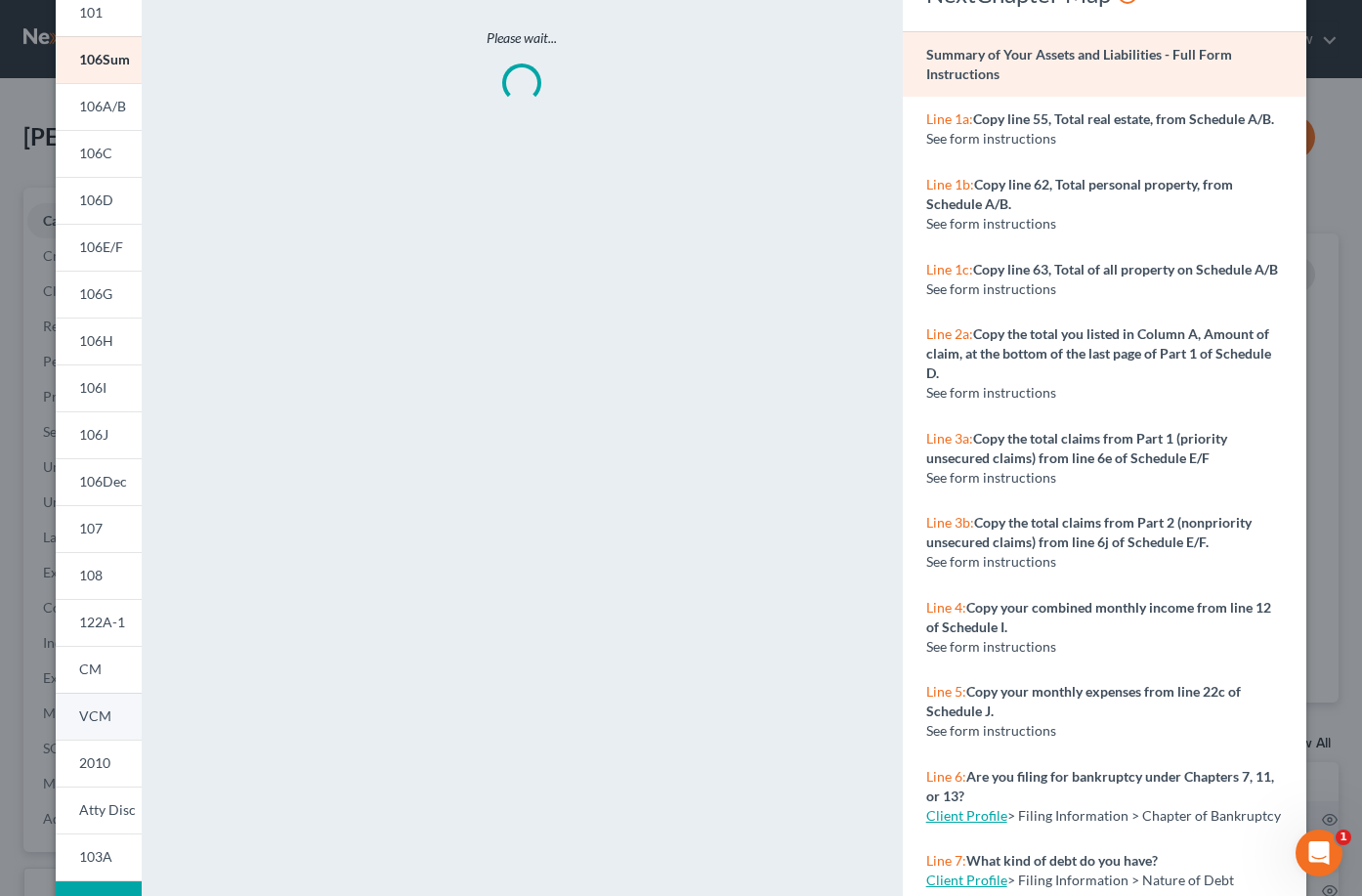
click at [112, 740] on div "101 106Sum 106A/B 106C 106D 106E/F 106G 106H 106I 106J 106Dec 107 108 122A-1 CM…" at bounding box center [98, 435] width 86 height 892
click at [103, 768] on span "2010" at bounding box center [95, 762] width 32 height 17
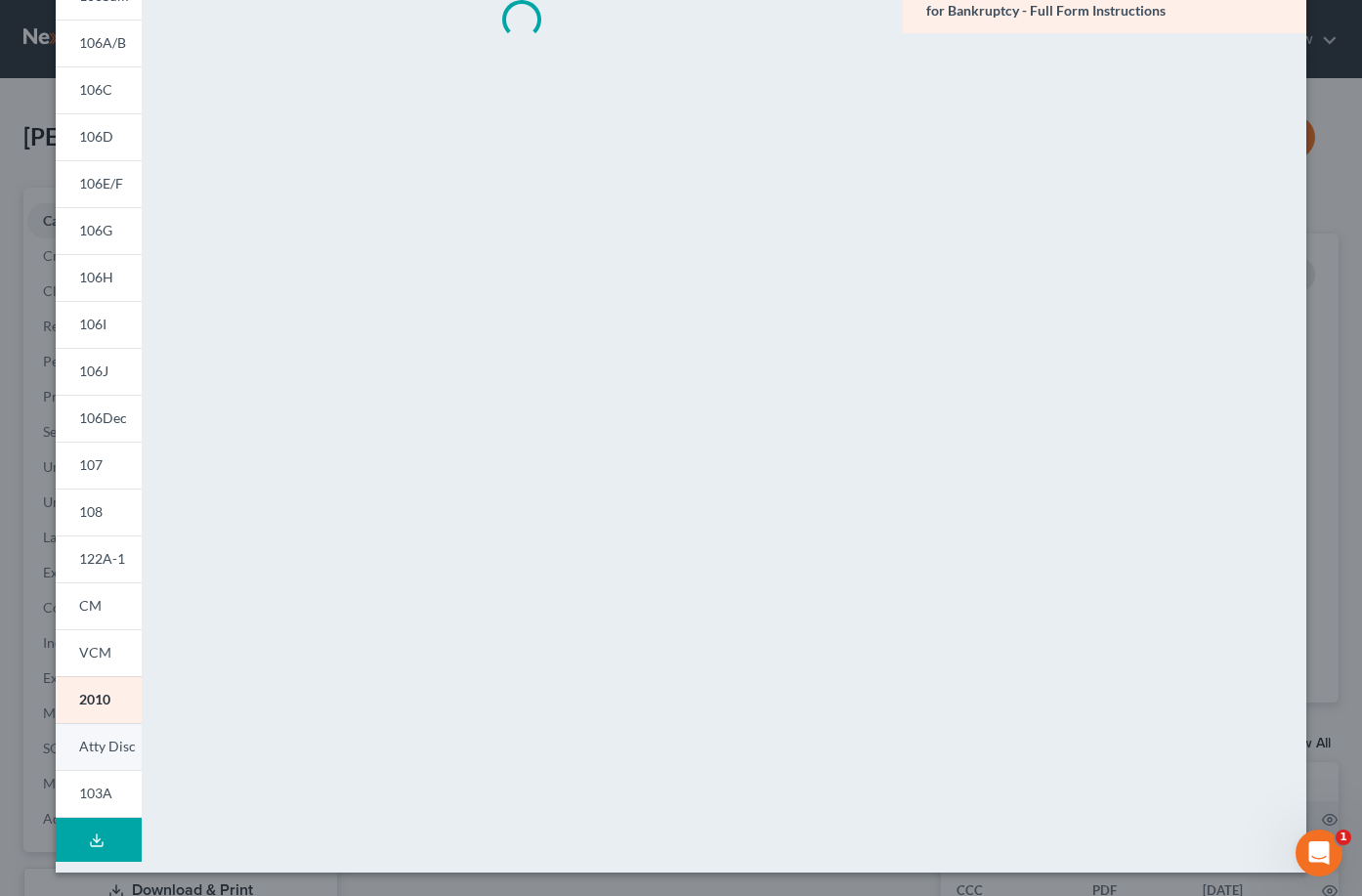
scroll to position [188, 0]
click at [105, 761] on link "Atty Disc" at bounding box center [98, 746] width 86 height 46
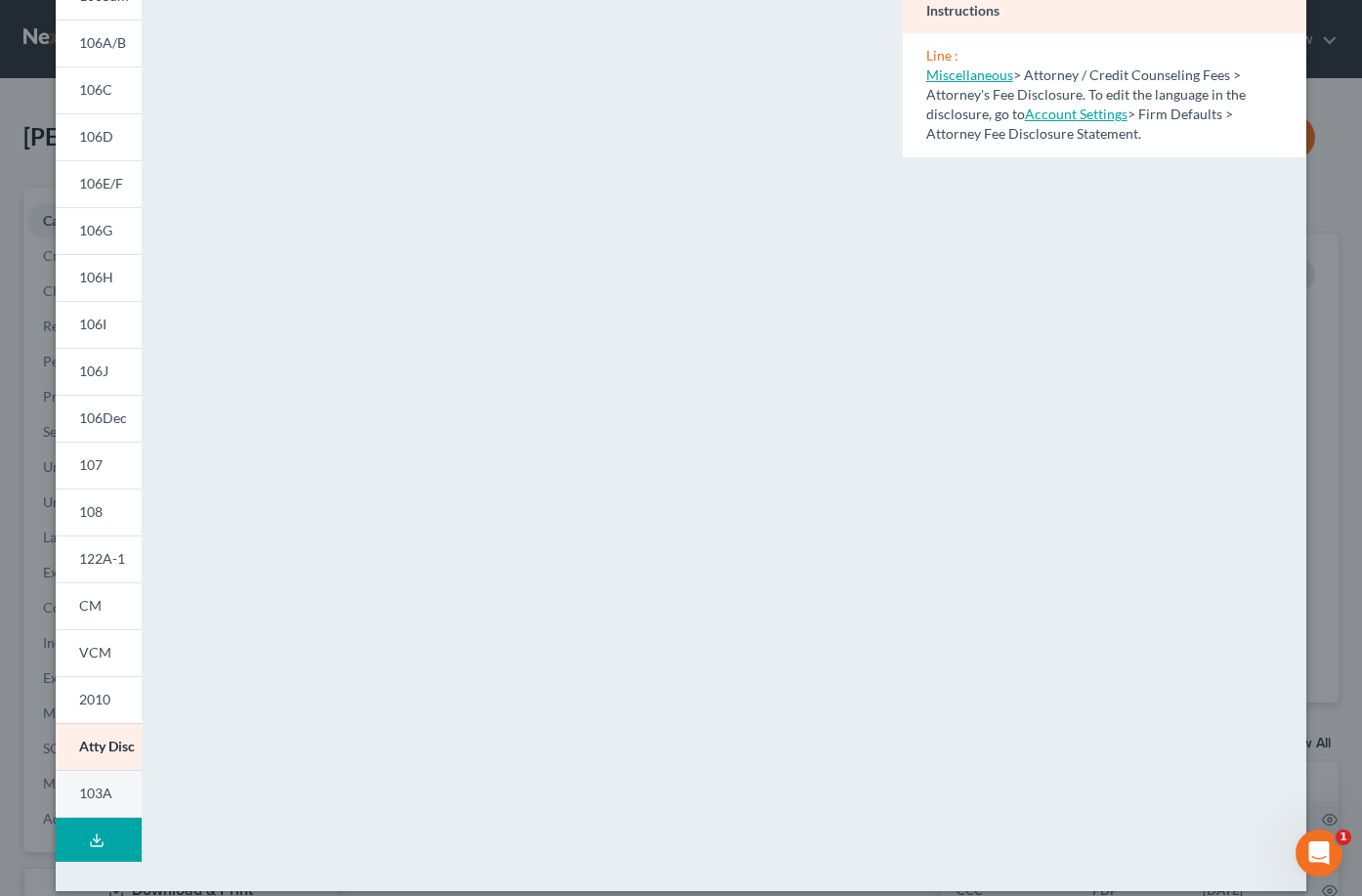
click at [98, 796] on span "103A" at bounding box center [96, 792] width 34 height 17
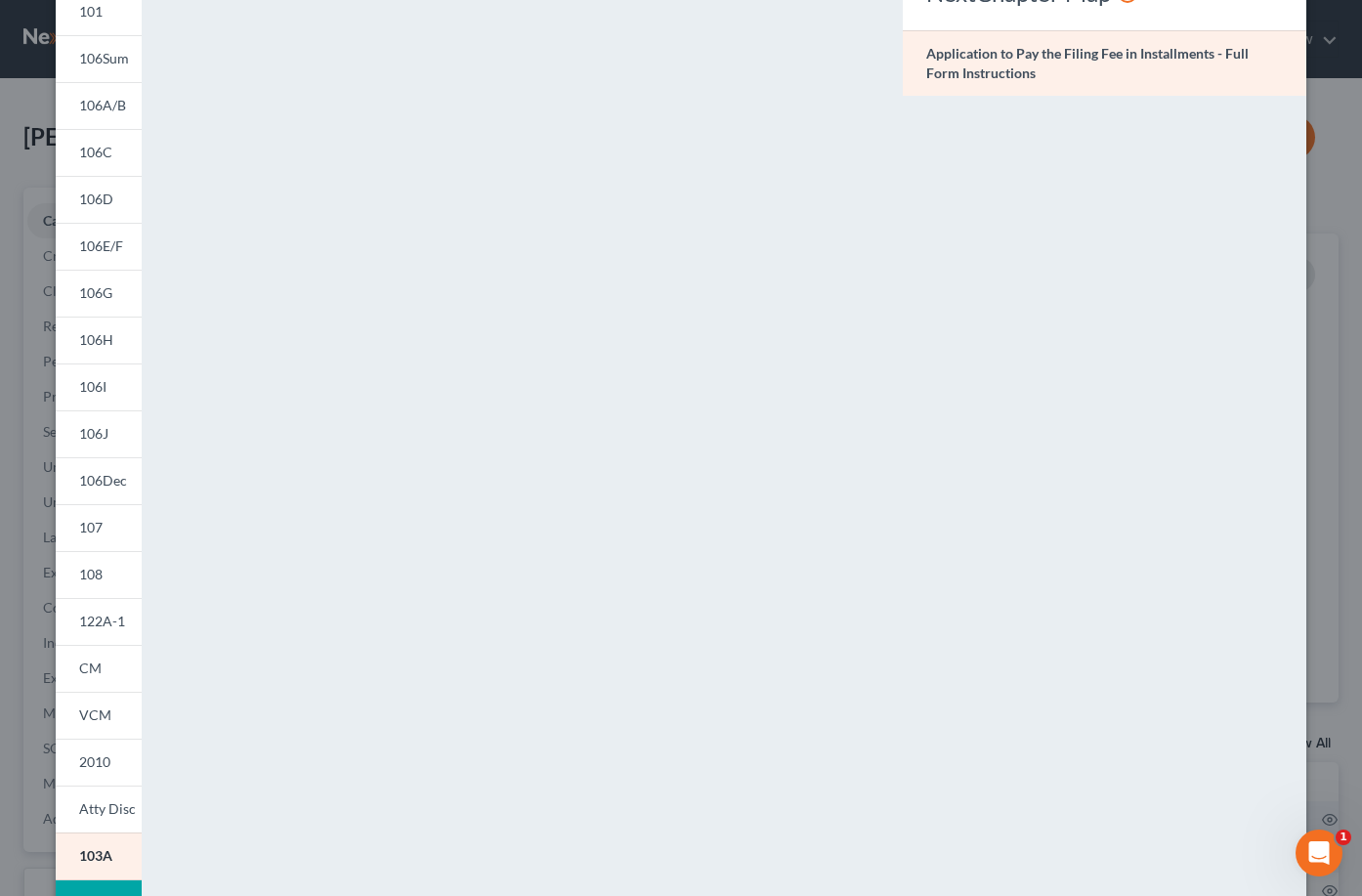
scroll to position [16, 0]
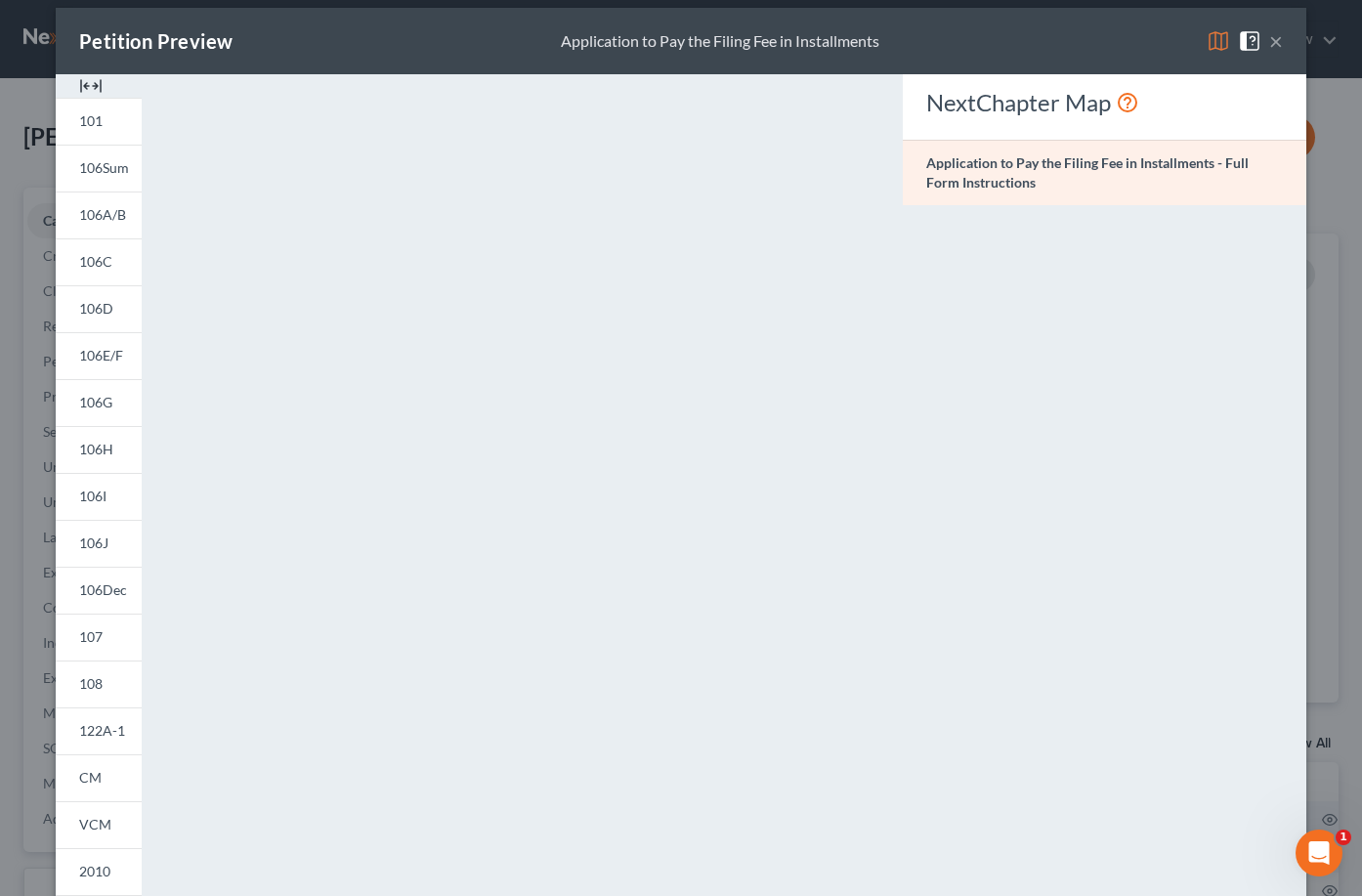
click at [1027, 0] on div "Petition Preview Application to Pay the Filing Fee in Installments × 101 106Sum…" at bounding box center [681, 448] width 1362 height 896
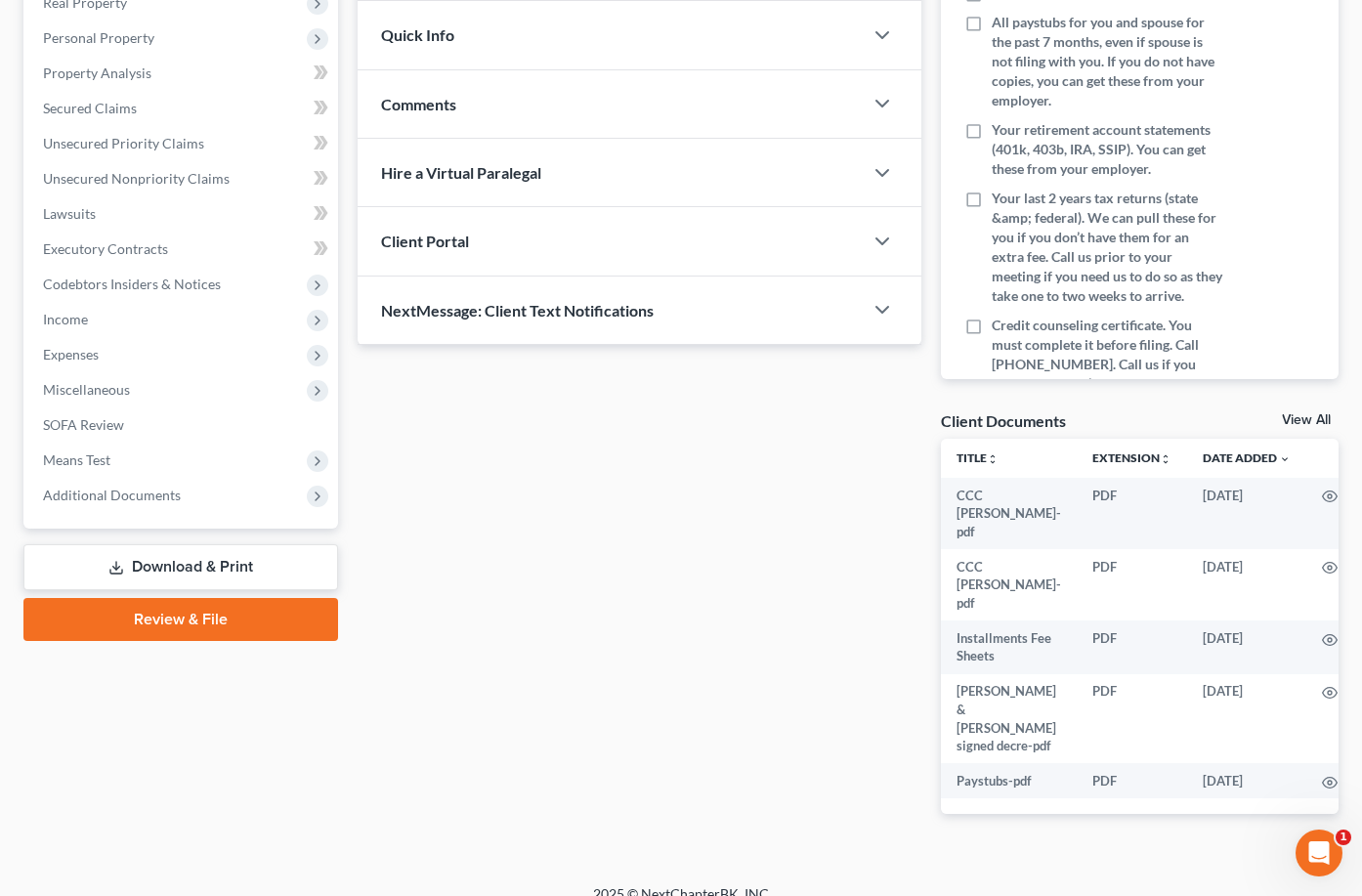
scroll to position [321, 0]
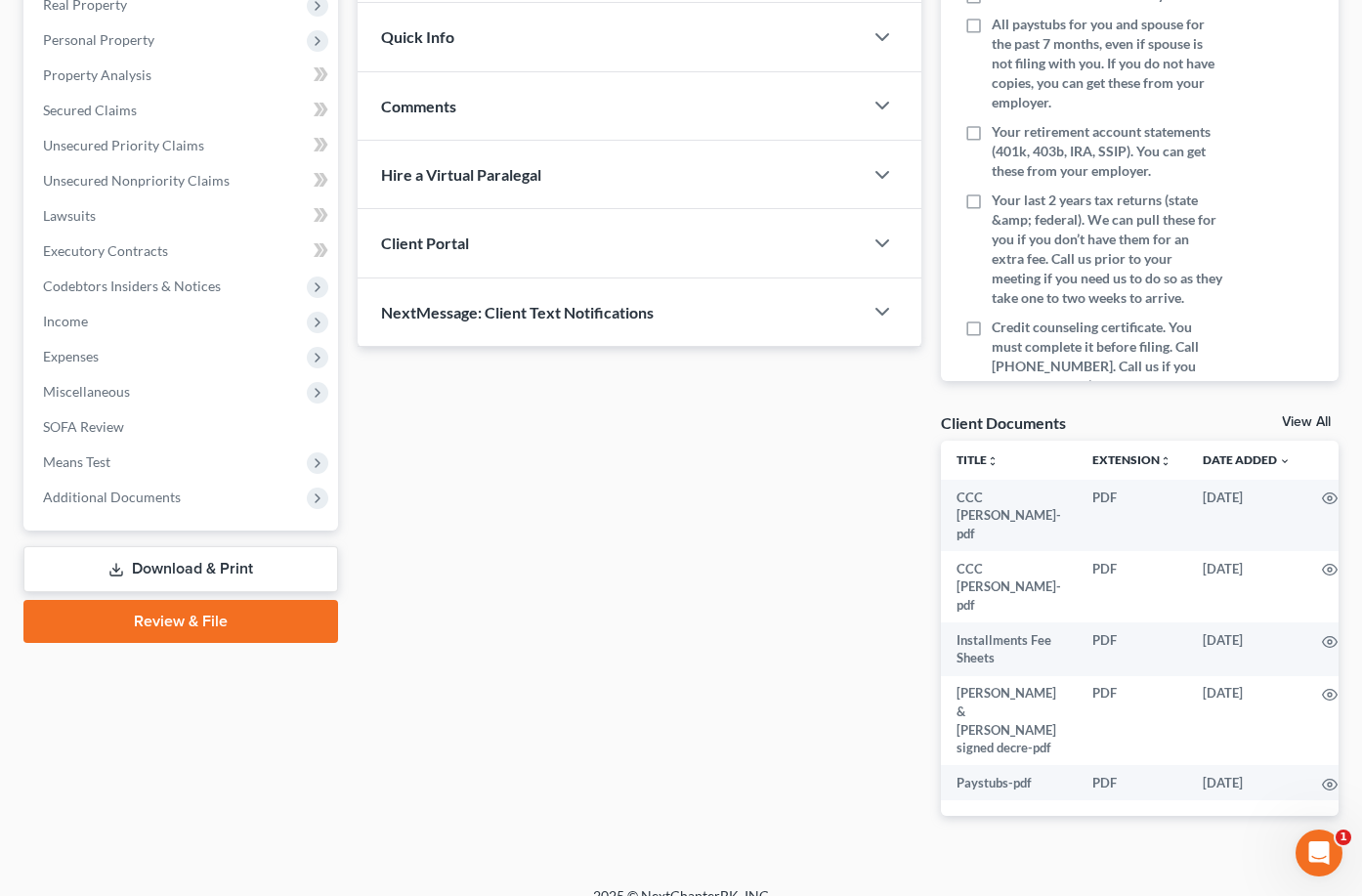
click at [1344, 726] on div "Docs Tasks Events Fees Timer 0% Completed Nothing here yet! Photo ID and Social…" at bounding box center [1139, 357] width 417 height 982
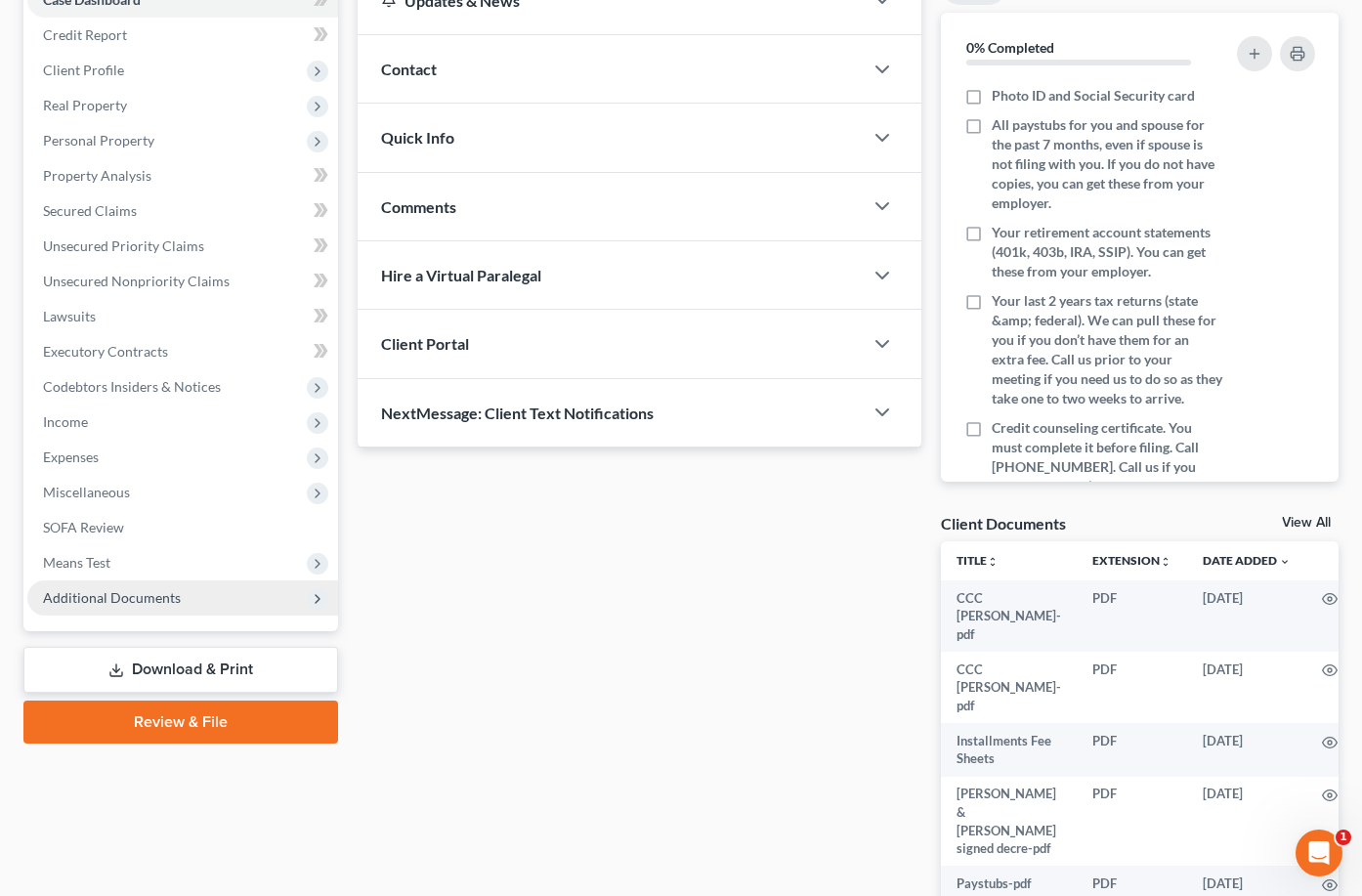
scroll to position [223, 0]
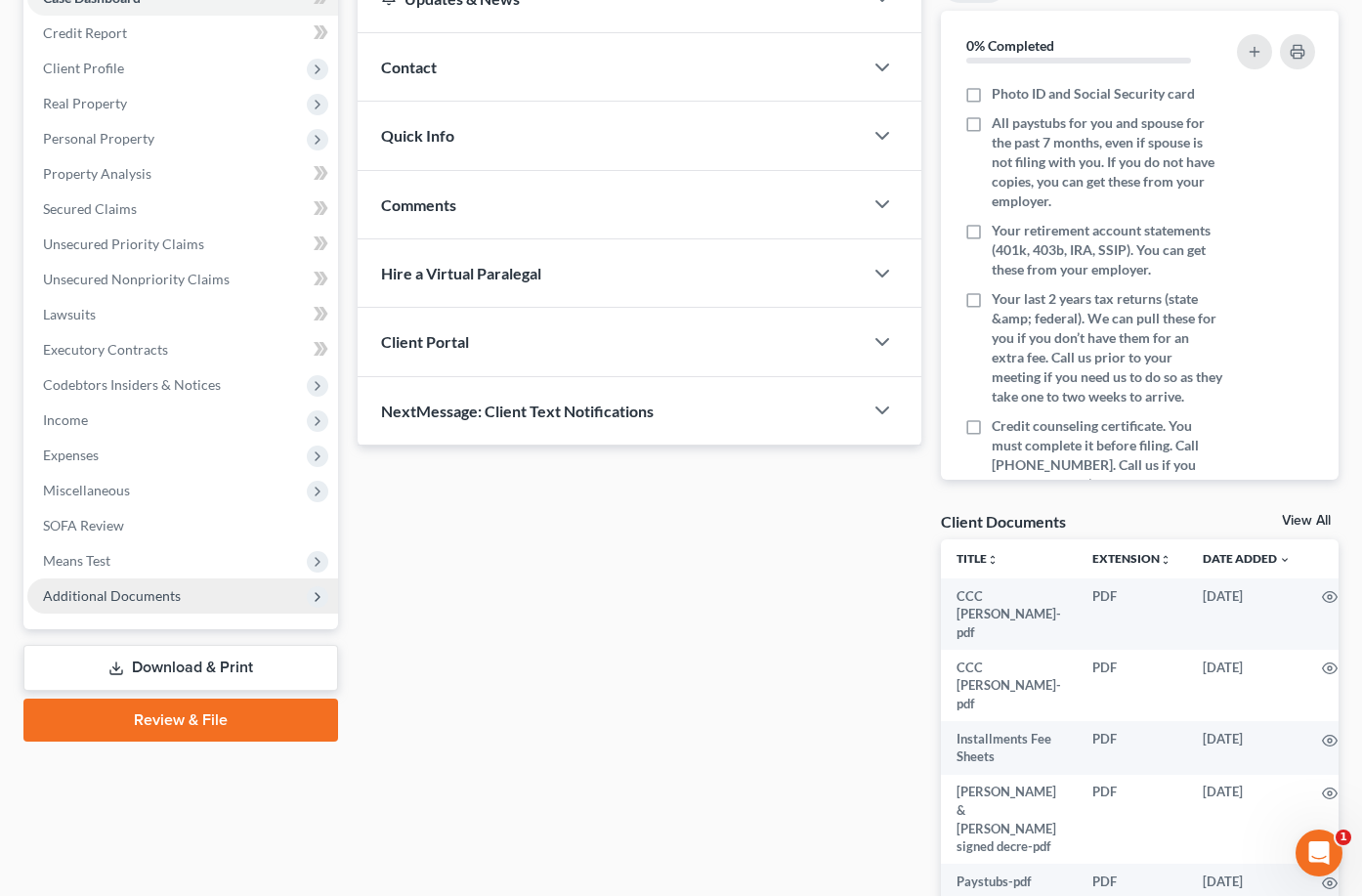
click at [185, 601] on span "Additional Documents" at bounding box center [183, 596] width 311 height 36
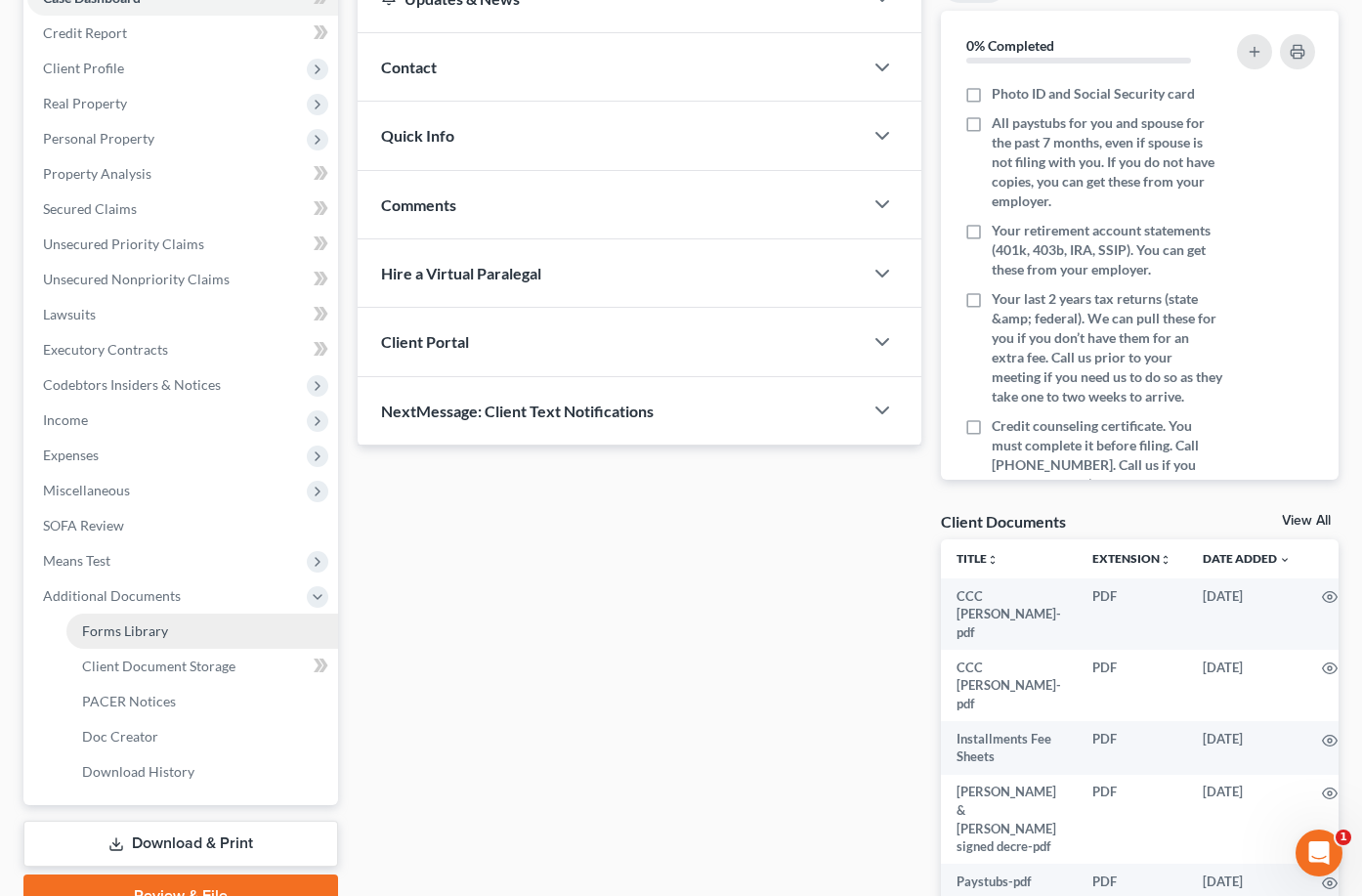
click at [170, 629] on link "Forms Library" at bounding box center [202, 631] width 272 height 36
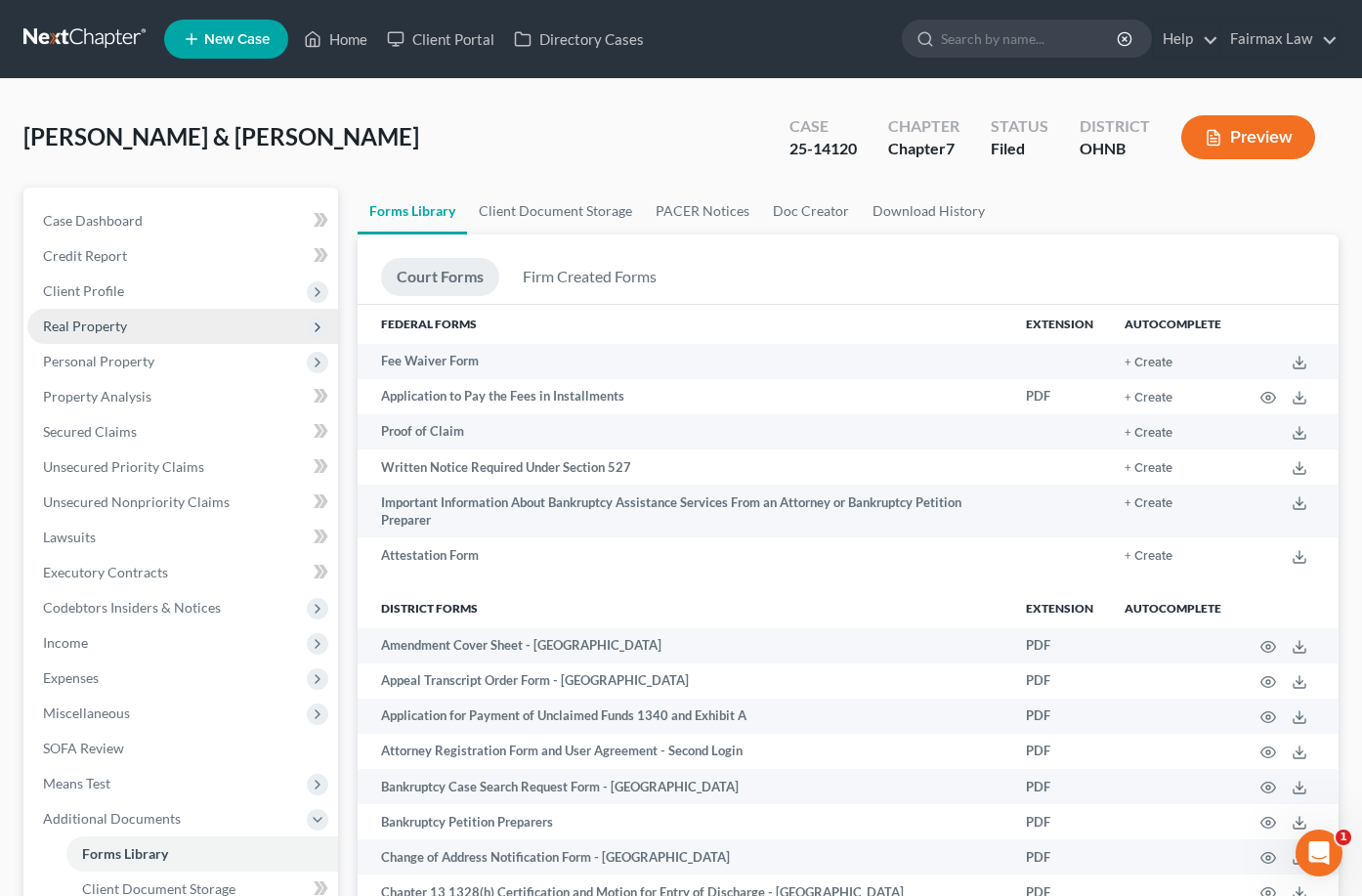
click at [282, 309] on span "Real Property" at bounding box center [183, 326] width 311 height 36
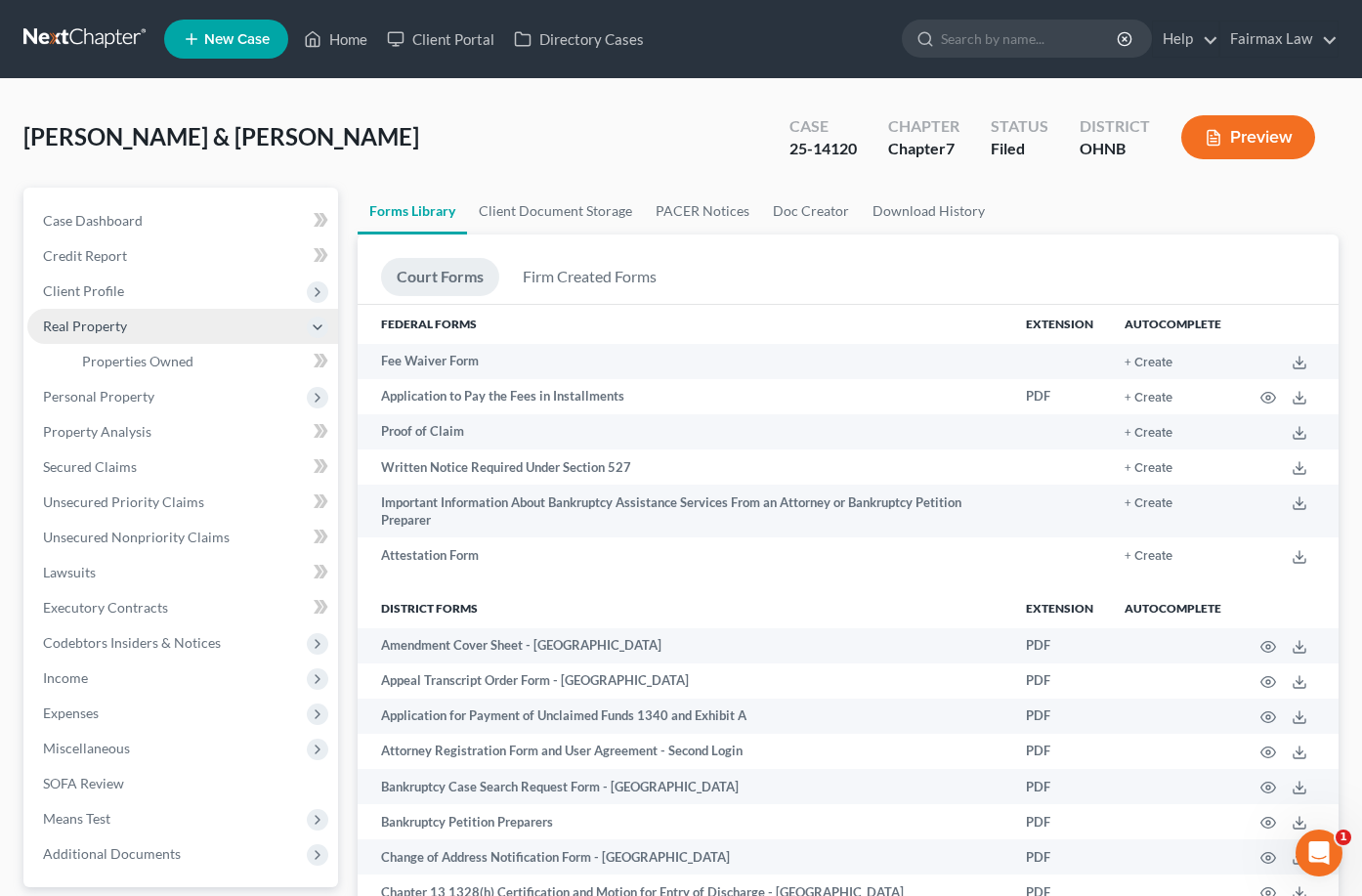
click at [281, 317] on span "Real Property" at bounding box center [183, 326] width 311 height 36
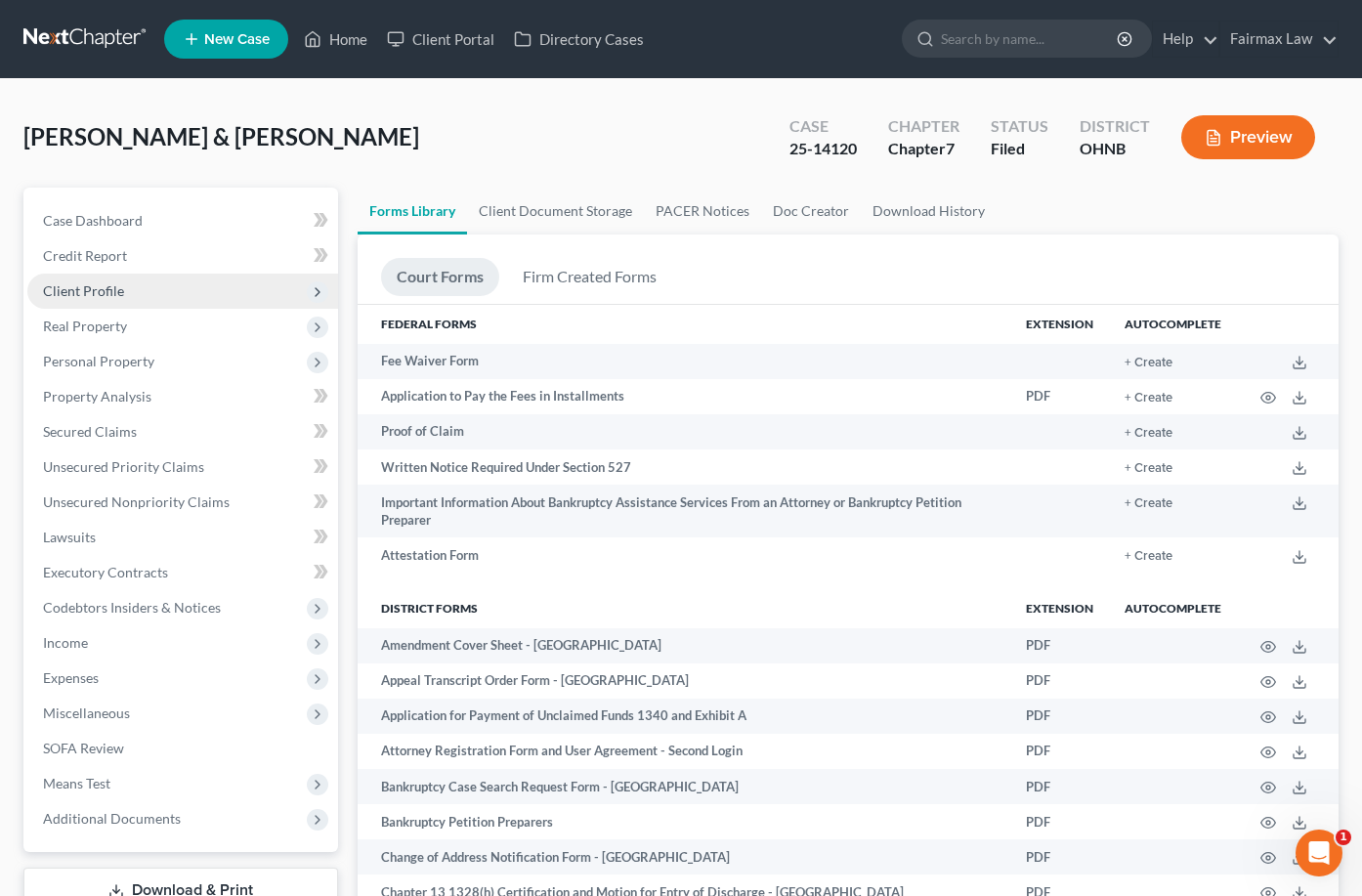
click at [307, 292] on icon at bounding box center [318, 292] width 22 height 22
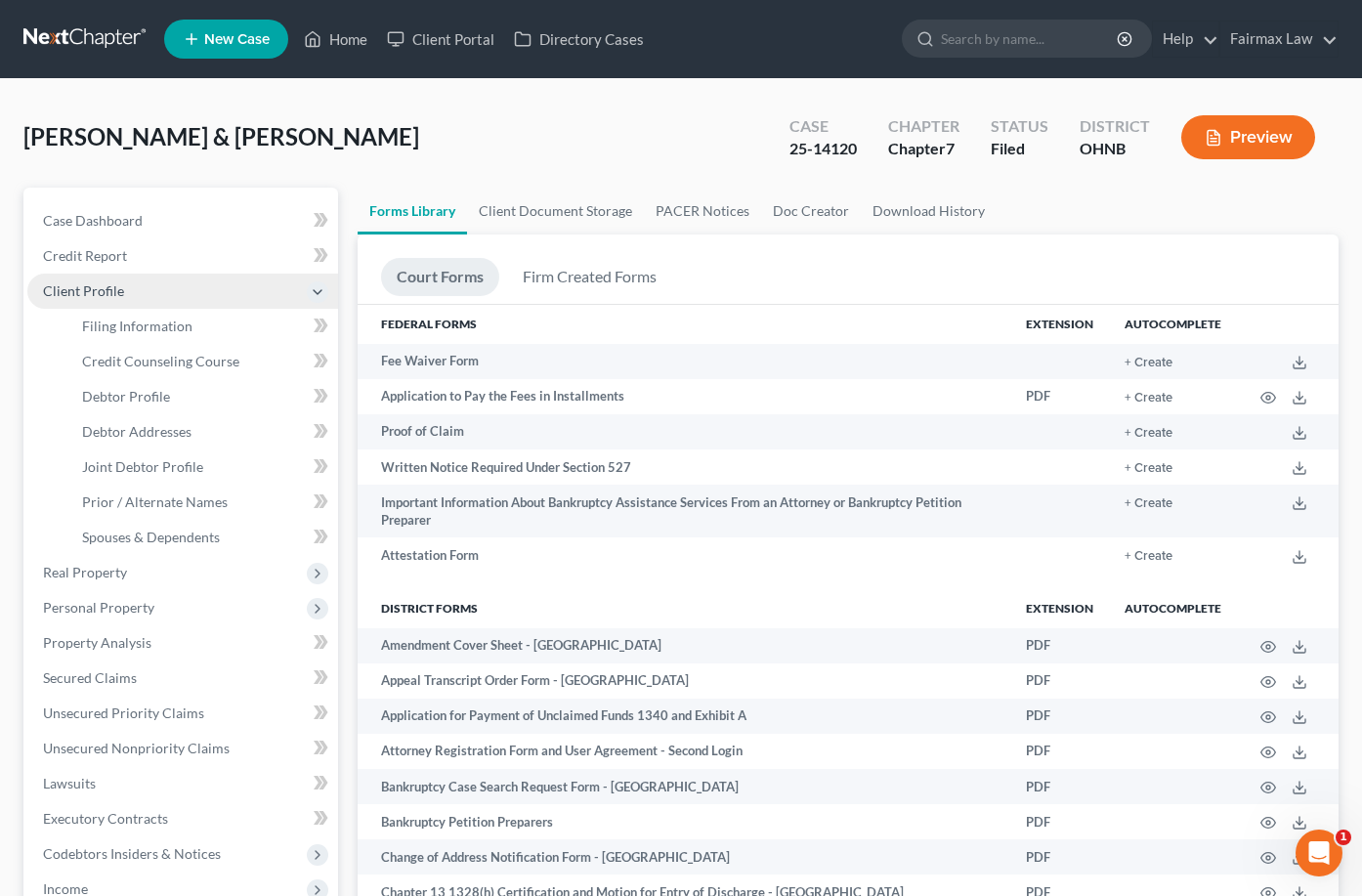
click at [307, 292] on icon at bounding box center [318, 292] width 22 height 22
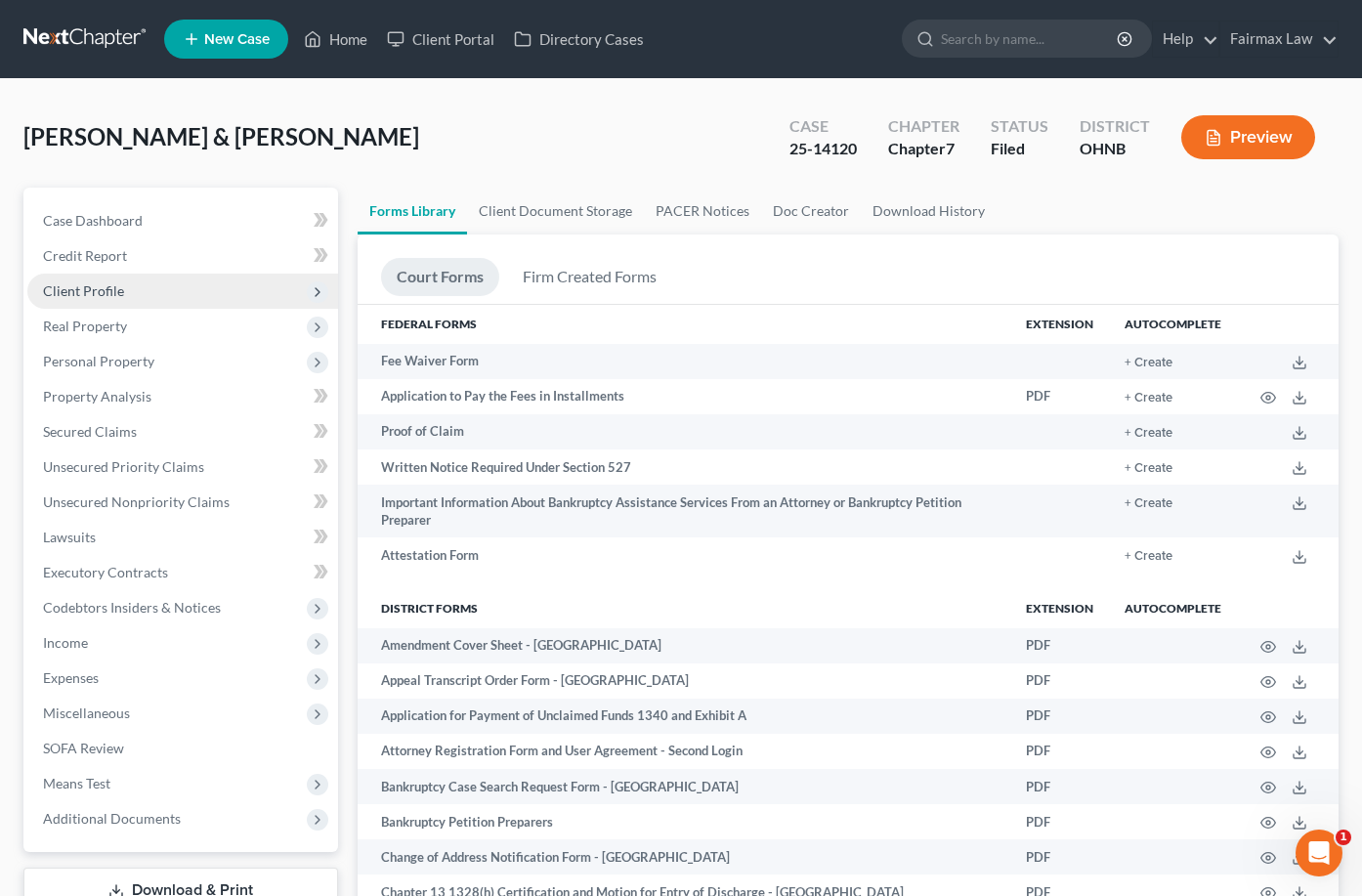
click at [1266, 136] on button "Preview" at bounding box center [1247, 137] width 134 height 44
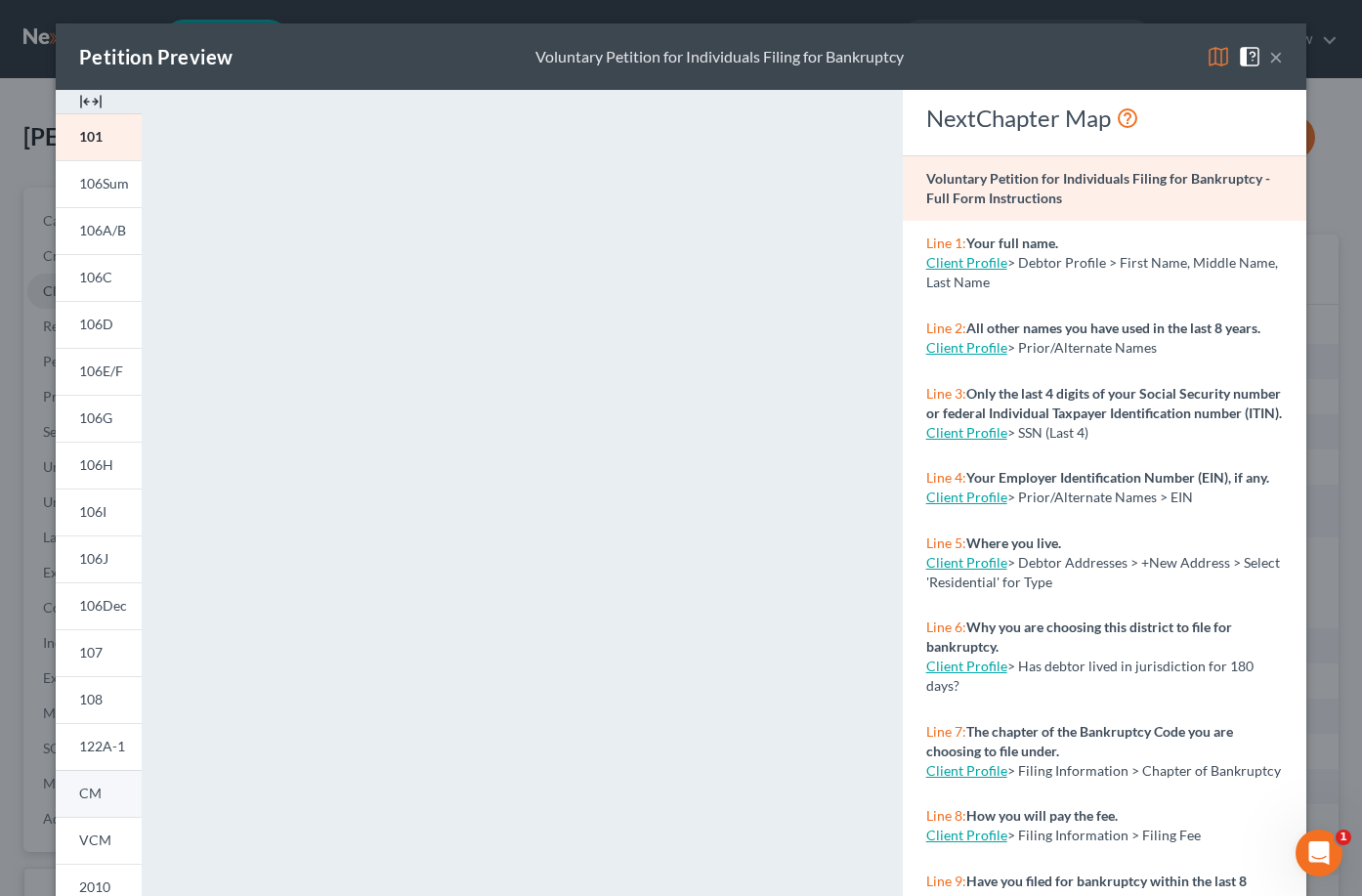
click at [118, 787] on link "CM" at bounding box center [98, 792] width 86 height 46
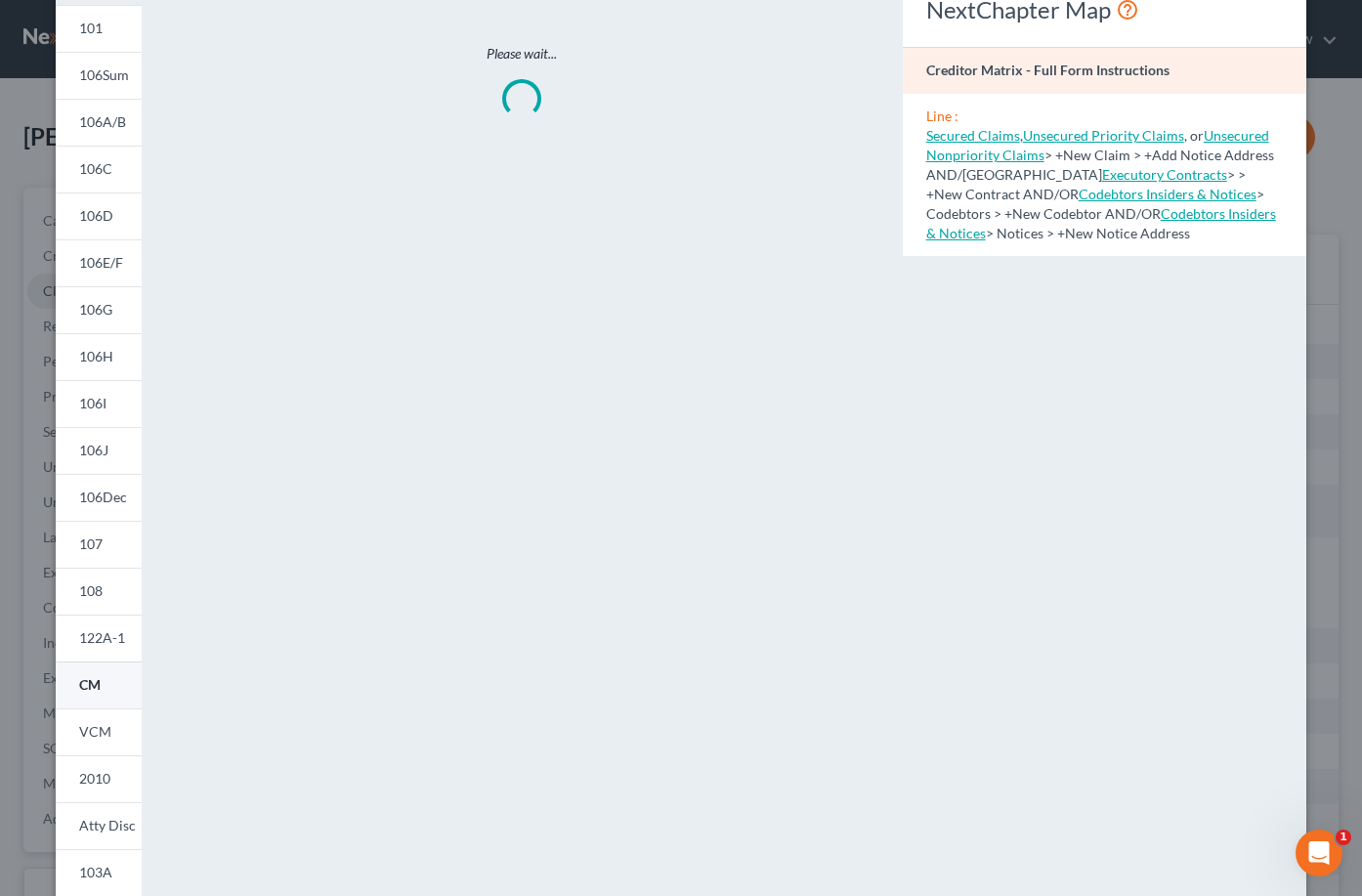
scroll to position [115, 0]
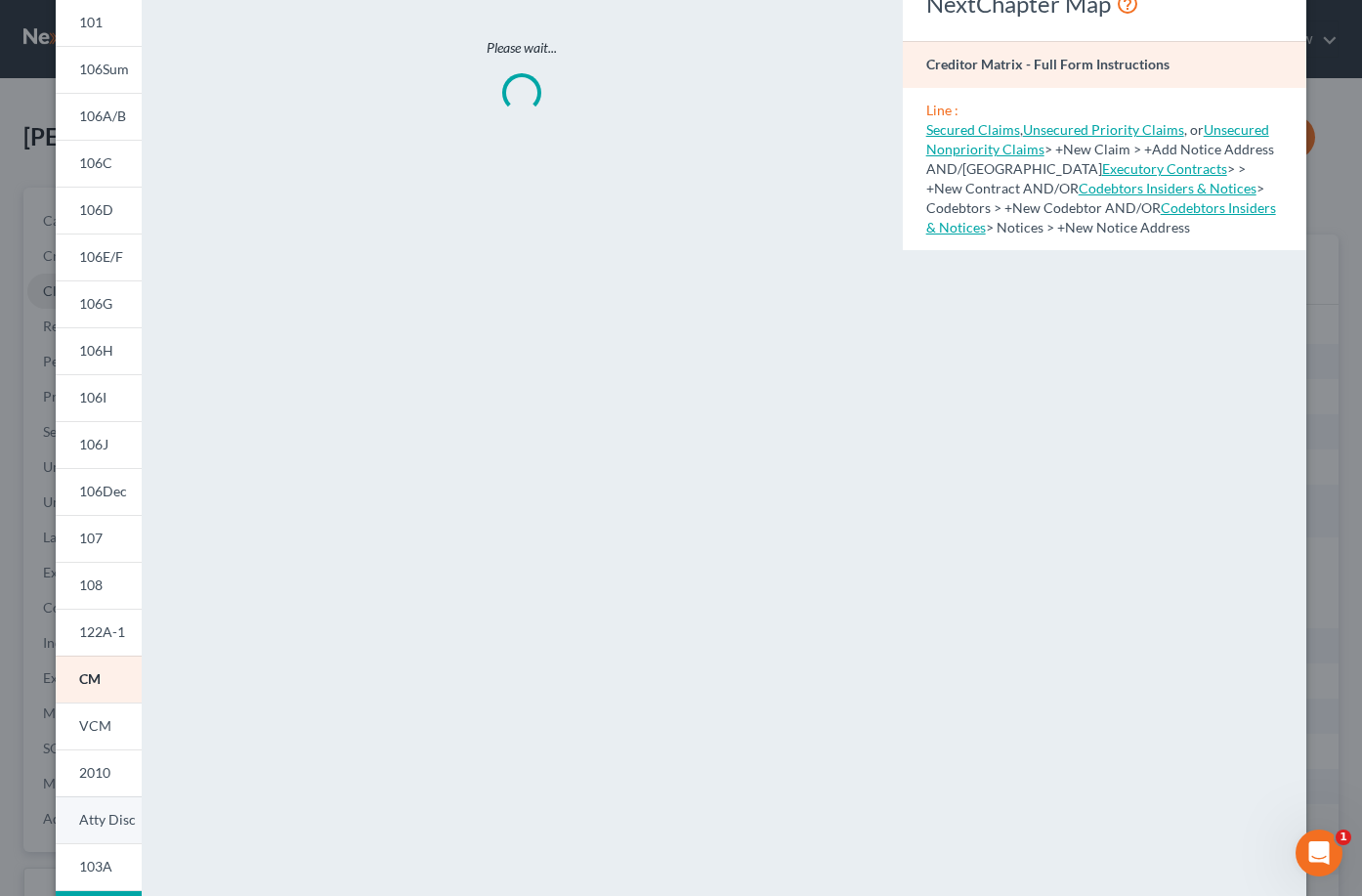
click at [111, 830] on link "Atty Disc" at bounding box center [98, 819] width 86 height 46
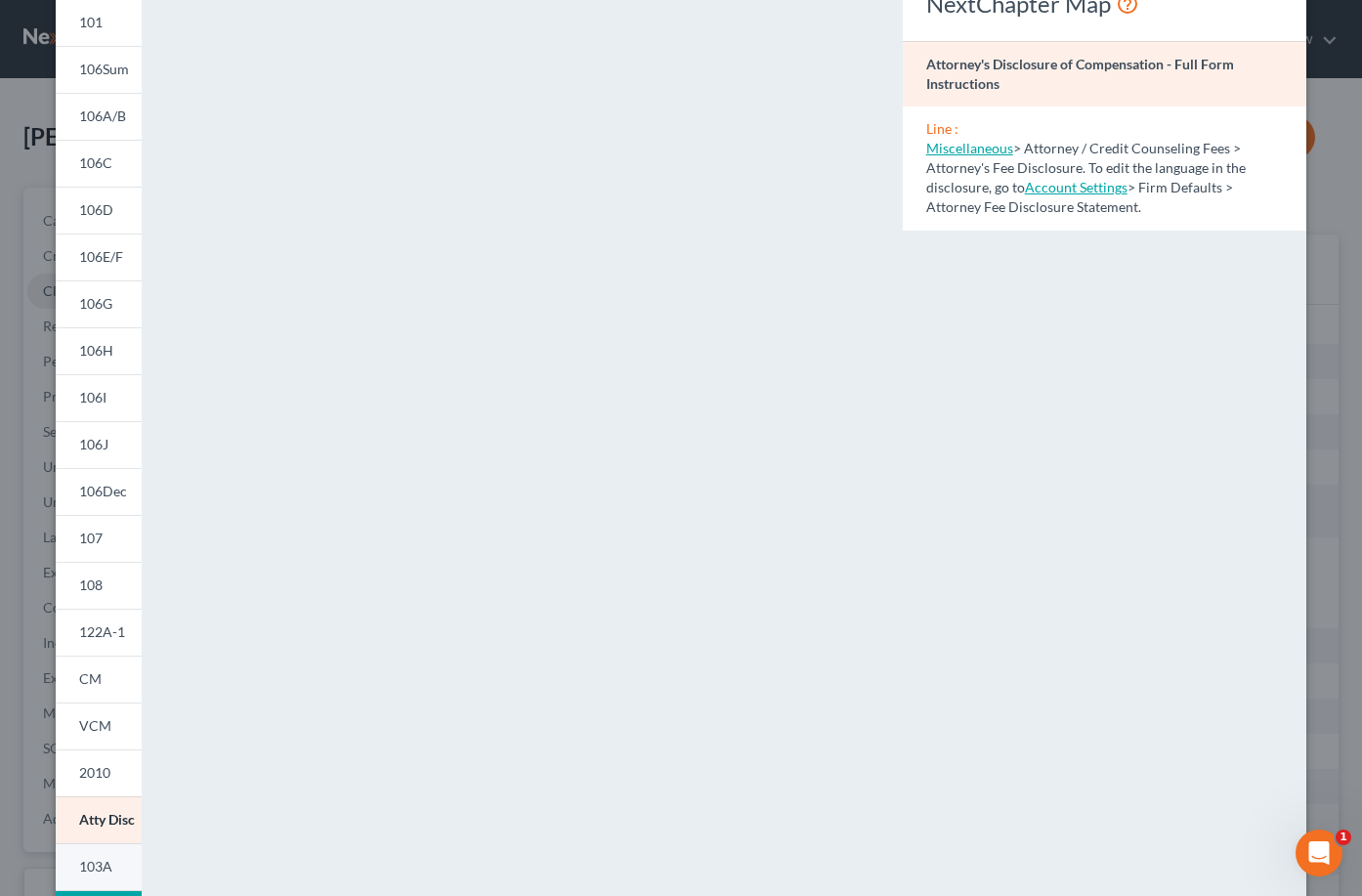
click at [109, 859] on span "103A" at bounding box center [96, 865] width 34 height 17
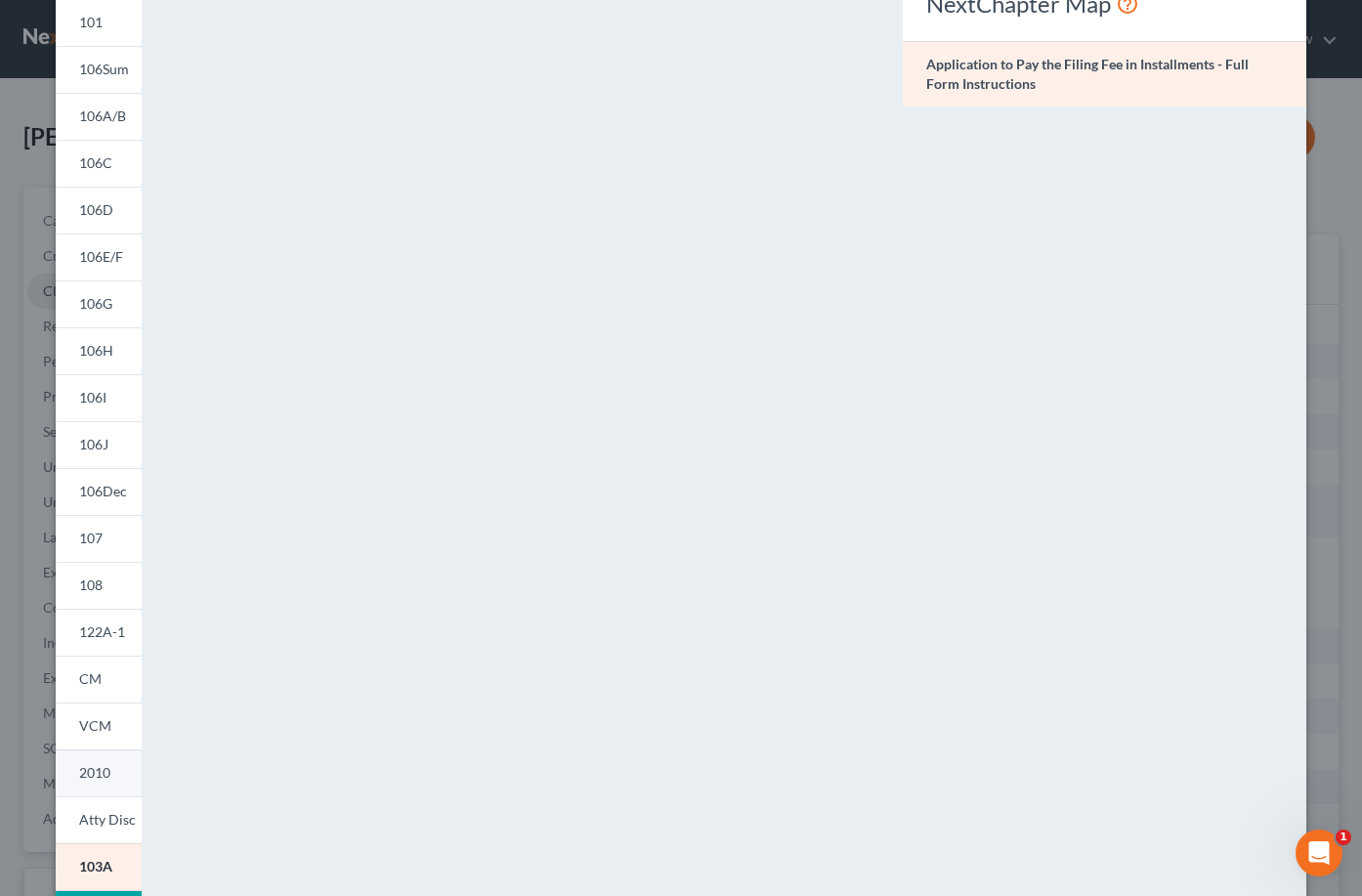
click at [106, 777] on span "2010" at bounding box center [95, 771] width 32 height 17
click at [107, 750] on link "2010" at bounding box center [98, 771] width 86 height 46
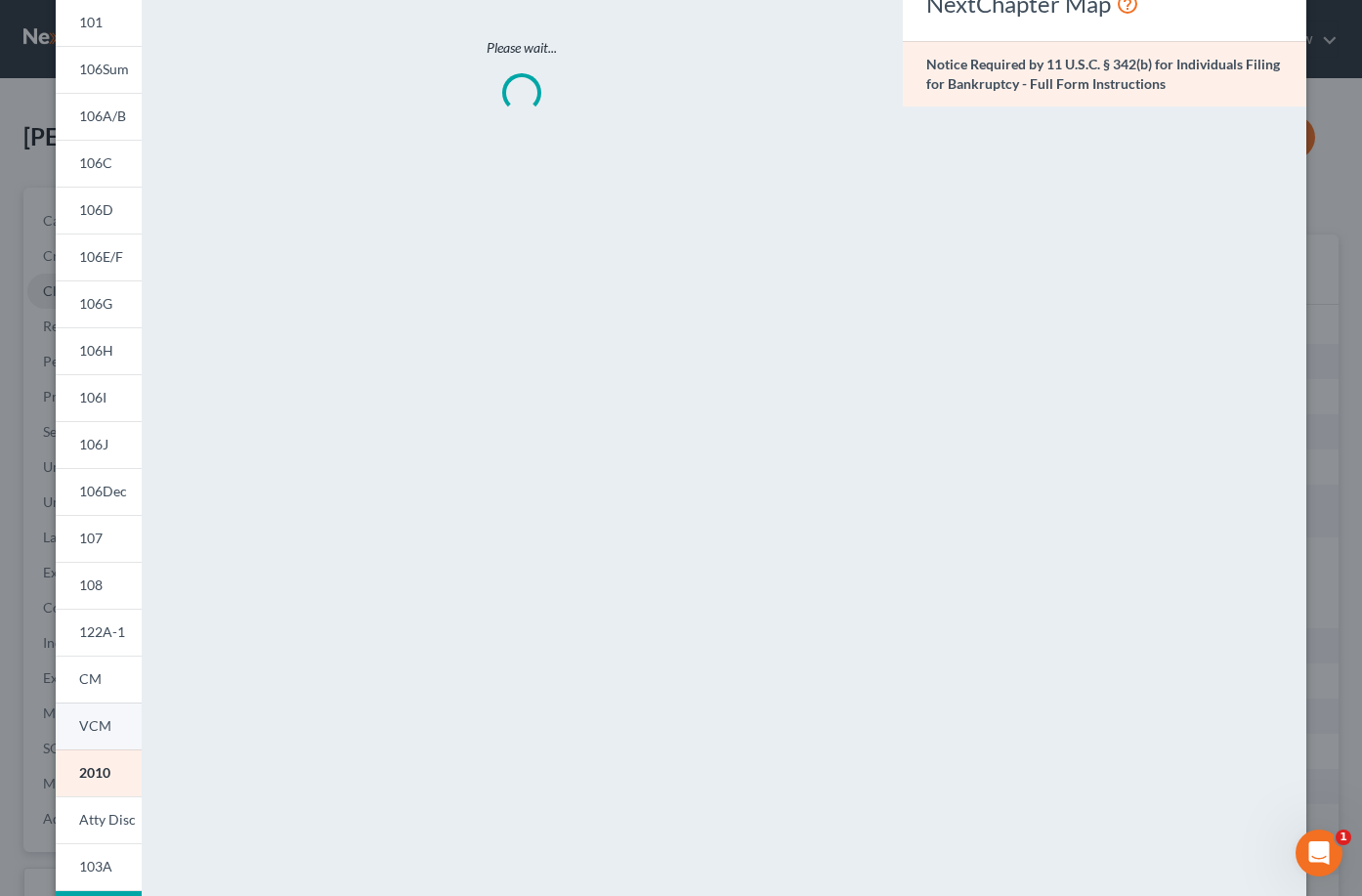
click at [107, 737] on link "VCM" at bounding box center [98, 725] width 86 height 46
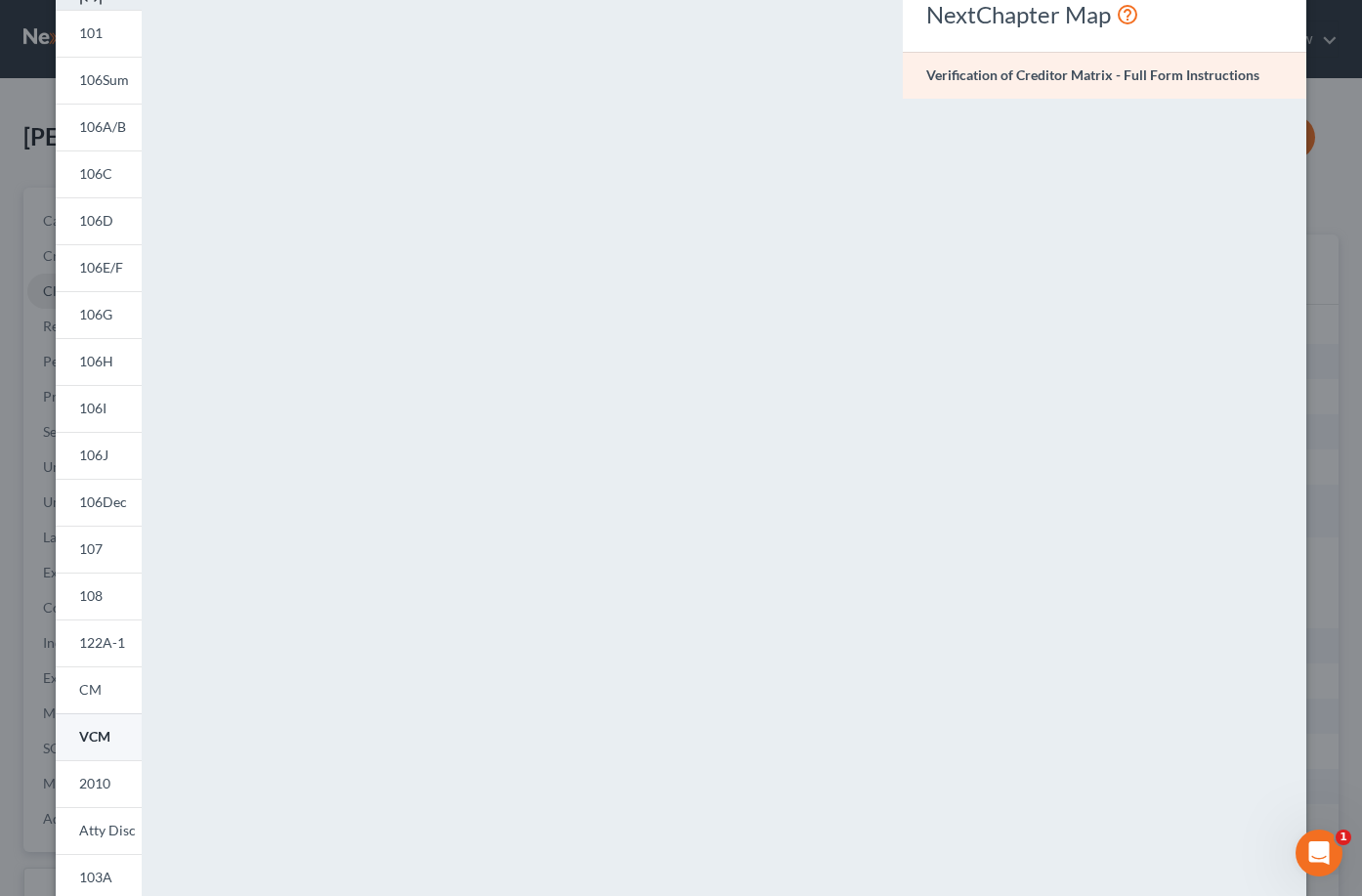
scroll to position [119, 0]
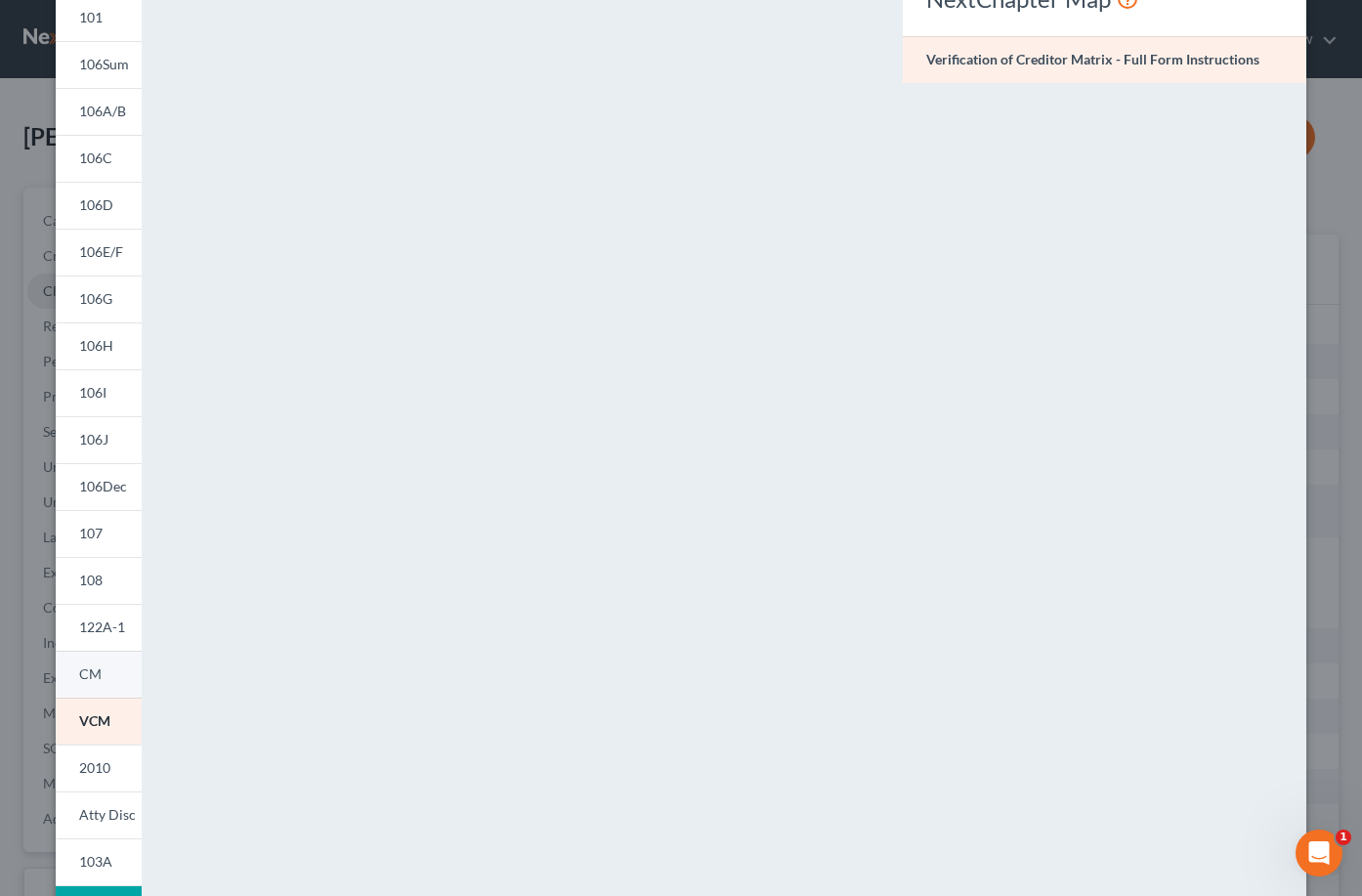
click at [107, 685] on link "CM" at bounding box center [98, 673] width 86 height 46
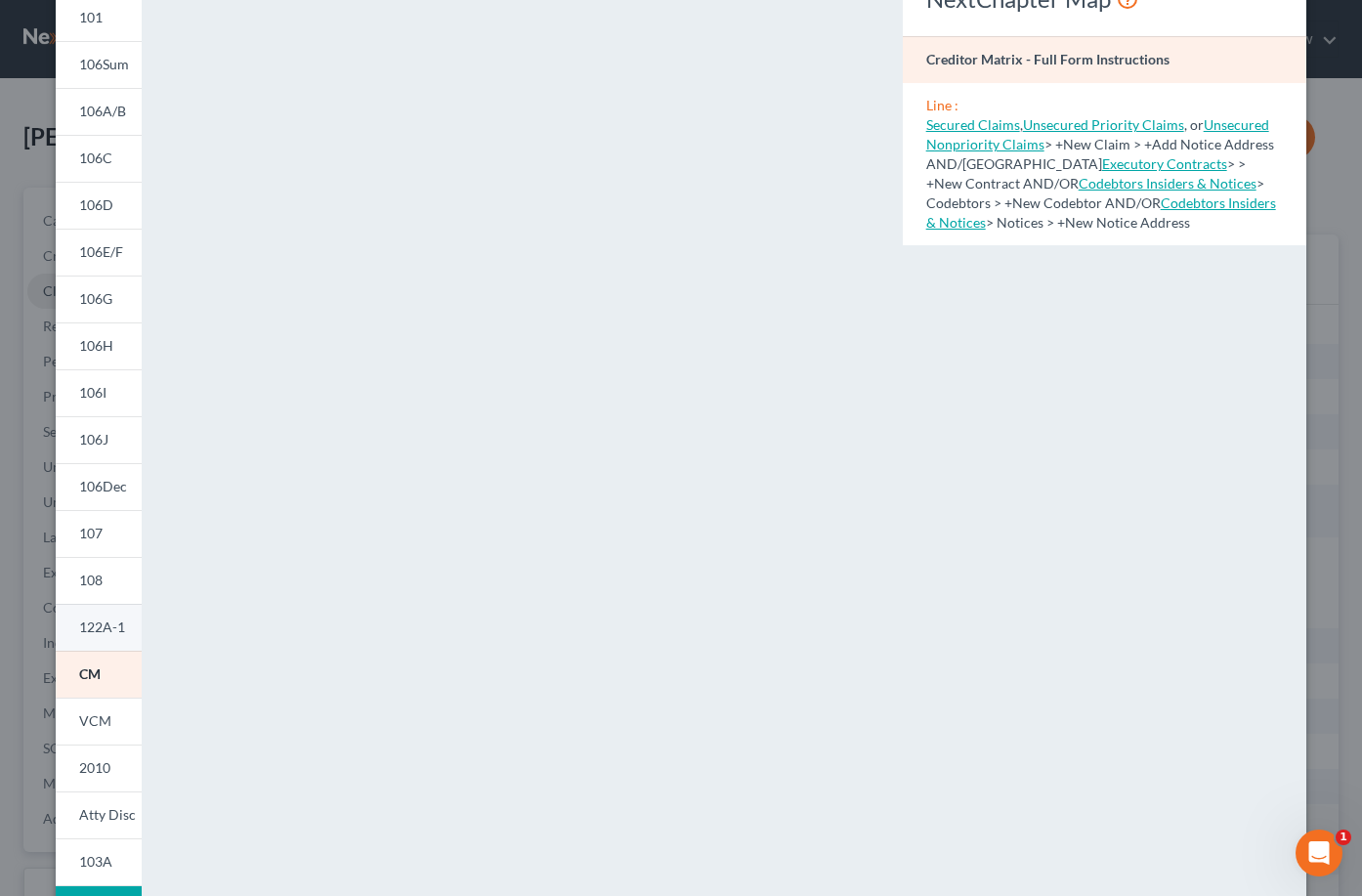
click at [100, 624] on span "122A-1" at bounding box center [102, 626] width 45 height 17
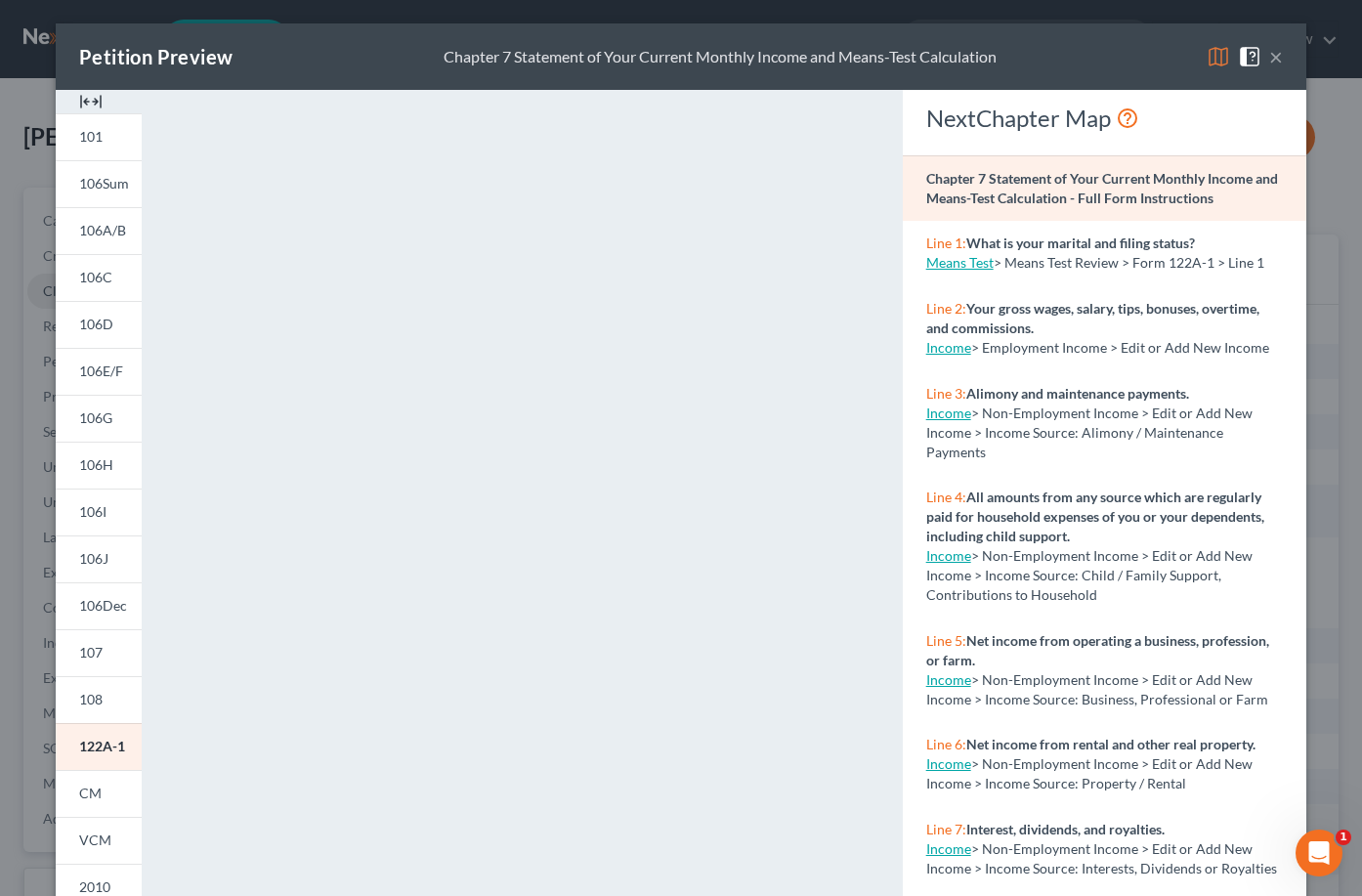
scroll to position [0, 0]
click at [125, 688] on link "108" at bounding box center [98, 698] width 86 height 46
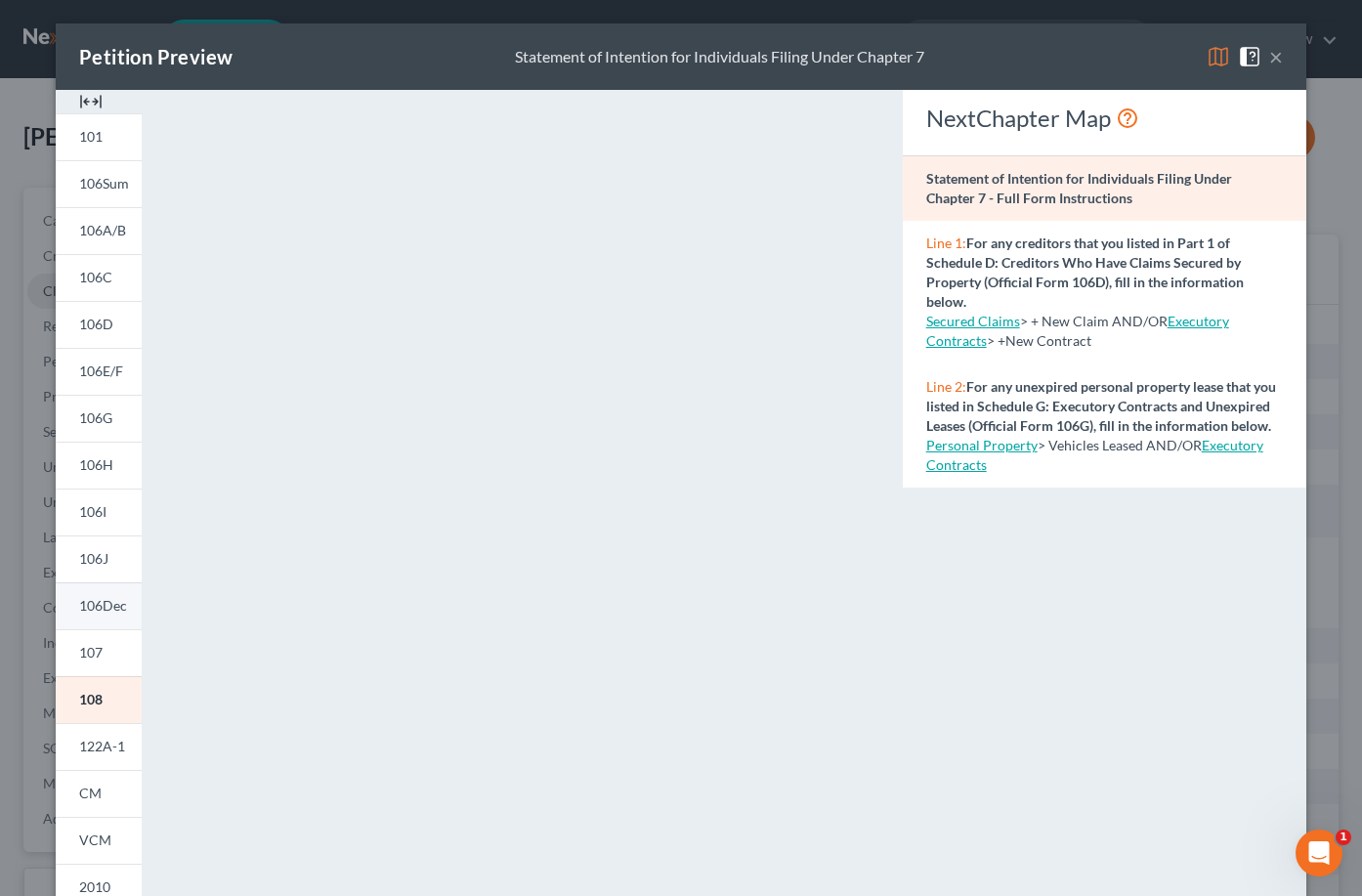
click at [122, 603] on span "106Dec" at bounding box center [103, 604] width 47 height 17
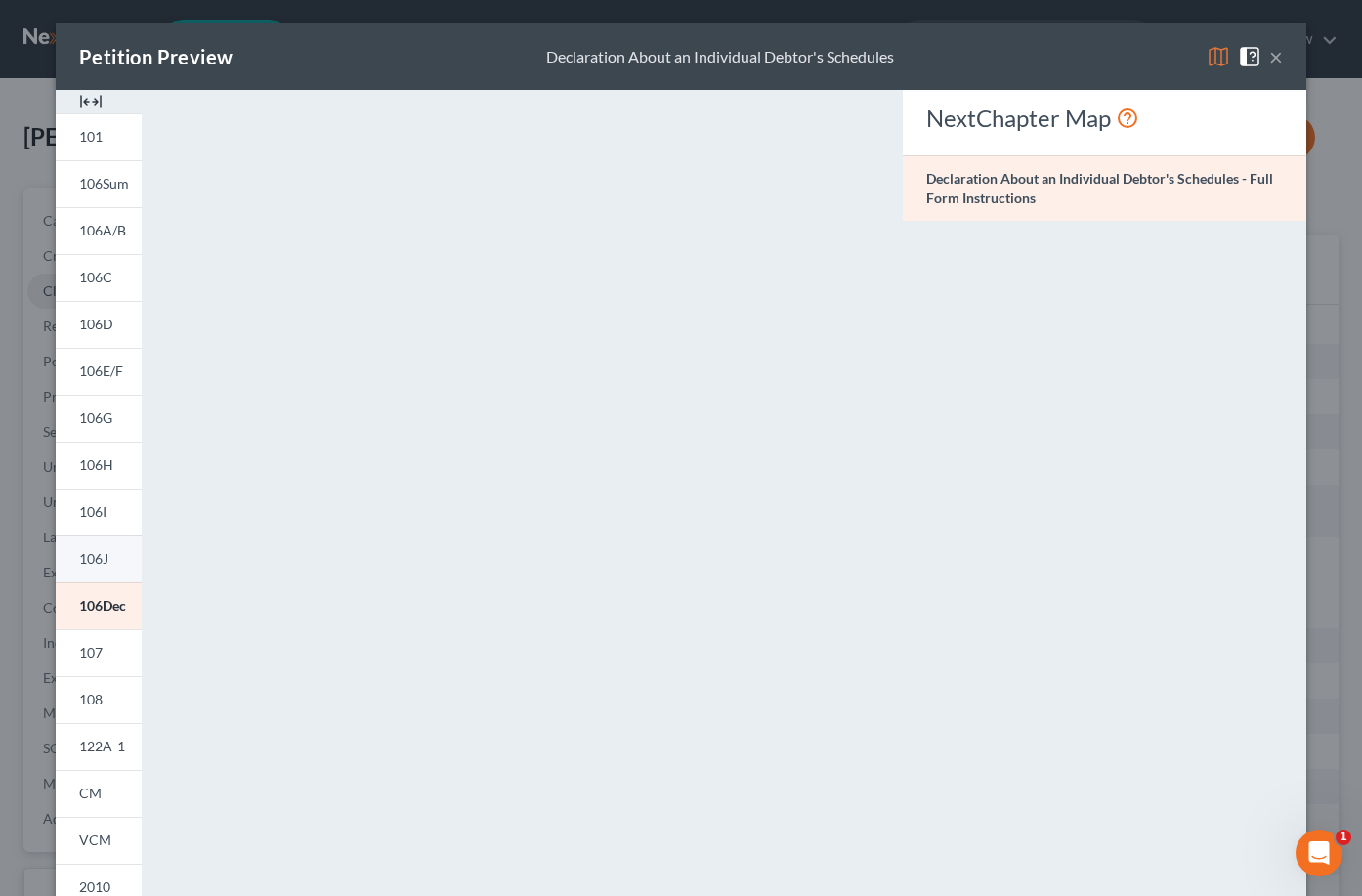
click at [110, 561] on link "106J" at bounding box center [98, 558] width 86 height 46
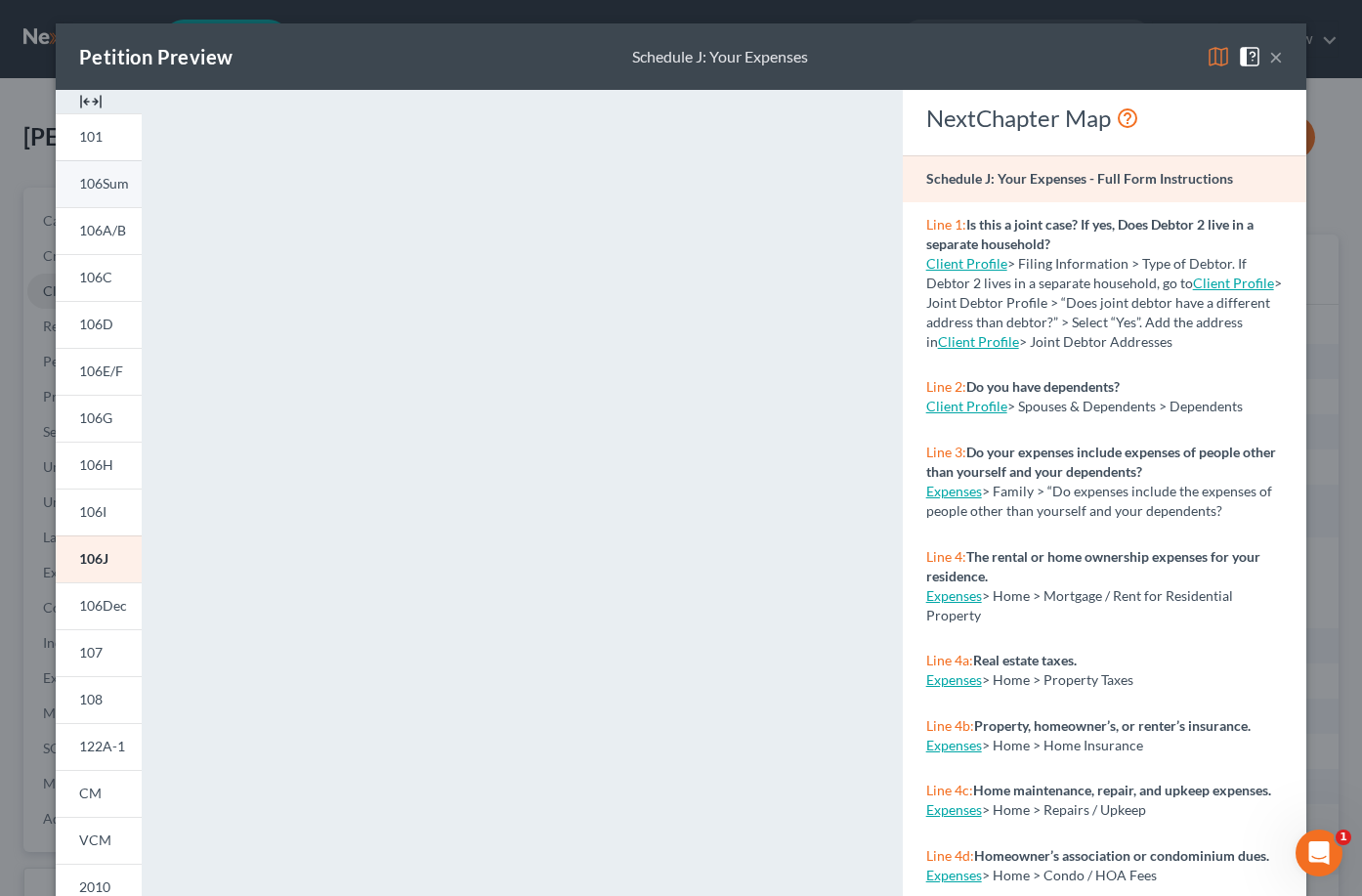
click at [118, 182] on span "106Sum" at bounding box center [104, 183] width 49 height 17
